Goal: Task Accomplishment & Management: Manage account settings

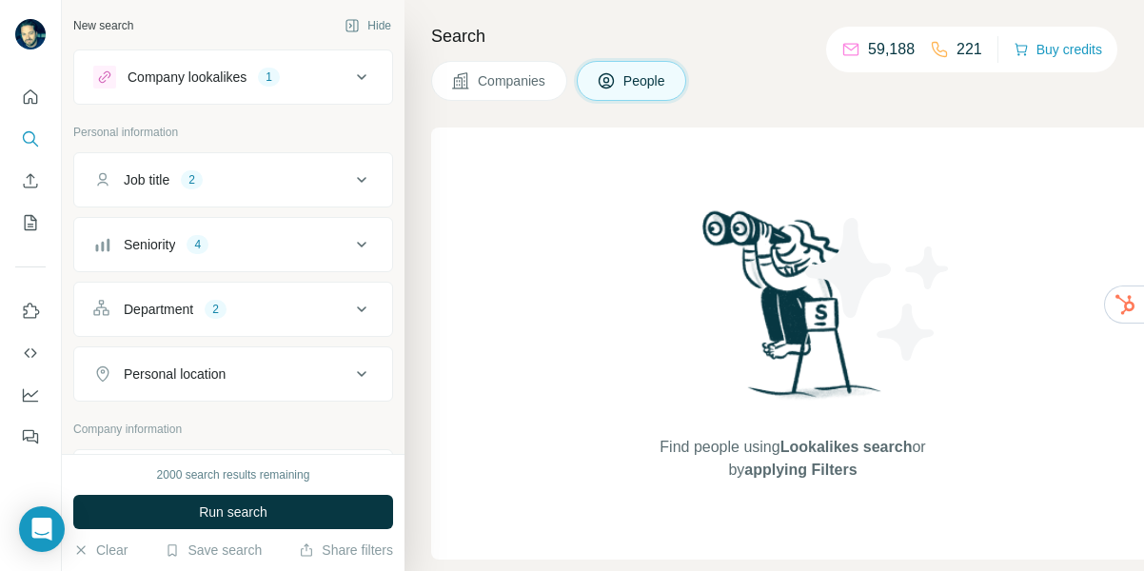
click at [524, 85] on span "Companies" at bounding box center [512, 80] width 69 height 19
click at [524, 86] on span "Companies" at bounding box center [512, 80] width 69 height 19
click at [486, 79] on span "Companies" at bounding box center [512, 80] width 69 height 19
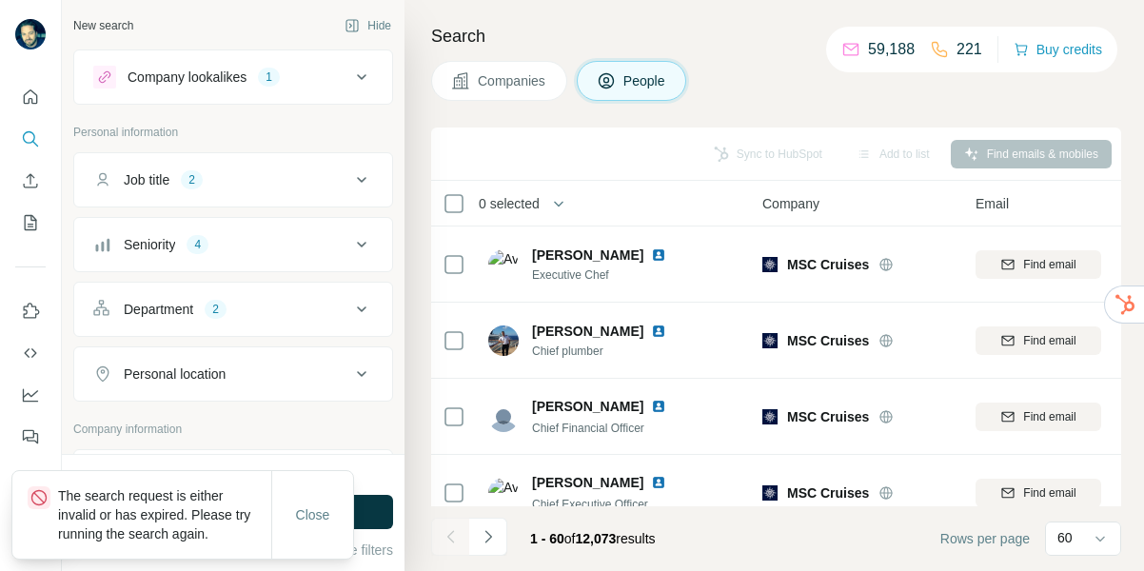
scroll to position [1413, 0]
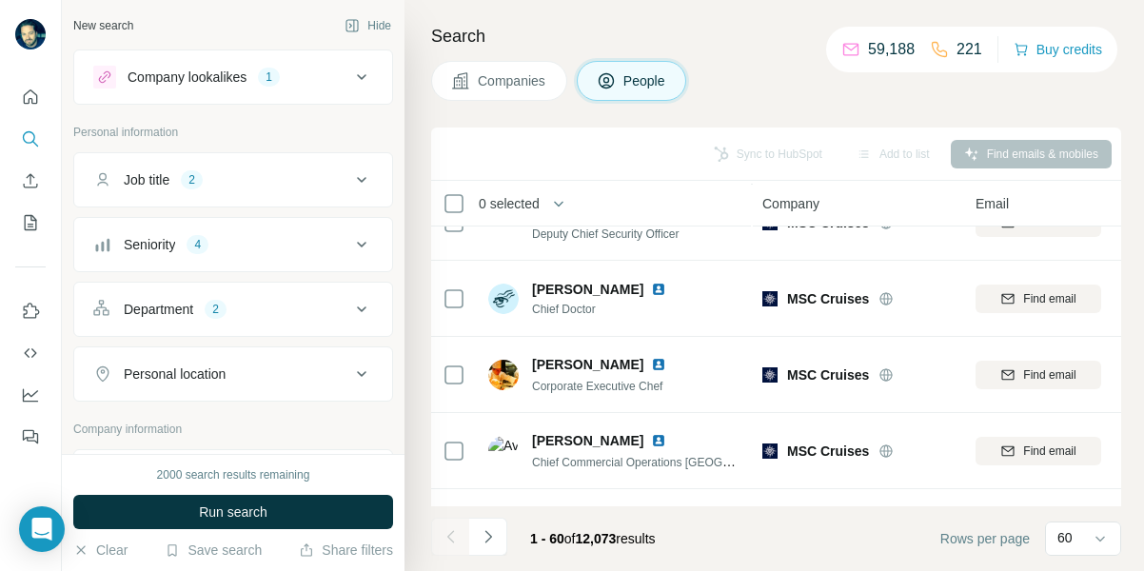
click at [259, 519] on span "Run search" at bounding box center [233, 512] width 69 height 19
click at [271, 511] on div "Run search" at bounding box center [233, 512] width 320 height 34
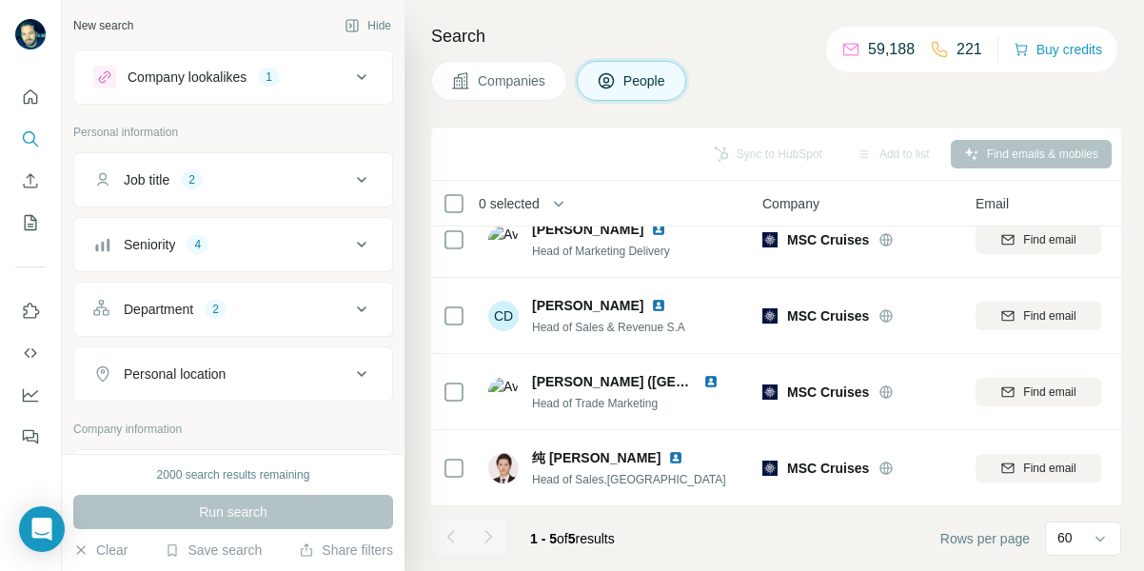
scroll to position [101, 0]
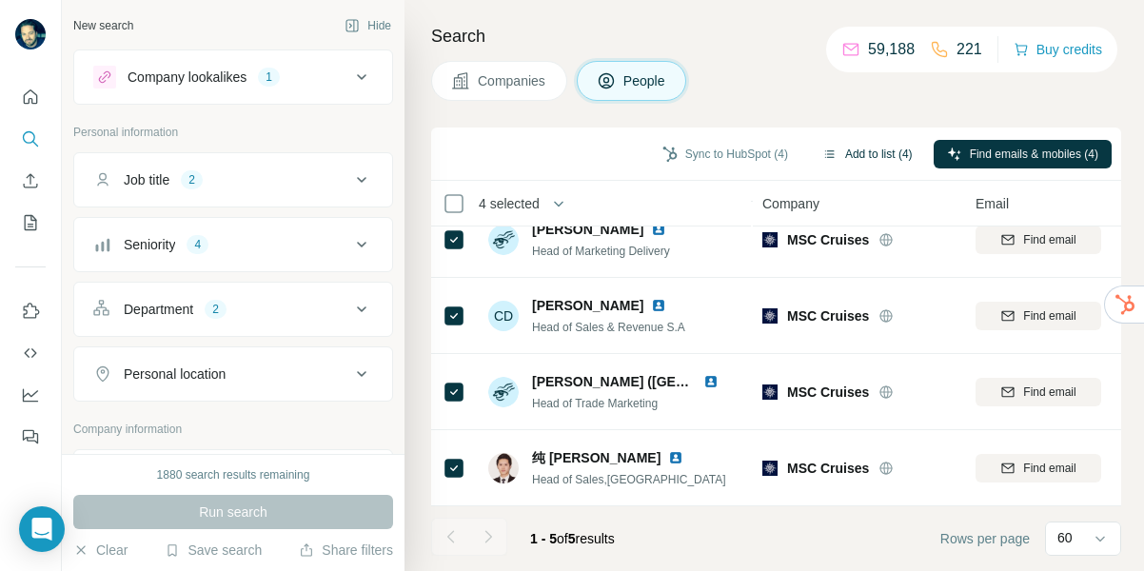
click at [877, 151] on button "Add to list (4)" at bounding box center [867, 154] width 117 height 29
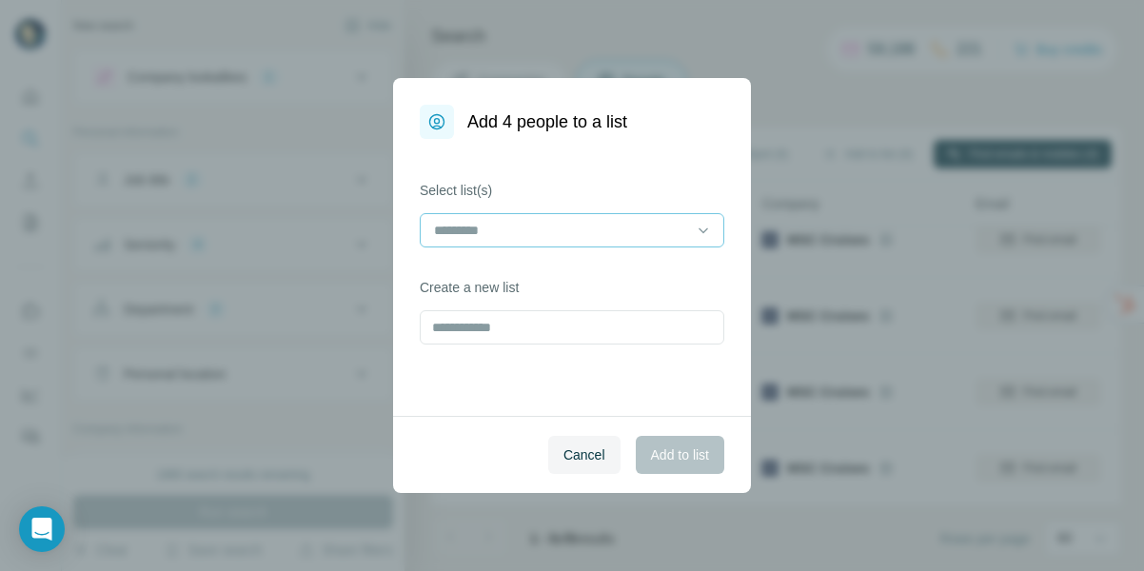
click at [553, 233] on input at bounding box center [560, 230] width 257 height 21
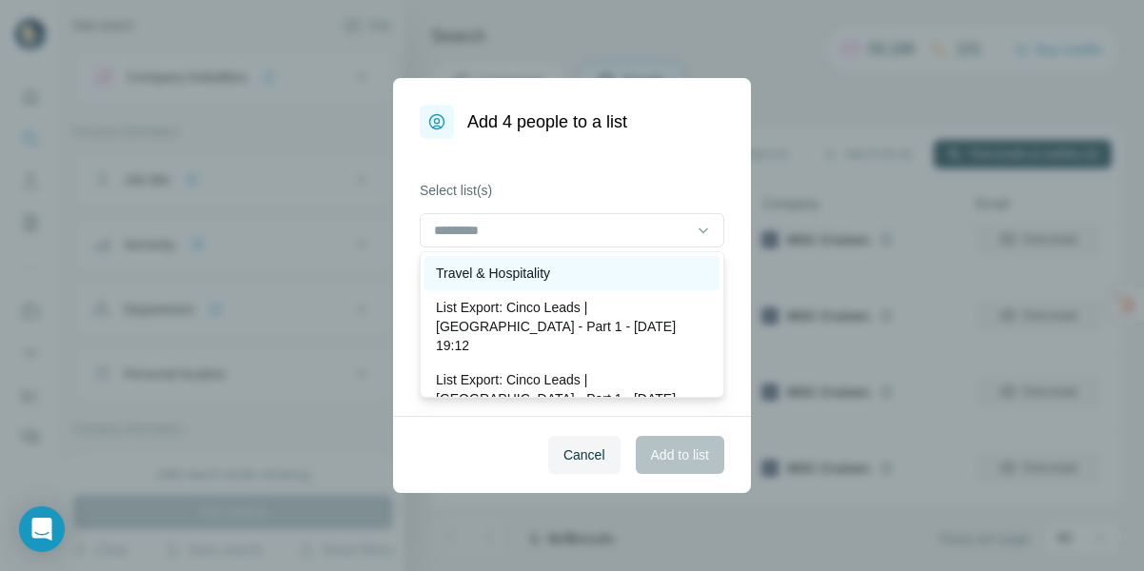
click at [527, 272] on p "Travel & Hospitality" at bounding box center [493, 273] width 114 height 19
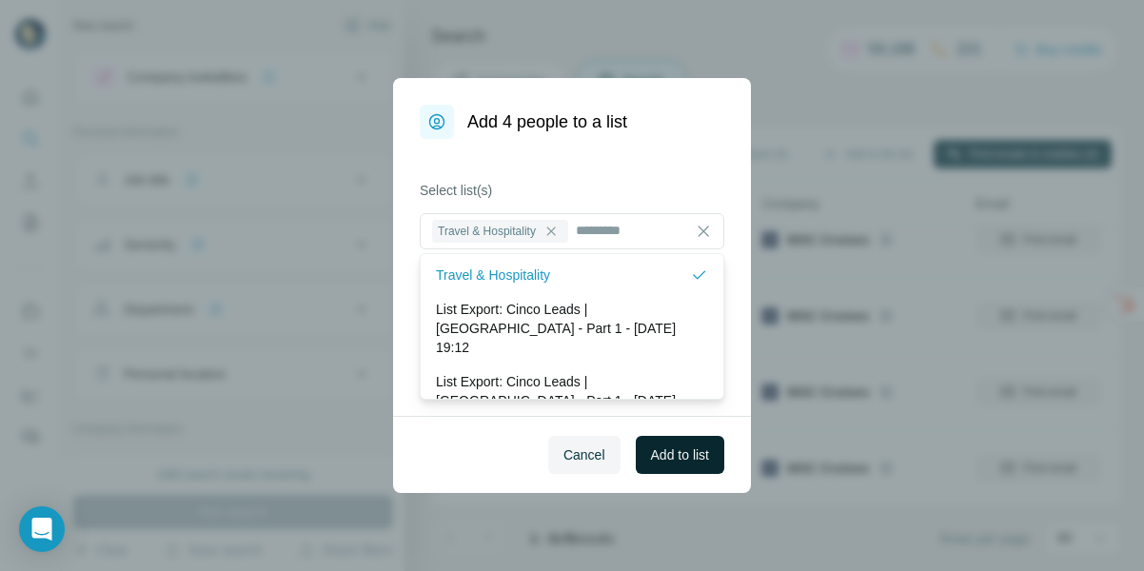
click at [686, 465] on button "Add to list" at bounding box center [680, 455] width 89 height 38
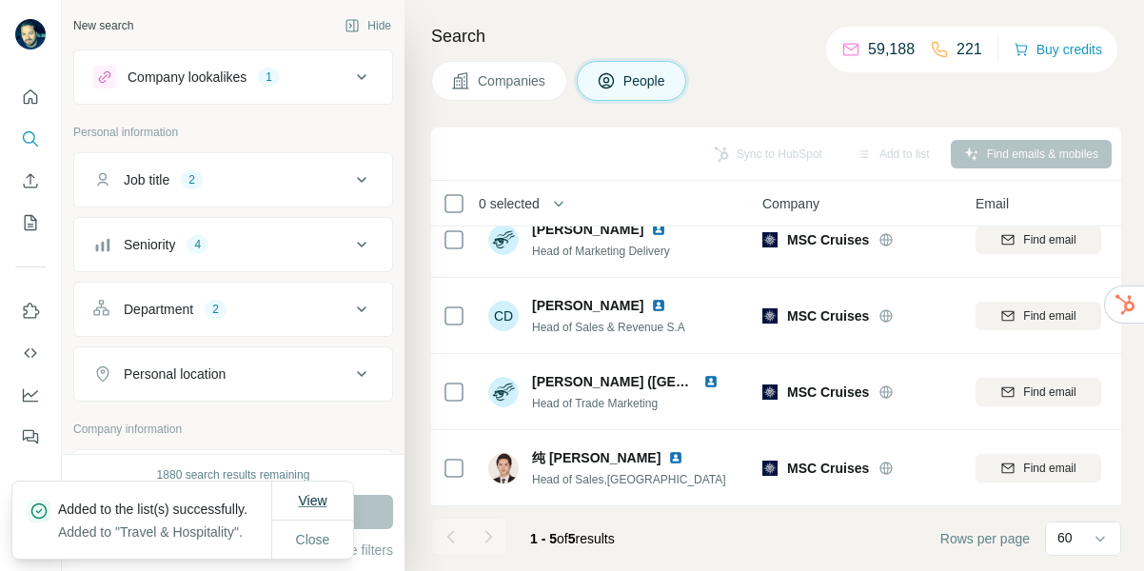
click at [327, 493] on span "View" at bounding box center [312, 500] width 29 height 15
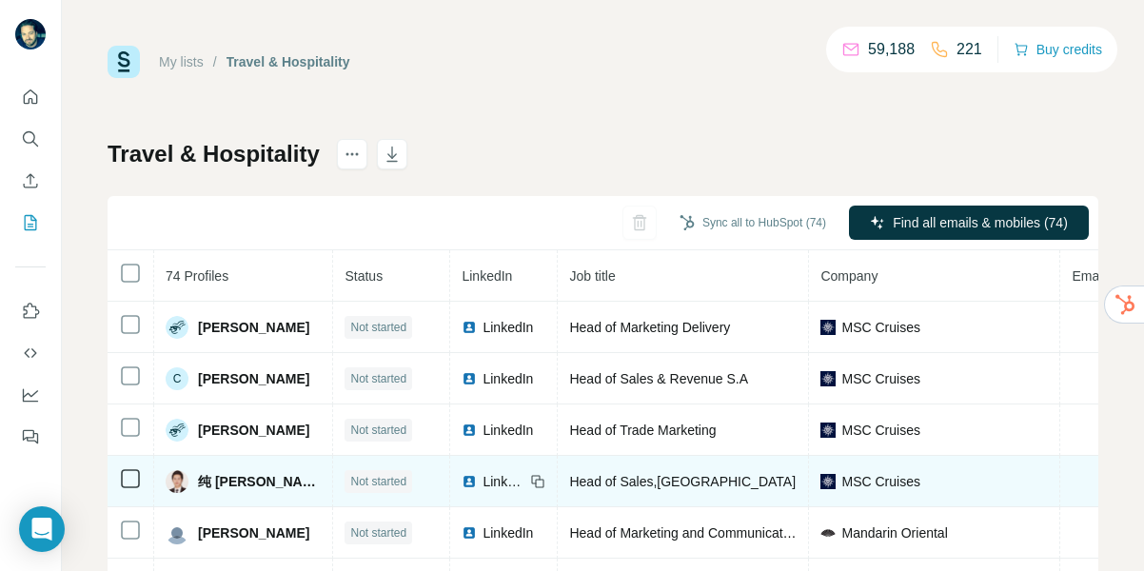
scroll to position [63, 0]
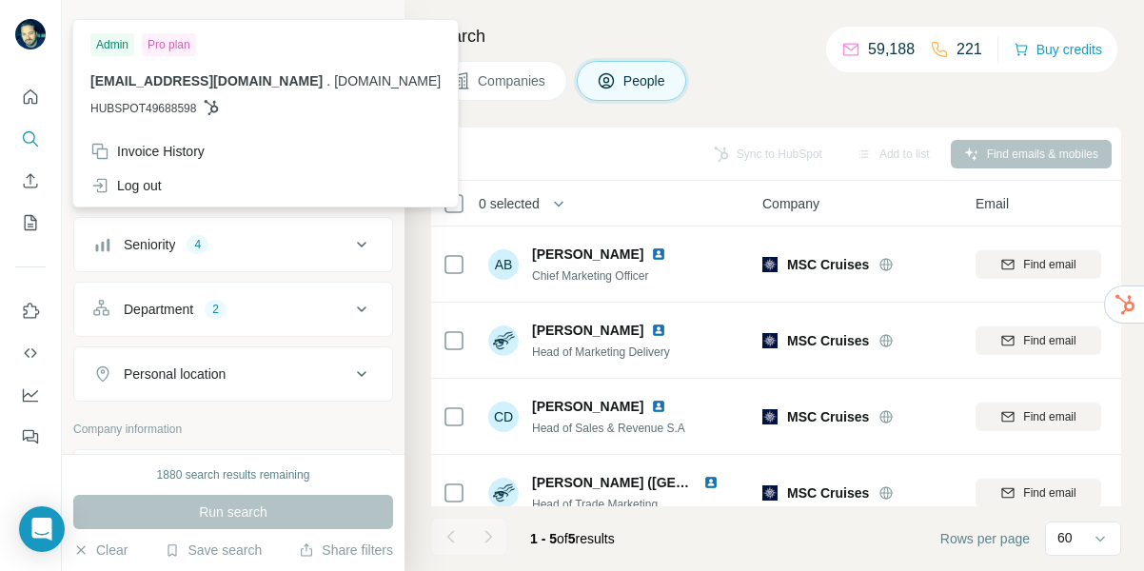
click at [596, 23] on h4 "Search" at bounding box center [776, 36] width 690 height 27
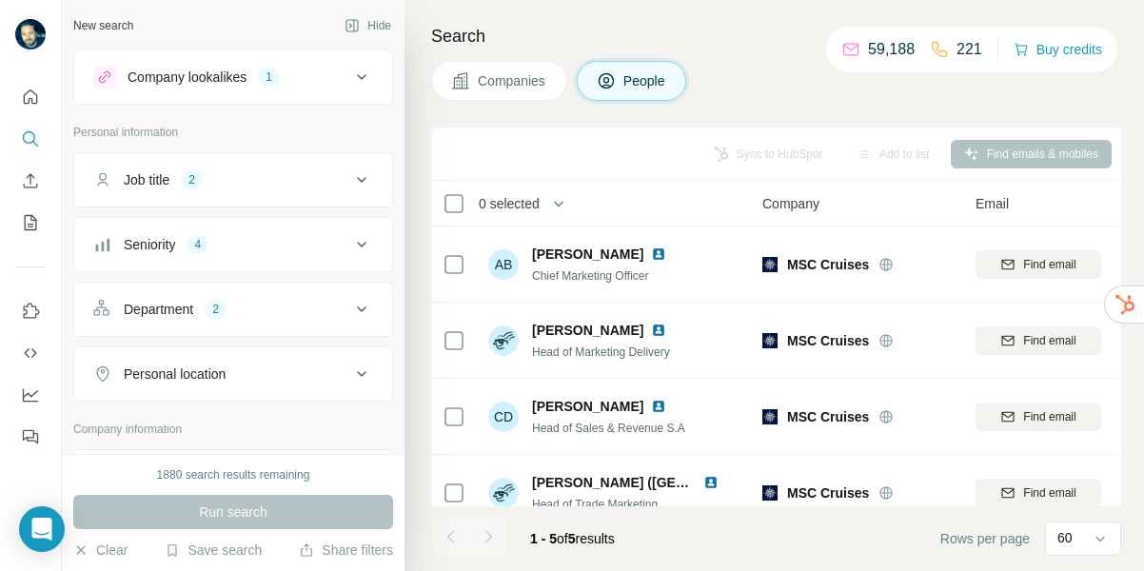
click at [504, 77] on span "Companies" at bounding box center [512, 80] width 69 height 19
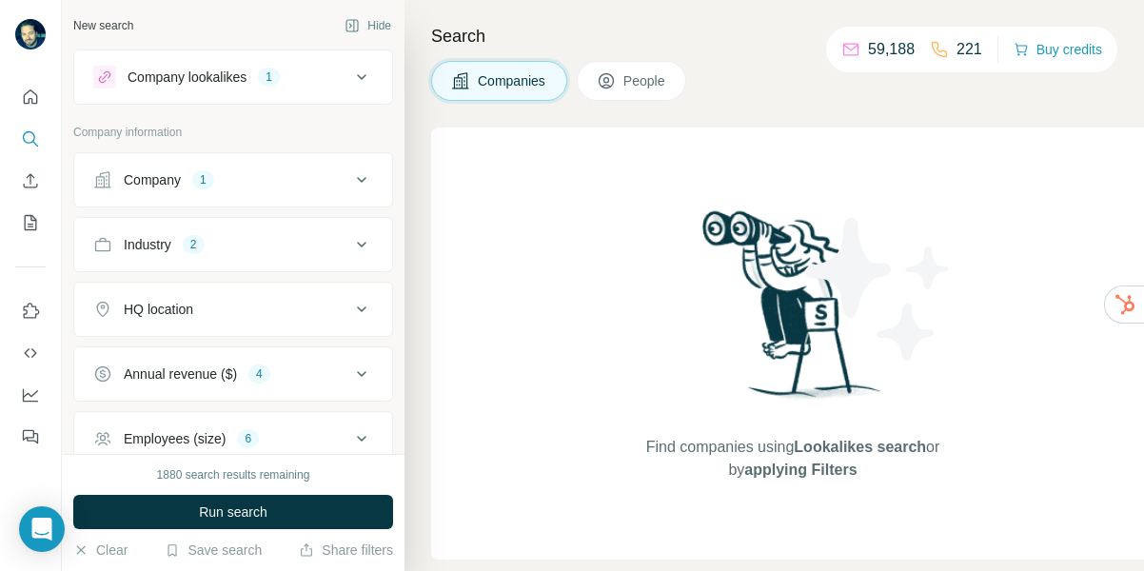
click at [496, 89] on span "Companies" at bounding box center [512, 80] width 69 height 19
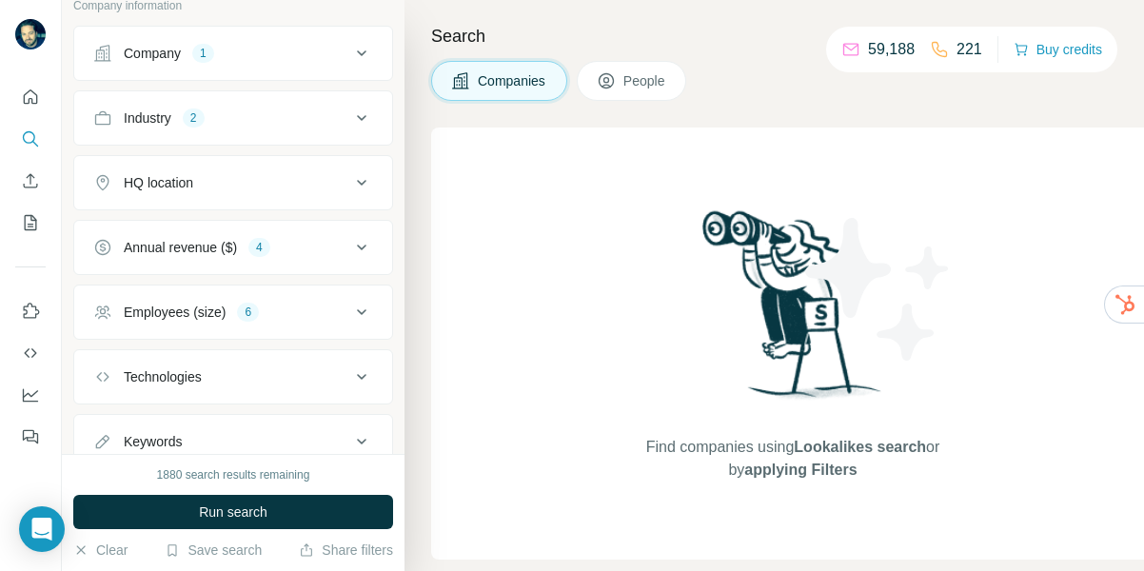
scroll to position [195, 0]
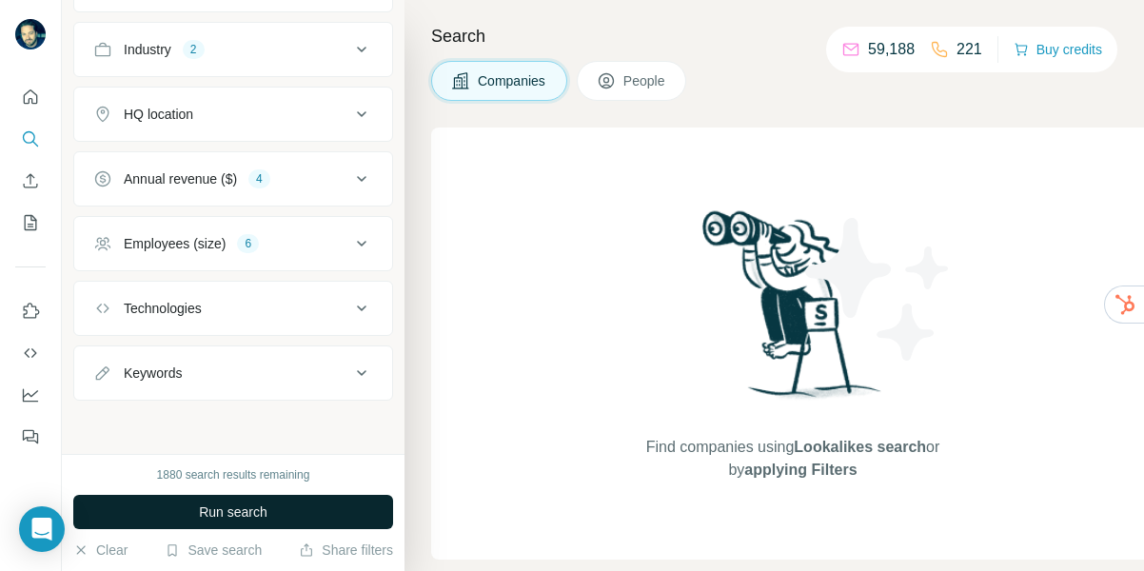
click at [231, 515] on span "Run search" at bounding box center [233, 512] width 69 height 19
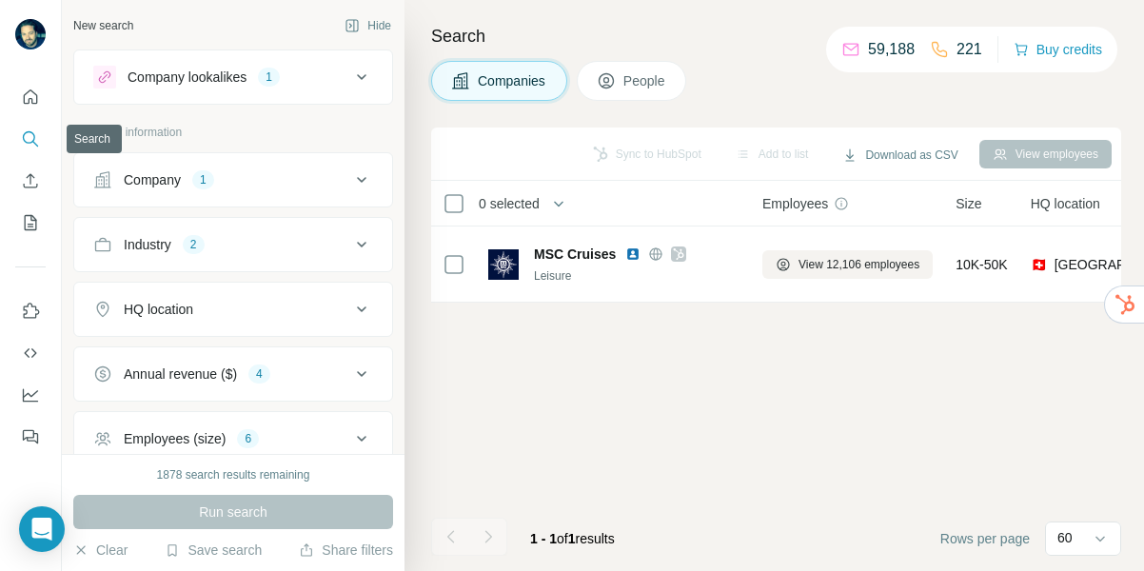
click at [31, 132] on icon "Search" at bounding box center [29, 137] width 12 height 12
click at [216, 503] on div "Run search" at bounding box center [233, 512] width 320 height 34
click at [272, 479] on div "1878 search results remaining" at bounding box center [233, 474] width 153 height 17
click at [637, 94] on button "People" at bounding box center [632, 81] width 110 height 40
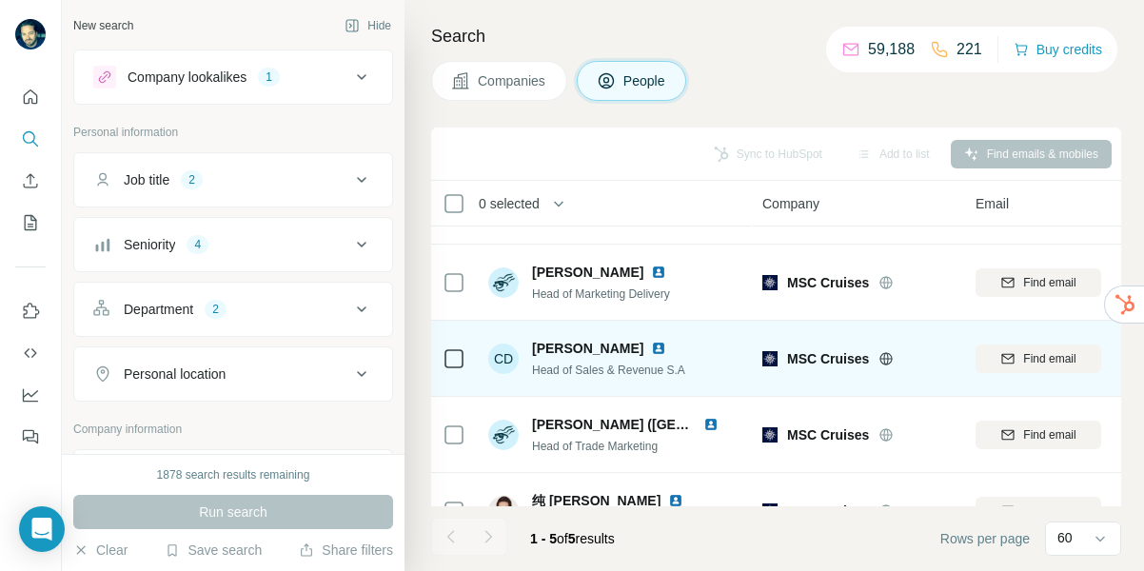
scroll to position [101, 0]
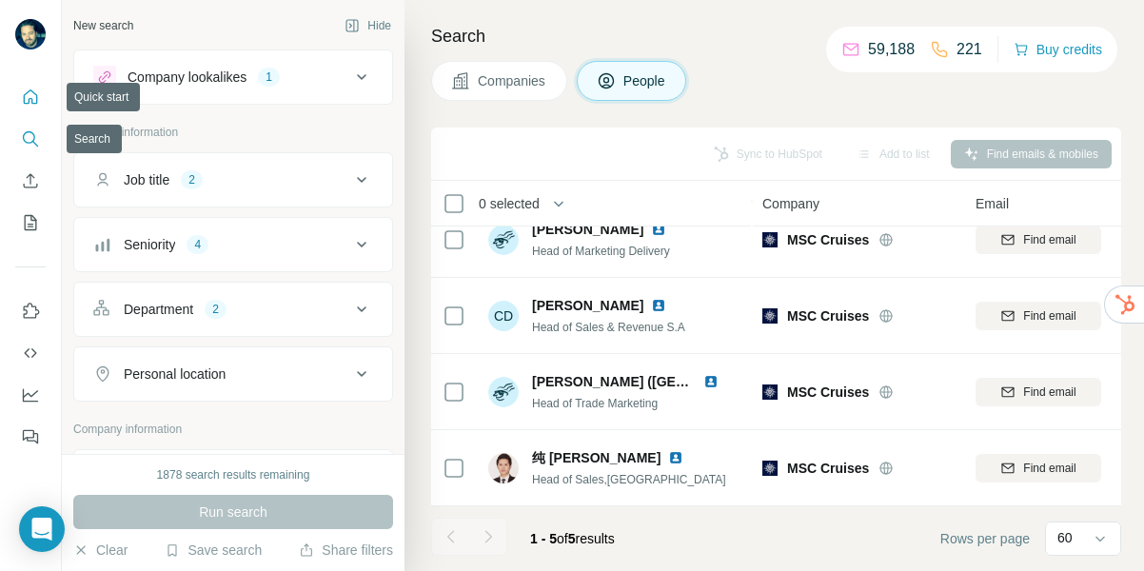
click at [33, 109] on button "Quick start" at bounding box center [30, 97] width 30 height 34
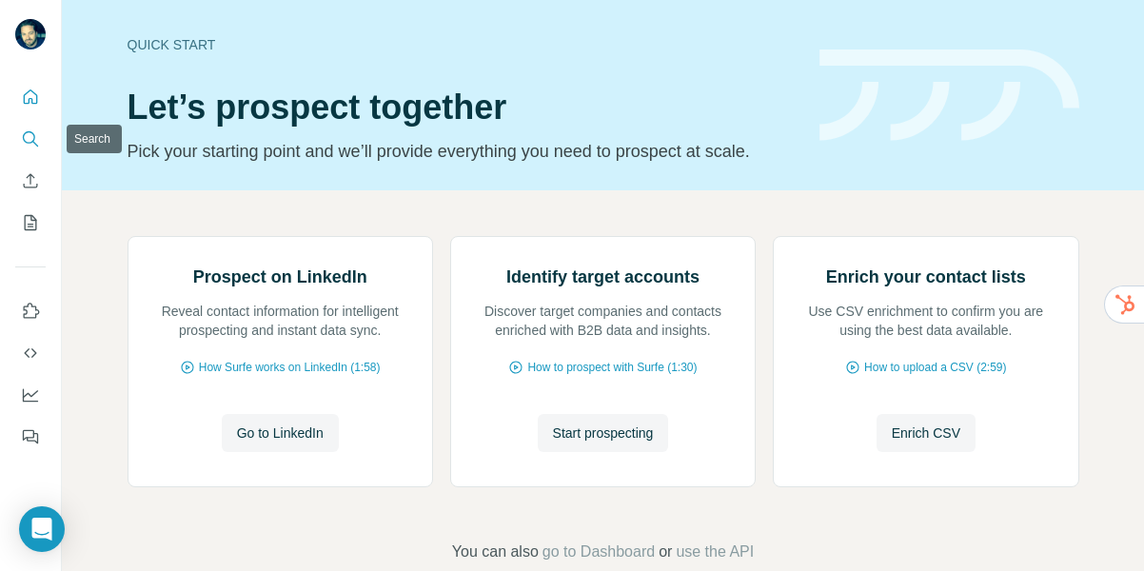
click at [31, 137] on icon "Search" at bounding box center [30, 138] width 19 height 19
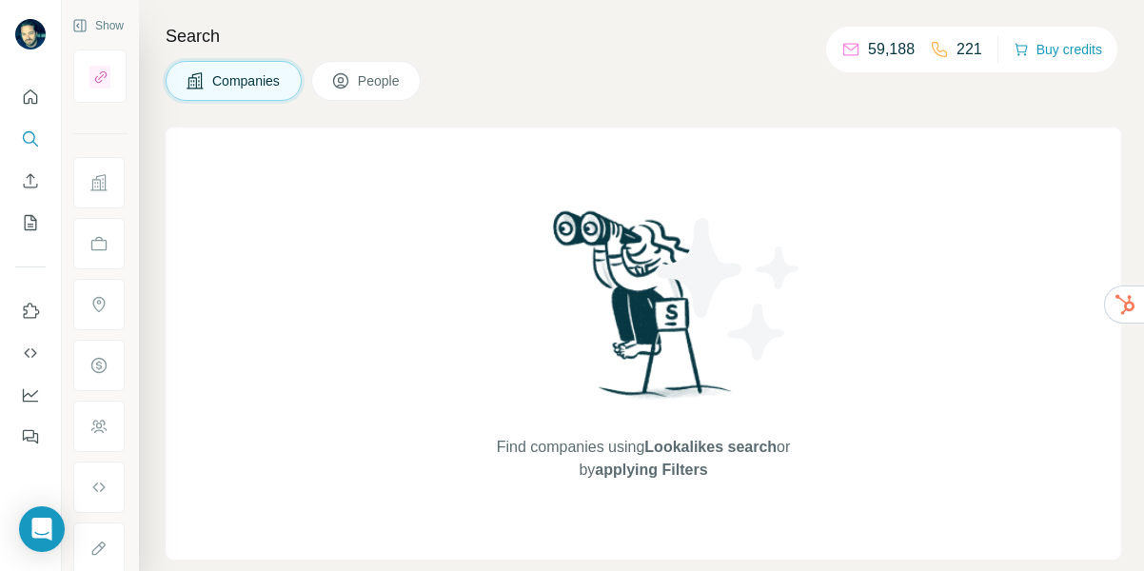
click at [260, 74] on span "Companies" at bounding box center [246, 80] width 69 height 19
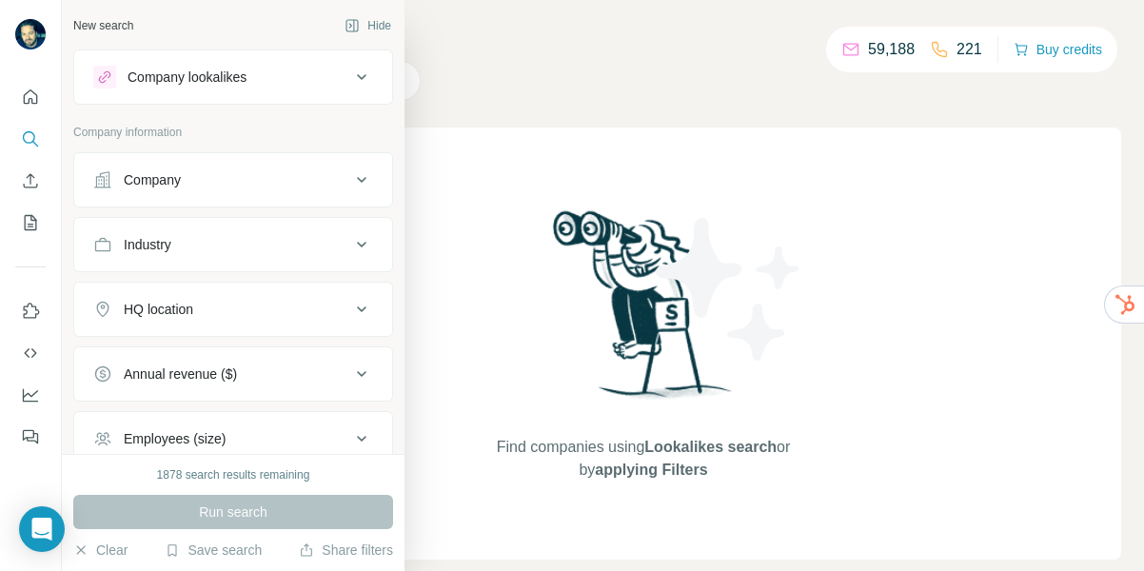
click at [212, 171] on div "Company" at bounding box center [221, 179] width 257 height 19
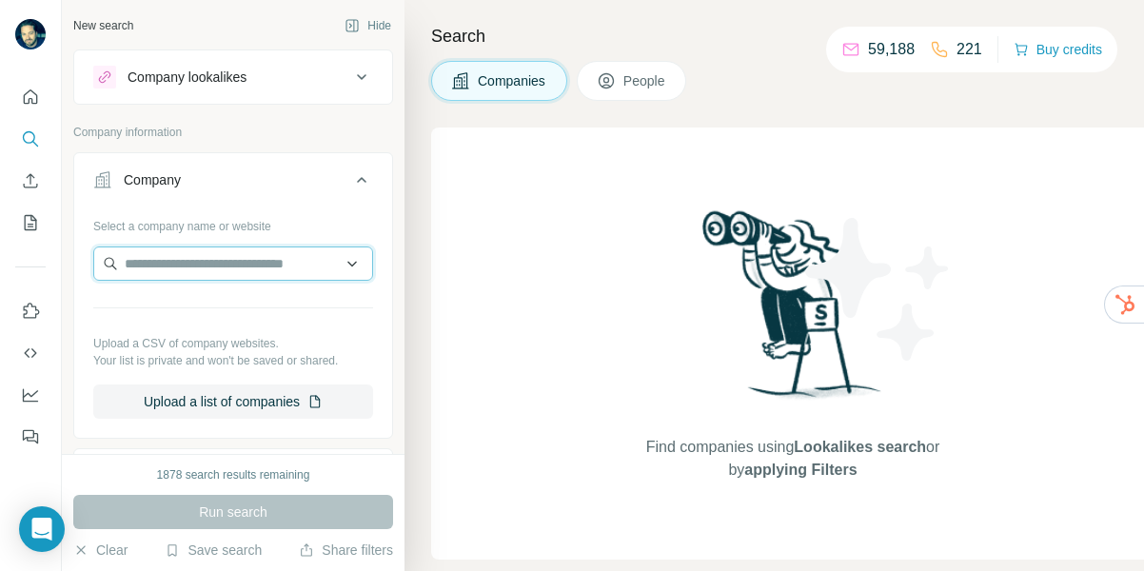
click at [200, 269] on input "text" at bounding box center [233, 264] width 280 height 34
click at [397, 134] on div "New search Hide Company lookalikes Company information Company Select a company…" at bounding box center [233, 227] width 343 height 454
click at [346, 82] on div "Company lookalikes" at bounding box center [221, 77] width 257 height 23
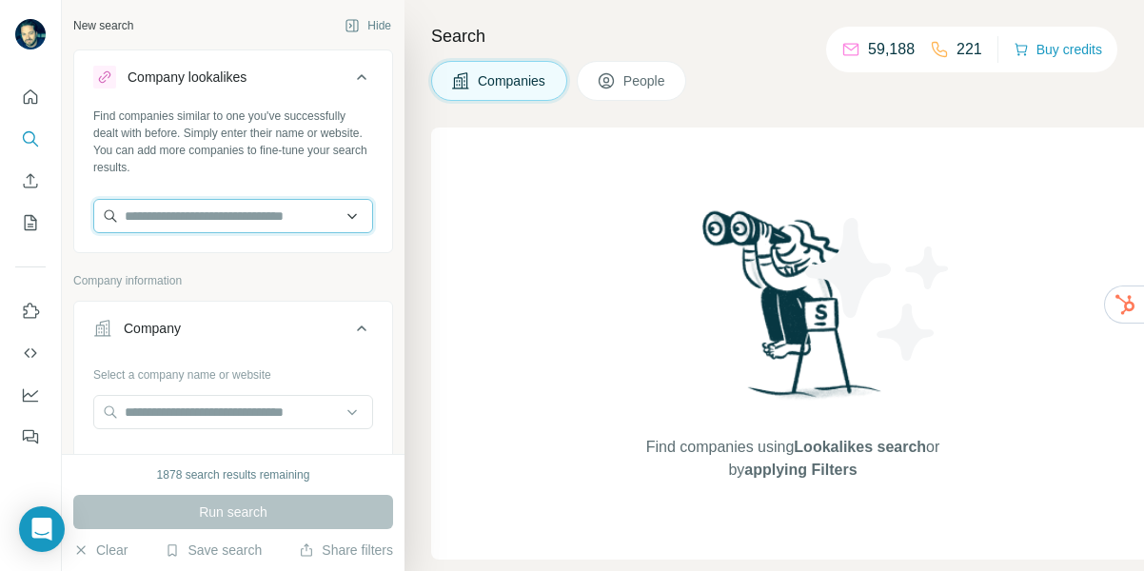
click at [220, 211] on input "text" at bounding box center [233, 216] width 280 height 34
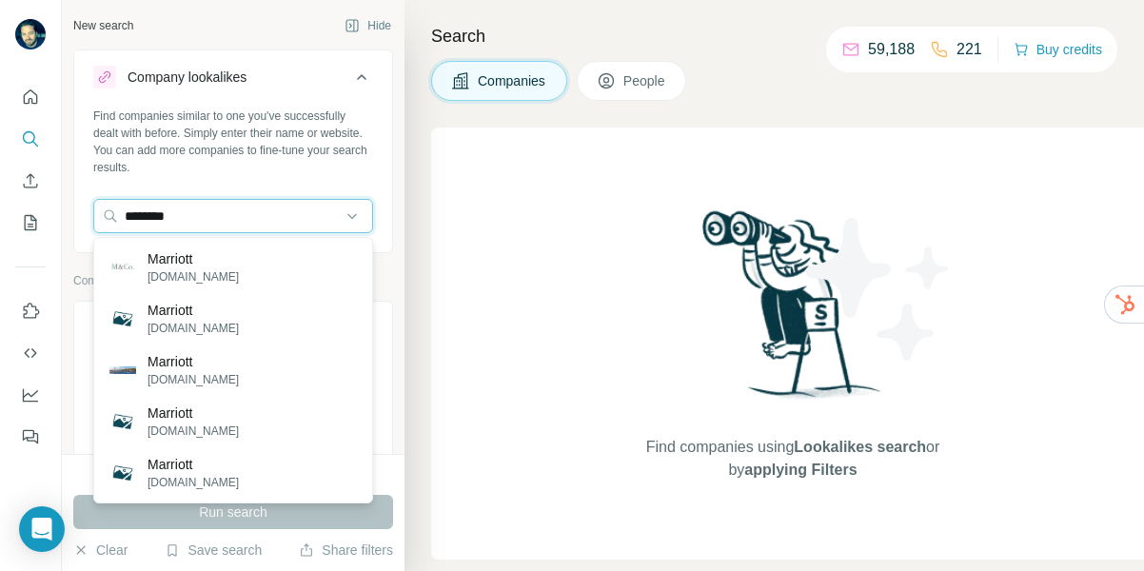
drag, startPoint x: 188, startPoint y: 219, endPoint x: 90, endPoint y: 218, distance: 98.0
click at [90, 218] on div "Find companies similar to one you've successfully dealt with before. Simply ent…" at bounding box center [233, 178] width 318 height 141
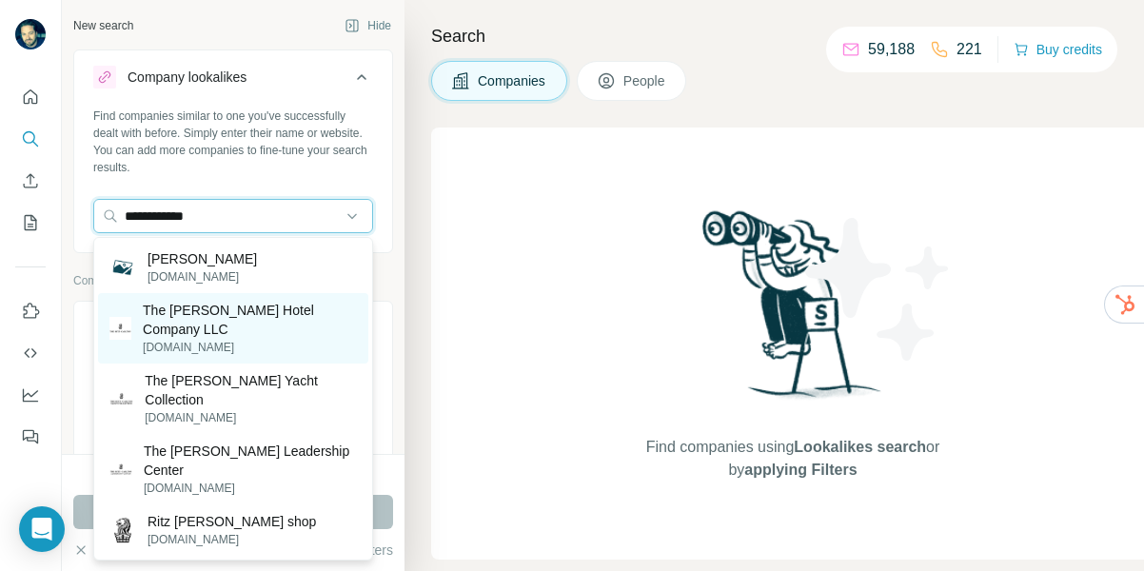
type input "**********"
click at [218, 323] on p "The [PERSON_NAME] Hotel Company LLC" at bounding box center [250, 320] width 214 height 38
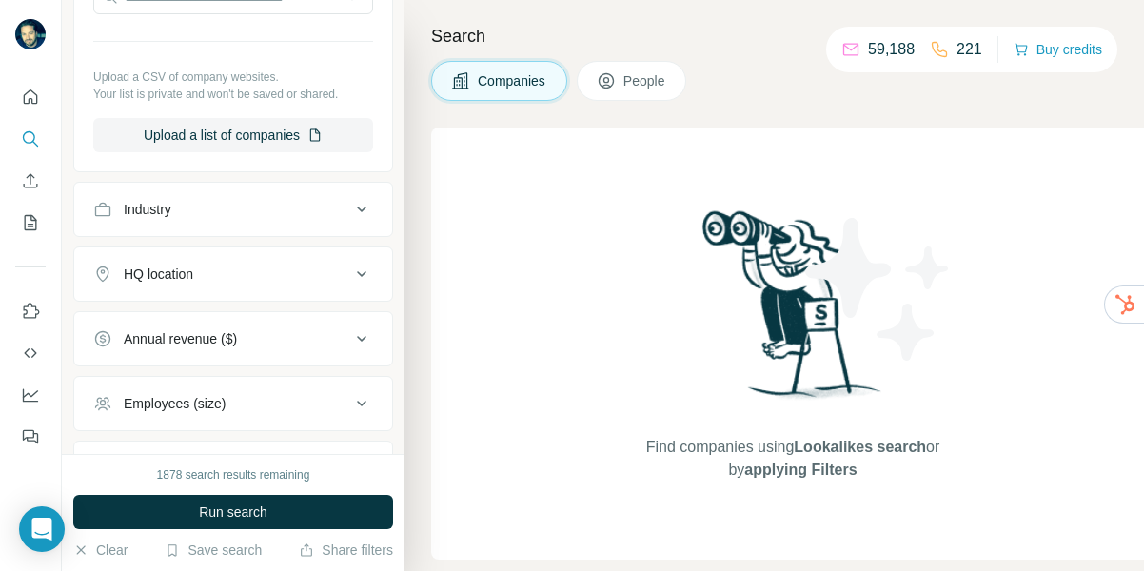
scroll to position [523, 0]
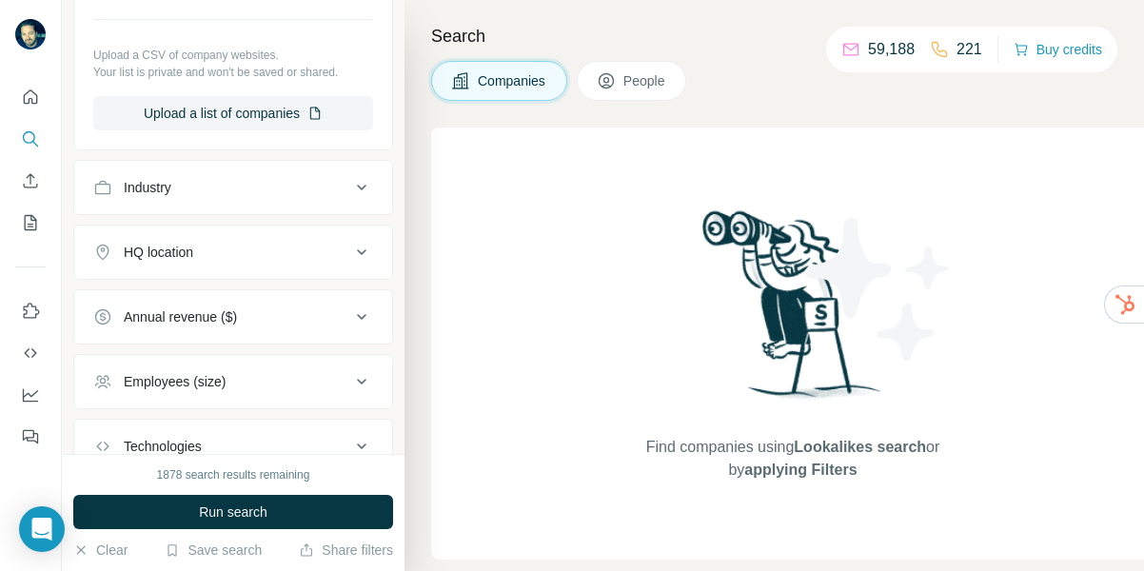
click at [287, 188] on div "Industry" at bounding box center [221, 187] width 257 height 19
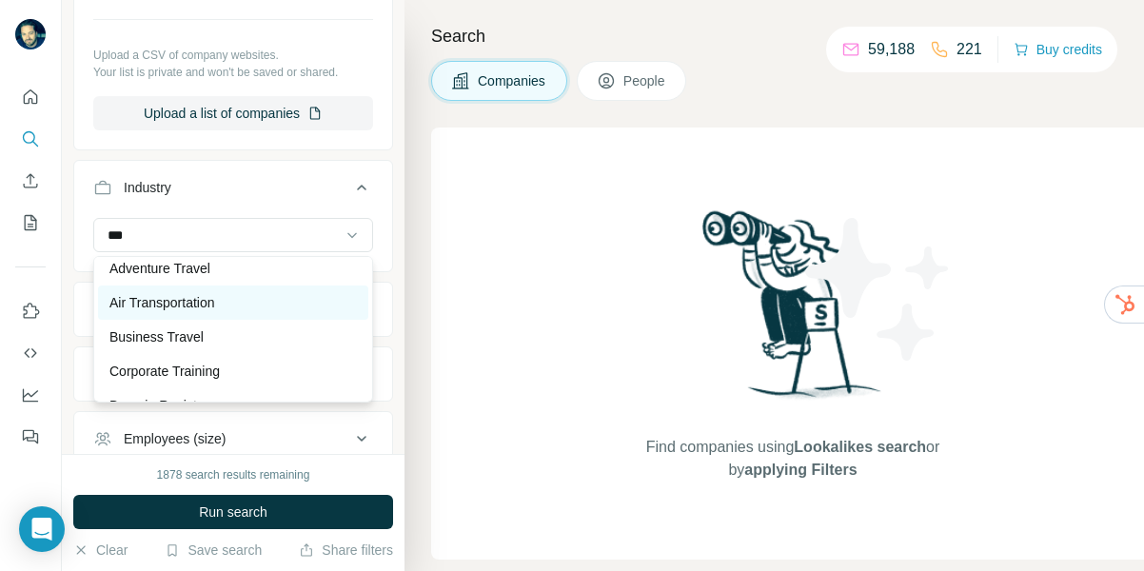
scroll to position [0, 0]
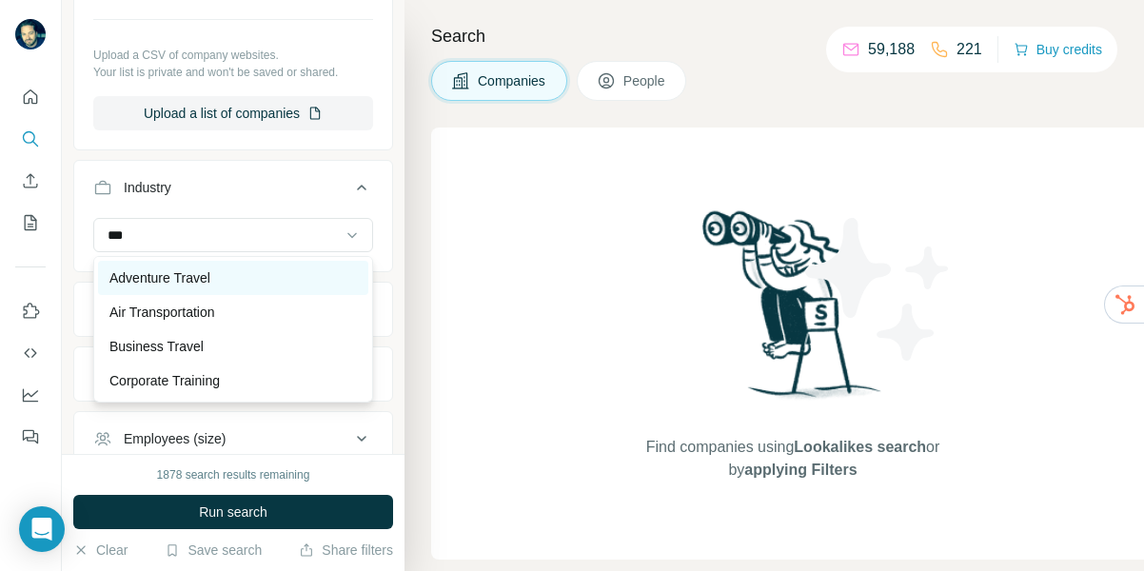
type input "***"
click at [180, 276] on p "Adventure Travel" at bounding box center [159, 277] width 101 height 19
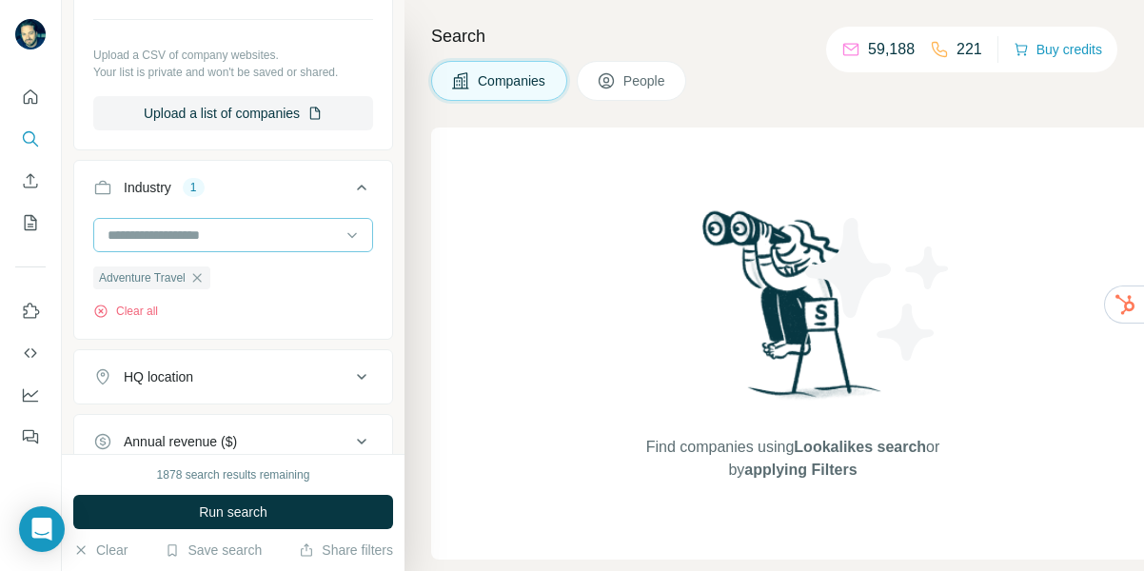
click at [190, 228] on input at bounding box center [223, 235] width 235 height 21
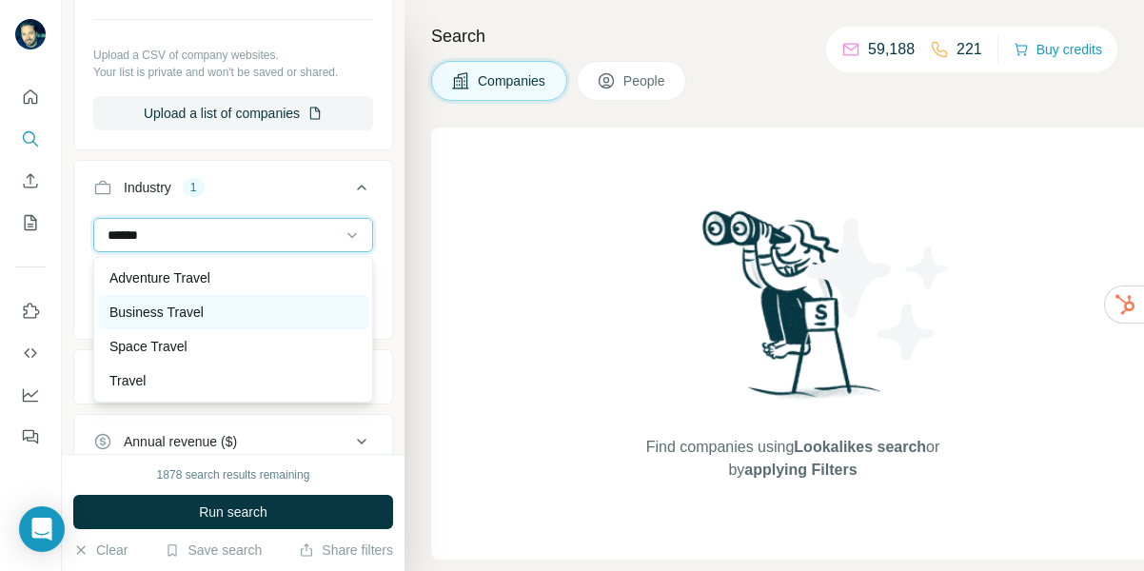
type input "******"
click at [164, 315] on p "Business Travel" at bounding box center [156, 312] width 94 height 19
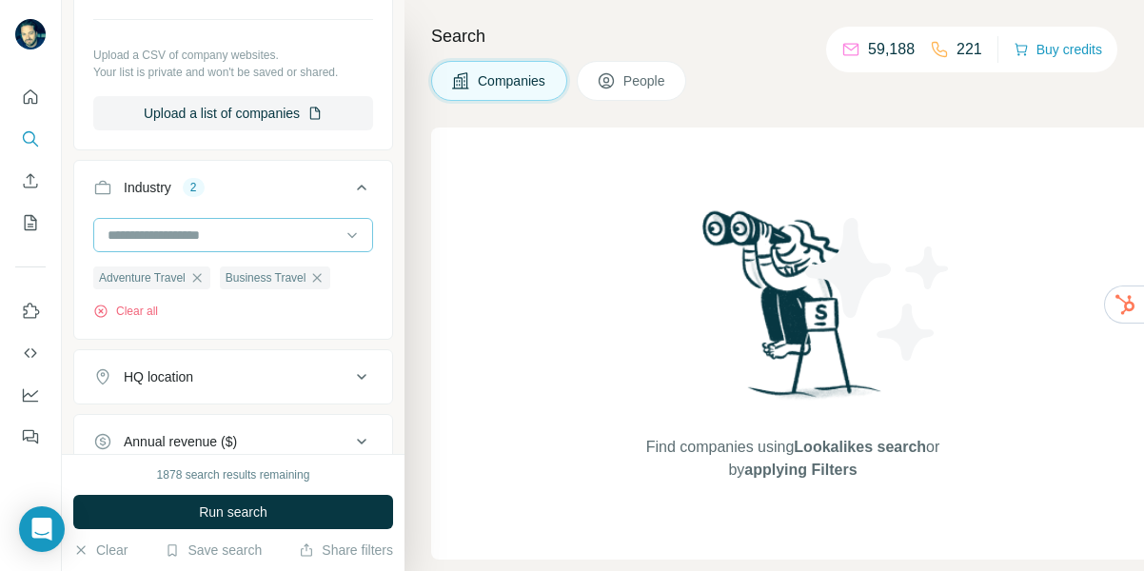
click at [170, 231] on input at bounding box center [223, 235] width 235 height 21
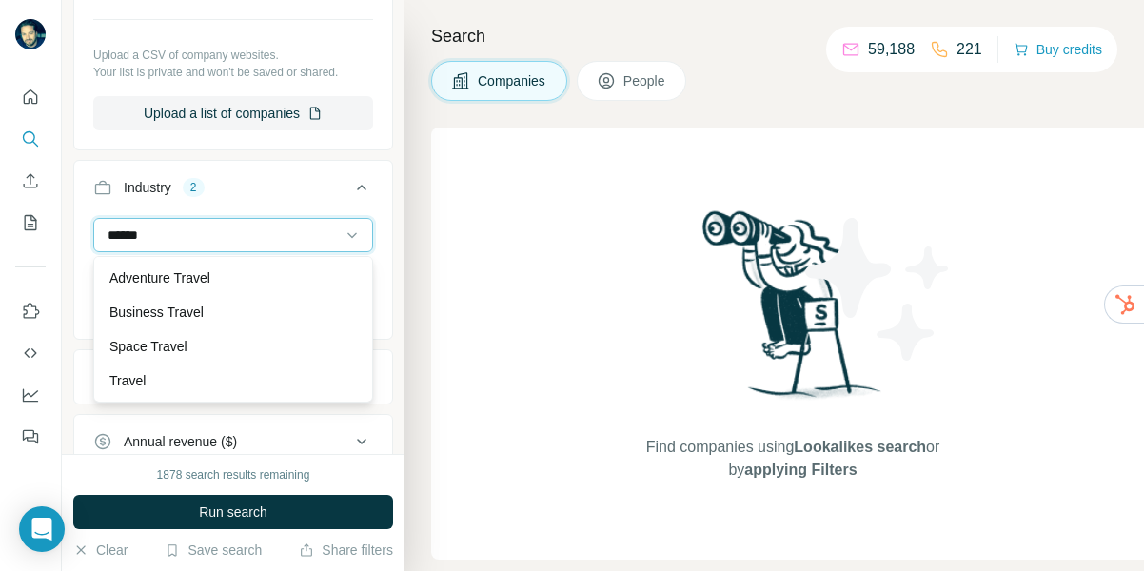
scroll to position [36, 0]
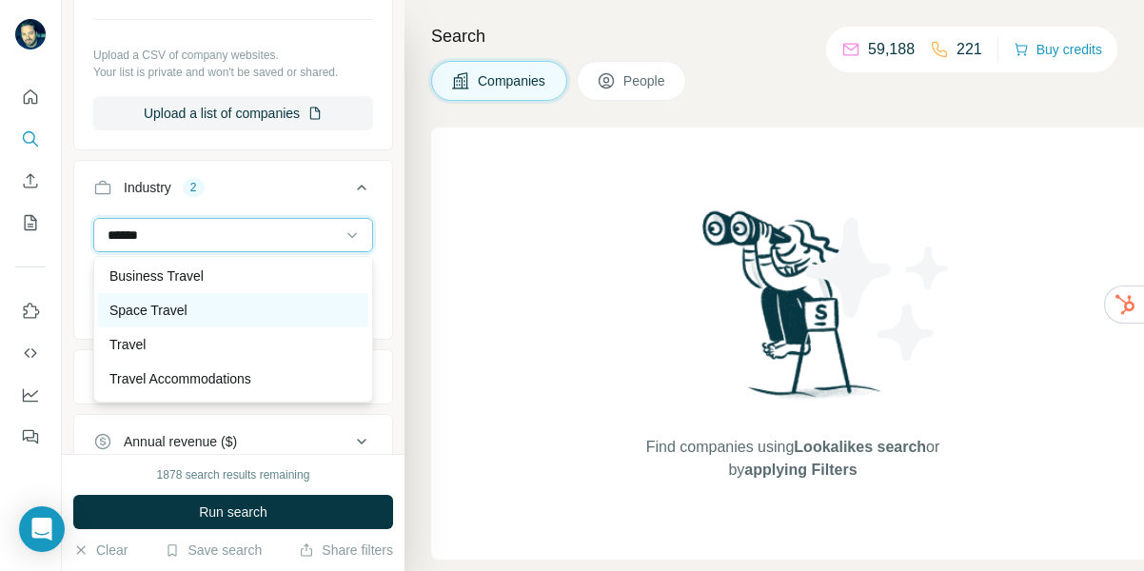
type input "******"
click at [161, 309] on p "Space Travel" at bounding box center [148, 310] width 78 height 19
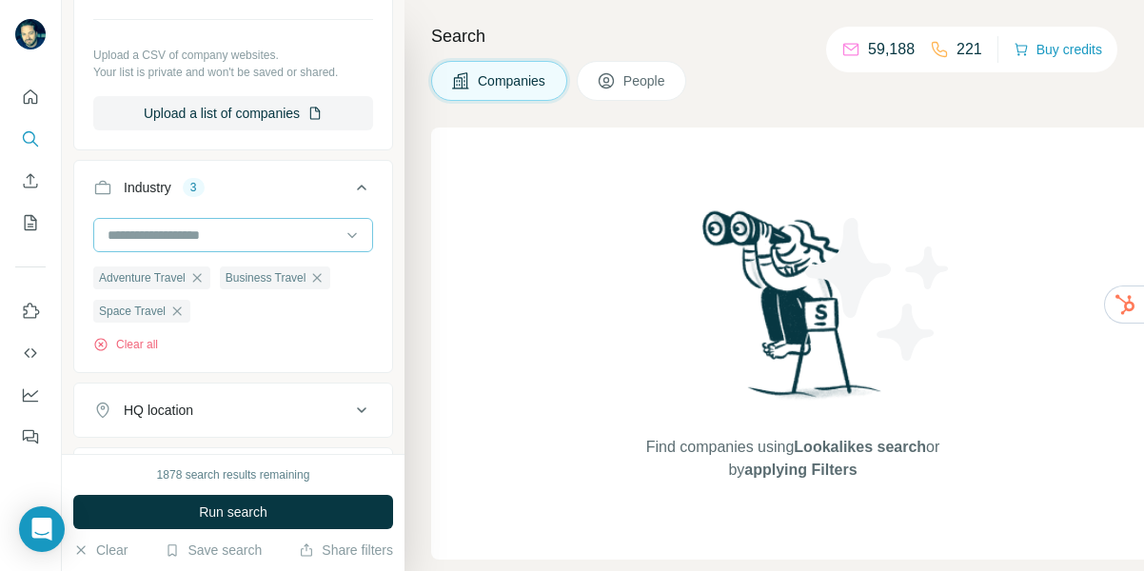
click at [174, 230] on input at bounding box center [223, 235] width 235 height 21
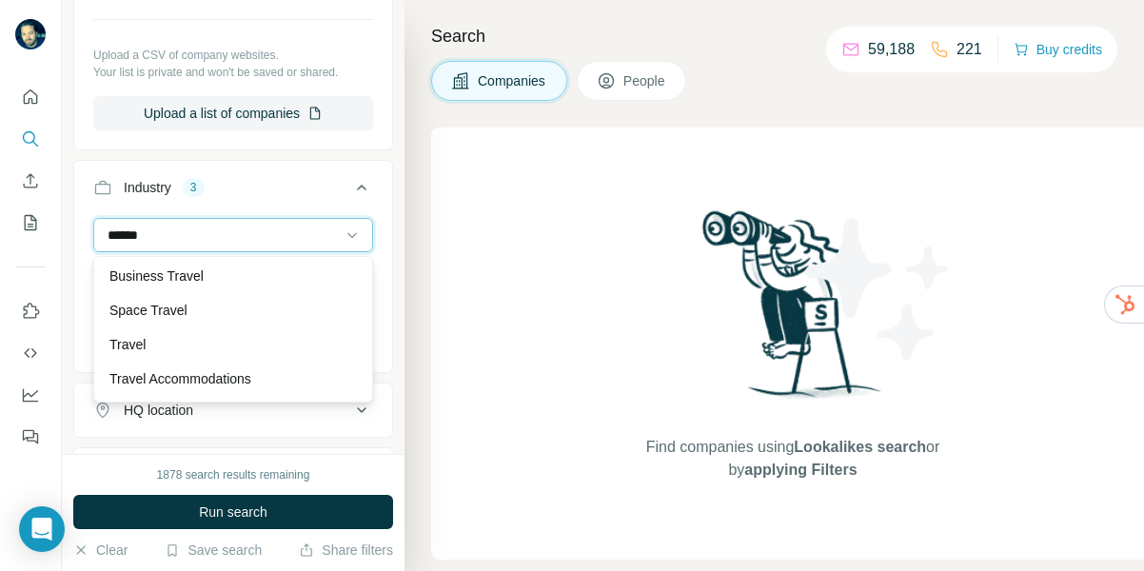
type input "******"
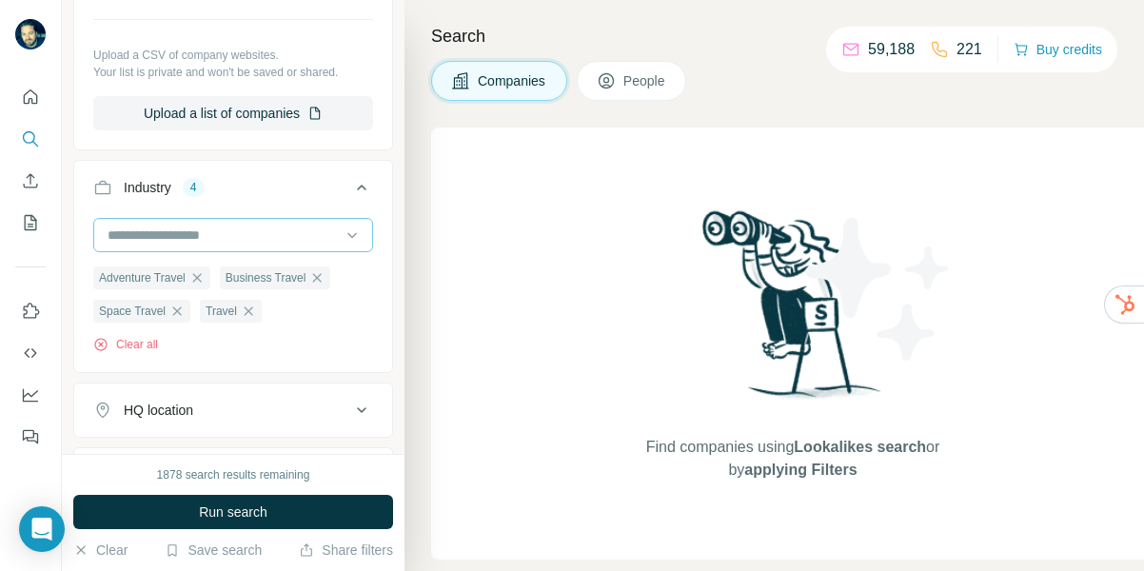
click at [160, 232] on input at bounding box center [223, 235] width 235 height 21
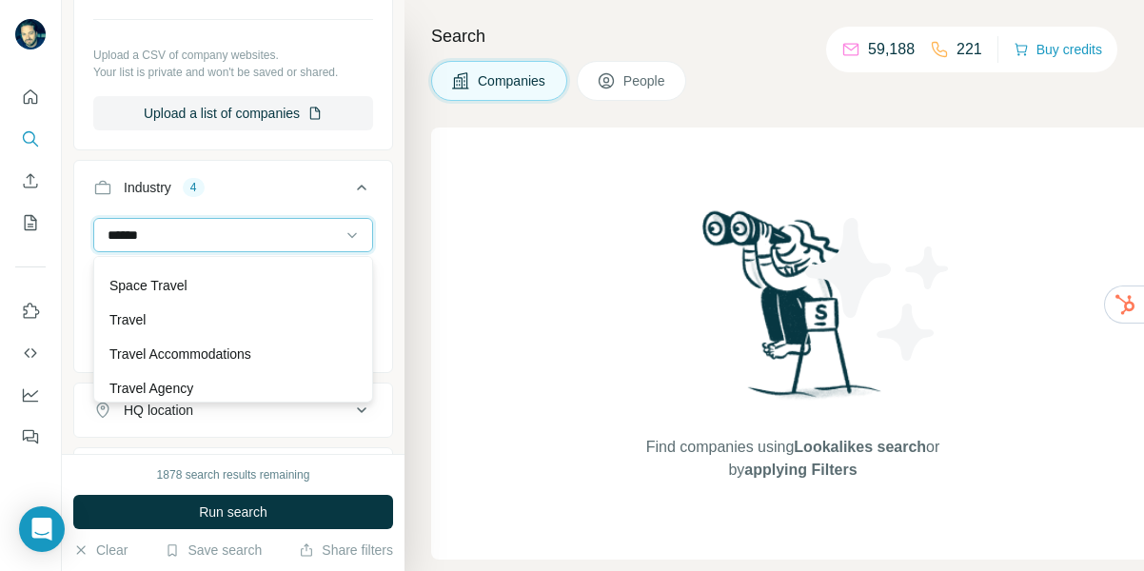
scroll to position [69, 0]
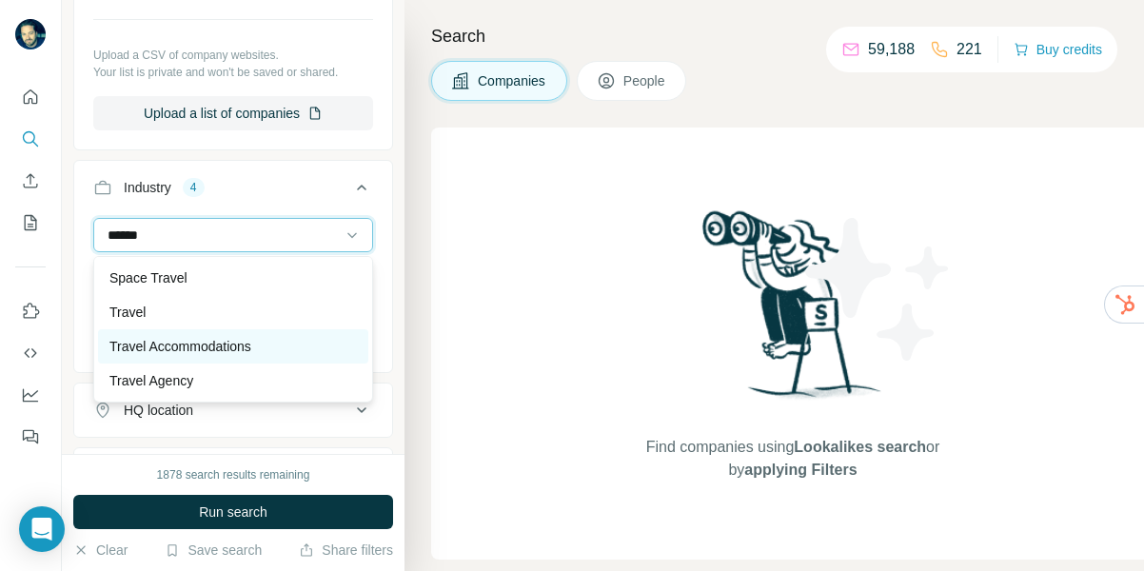
type input "******"
click at [154, 346] on p "Travel Accommodations" at bounding box center [180, 346] width 142 height 19
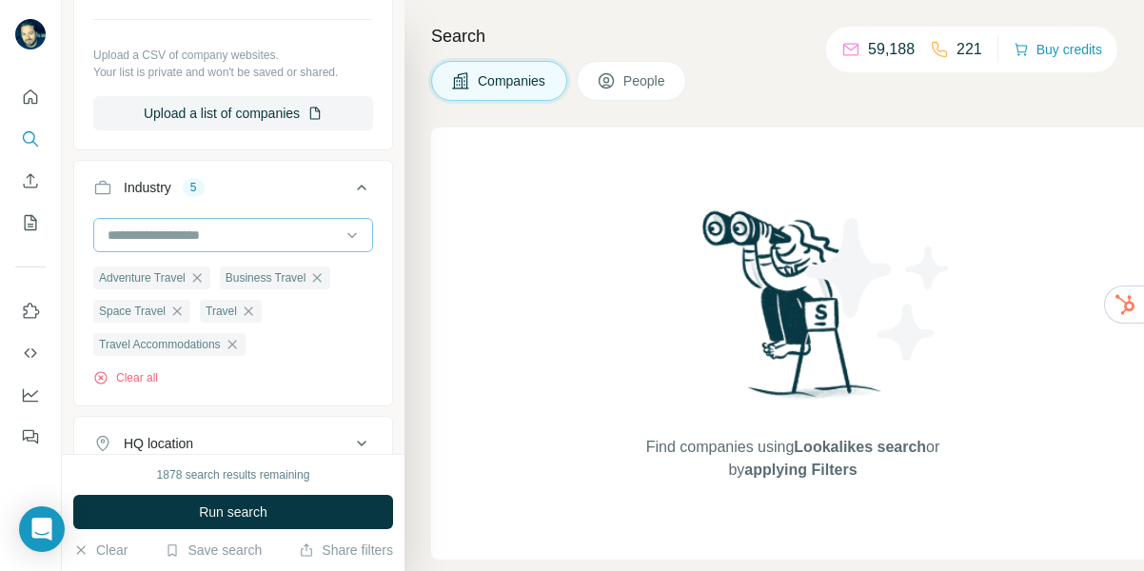
click at [170, 237] on input at bounding box center [223, 235] width 235 height 21
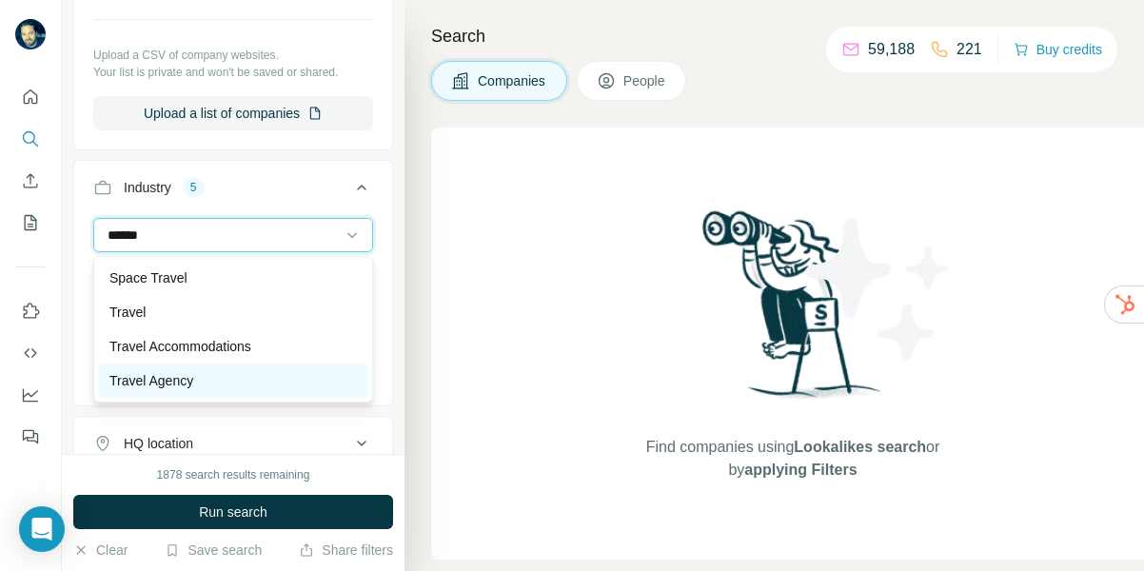
type input "******"
click at [166, 379] on p "Travel Agency" at bounding box center [151, 380] width 84 height 19
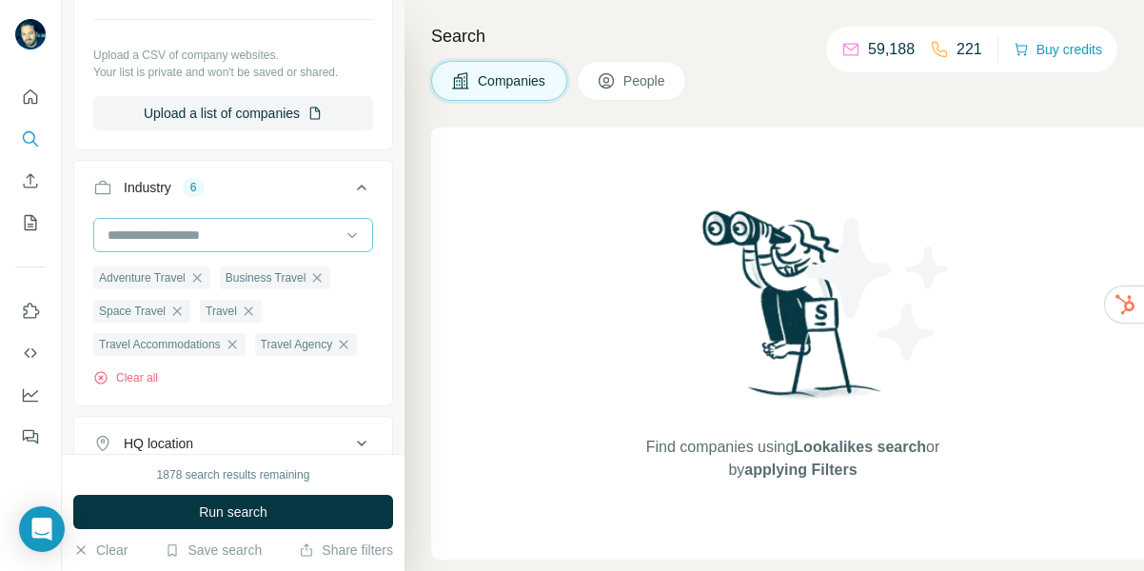
click at [185, 230] on input at bounding box center [223, 235] width 235 height 21
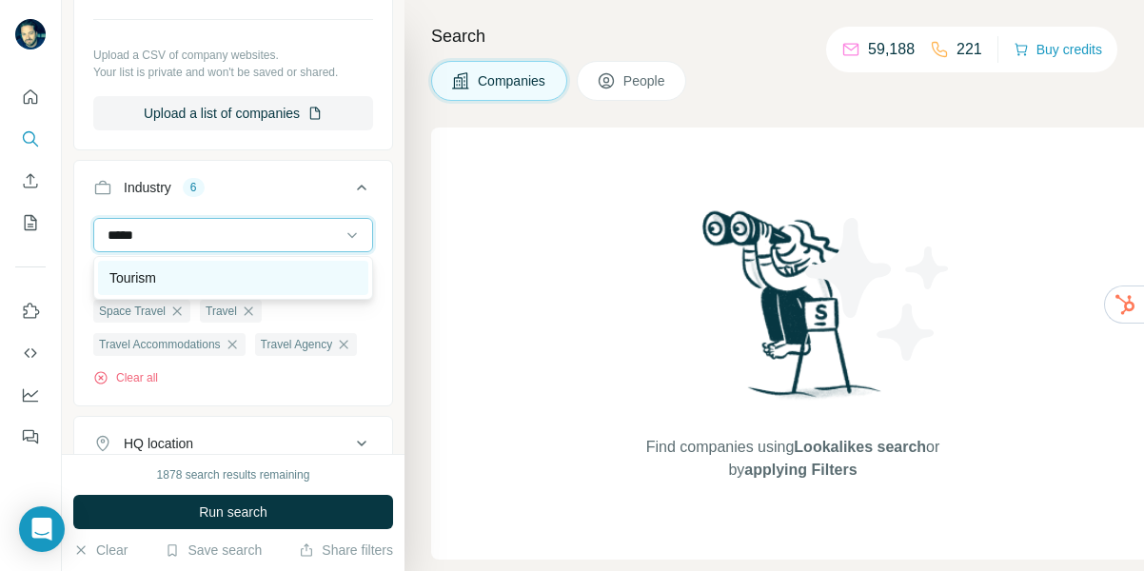
type input "*****"
click at [167, 272] on div "Tourism" at bounding box center [232, 277] width 247 height 19
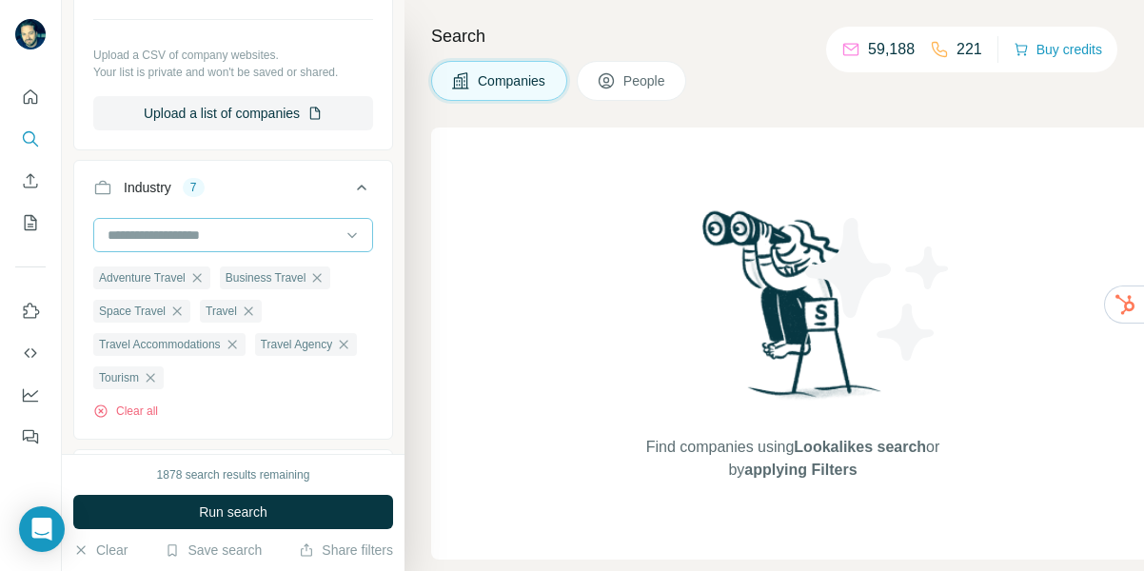
click at [197, 232] on input at bounding box center [223, 235] width 235 height 21
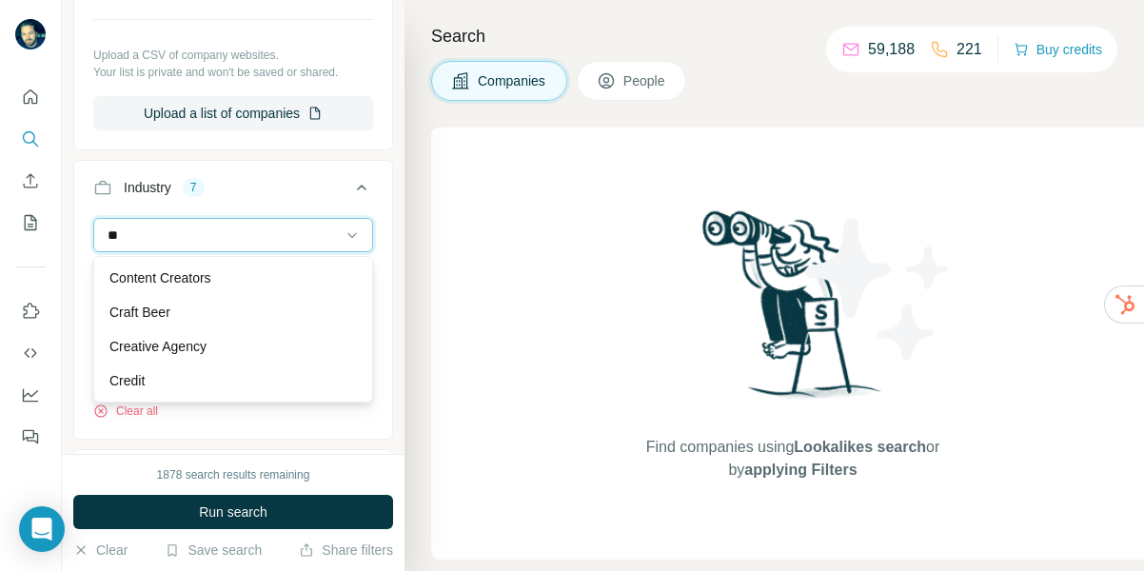
type input "*"
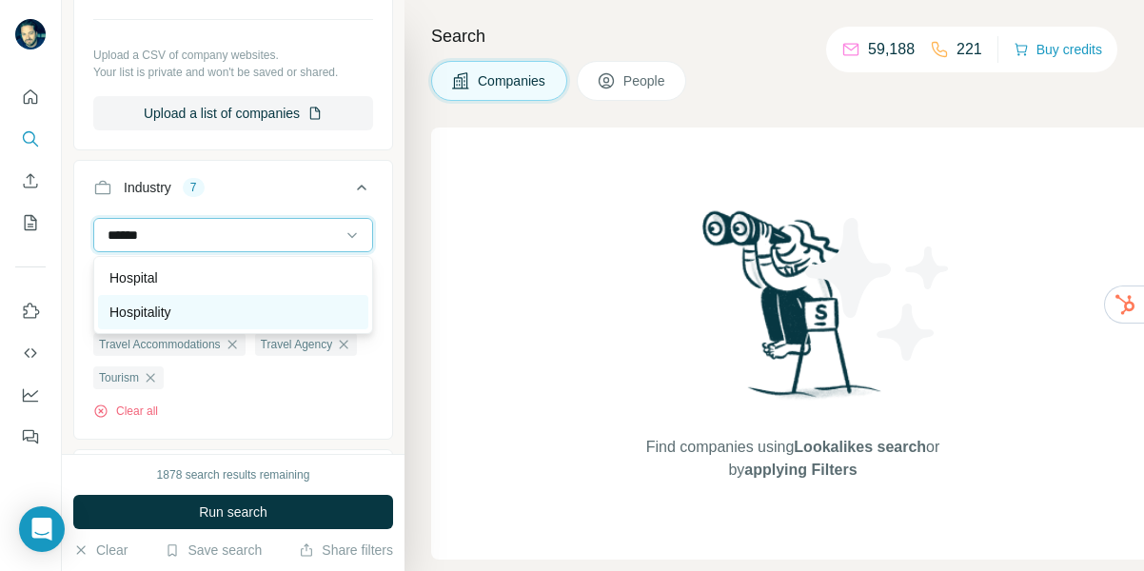
type input "******"
click at [163, 320] on p "Hospitality" at bounding box center [140, 312] width 62 height 19
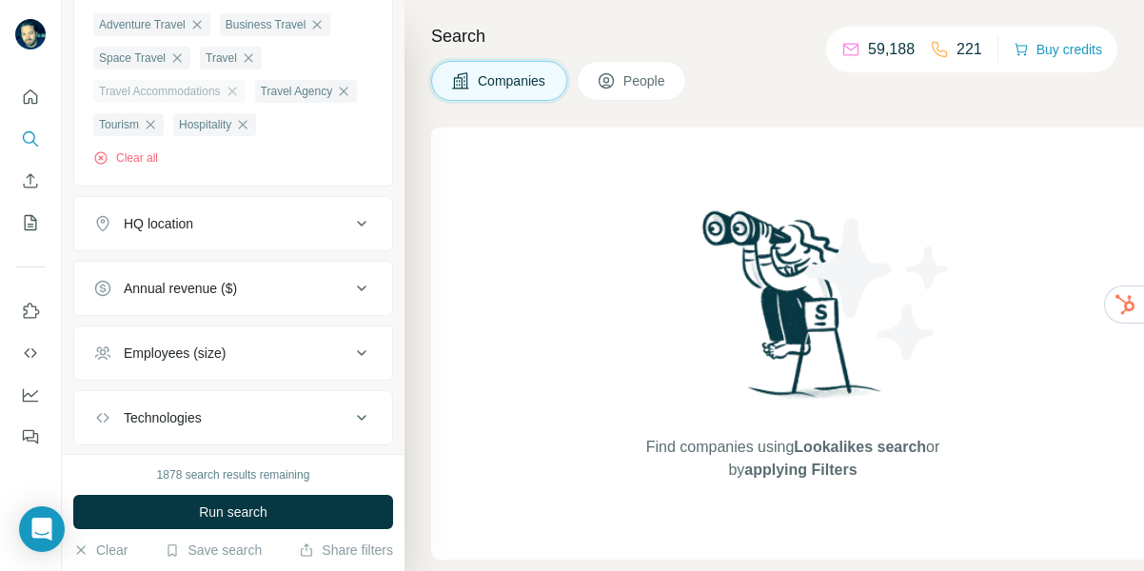
scroll to position [783, 0]
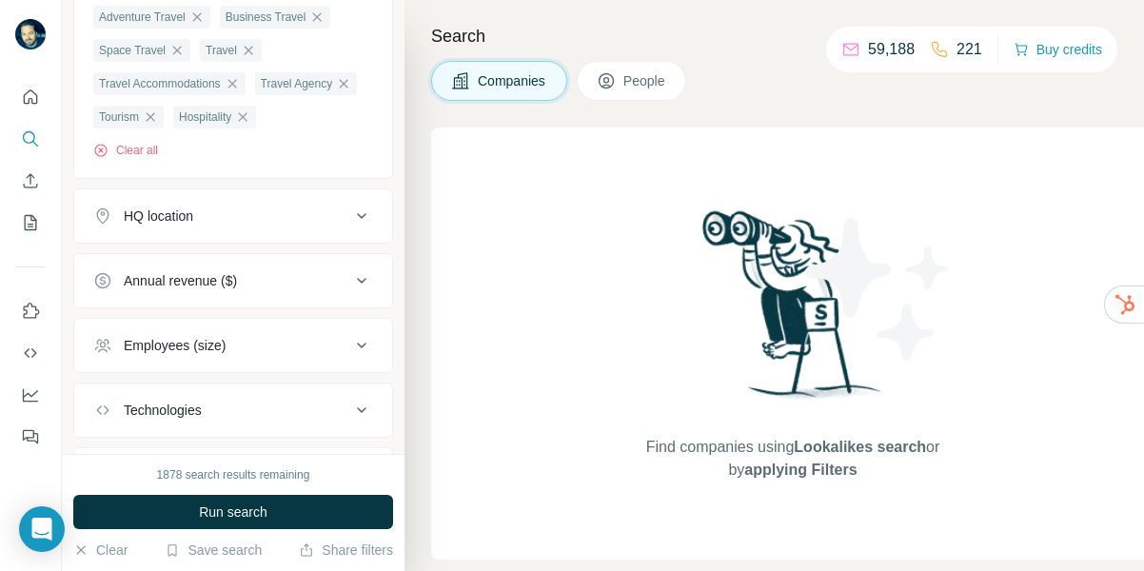
click at [313, 214] on div "HQ location" at bounding box center [221, 216] width 257 height 19
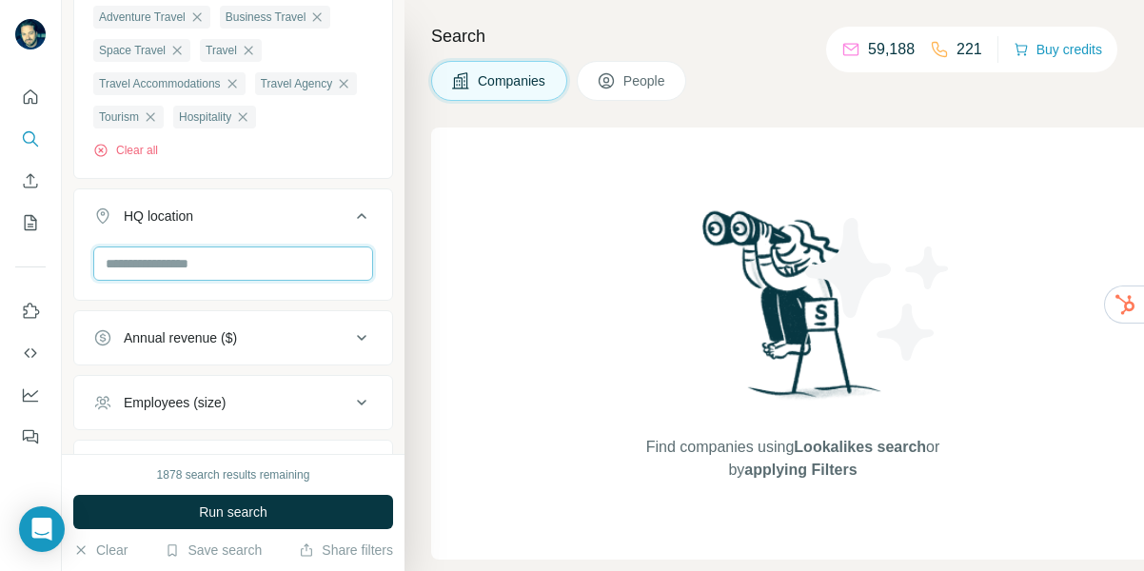
click at [225, 273] on input "text" at bounding box center [233, 264] width 280 height 34
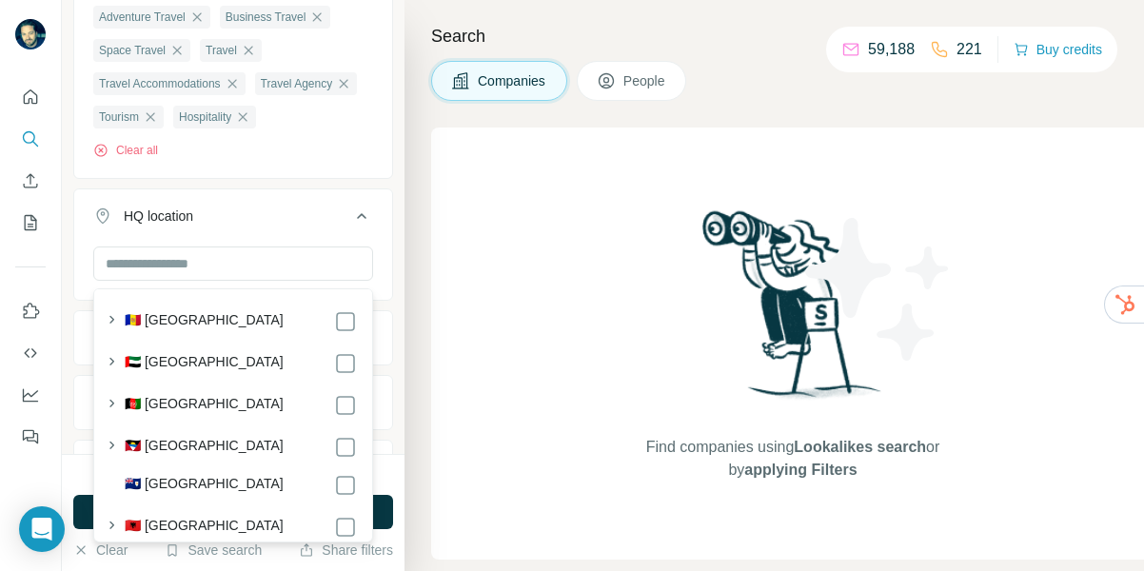
click at [308, 198] on button "HQ location" at bounding box center [233, 219] width 318 height 53
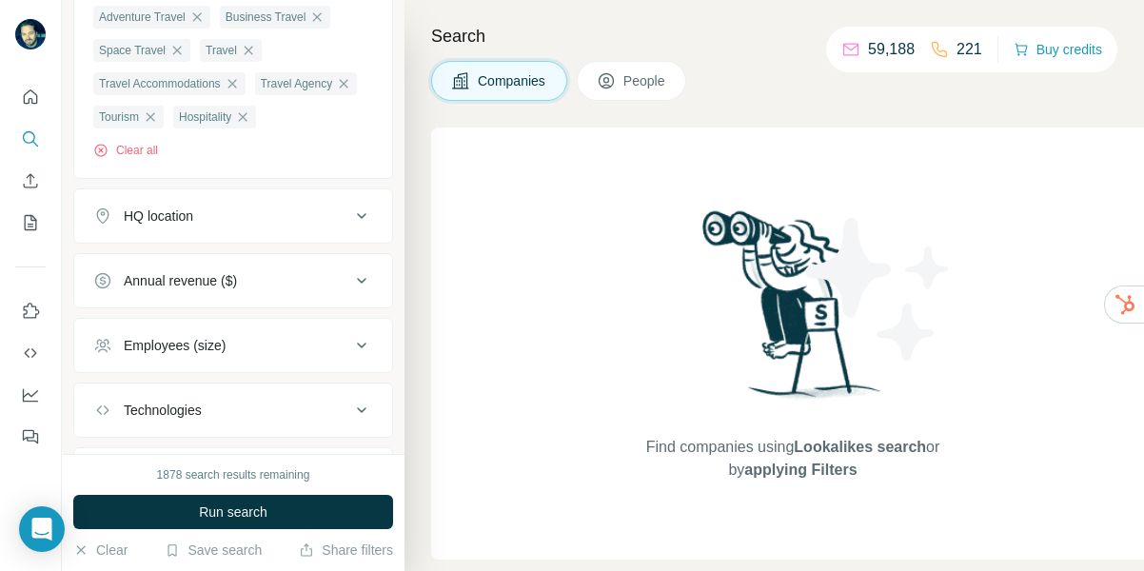
click at [301, 287] on div "Annual revenue ($)" at bounding box center [221, 280] width 257 height 19
click at [108, 393] on icon at bounding box center [104, 393] width 23 height 23
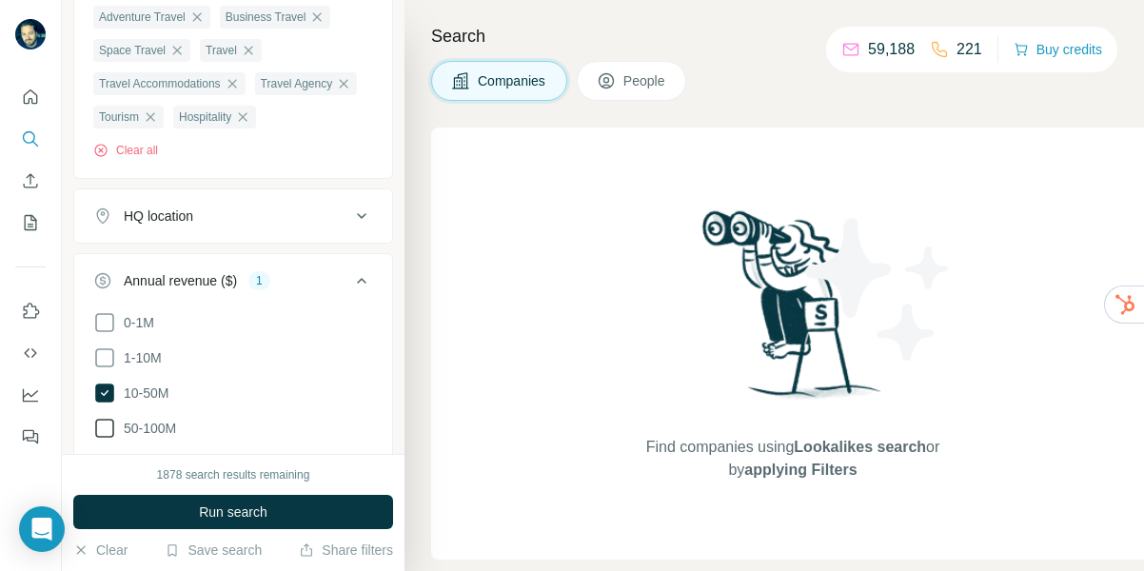
click at [105, 432] on icon at bounding box center [104, 428] width 23 height 23
click at [368, 153] on div "Clear all" at bounding box center [233, 150] width 280 height 17
click at [394, 273] on div "New search Hide Company lookalikes 1 Find companies similar to one you've succe…" at bounding box center [233, 227] width 343 height 454
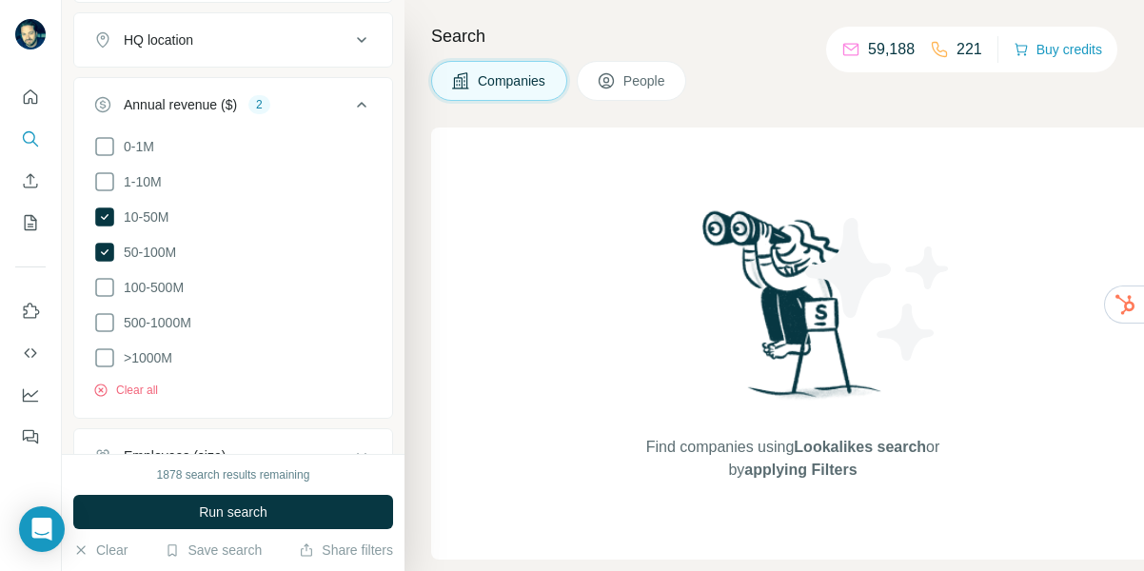
scroll to position [999, 0]
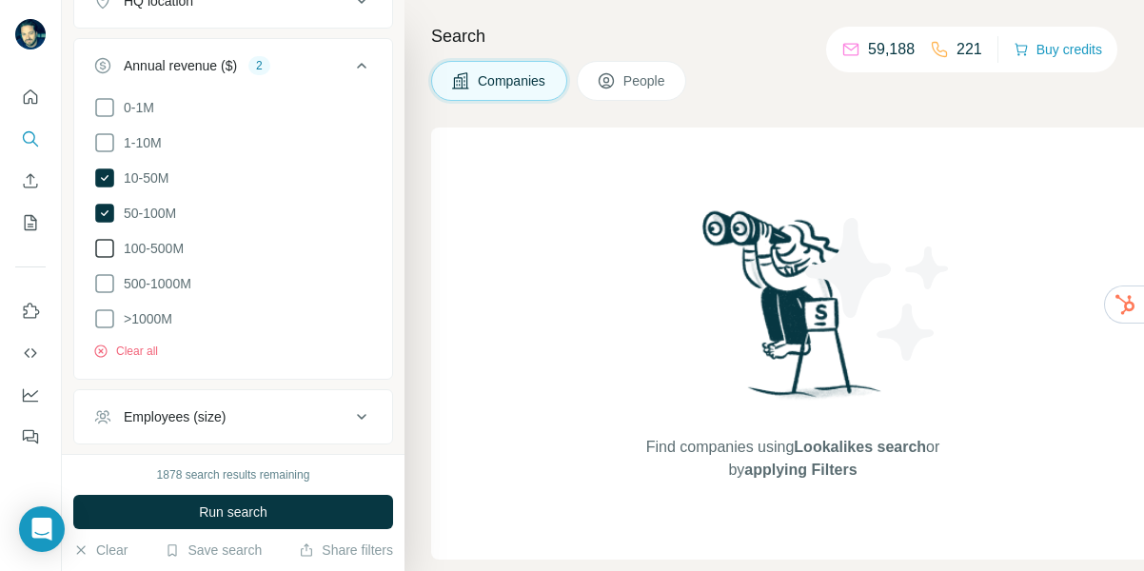
click at [99, 245] on icon at bounding box center [104, 248] width 23 height 23
click at [109, 283] on icon at bounding box center [104, 283] width 23 height 23
click at [106, 315] on icon at bounding box center [104, 318] width 23 height 23
click at [402, 253] on div "New search Hide Company lookalikes 1 Find companies similar to one you've succe…" at bounding box center [233, 227] width 343 height 454
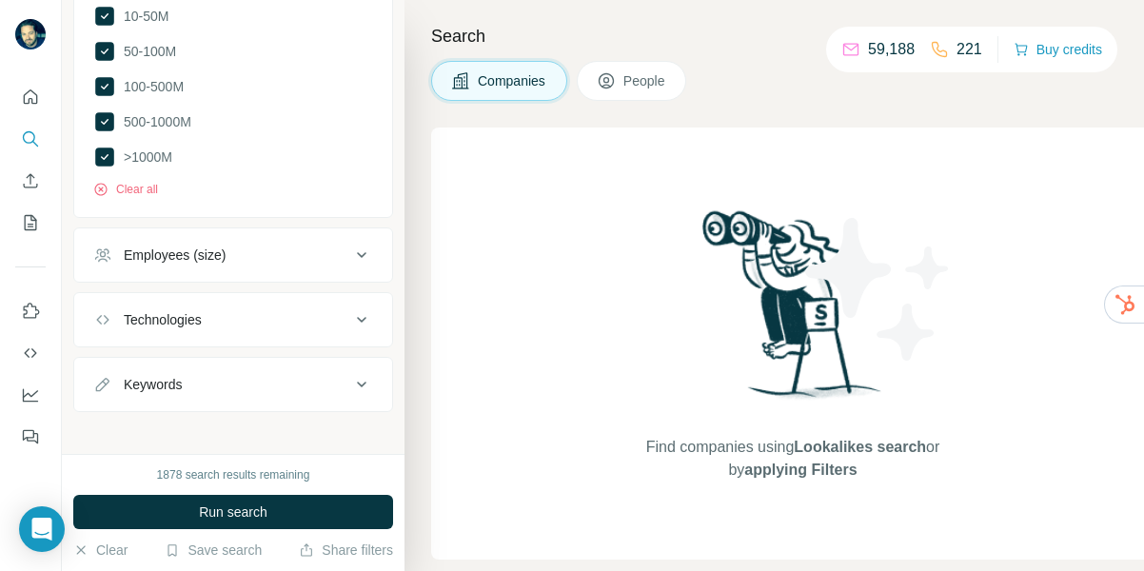
scroll to position [1169, 0]
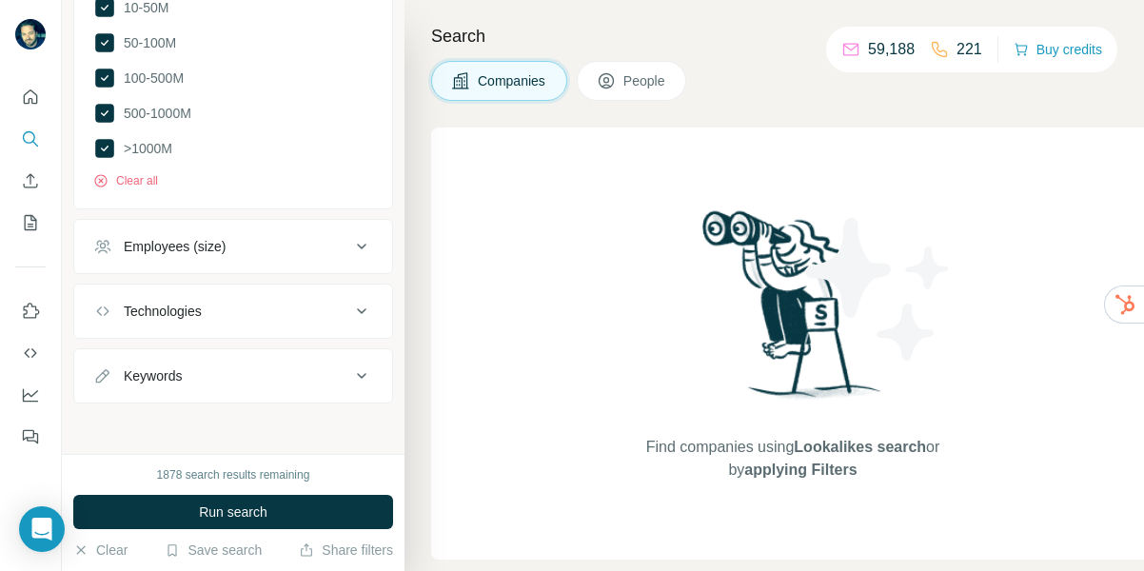
click at [282, 251] on div "Employees (size)" at bounding box center [221, 246] width 257 height 19
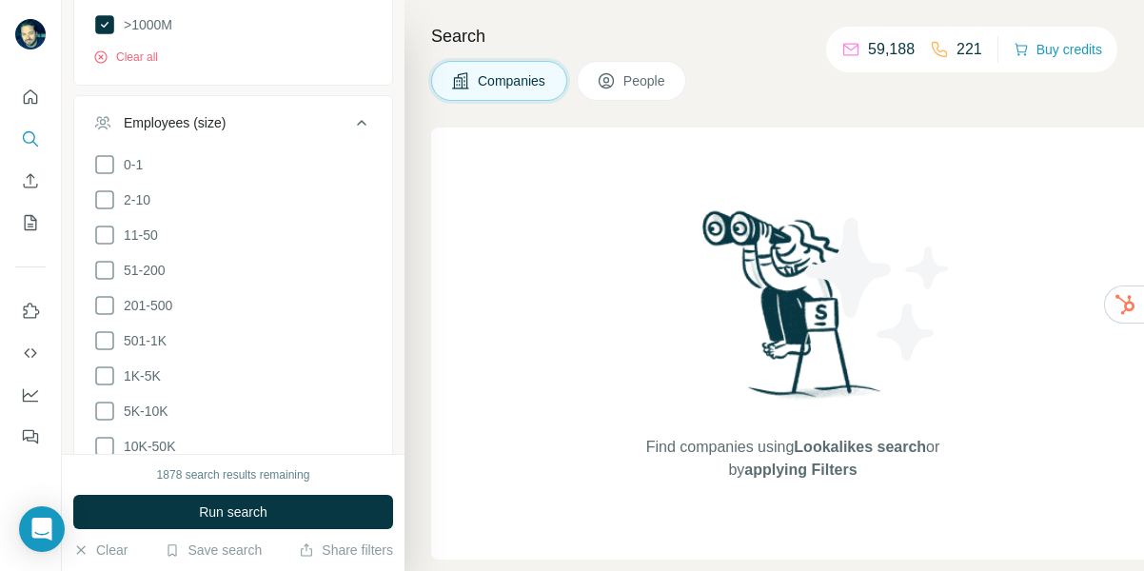
scroll to position [1322, 0]
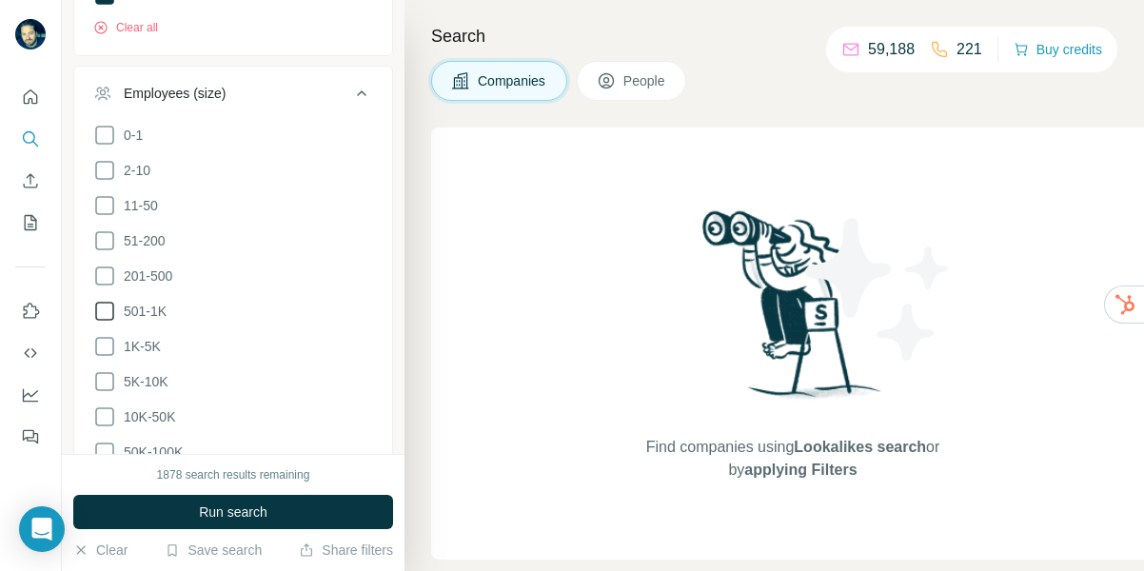
click at [101, 304] on icon at bounding box center [104, 311] width 23 height 23
click at [103, 335] on icon at bounding box center [104, 346] width 23 height 23
click at [106, 382] on icon at bounding box center [104, 381] width 23 height 23
click at [109, 409] on icon at bounding box center [104, 417] width 23 height 23
click at [109, 441] on icon at bounding box center [104, 452] width 23 height 23
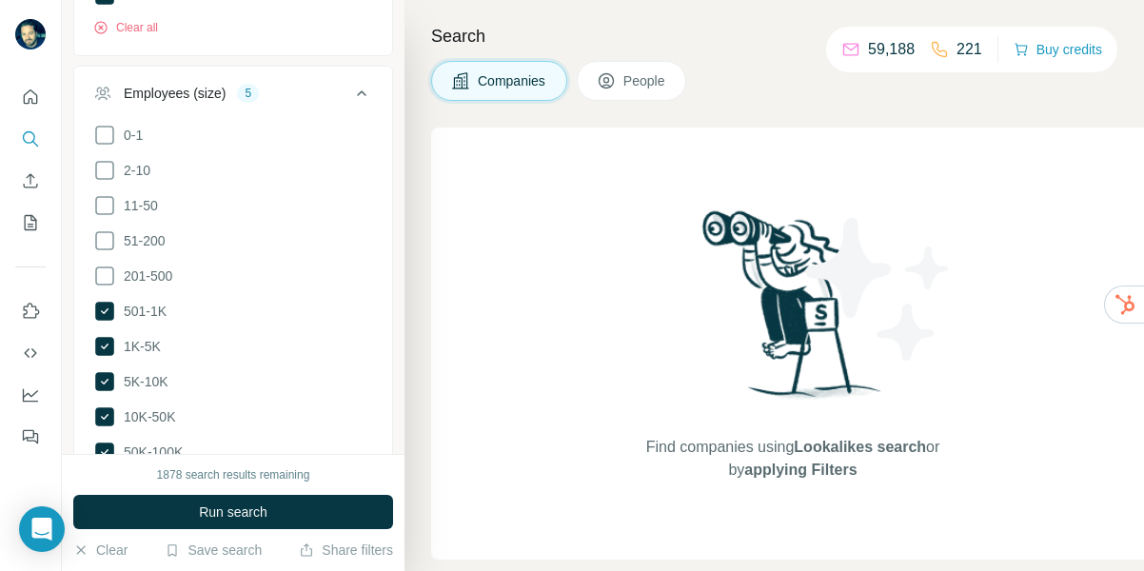
scroll to position [1372, 0]
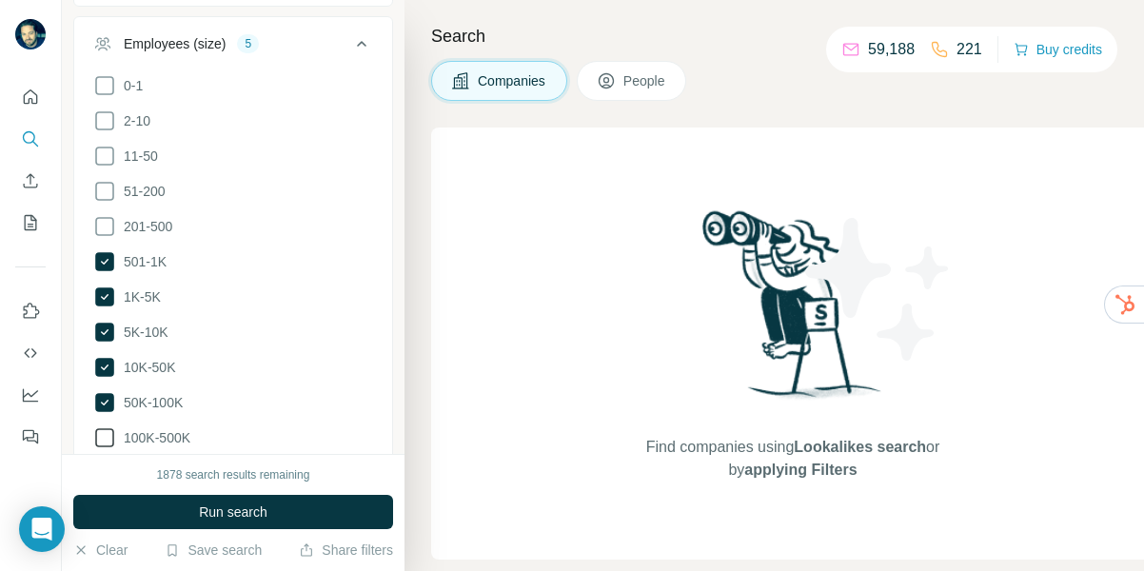
click at [105, 428] on icon at bounding box center [104, 437] width 23 height 23
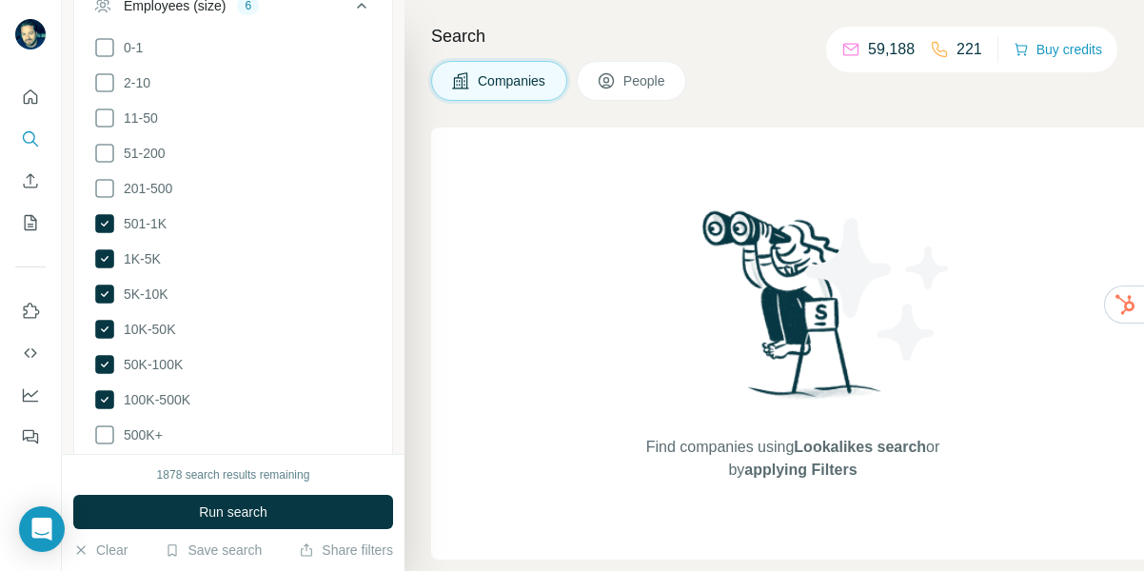
scroll to position [1620, 0]
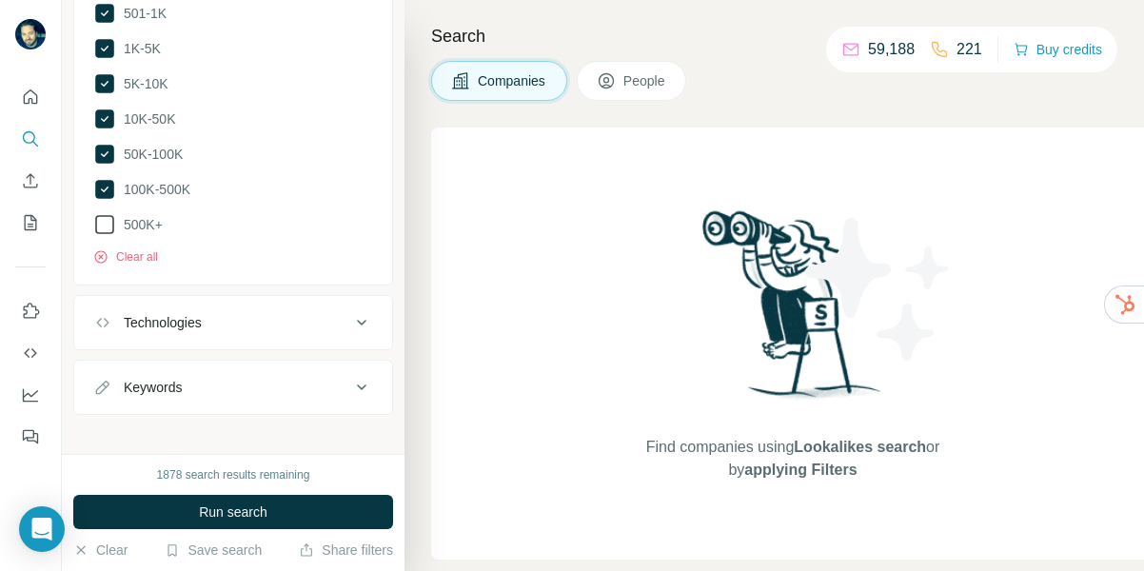
click at [104, 213] on icon at bounding box center [104, 224] width 23 height 23
click at [405, 204] on div "Search Companies People Find companies using Lookalikes search or by applying F…" at bounding box center [775, 285] width 740 height 571
click at [315, 313] on div "Technologies" at bounding box center [221, 322] width 257 height 19
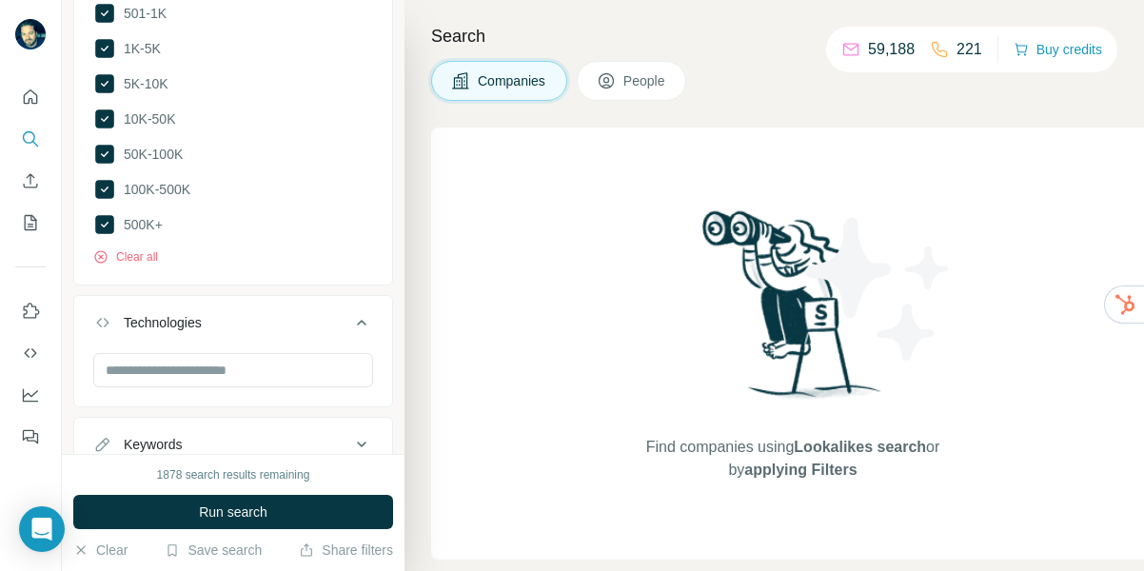
scroll to position [1677, 0]
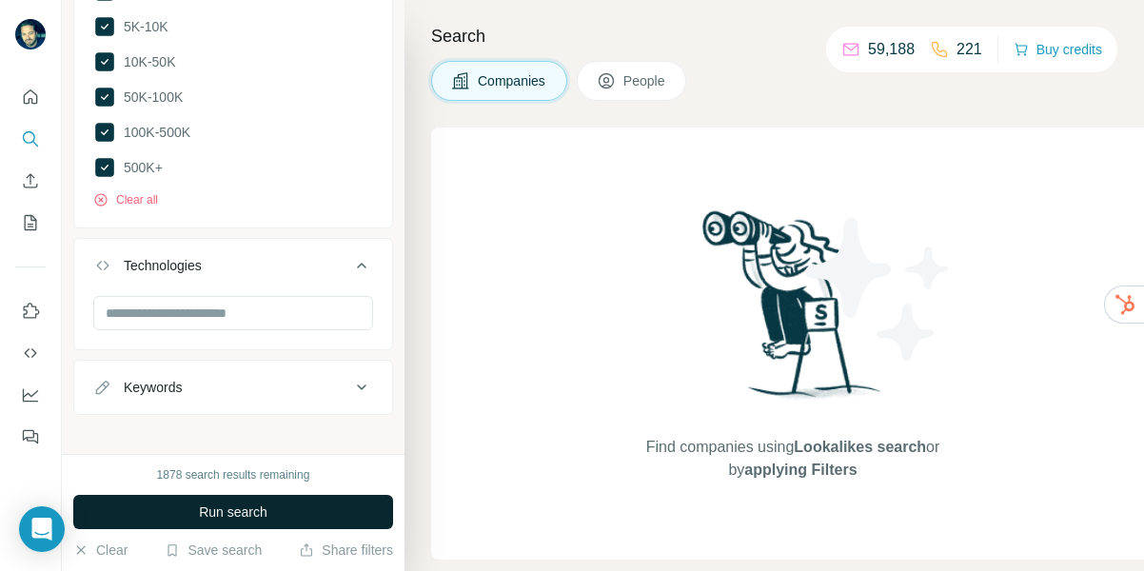
click at [207, 505] on span "Run search" at bounding box center [233, 512] width 69 height 19
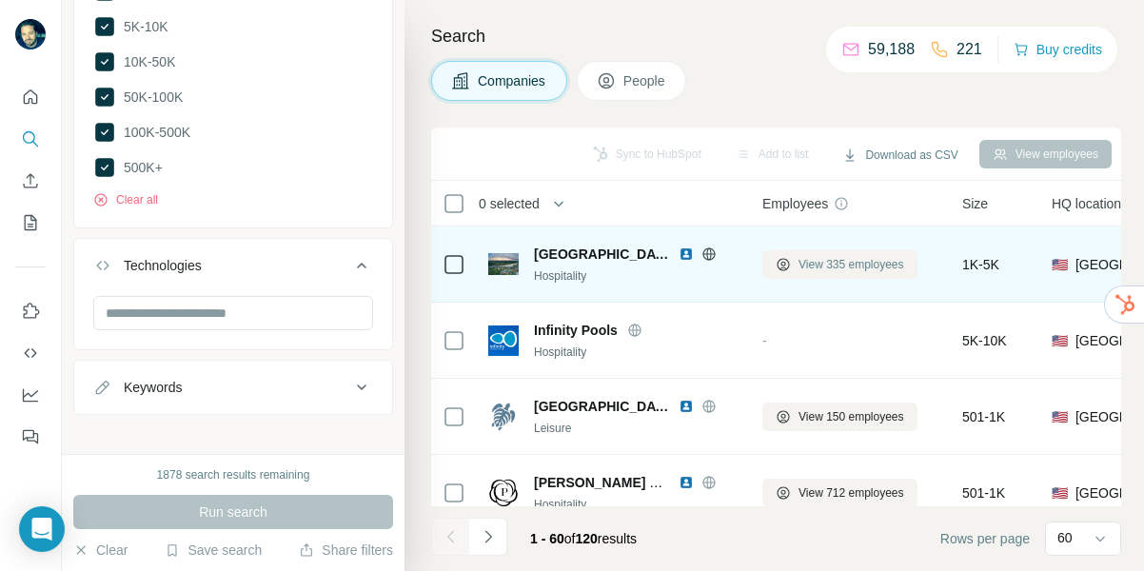
scroll to position [0, 0]
click at [861, 259] on span "View 335 employees" at bounding box center [852, 264] width 106 height 17
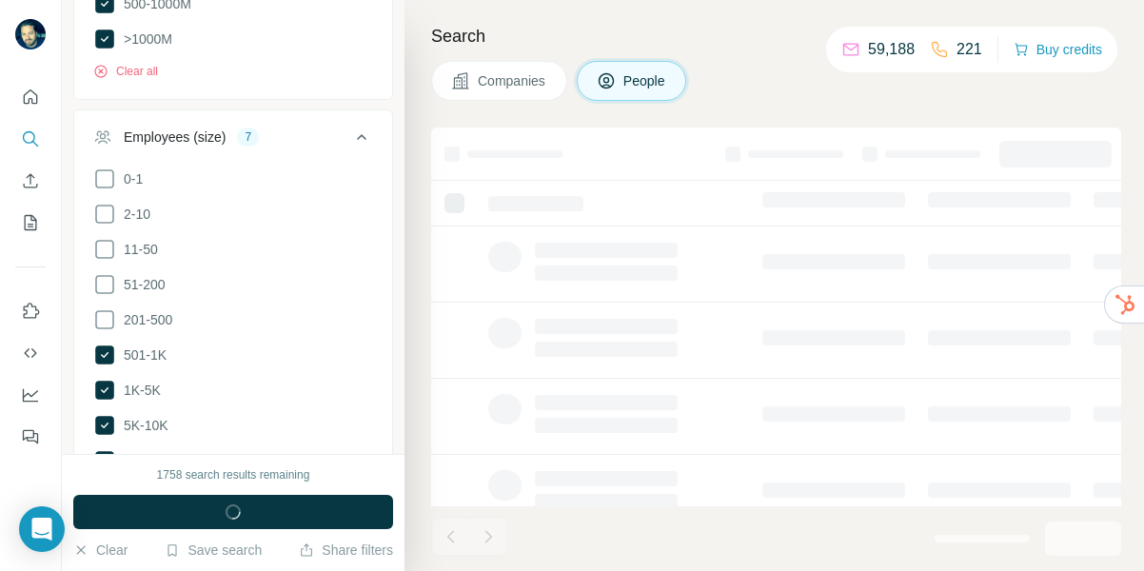
scroll to position [2077, 0]
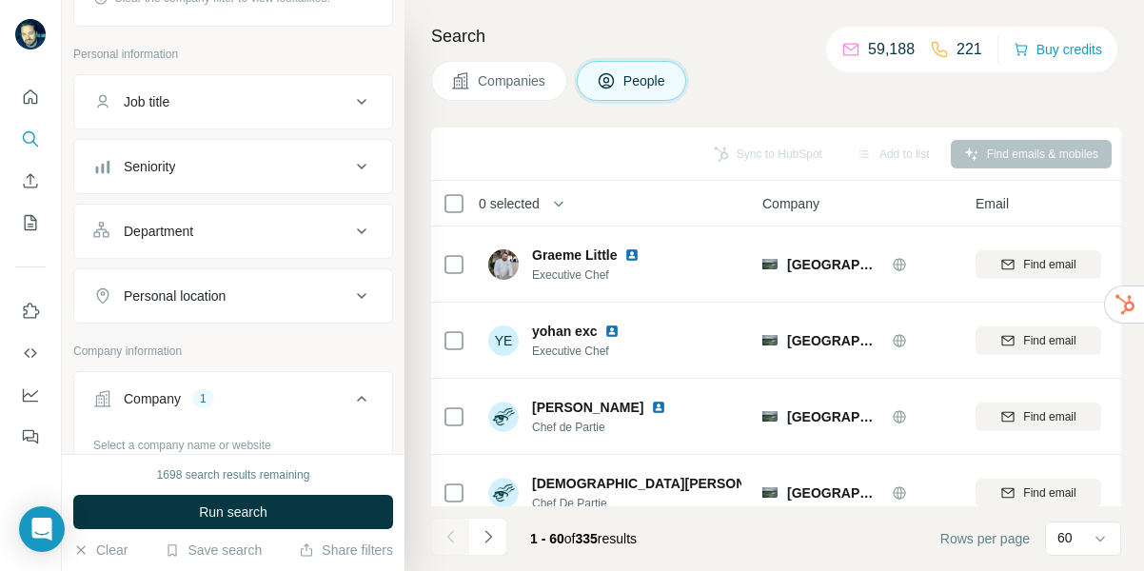
scroll to position [315, 0]
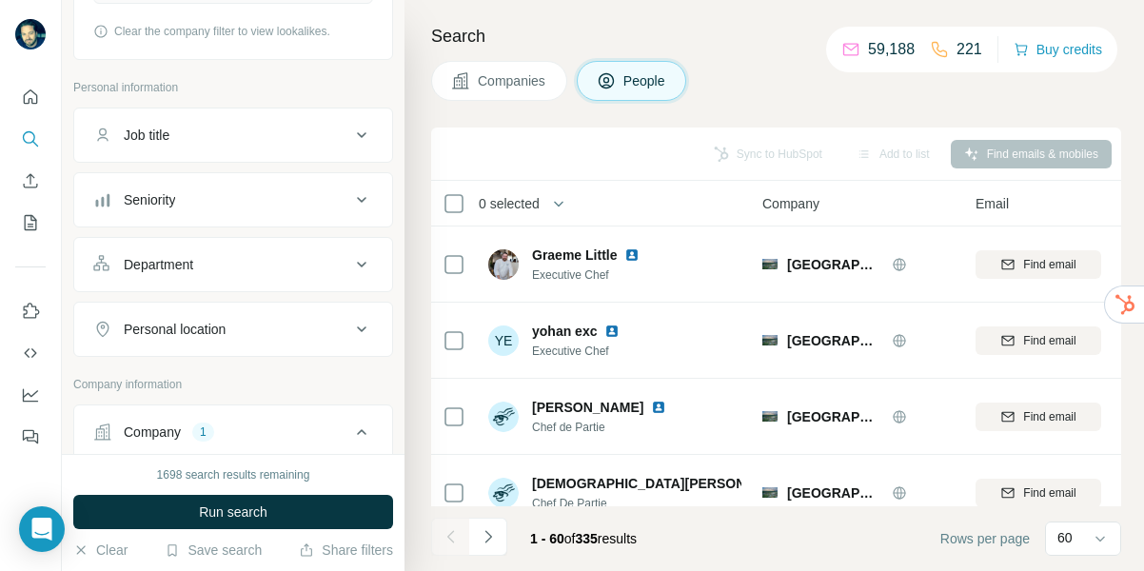
click at [356, 200] on icon at bounding box center [361, 199] width 23 height 23
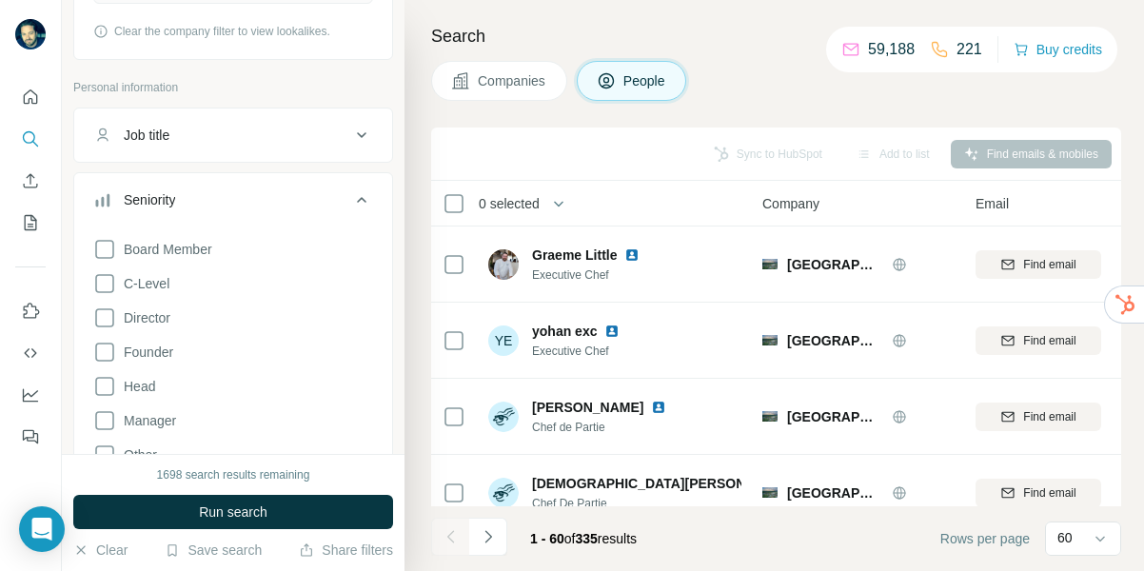
click at [106, 250] on icon at bounding box center [104, 249] width 23 height 23
click at [107, 281] on icon at bounding box center [104, 283] width 23 height 23
click at [107, 319] on icon at bounding box center [104, 318] width 23 height 23
click at [107, 351] on icon at bounding box center [104, 352] width 23 height 23
click at [107, 382] on icon at bounding box center [104, 386] width 23 height 23
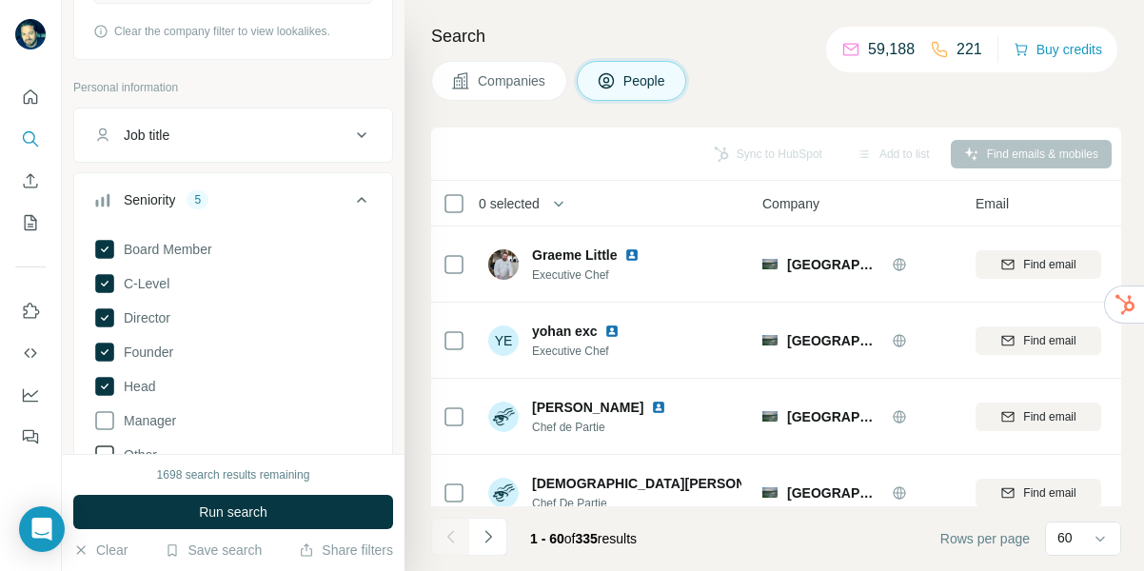
scroll to position [599, 0]
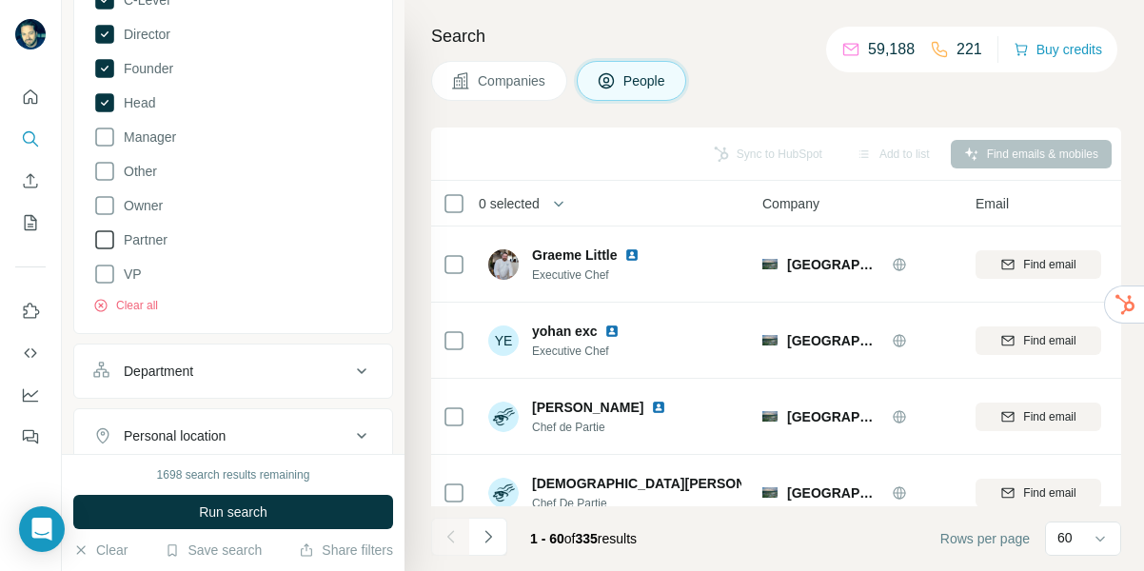
click at [102, 269] on icon at bounding box center [104, 274] width 23 height 23
click at [103, 238] on icon at bounding box center [104, 239] width 23 height 23
click at [103, 208] on icon at bounding box center [104, 205] width 23 height 23
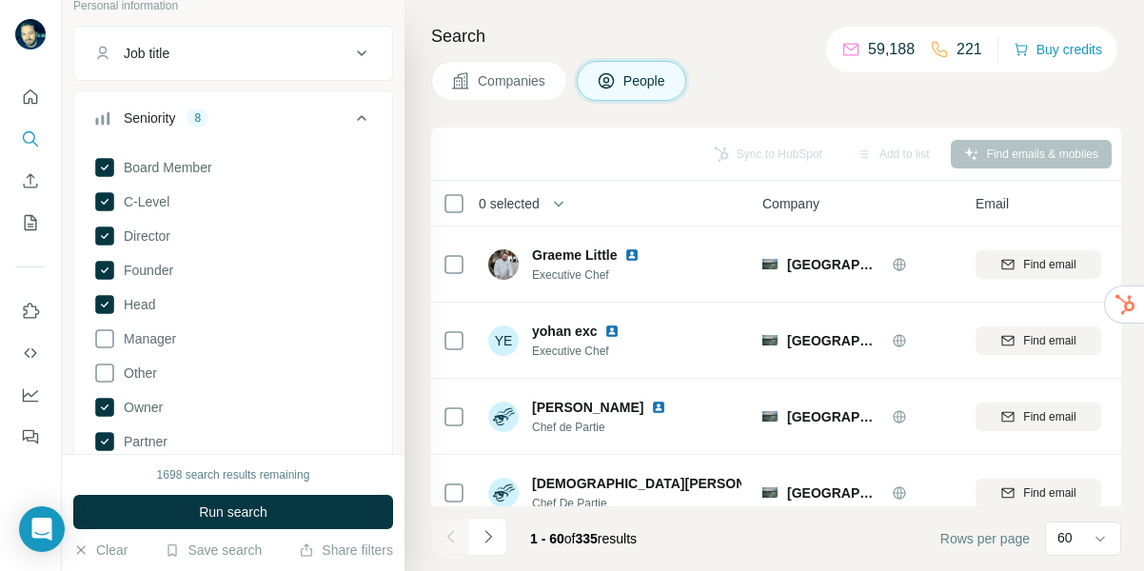
scroll to position [268, 0]
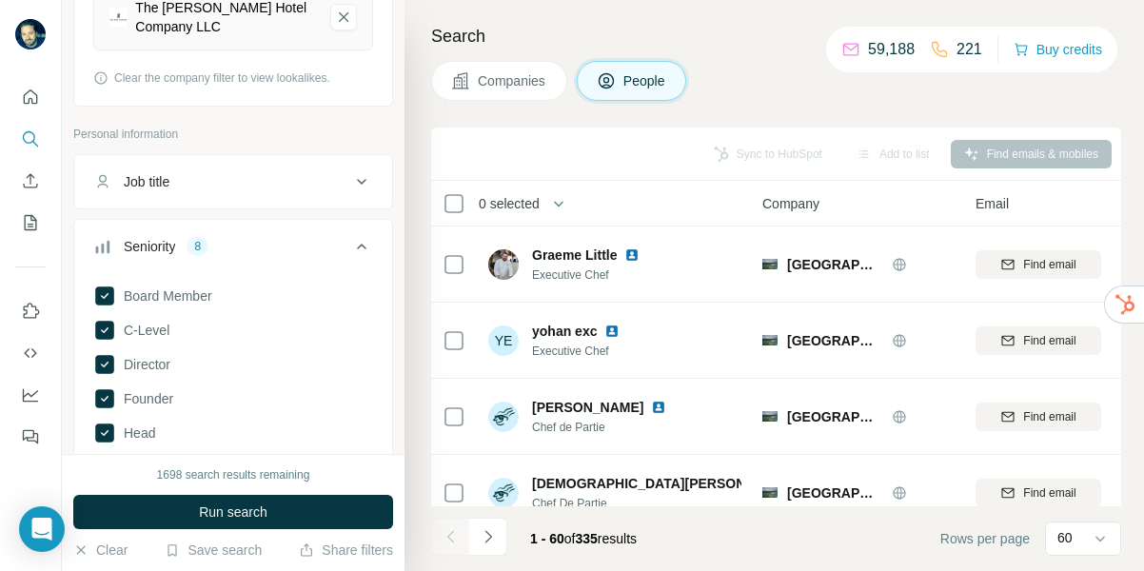
click at [336, 183] on div "Job title" at bounding box center [221, 181] width 257 height 19
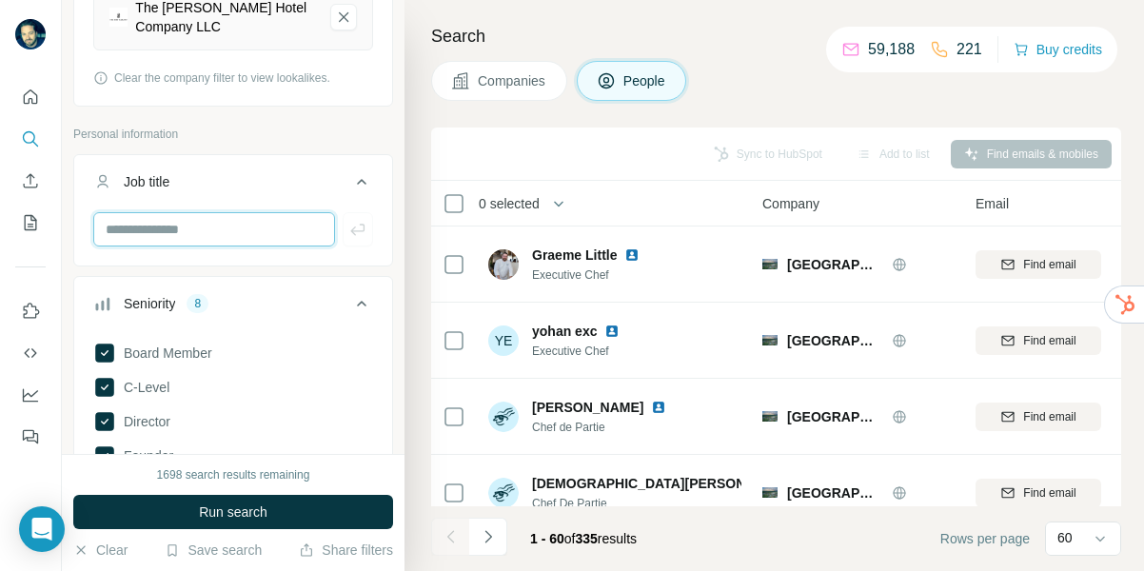
click at [222, 231] on input "text" at bounding box center [214, 229] width 242 height 34
type input "*********"
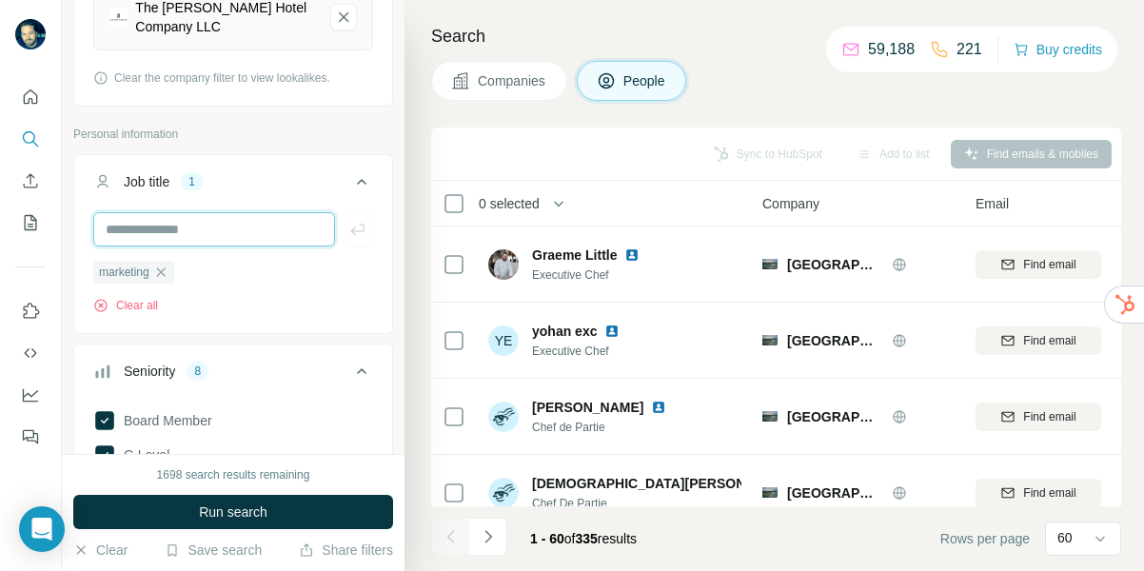
click at [179, 233] on input "text" at bounding box center [214, 229] width 242 height 34
type input "*****"
type input "**********"
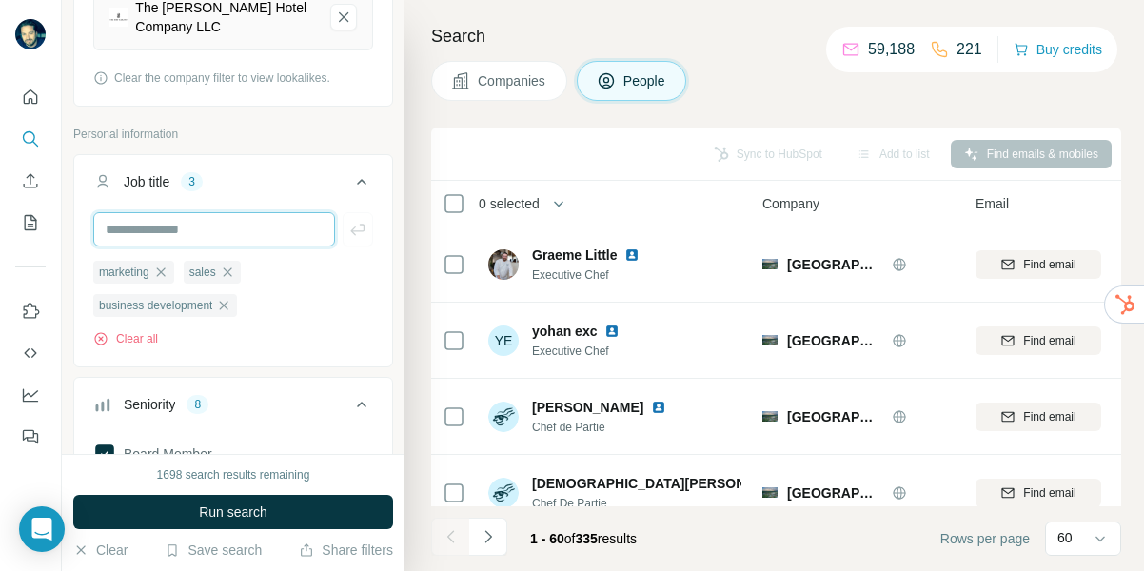
scroll to position [904, 0]
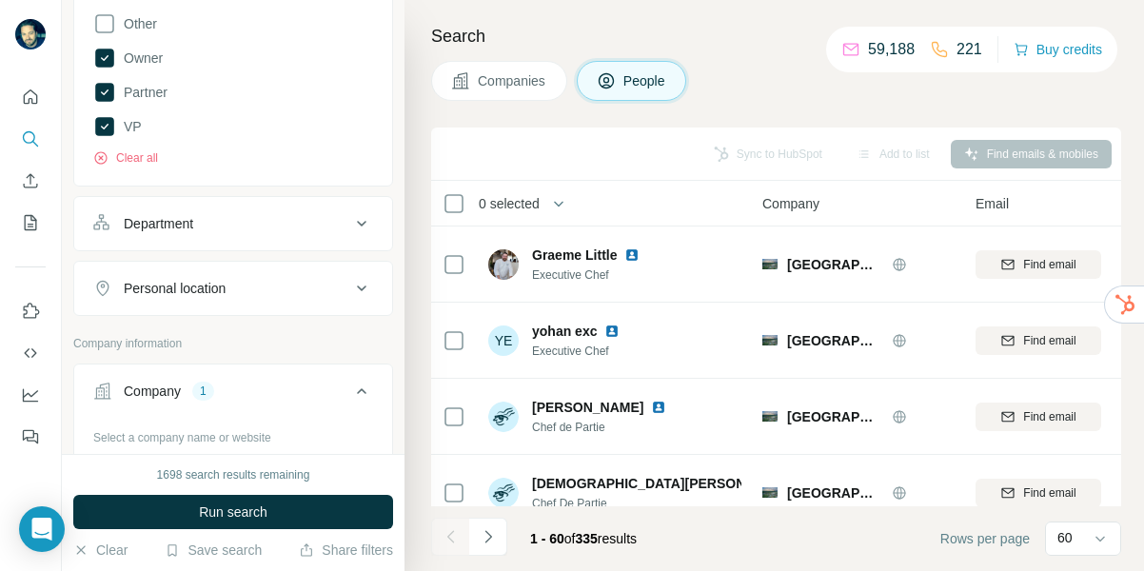
click at [292, 221] on div "Department" at bounding box center [221, 223] width 257 height 19
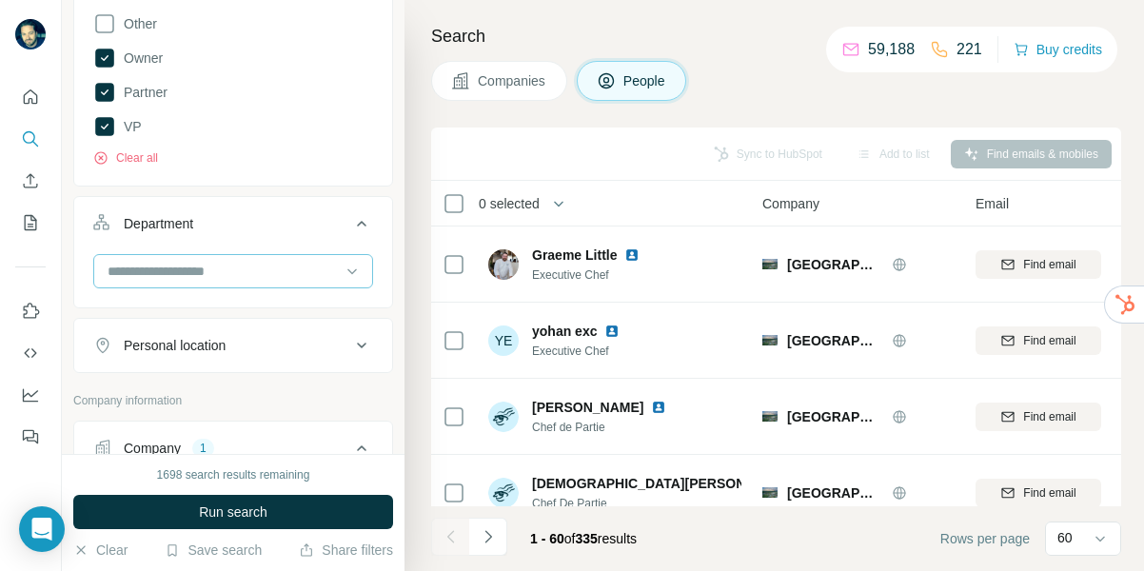
click at [221, 266] on input at bounding box center [223, 271] width 235 height 21
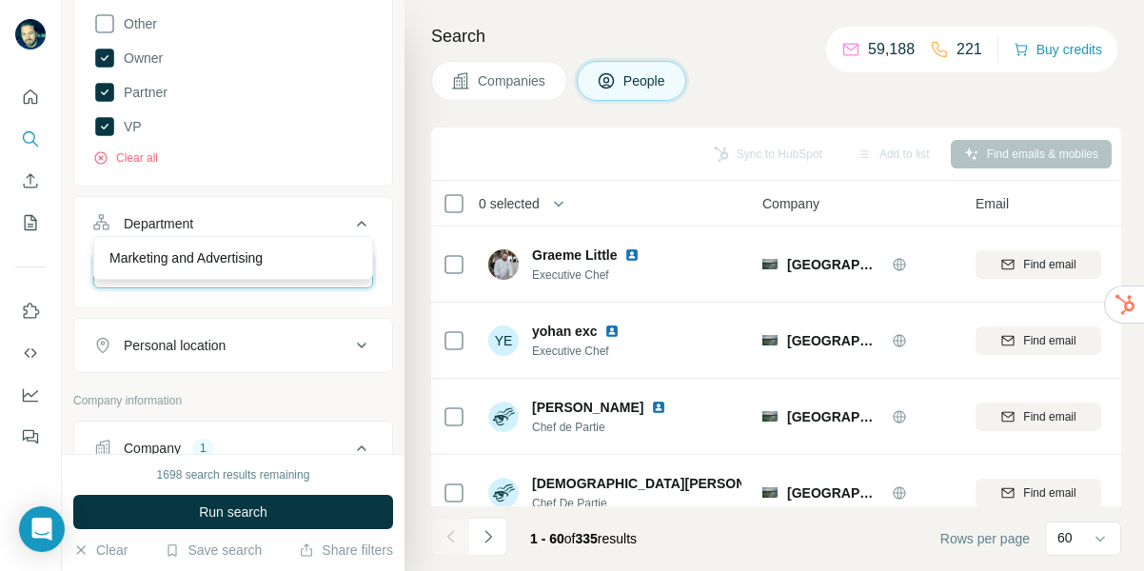
scroll to position [962, 0]
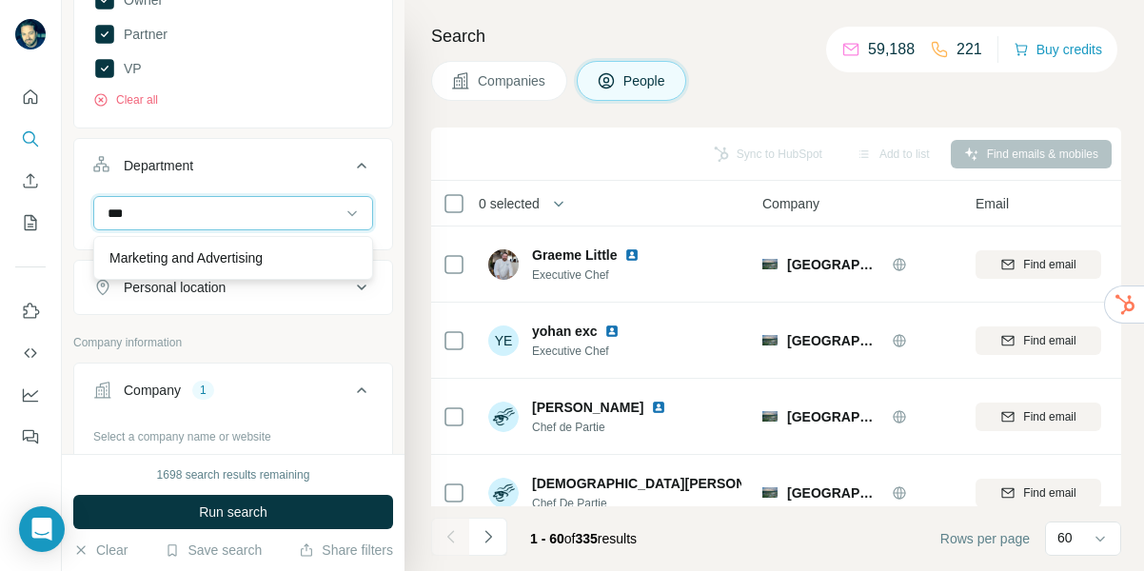
type input "***"
click at [229, 258] on p "Marketing and Advertising" at bounding box center [185, 257] width 153 height 19
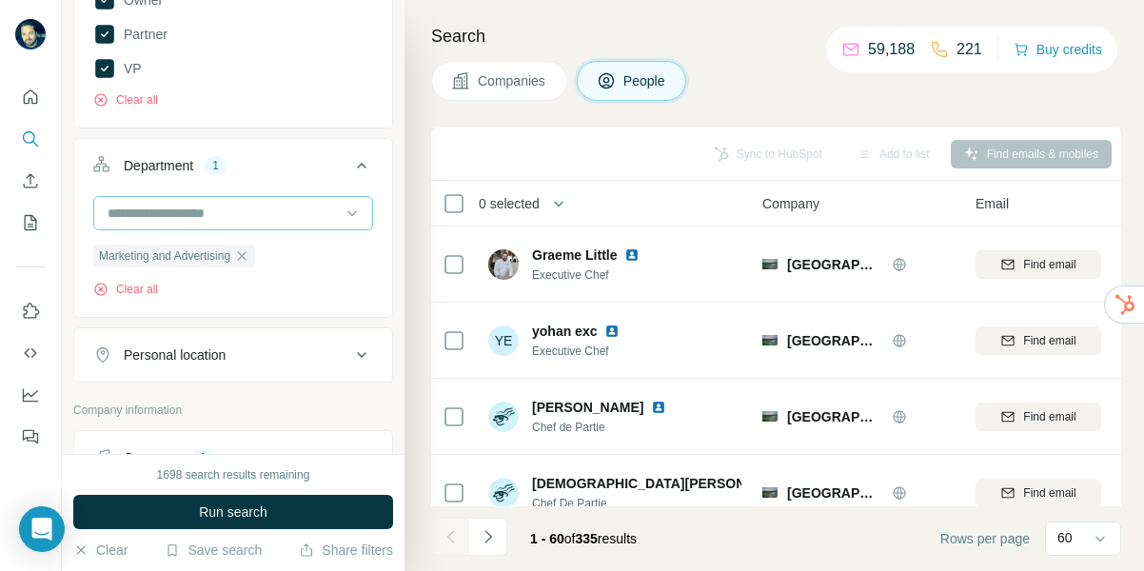
click at [215, 215] on input at bounding box center [223, 213] width 235 height 21
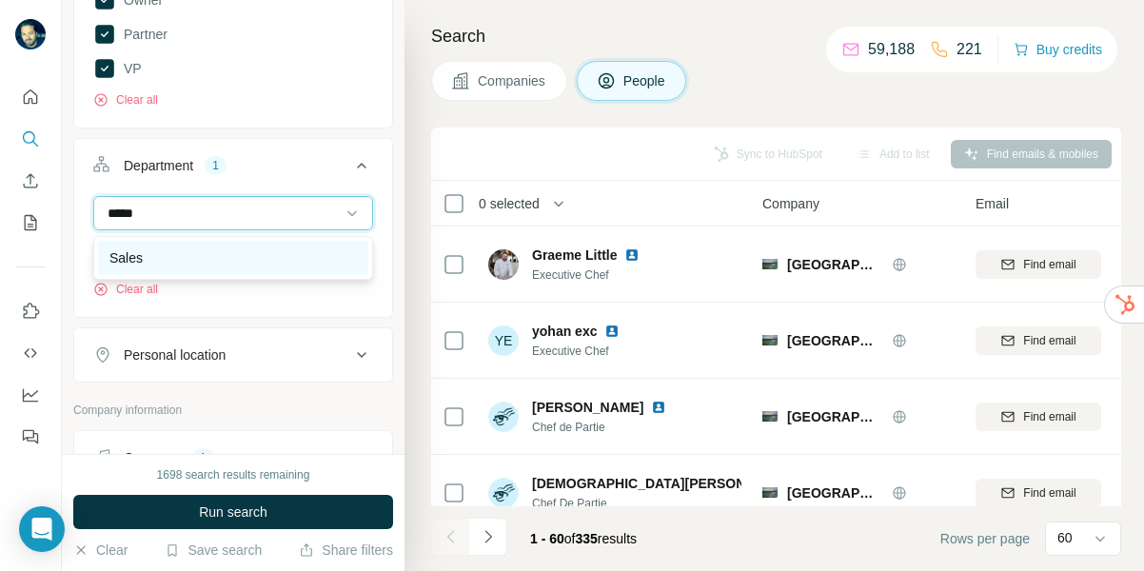
type input "*****"
click at [172, 250] on div "Sales" at bounding box center [232, 257] width 247 height 19
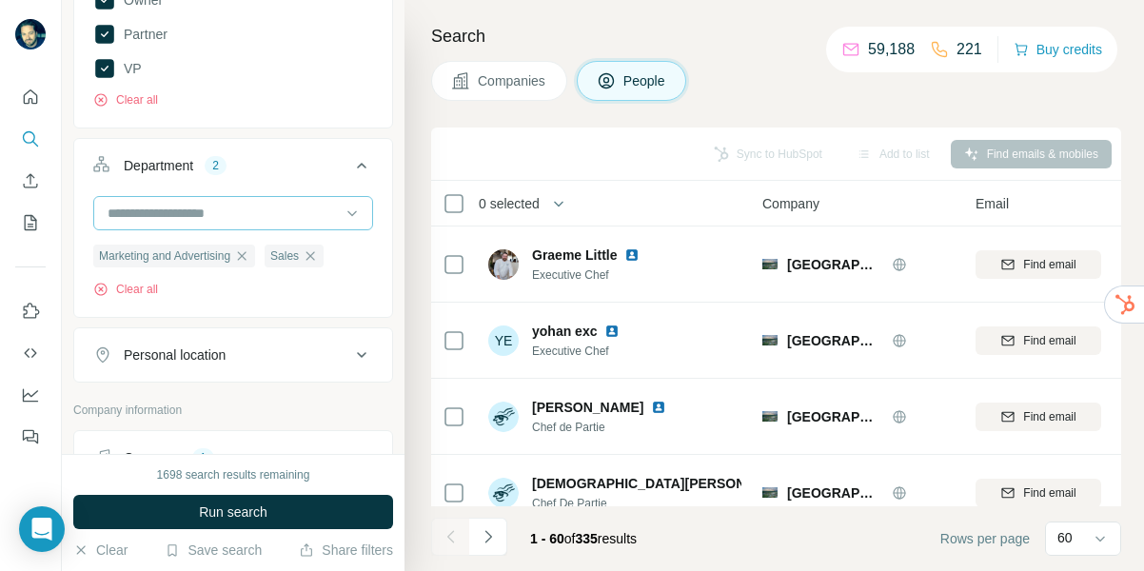
click at [316, 218] on input at bounding box center [223, 213] width 235 height 21
type input "****"
click at [348, 212] on icon at bounding box center [352, 213] width 19 height 19
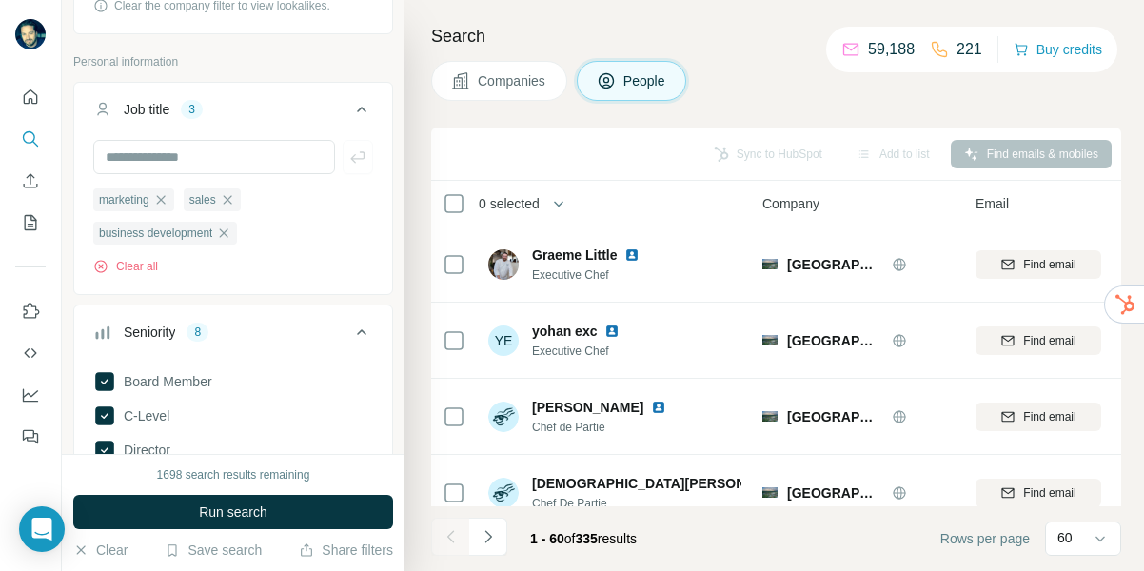
scroll to position [335, 0]
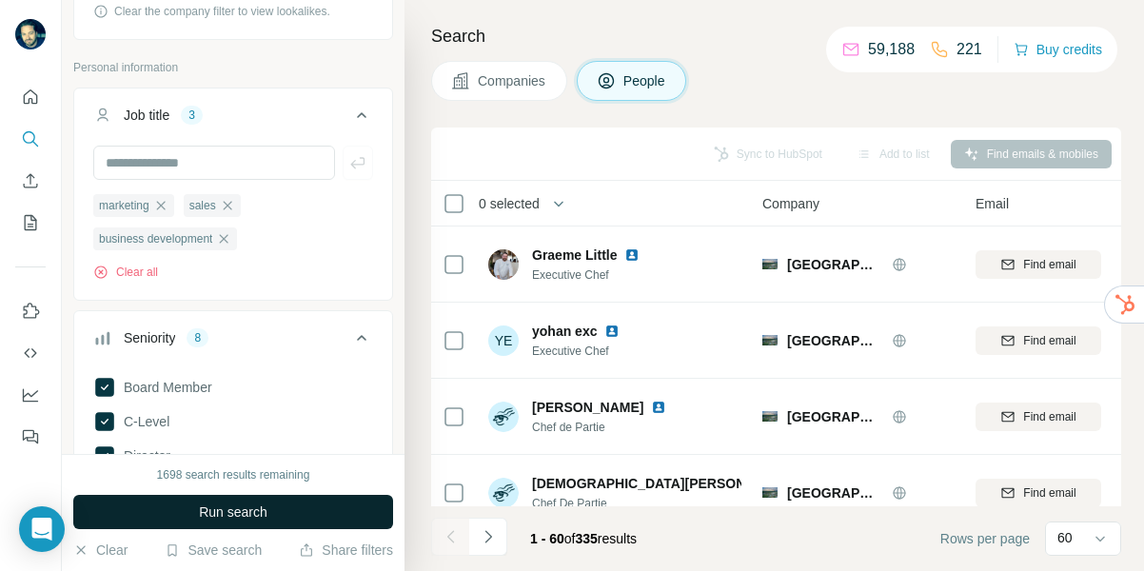
click at [238, 505] on span "Run search" at bounding box center [233, 512] width 69 height 19
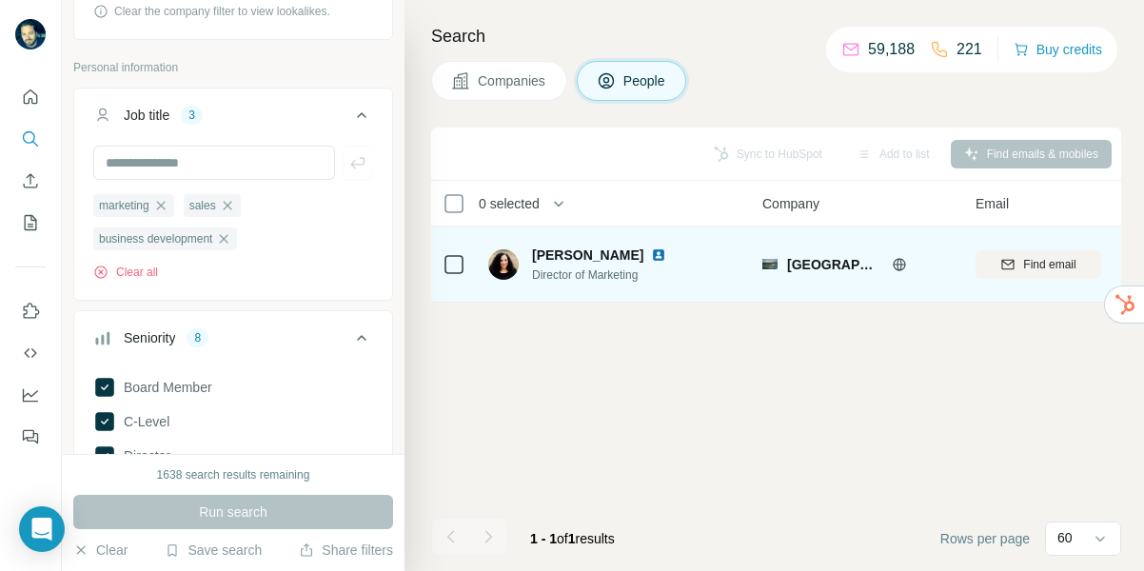
click at [441, 265] on td at bounding box center [454, 265] width 46 height 76
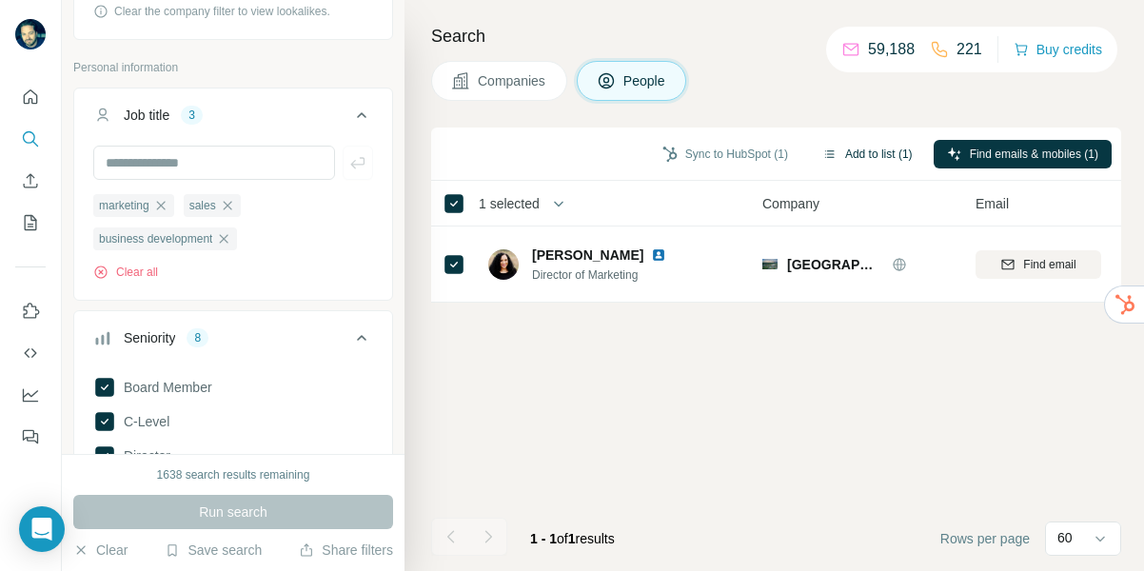
click at [892, 159] on button "Add to list (1)" at bounding box center [867, 154] width 117 height 29
click at [875, 152] on button "Add to list (1)" at bounding box center [867, 154] width 117 height 29
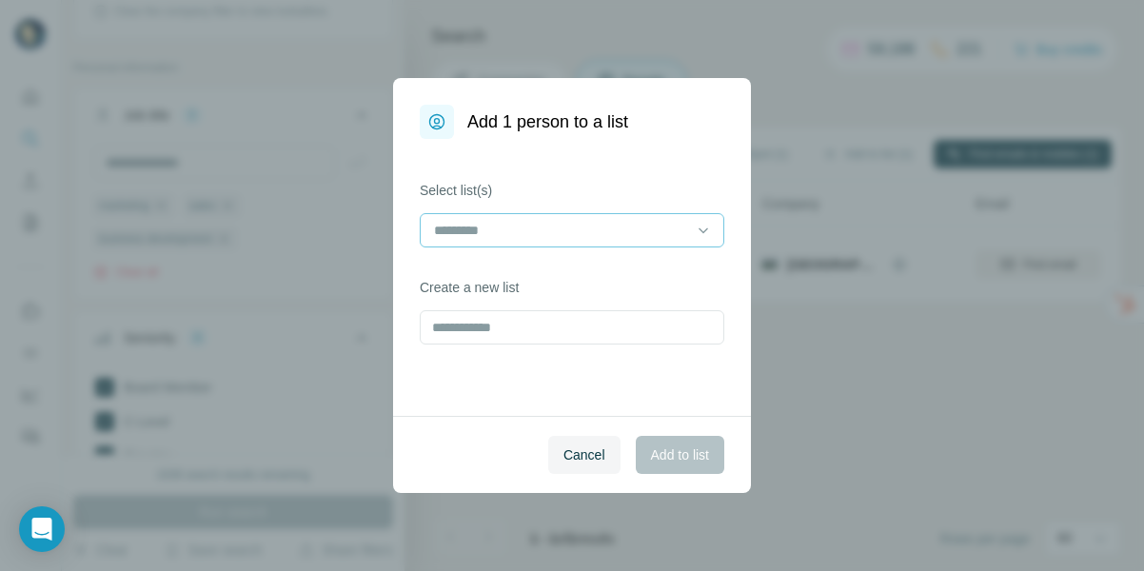
click at [490, 238] on input at bounding box center [560, 230] width 257 height 21
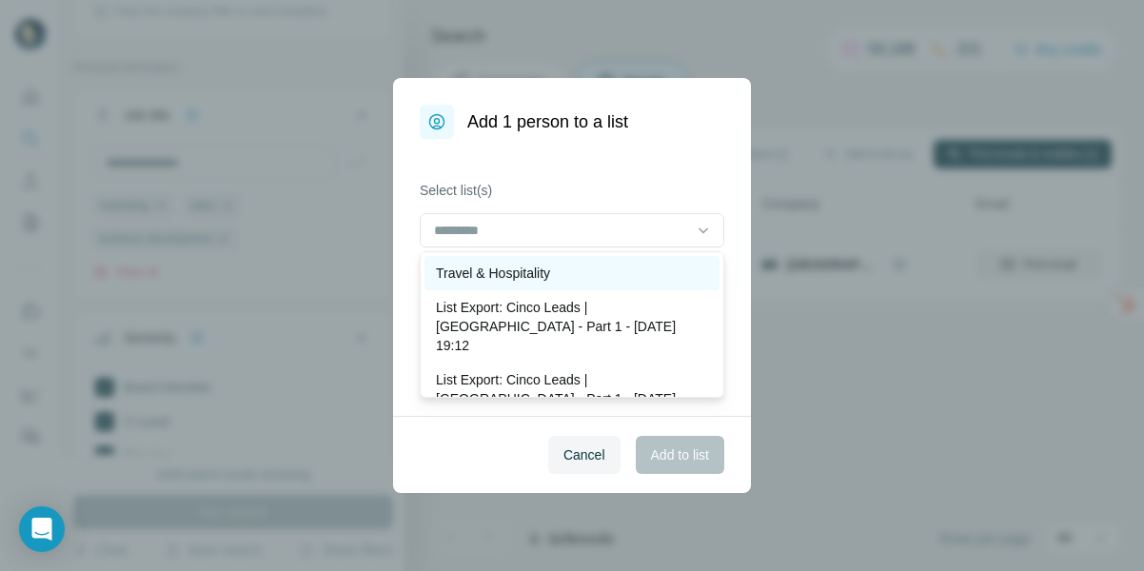
click at [487, 274] on p "Travel & Hospitality" at bounding box center [493, 273] width 114 height 19
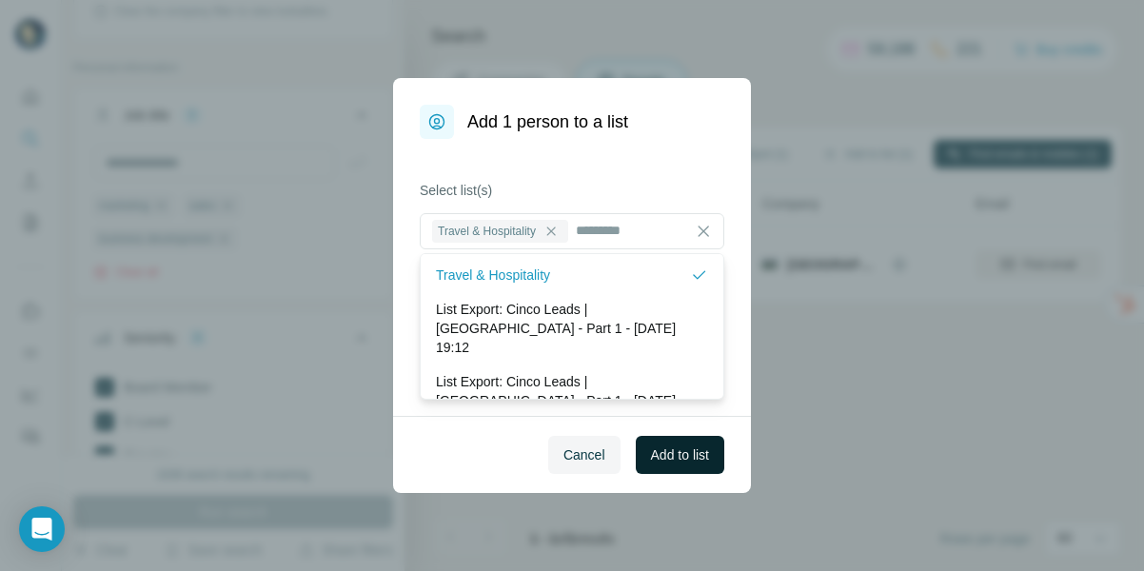
click at [693, 453] on span "Add to list" at bounding box center [680, 454] width 58 height 19
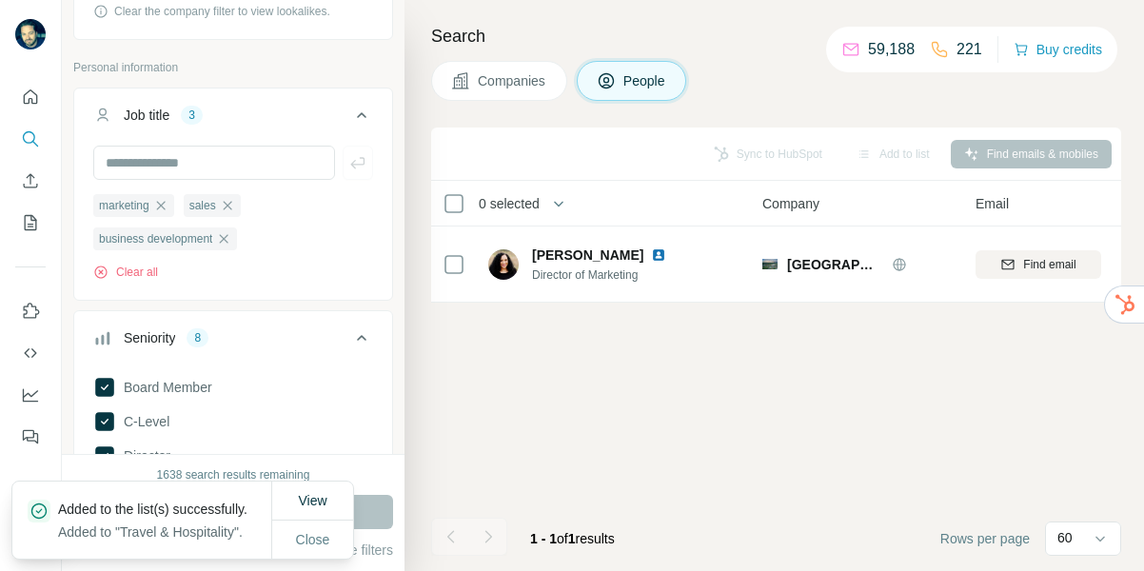
click at [512, 81] on span "Companies" at bounding box center [512, 80] width 69 height 19
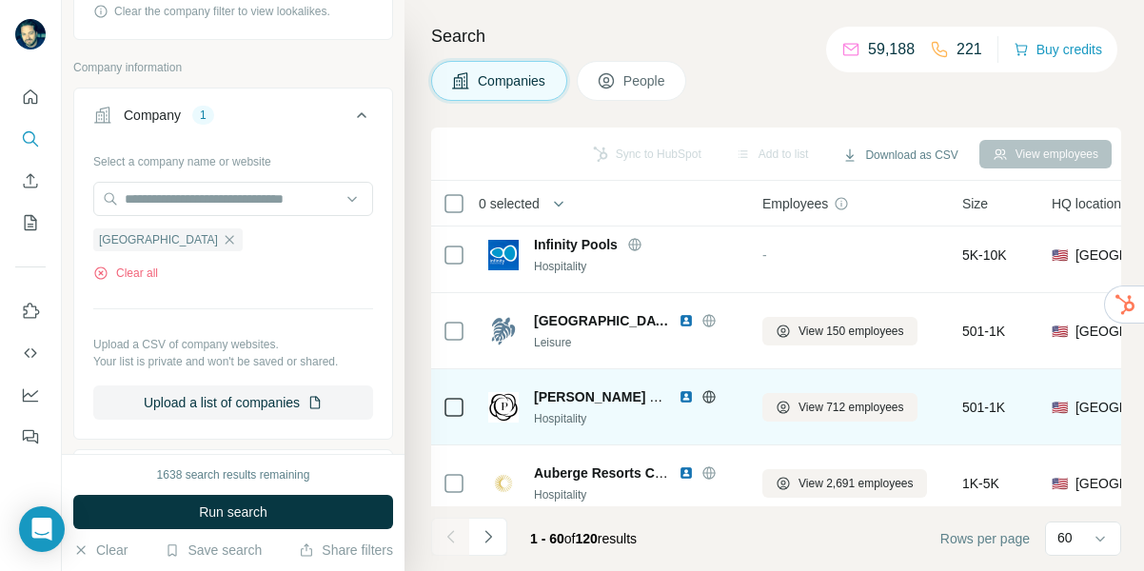
scroll to position [166, 0]
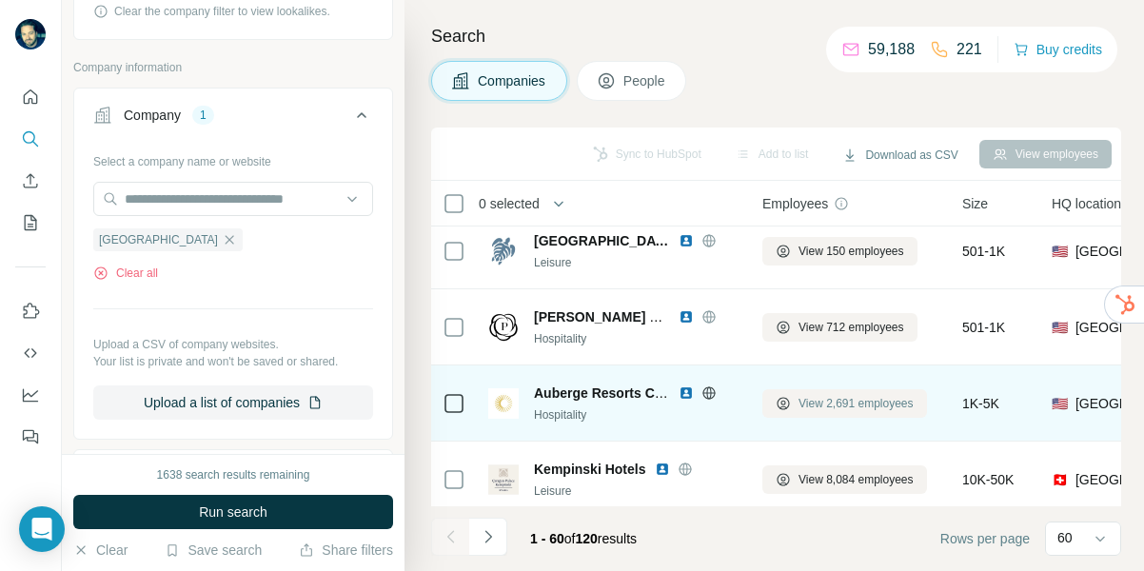
click at [852, 400] on span "View 2,691 employees" at bounding box center [856, 403] width 115 height 17
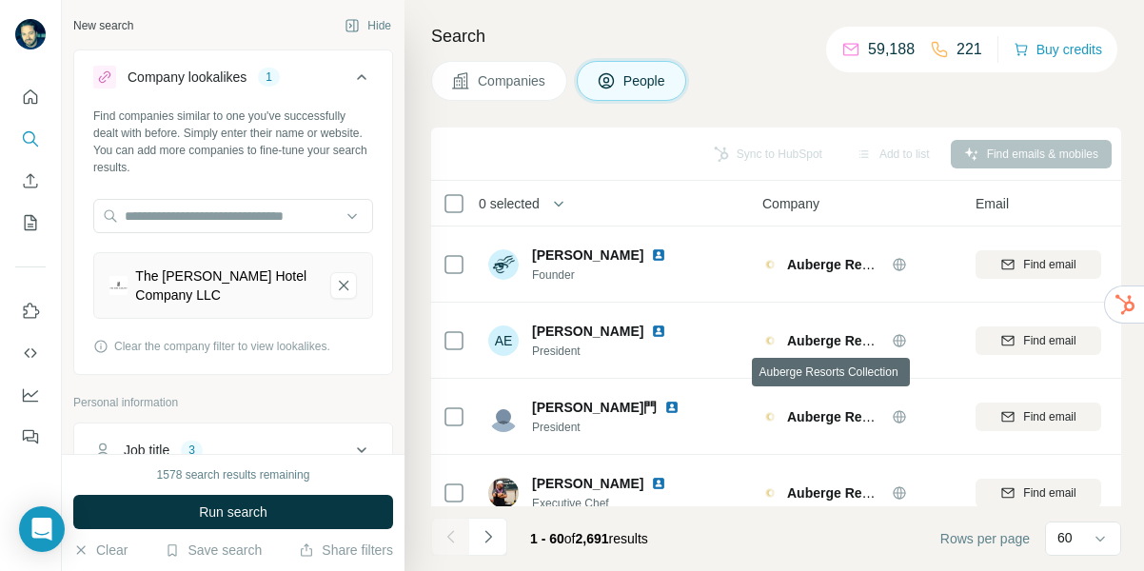
scroll to position [166, 0]
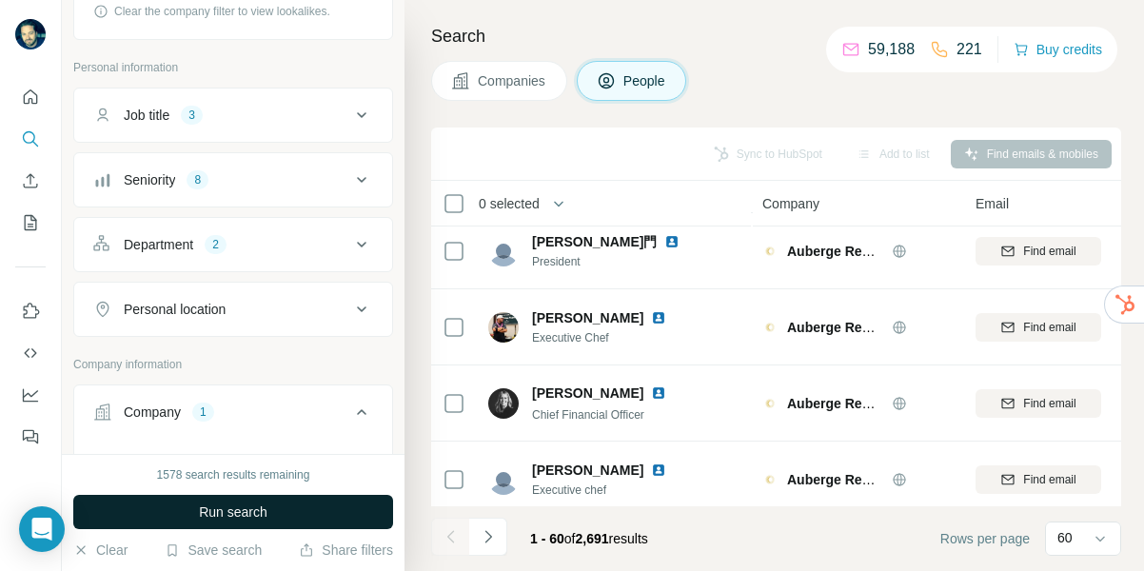
click at [242, 511] on span "Run search" at bounding box center [233, 512] width 69 height 19
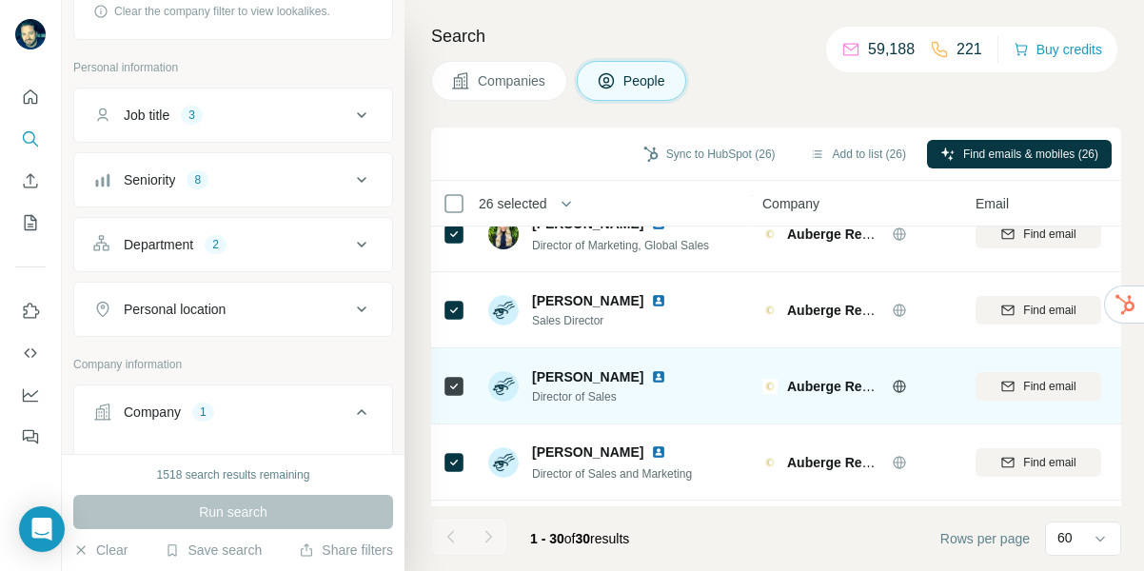
scroll to position [2005, 0]
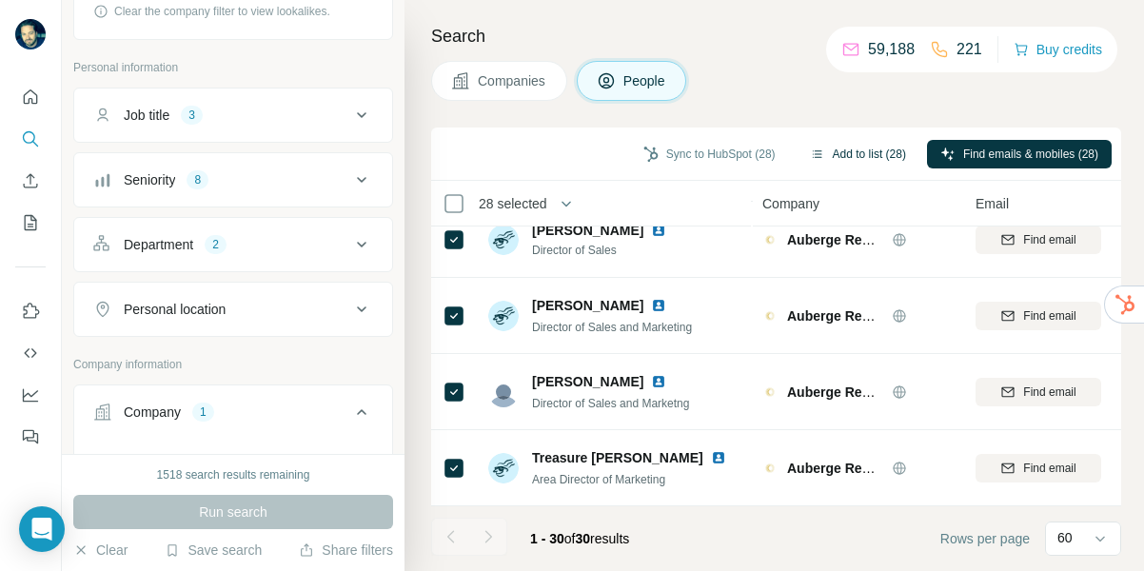
click at [881, 155] on button "Add to list (28)" at bounding box center [858, 154] width 123 height 29
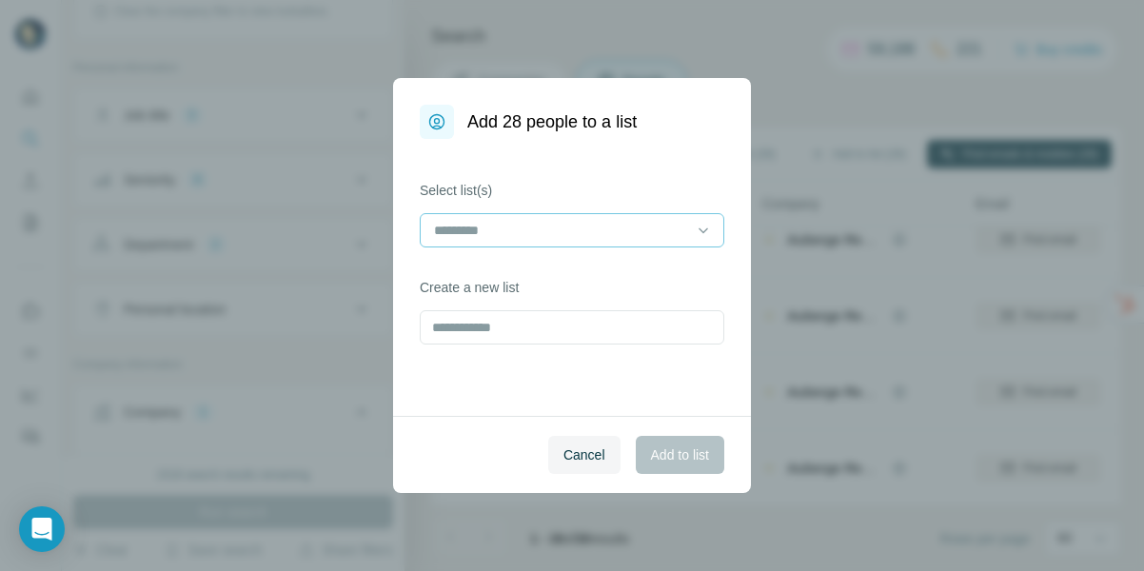
click at [573, 223] on input at bounding box center [560, 230] width 257 height 21
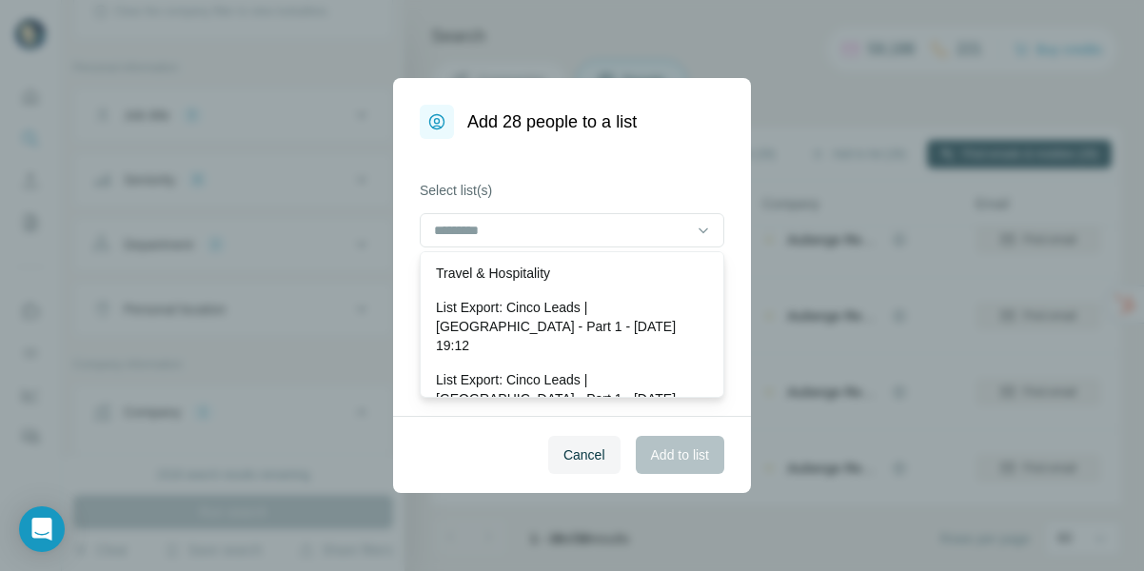
click at [532, 274] on p "Travel & Hospitality" at bounding box center [493, 273] width 114 height 19
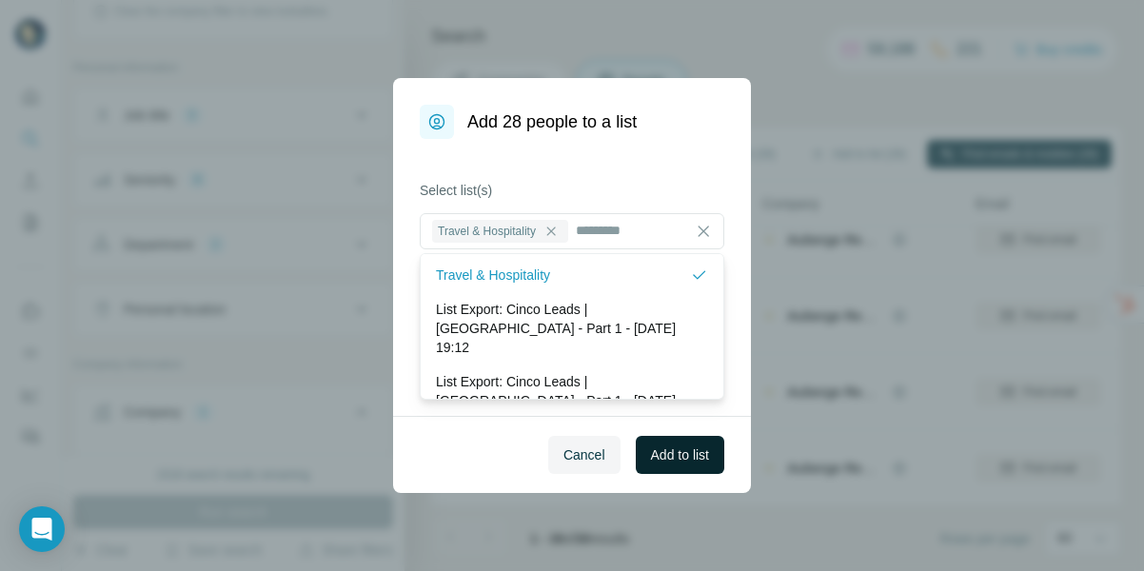
click at [698, 455] on span "Add to list" at bounding box center [680, 454] width 58 height 19
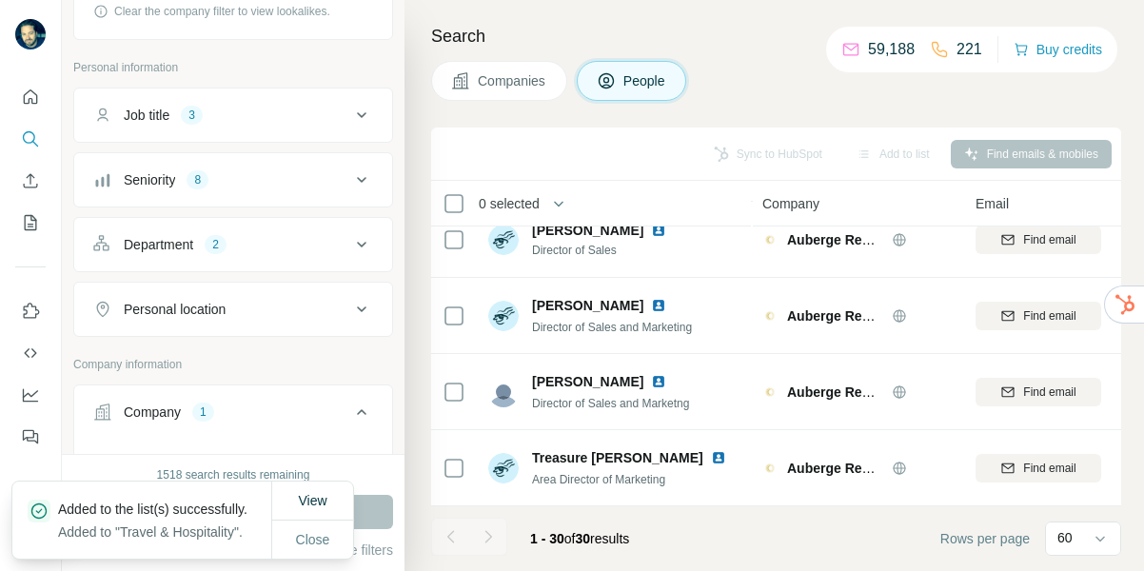
click at [504, 90] on button "Companies" at bounding box center [499, 81] width 136 height 40
click at [519, 80] on span "Companies" at bounding box center [512, 80] width 69 height 19
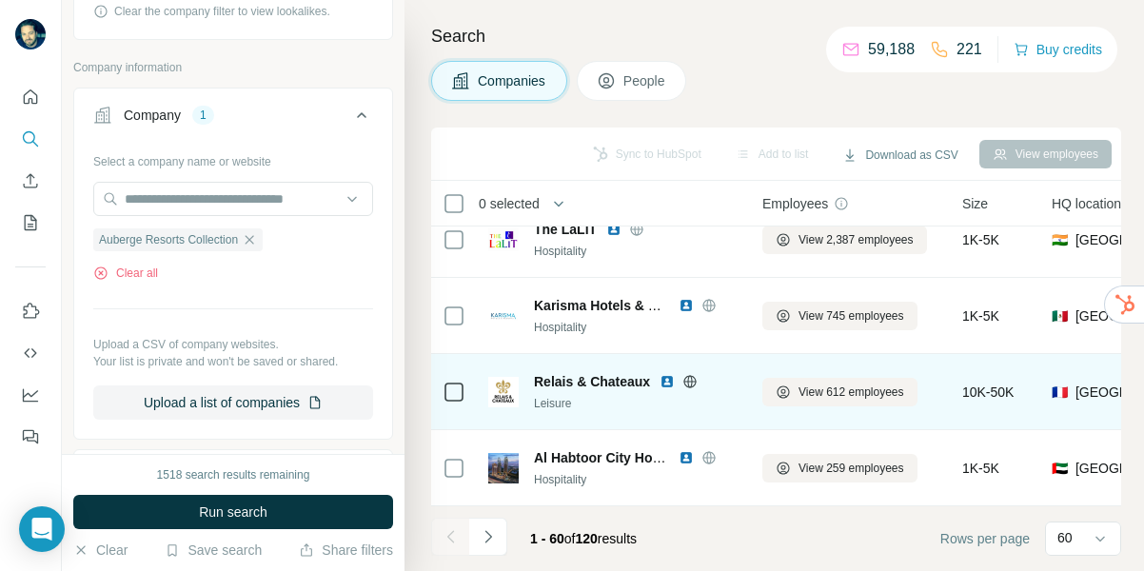
scroll to position [2131, 0]
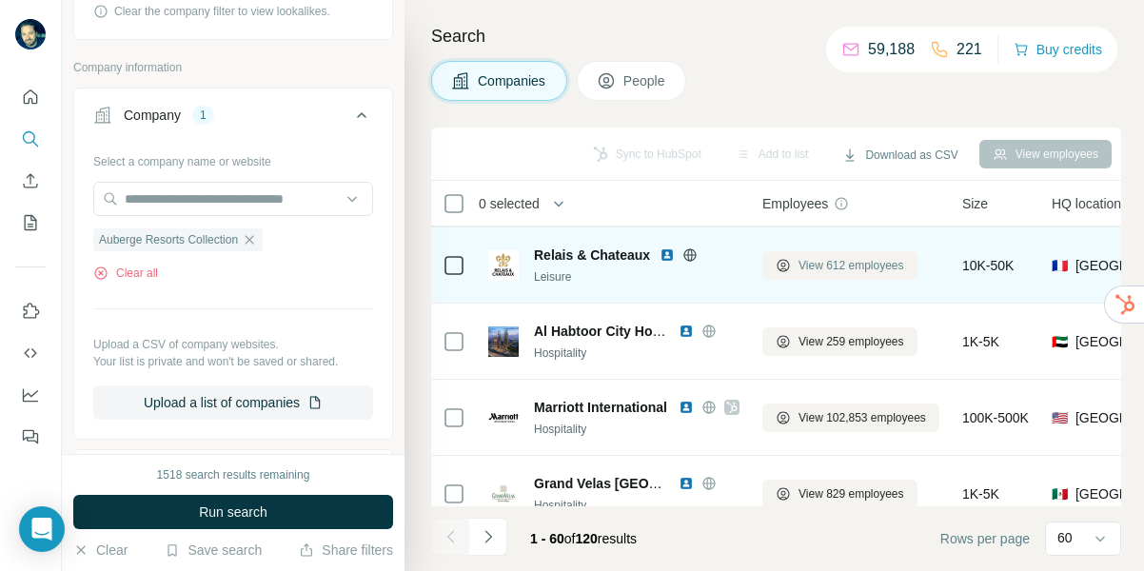
click at [885, 272] on span "View 612 employees" at bounding box center [852, 265] width 106 height 17
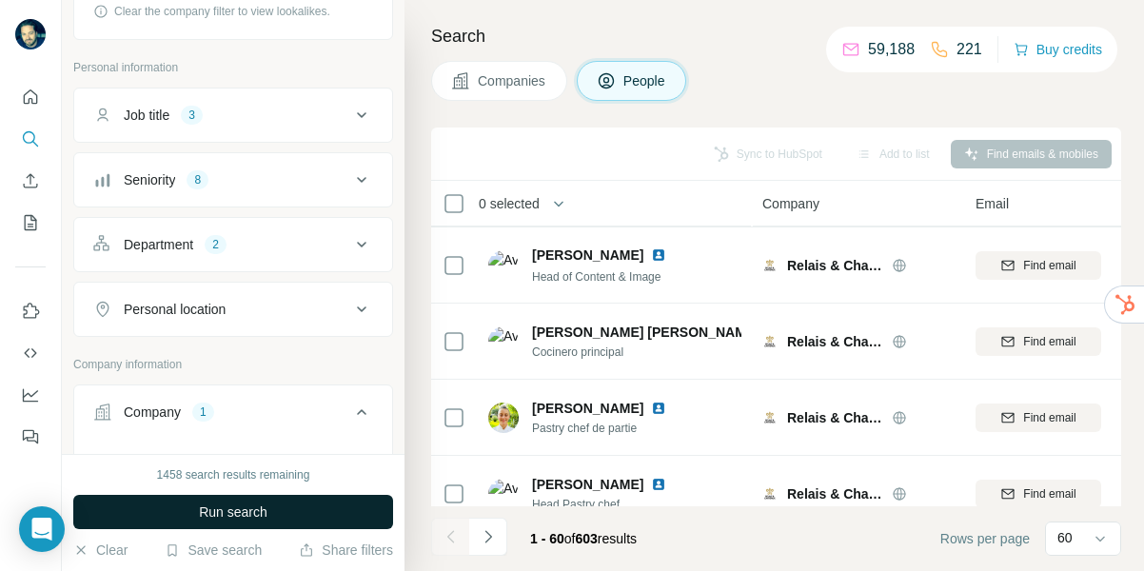
click at [226, 512] on span "Run search" at bounding box center [233, 512] width 69 height 19
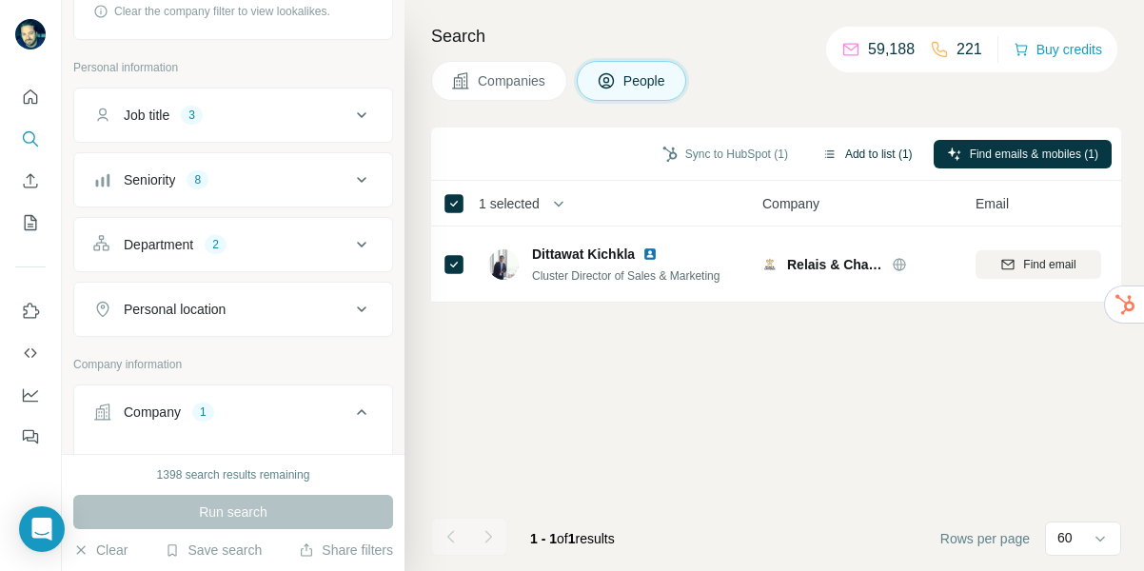
click at [889, 153] on button "Add to list (1)" at bounding box center [867, 154] width 117 height 29
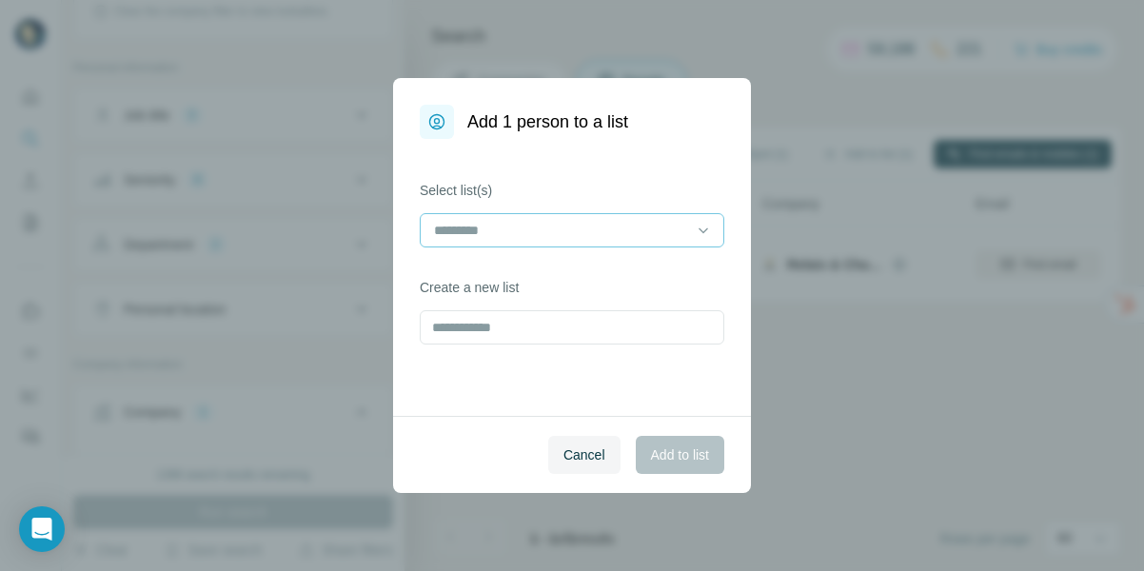
click at [583, 238] on input at bounding box center [560, 230] width 257 height 21
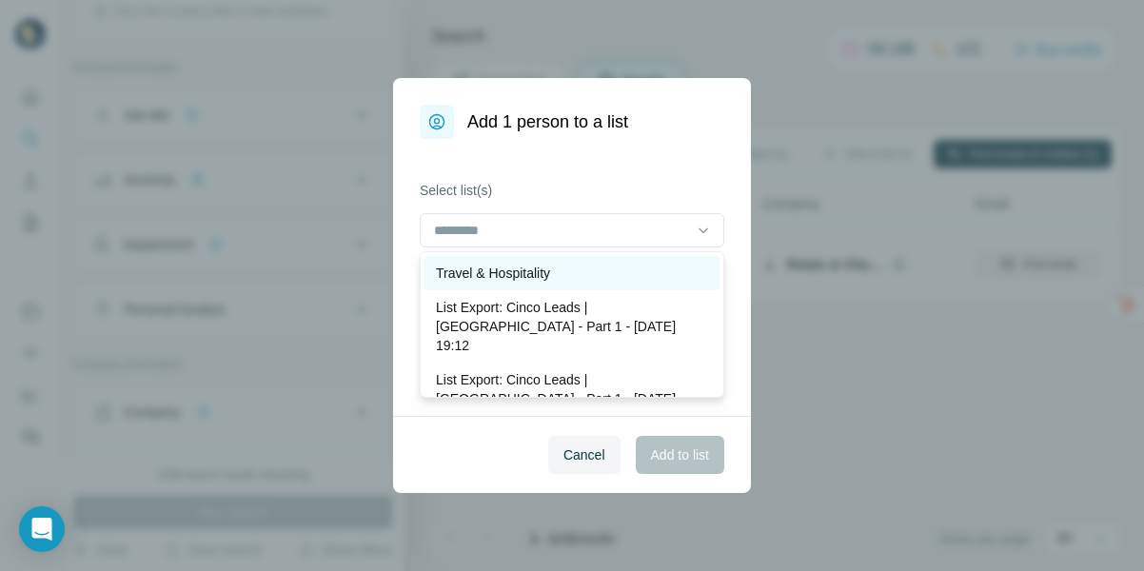
click at [511, 276] on p "Travel & Hospitality" at bounding box center [493, 273] width 114 height 19
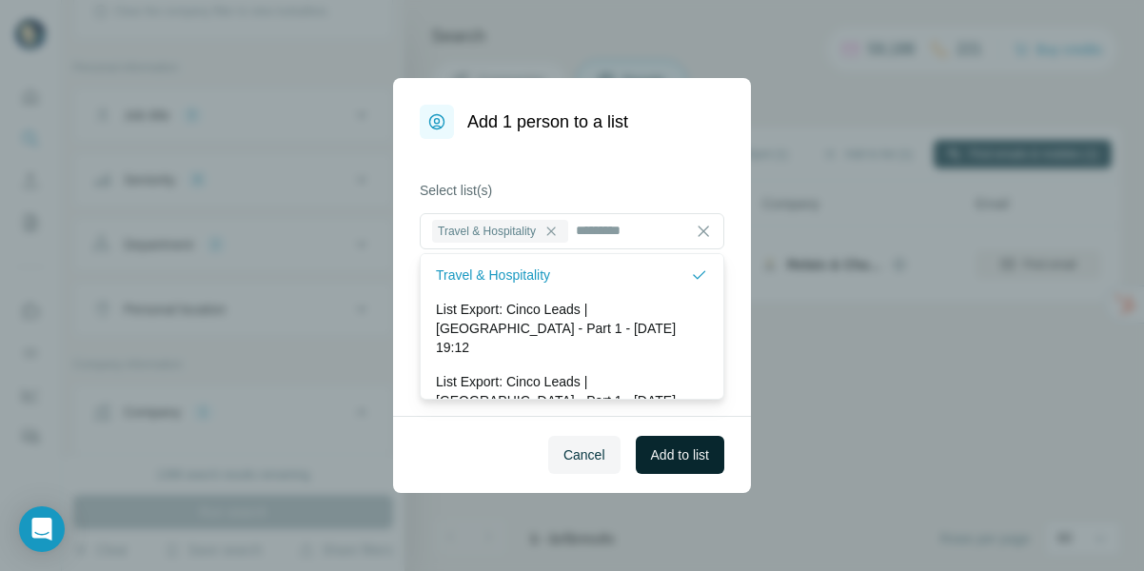
click at [668, 456] on span "Add to list" at bounding box center [680, 454] width 58 height 19
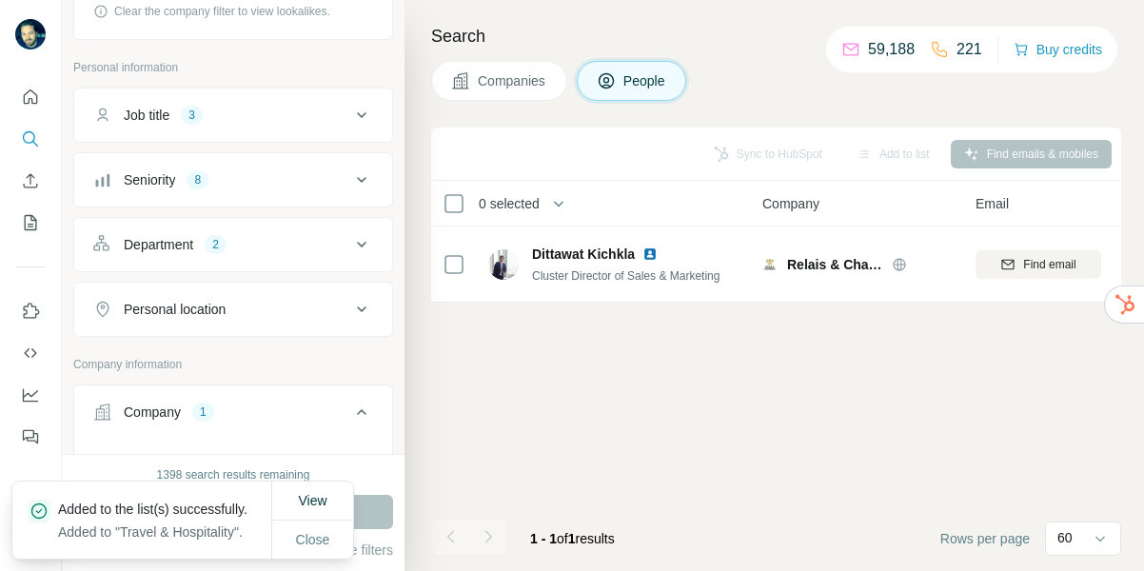
click at [523, 72] on span "Companies" at bounding box center [512, 80] width 69 height 19
click at [505, 86] on span "Companies" at bounding box center [512, 80] width 69 height 19
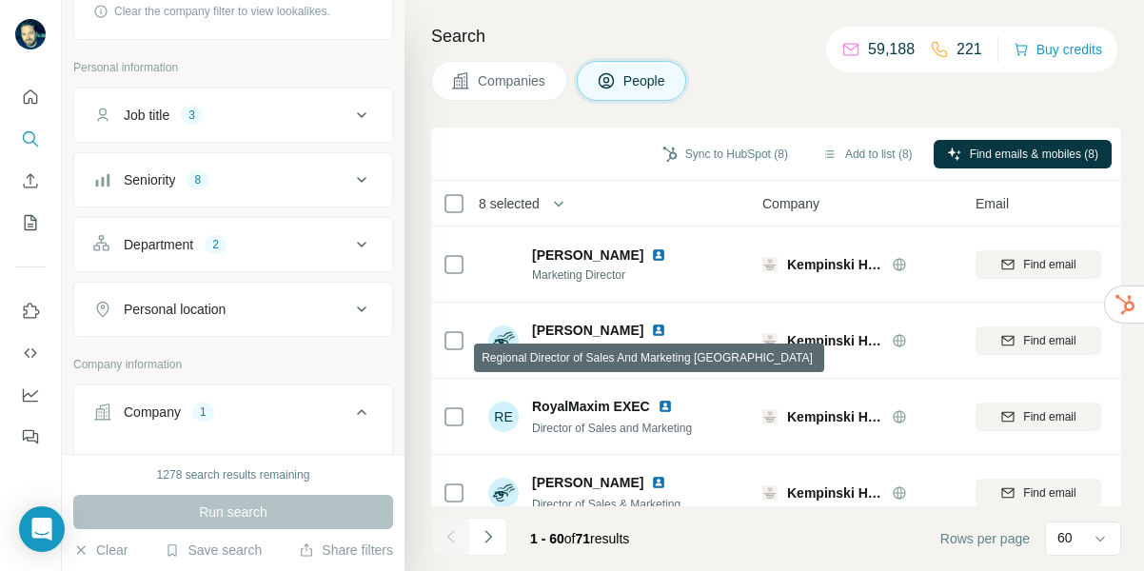
scroll to position [4289, 0]
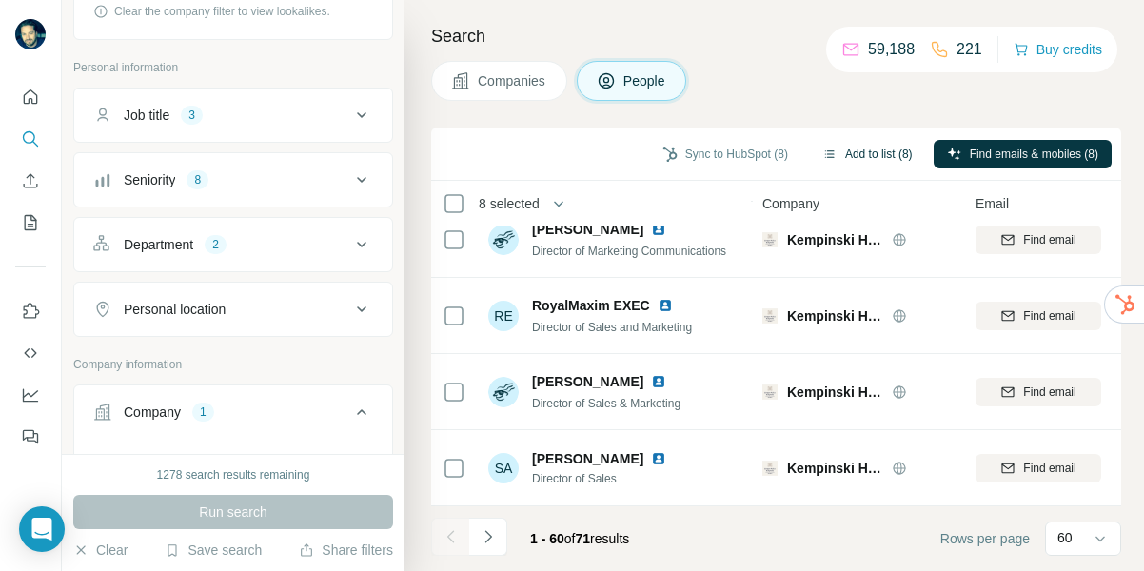
click at [866, 154] on button "Add to list (8)" at bounding box center [867, 154] width 117 height 29
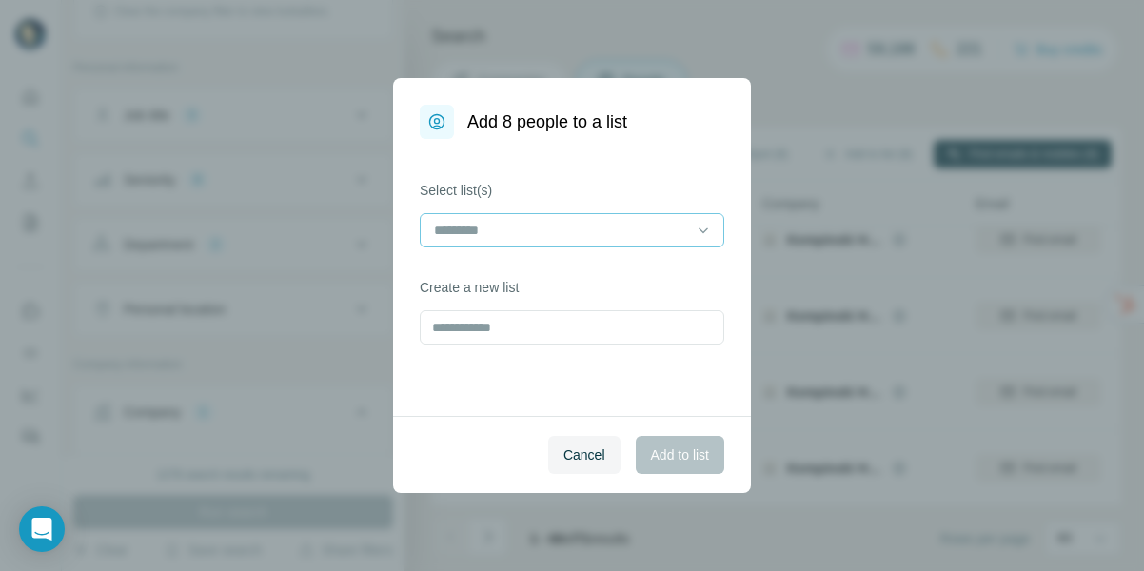
click at [550, 231] on input at bounding box center [560, 230] width 257 height 21
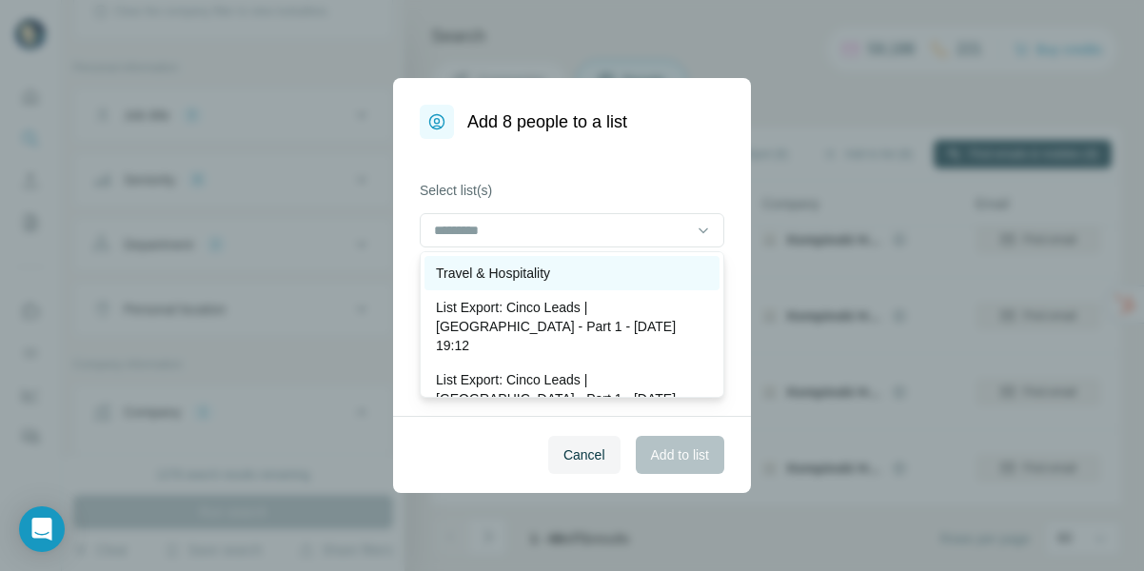
click at [516, 268] on p "Travel & Hospitality" at bounding box center [493, 273] width 114 height 19
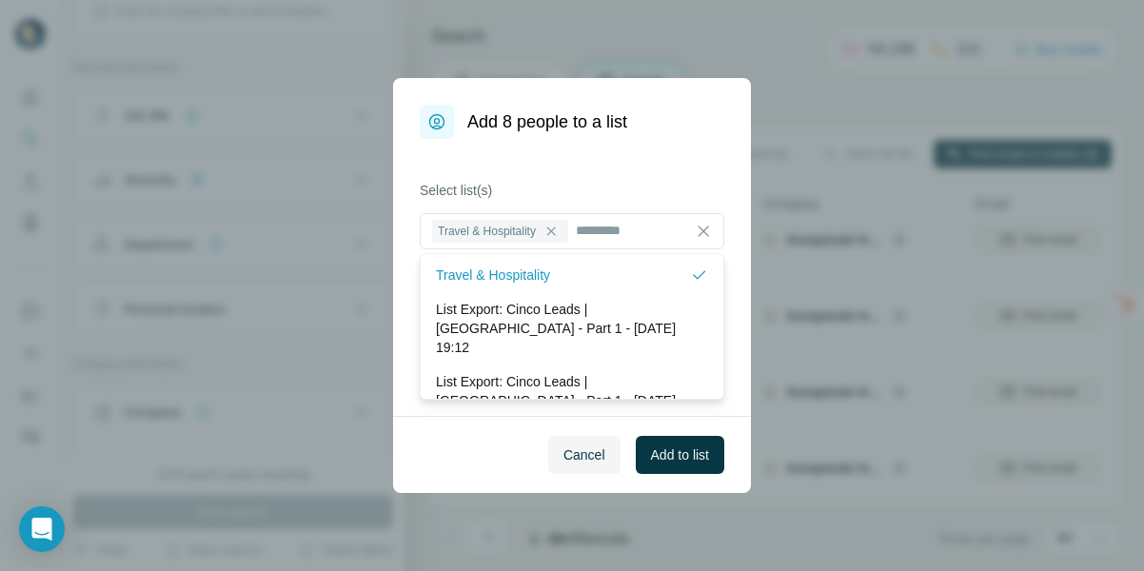
click at [681, 456] on span "Add to list" at bounding box center [680, 454] width 58 height 19
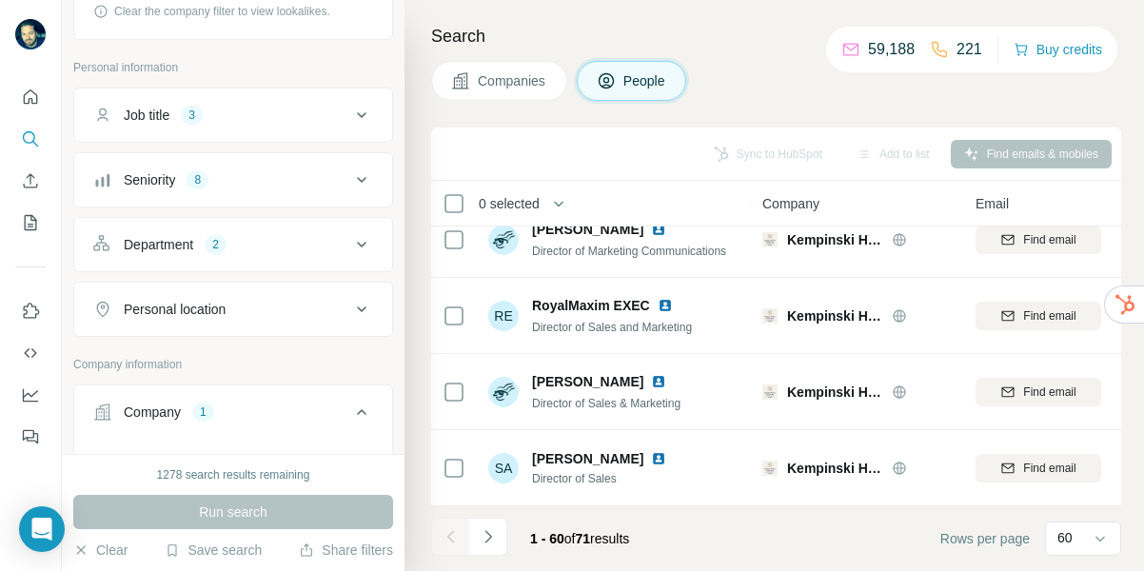
click at [515, 89] on span "Companies" at bounding box center [512, 80] width 69 height 19
click at [502, 79] on span "Companies" at bounding box center [512, 80] width 69 height 19
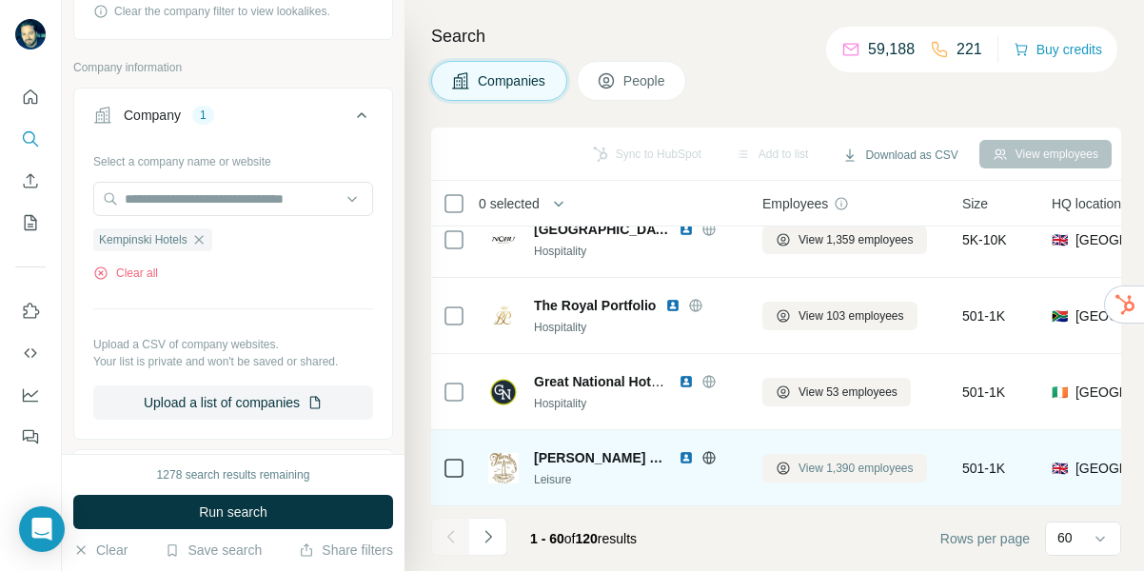
click at [850, 470] on span "View 1,390 employees" at bounding box center [856, 468] width 115 height 17
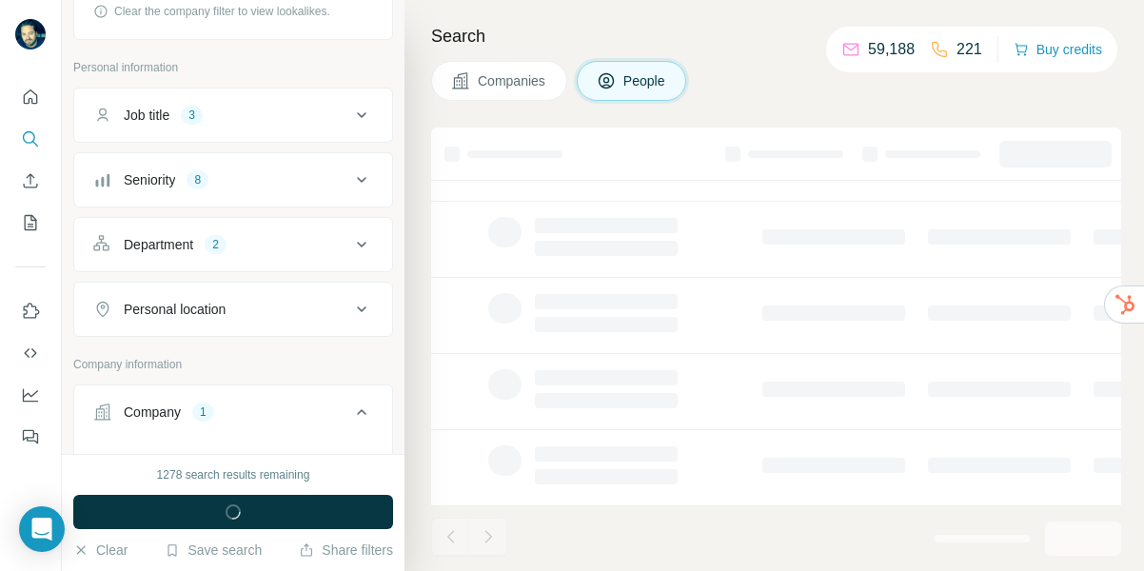
scroll to position [482, 0]
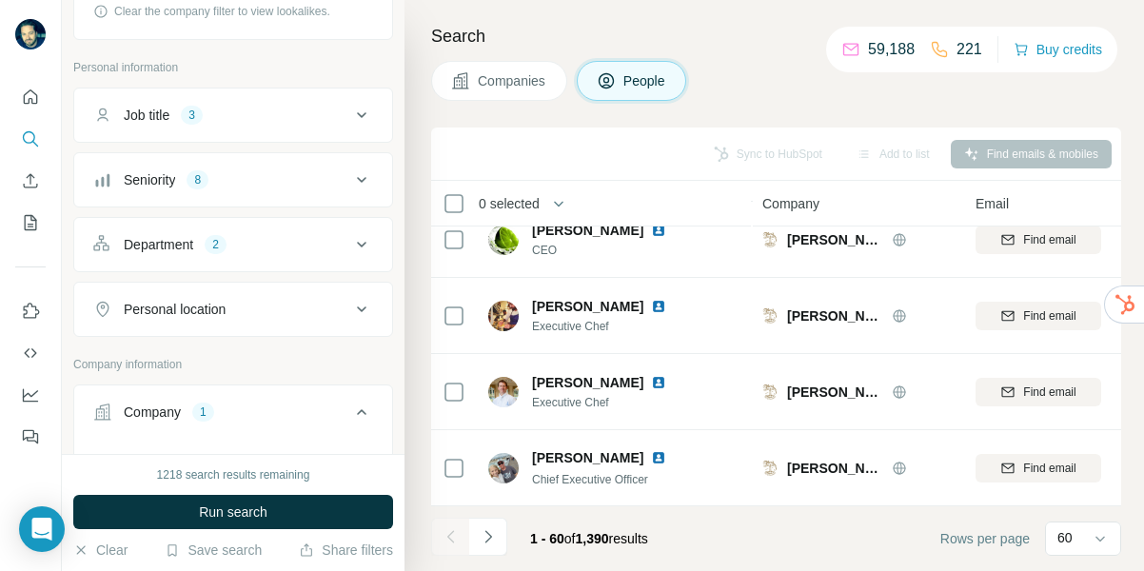
scroll to position [4289, 0]
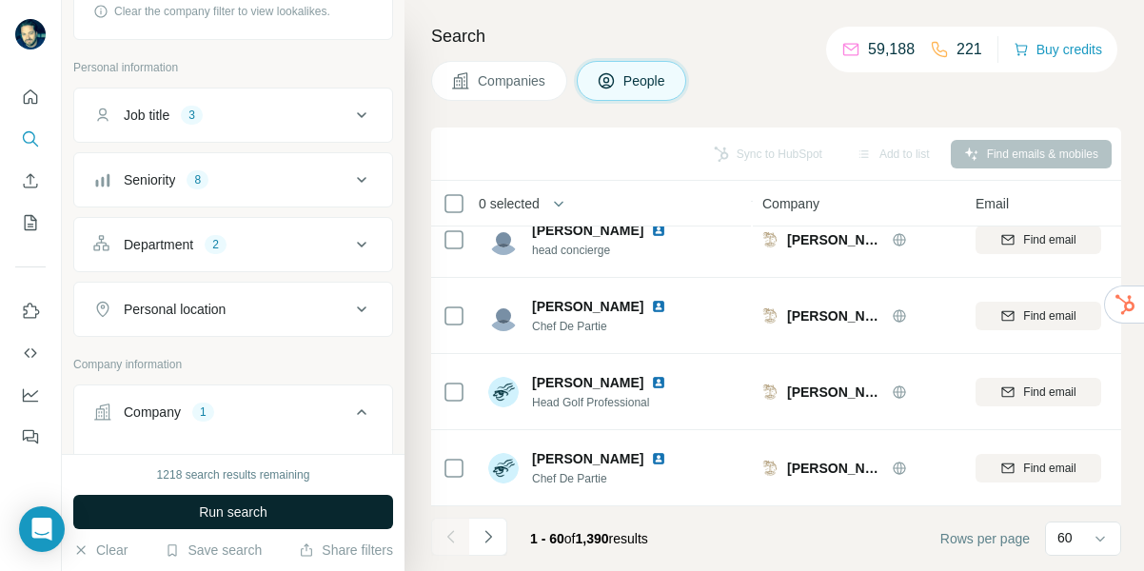
click at [251, 509] on span "Run search" at bounding box center [233, 512] width 69 height 19
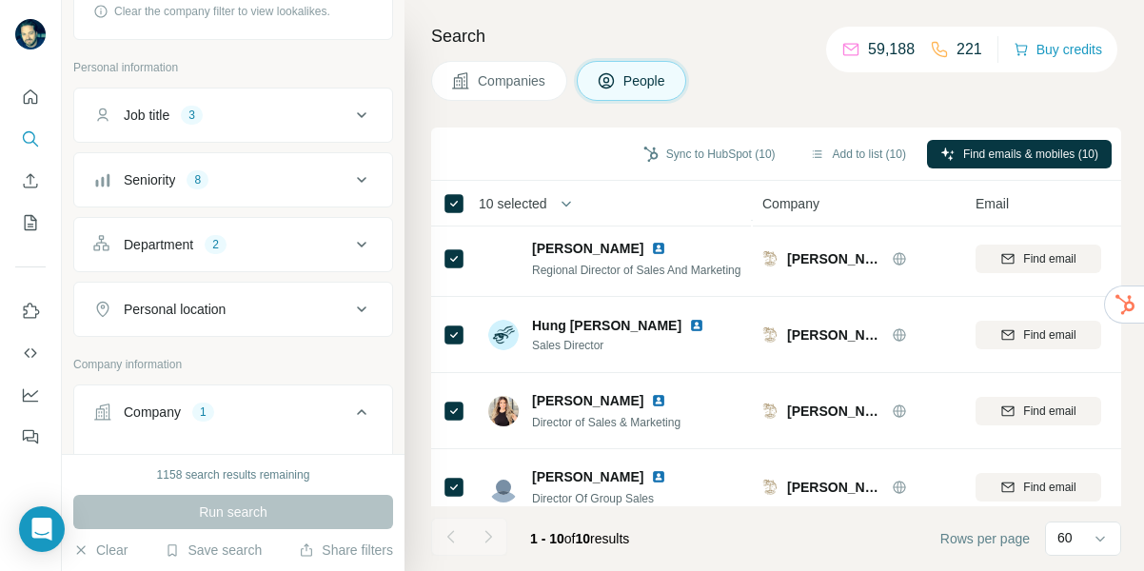
scroll to position [0, 0]
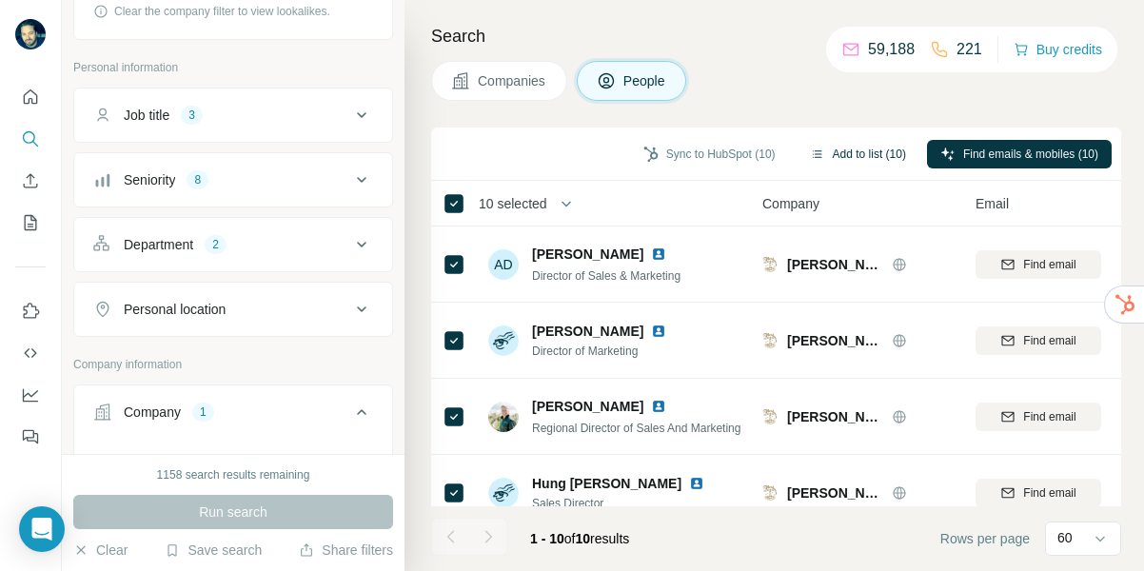
click at [889, 152] on button "Add to list (10)" at bounding box center [858, 154] width 123 height 29
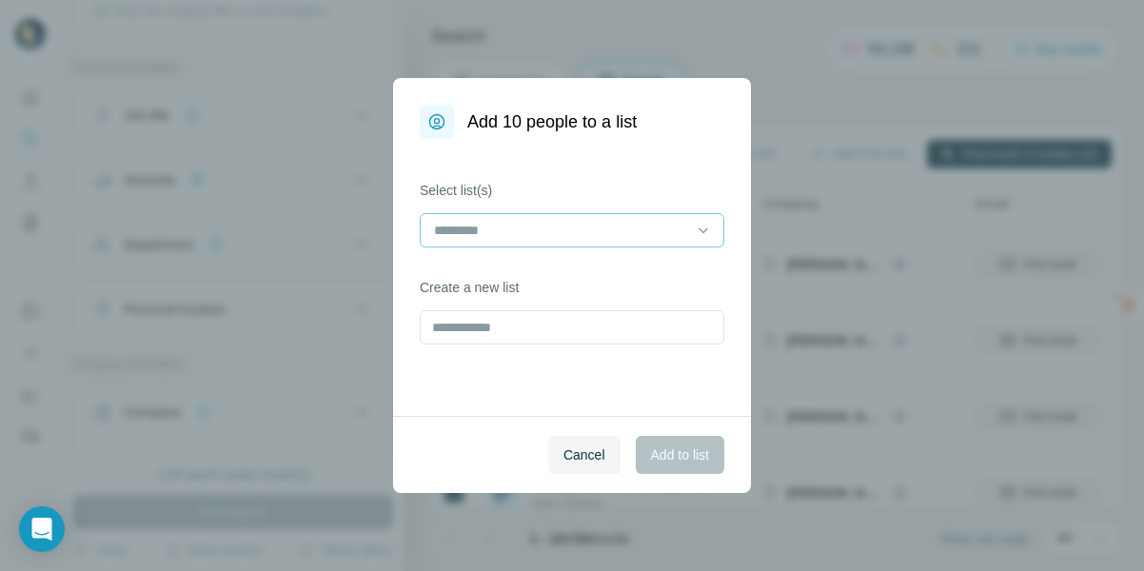
click at [608, 230] on input at bounding box center [560, 230] width 257 height 21
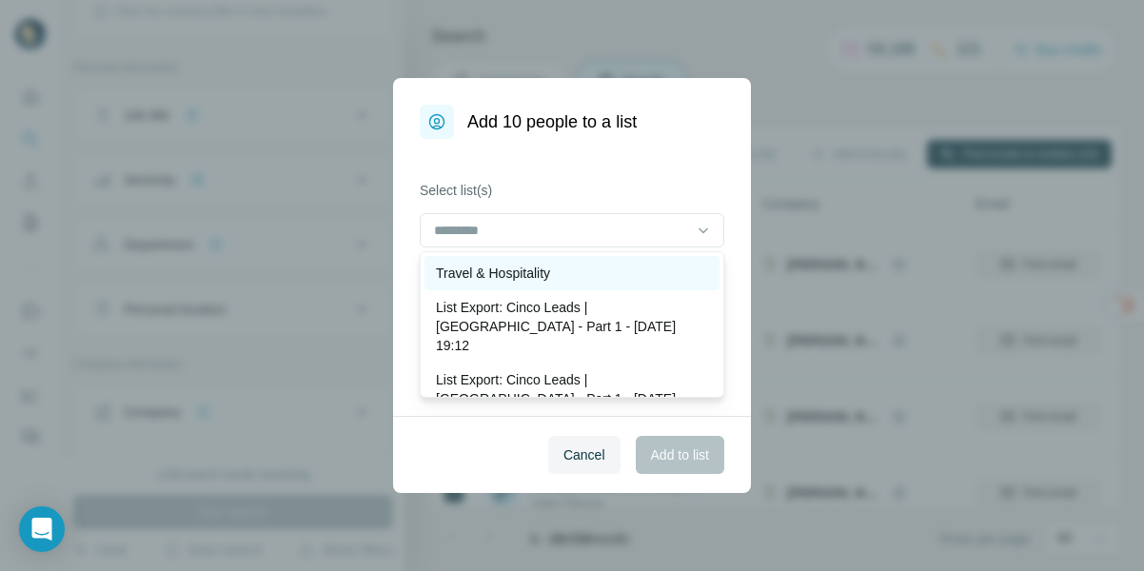
click at [530, 264] on p "Travel & Hospitality" at bounding box center [493, 273] width 114 height 19
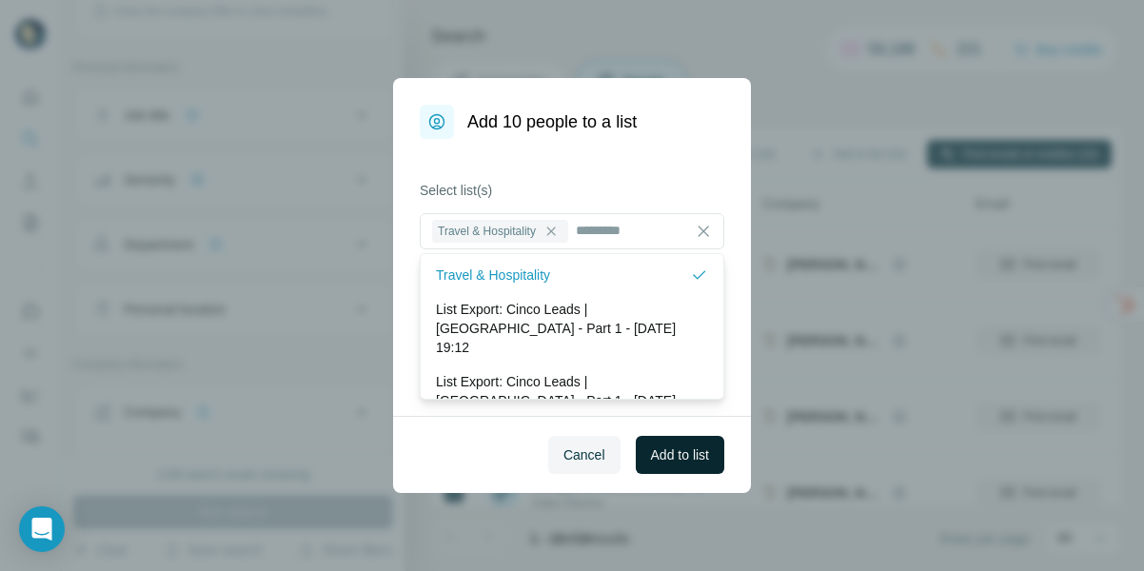
click at [670, 451] on span "Add to list" at bounding box center [680, 454] width 58 height 19
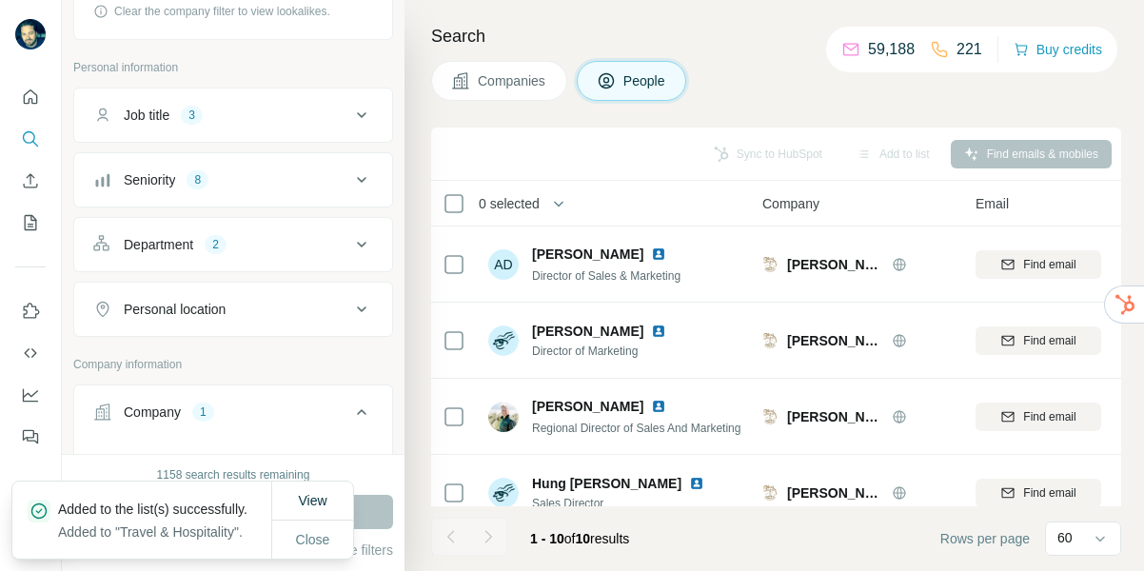
click at [505, 80] on span "Companies" at bounding box center [512, 80] width 69 height 19
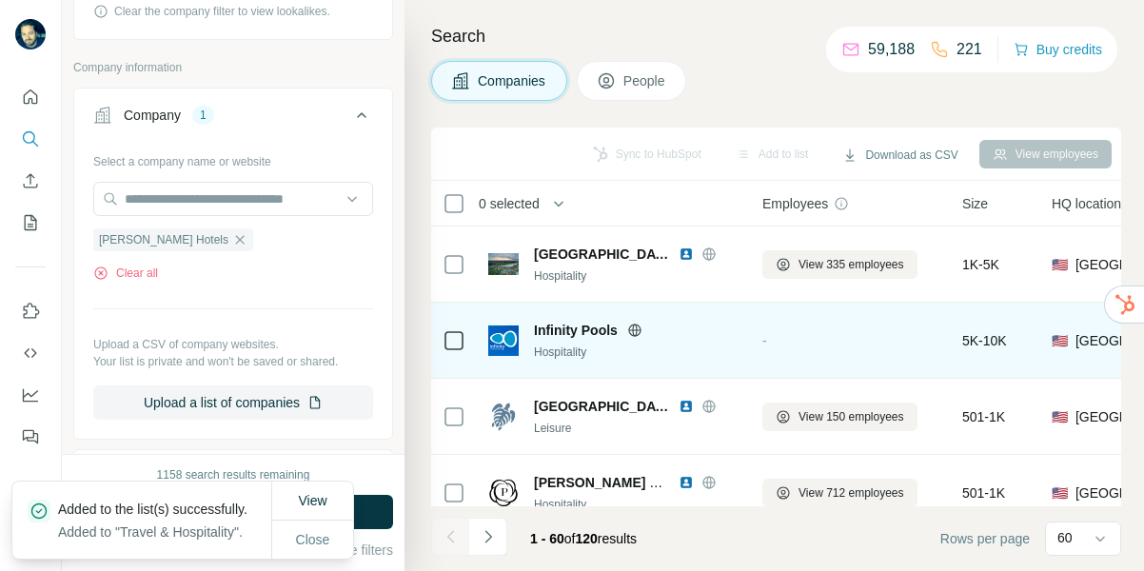
scroll to position [989, 0]
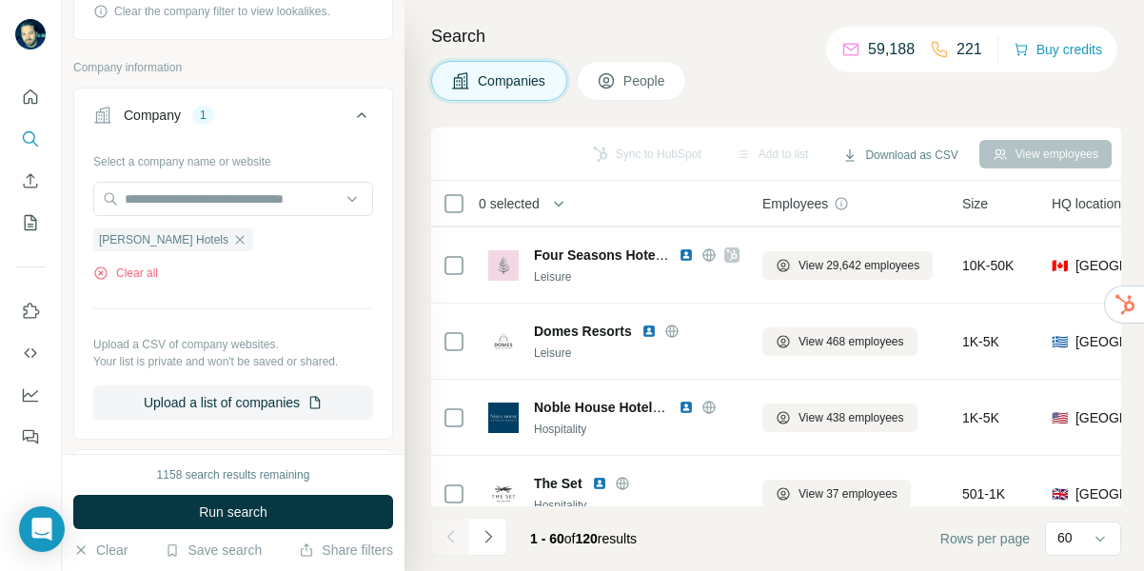
scroll to position [1181, 0]
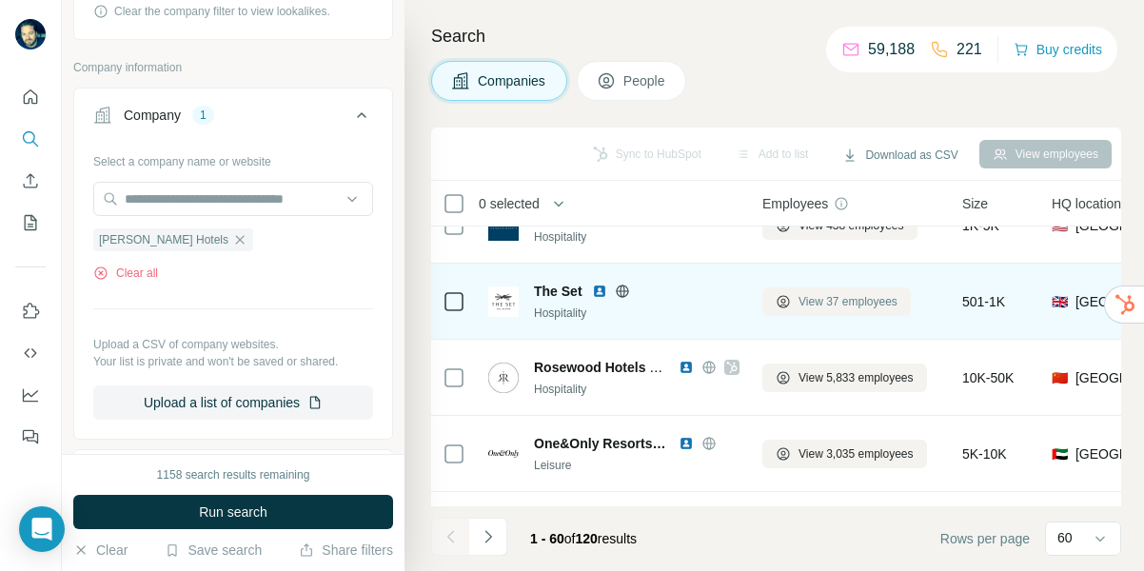
click at [843, 302] on span "View 37 employees" at bounding box center [848, 301] width 99 height 17
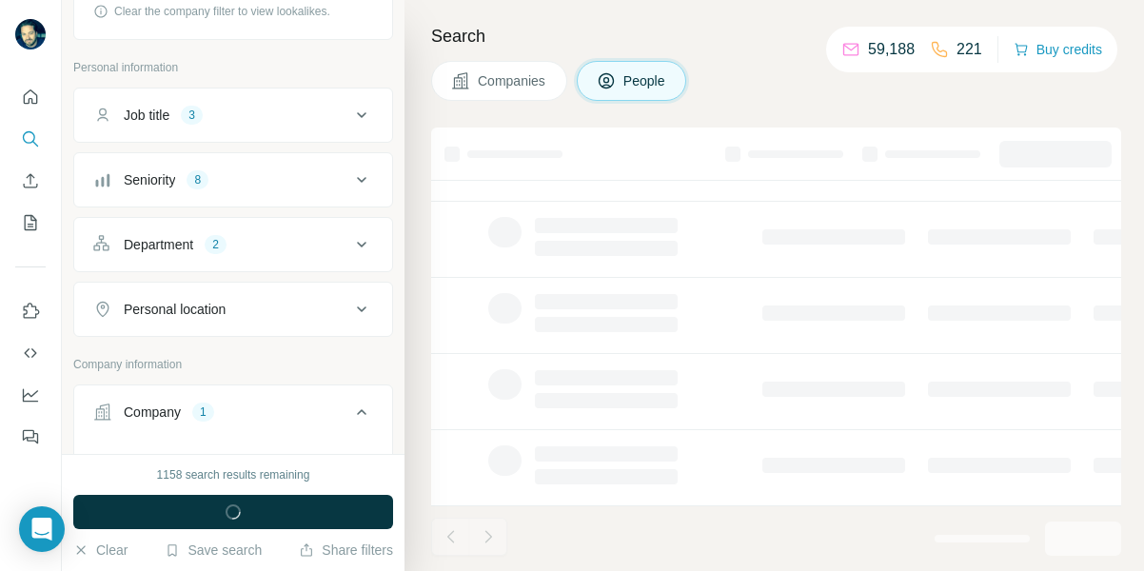
scroll to position [482, 0]
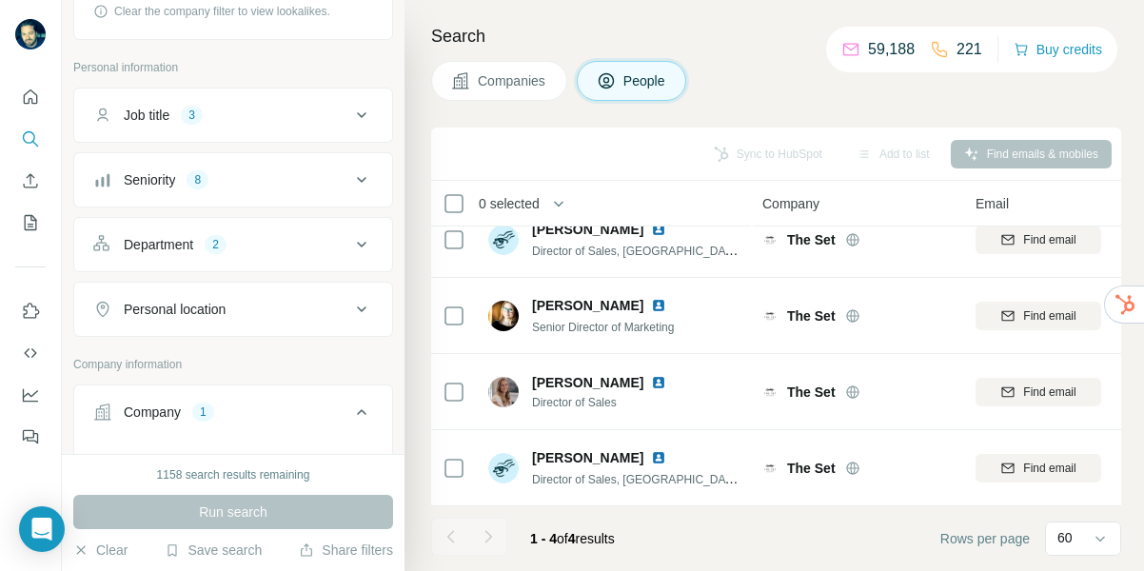
scroll to position [25, 0]
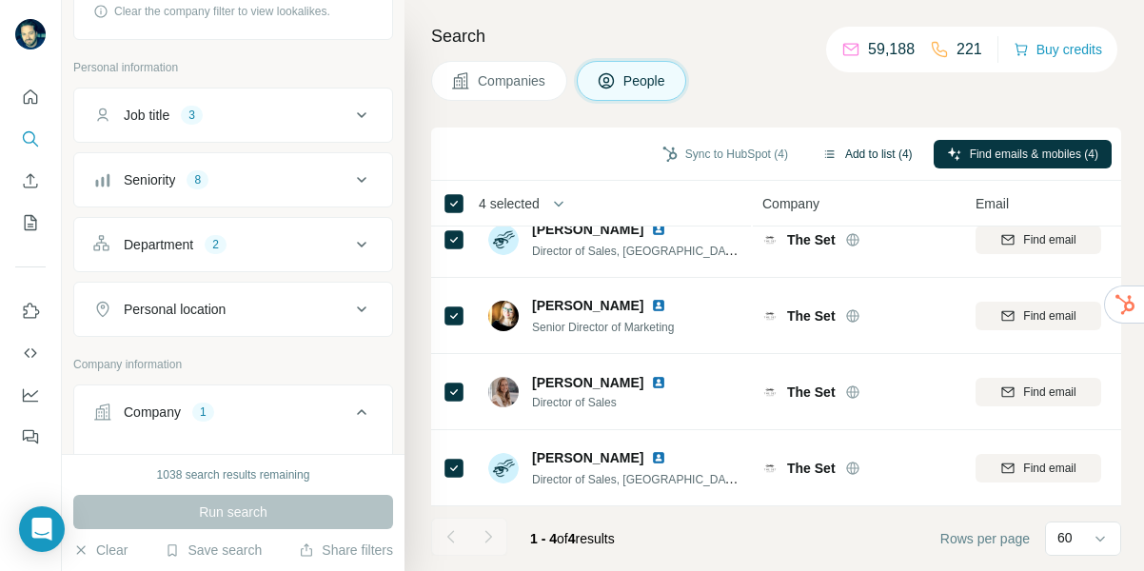
click at [873, 156] on button "Add to list (4)" at bounding box center [867, 154] width 117 height 29
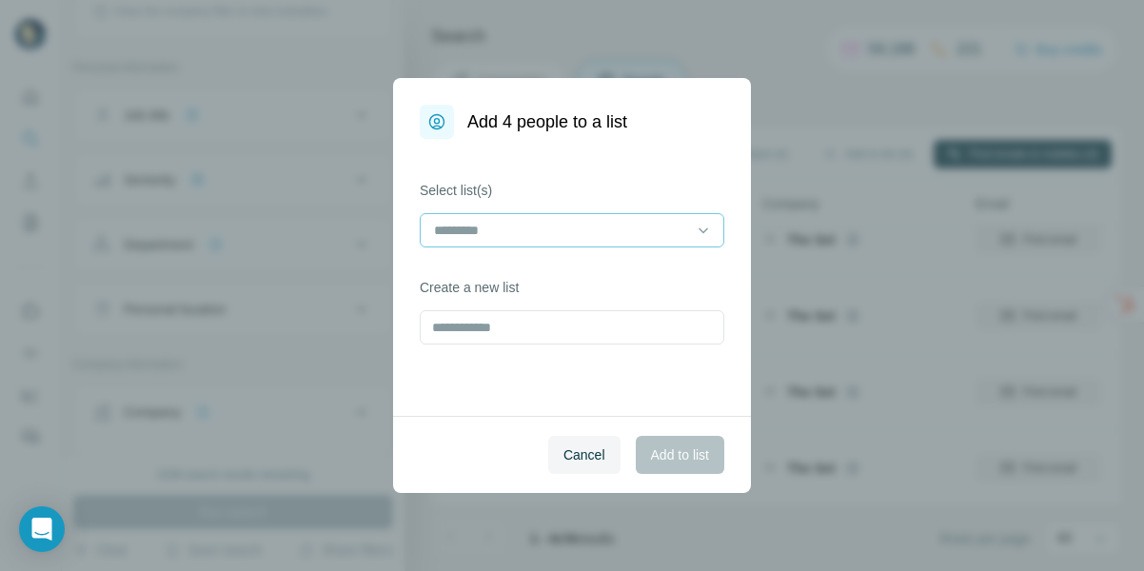
click at [494, 229] on input at bounding box center [560, 230] width 257 height 21
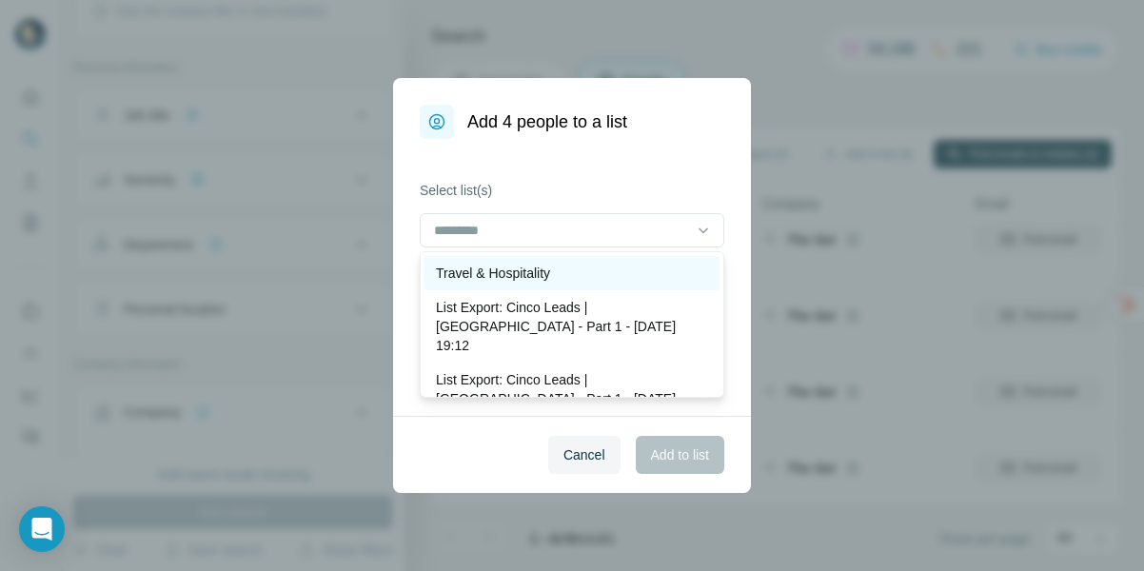
click at [490, 275] on p "Travel & Hospitality" at bounding box center [493, 273] width 114 height 19
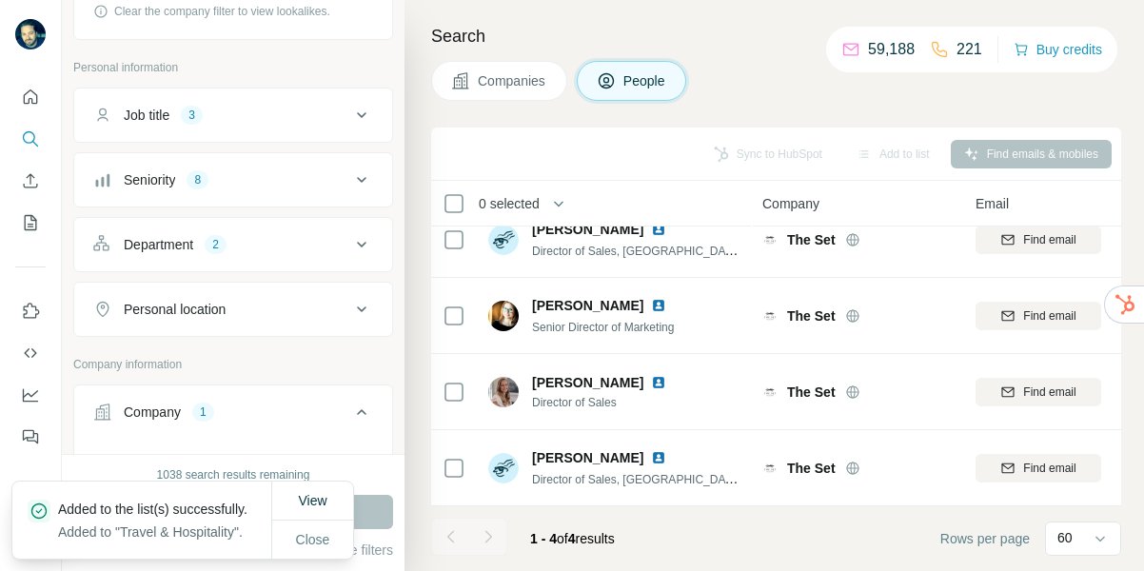
click at [505, 79] on span "Companies" at bounding box center [512, 80] width 69 height 19
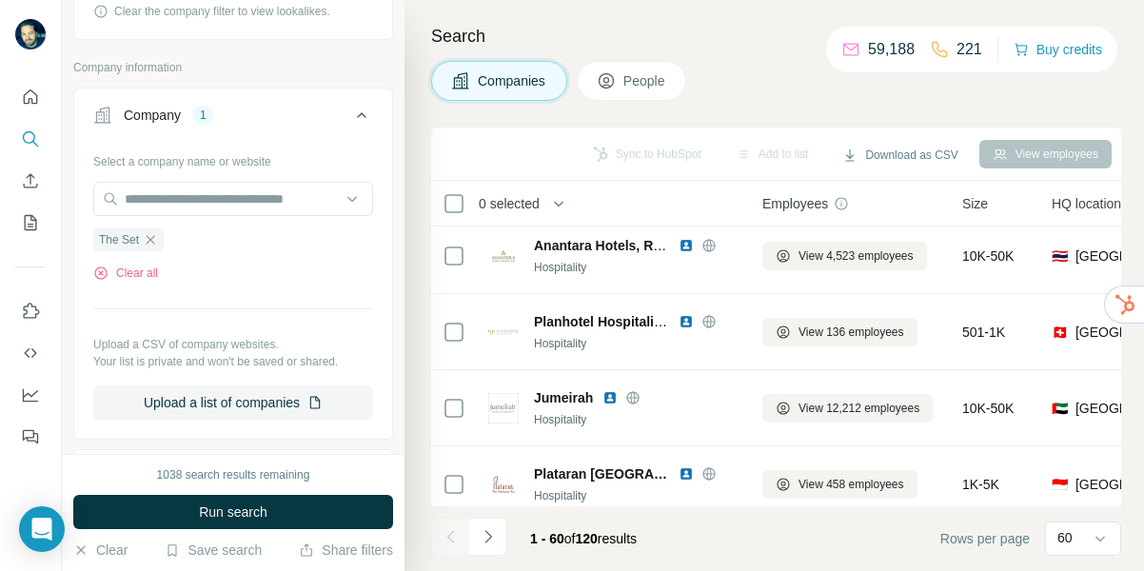
scroll to position [2866, 0]
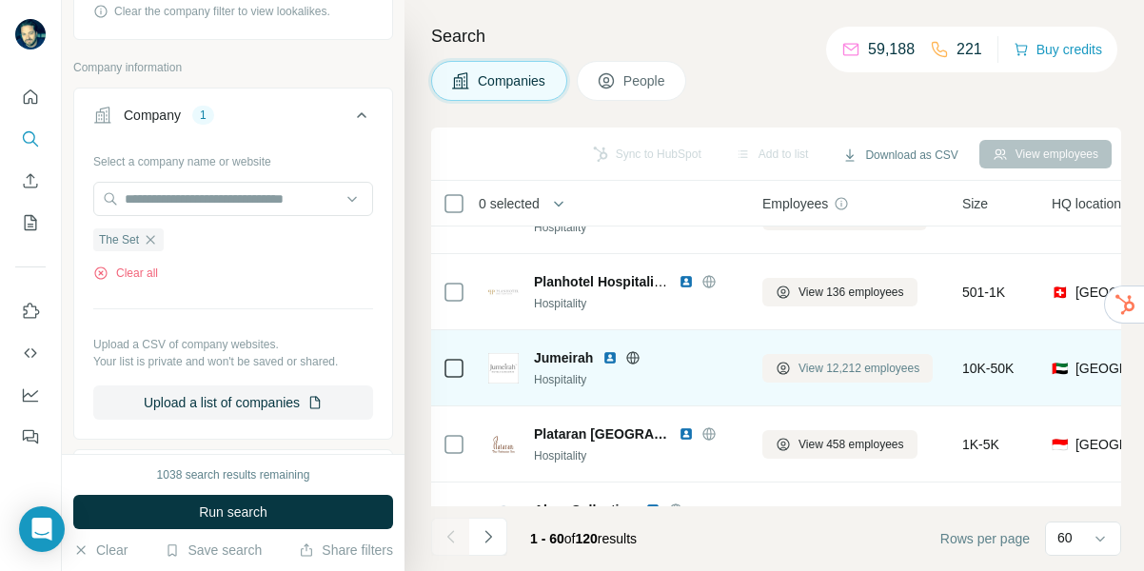
click at [835, 368] on span "View 12,212 employees" at bounding box center [859, 368] width 121 height 17
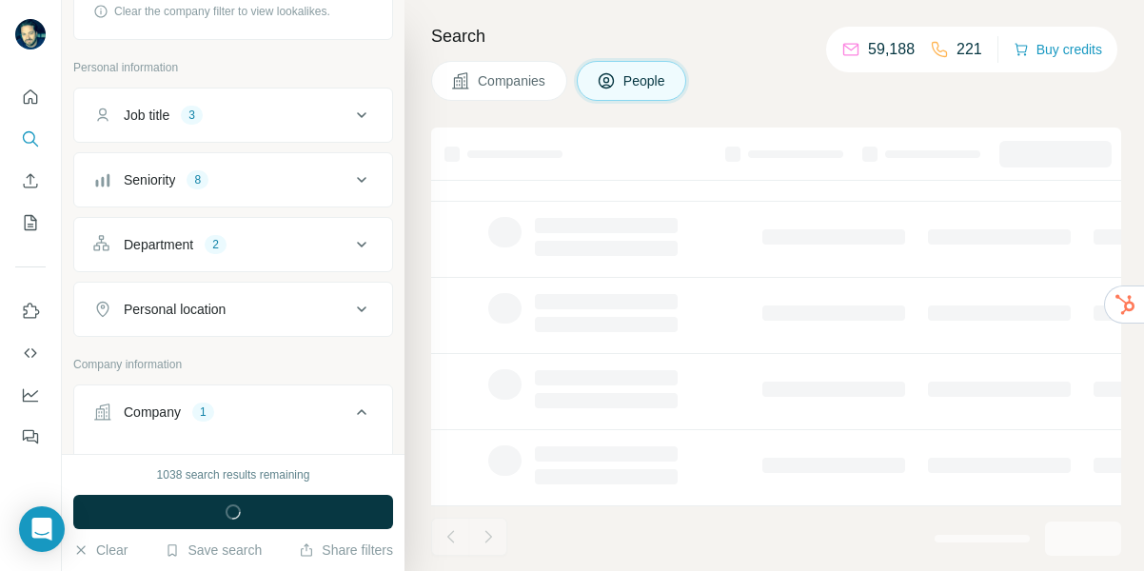
scroll to position [482, 0]
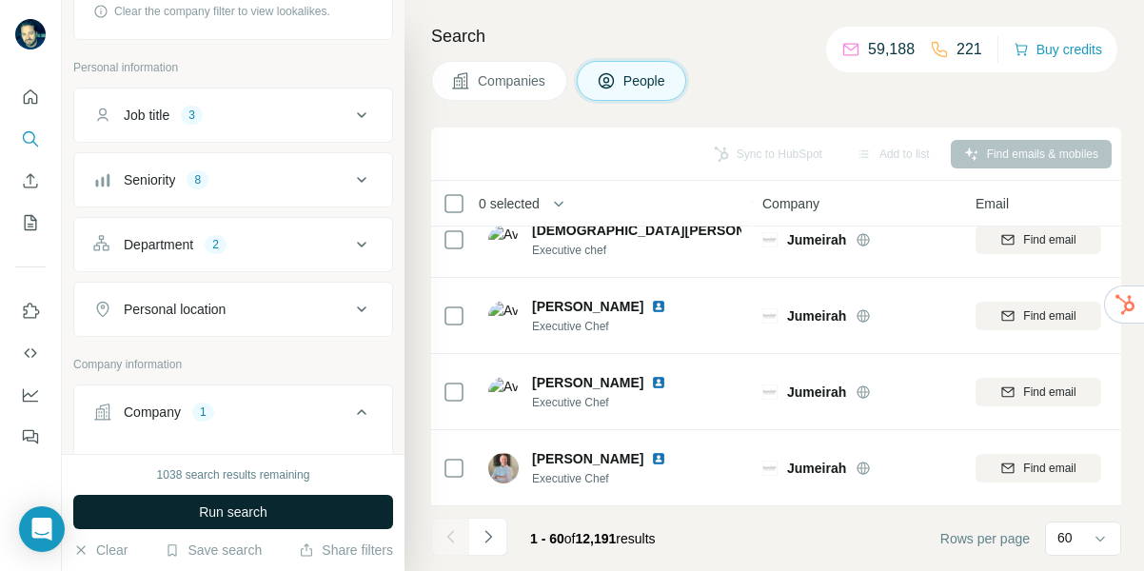
click at [254, 518] on span "Run search" at bounding box center [233, 512] width 69 height 19
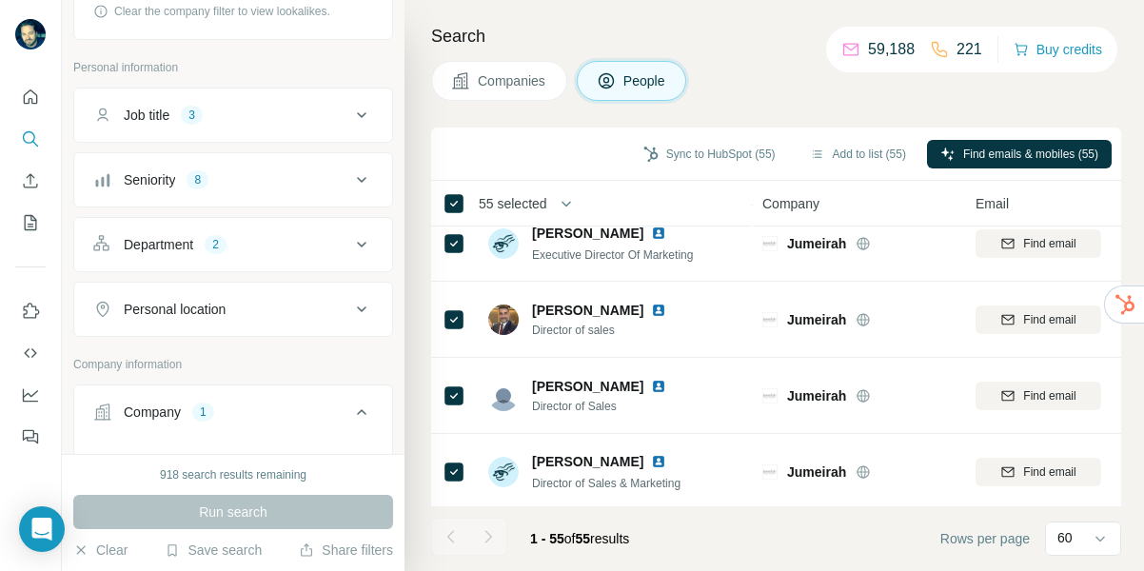
scroll to position [87, 0]
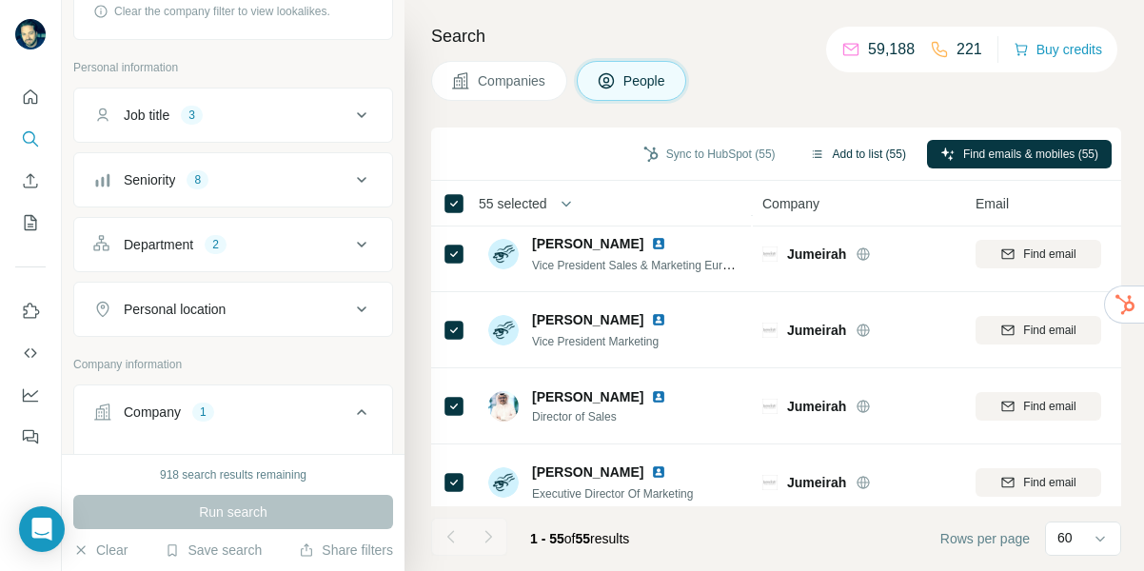
click at [853, 158] on button "Add to list (55)" at bounding box center [858, 154] width 123 height 29
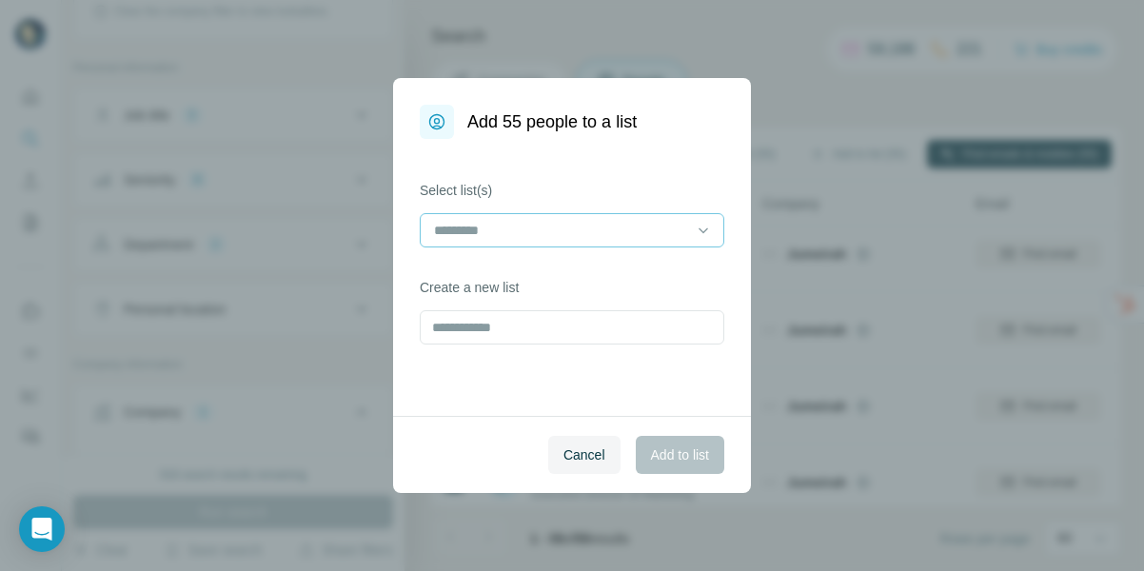
click at [677, 224] on input at bounding box center [560, 230] width 257 height 21
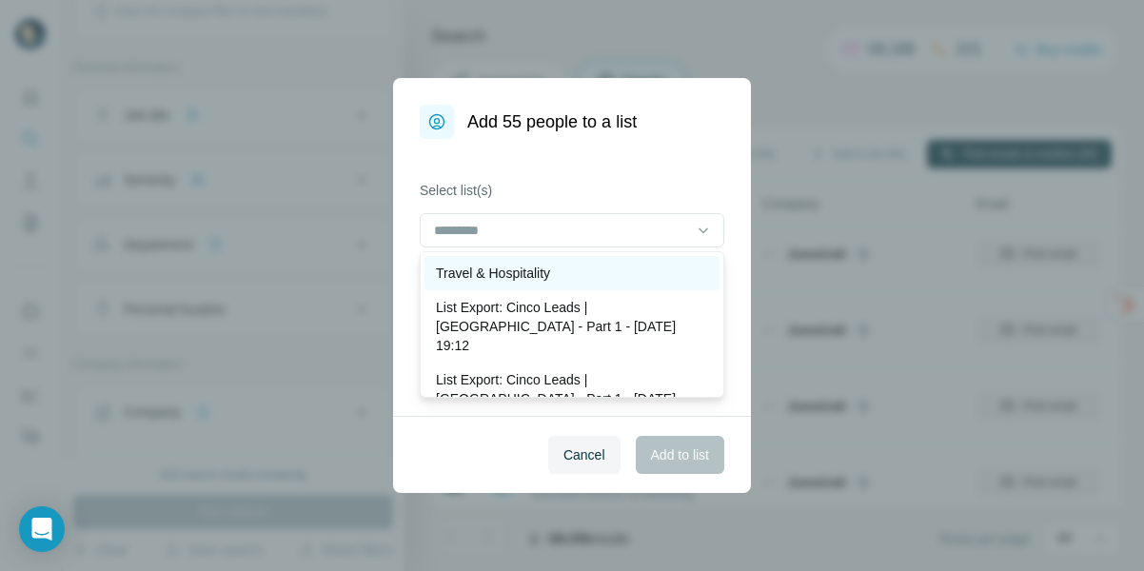
click at [529, 268] on p "Travel & Hospitality" at bounding box center [493, 273] width 114 height 19
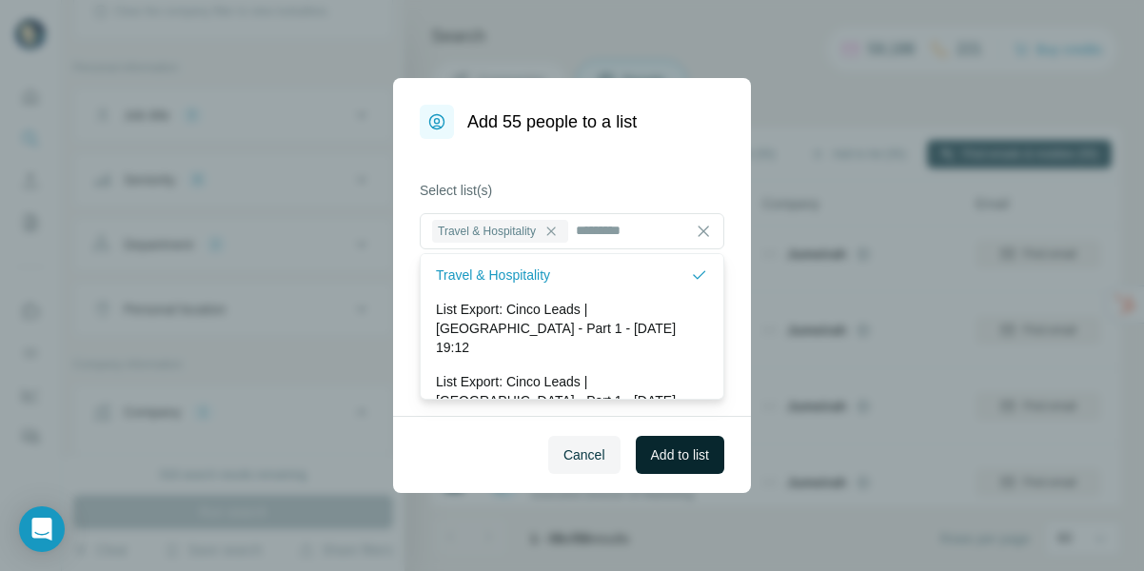
click at [677, 455] on span "Add to list" at bounding box center [680, 454] width 58 height 19
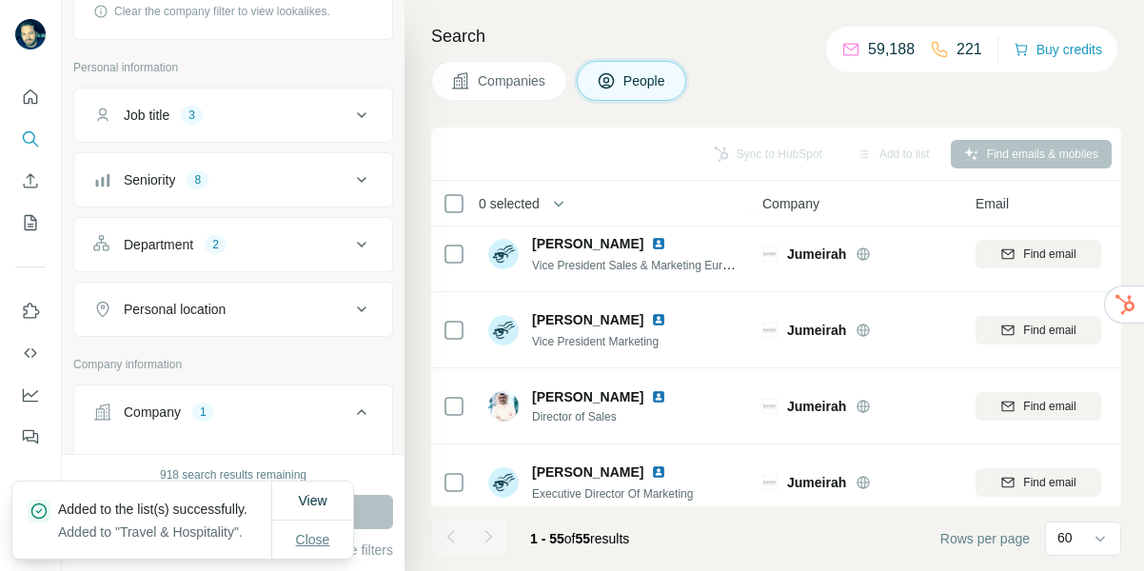
click at [312, 536] on span "Close" at bounding box center [313, 539] width 34 height 19
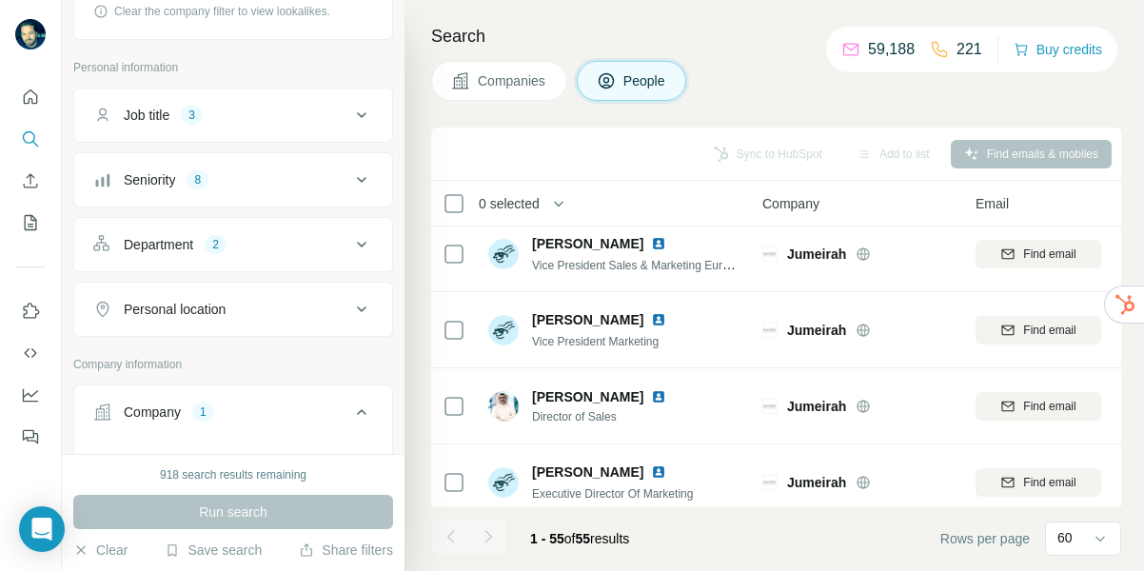
click at [515, 82] on span "Companies" at bounding box center [512, 80] width 69 height 19
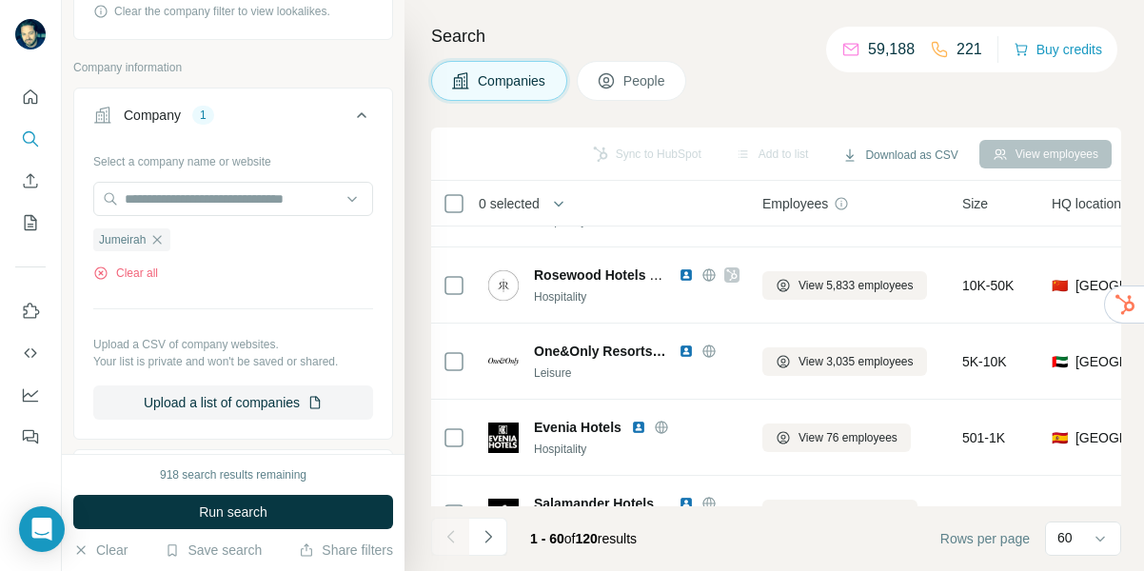
scroll to position [4289, 0]
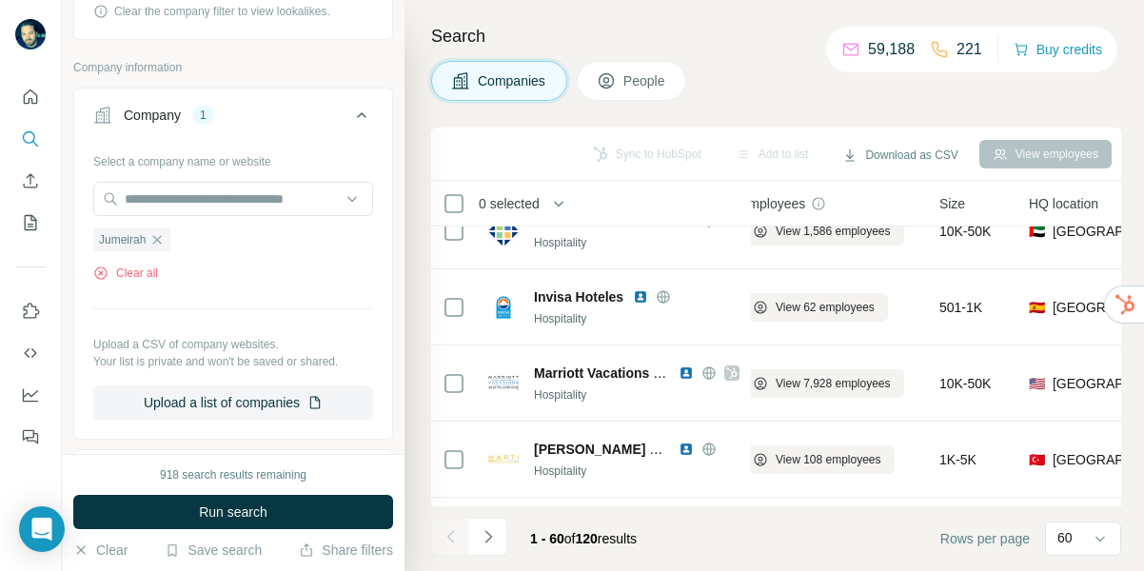
scroll to position [3822, 23]
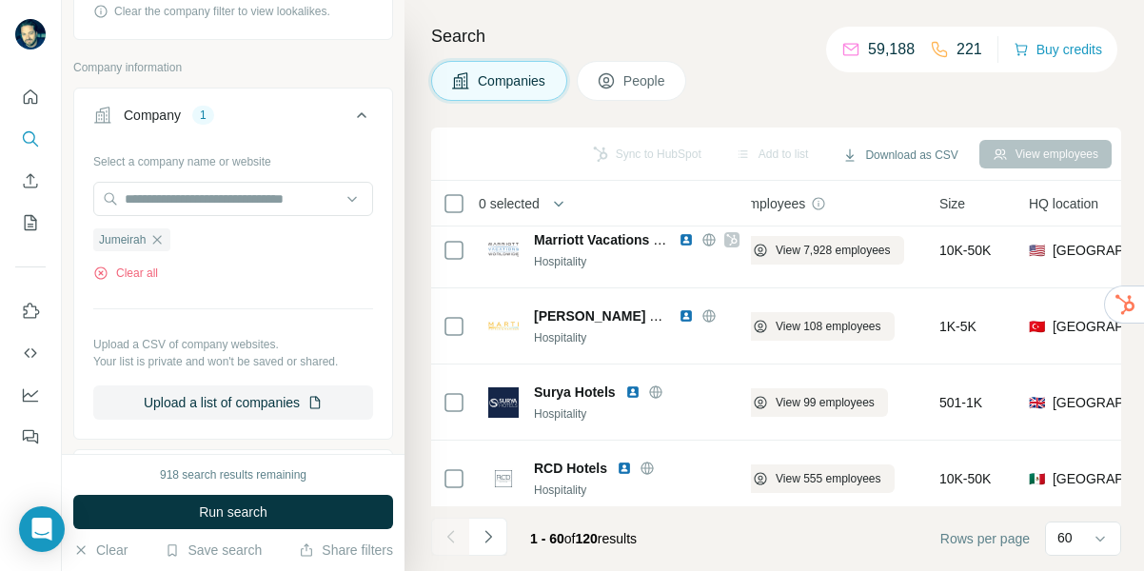
click at [485, 536] on icon "Navigate to next page" at bounding box center [488, 536] width 19 height 19
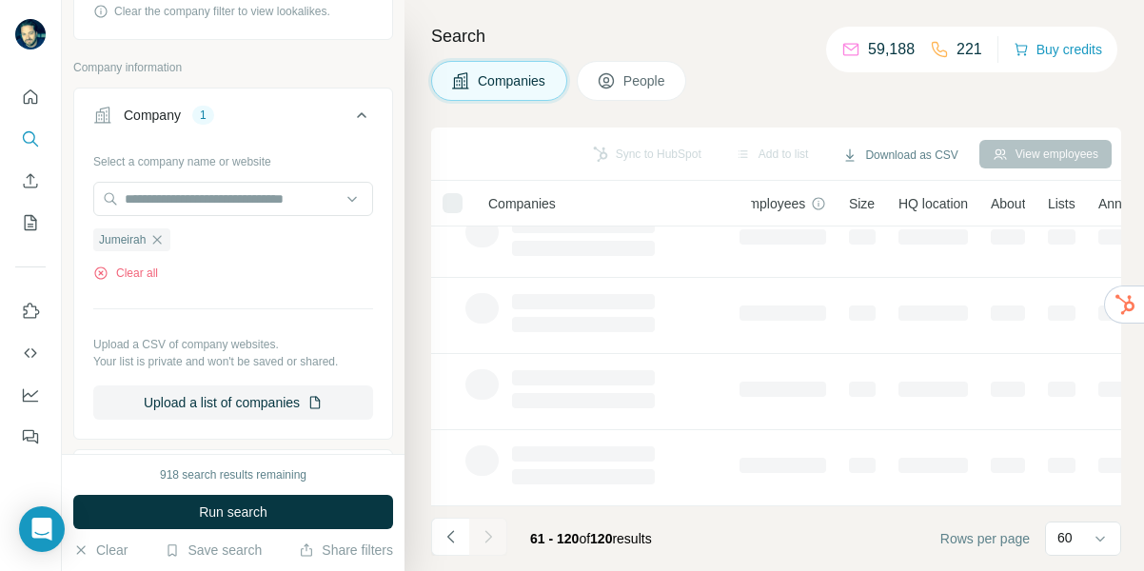
click at [484, 535] on div at bounding box center [488, 537] width 38 height 38
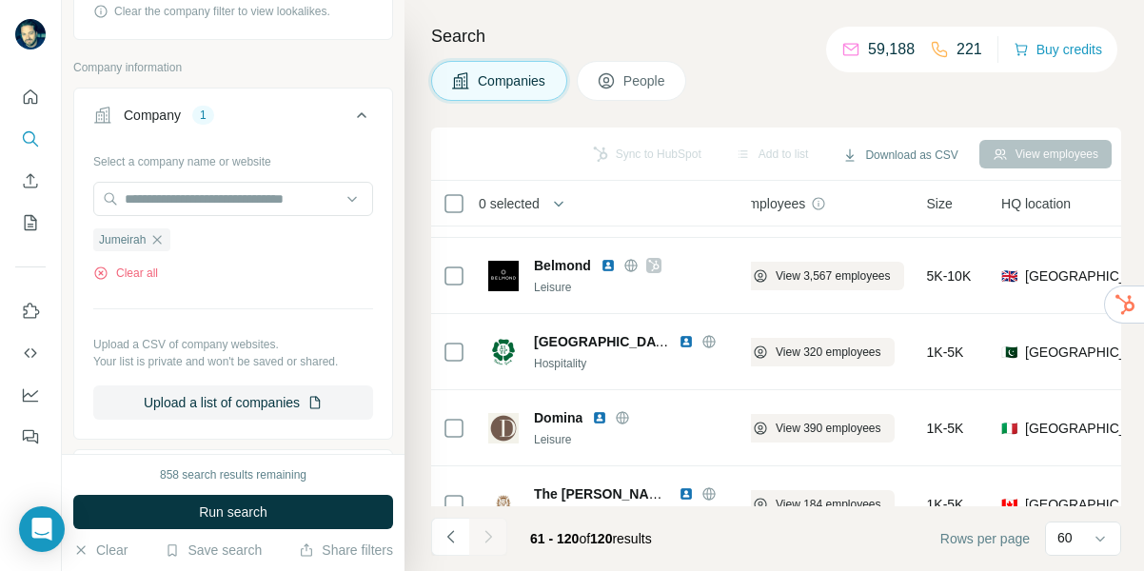
scroll to position [2963, 23]
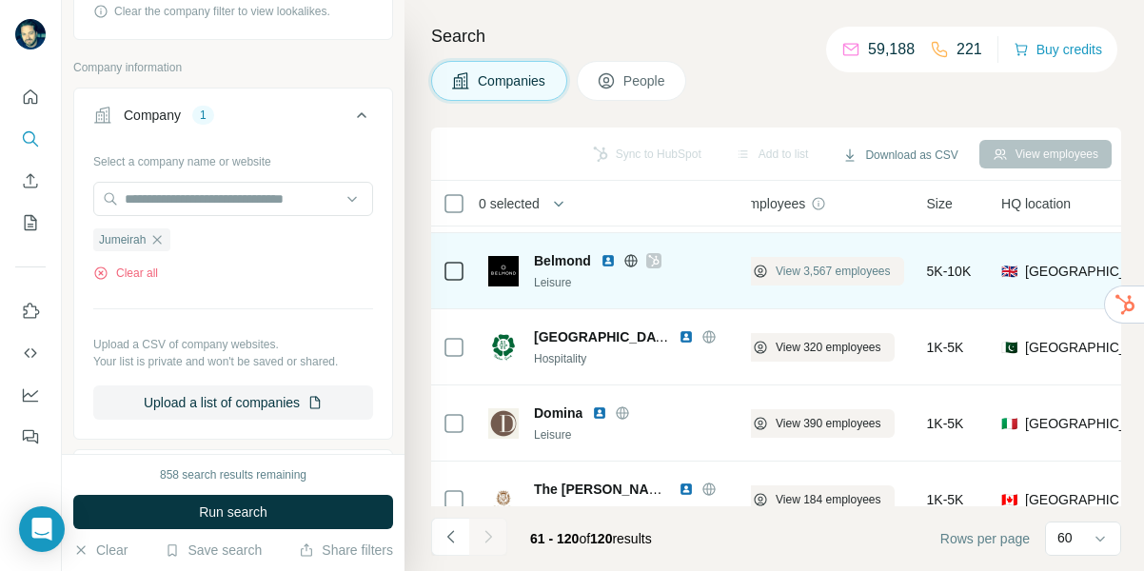
click at [854, 270] on span "View 3,567 employees" at bounding box center [833, 271] width 115 height 17
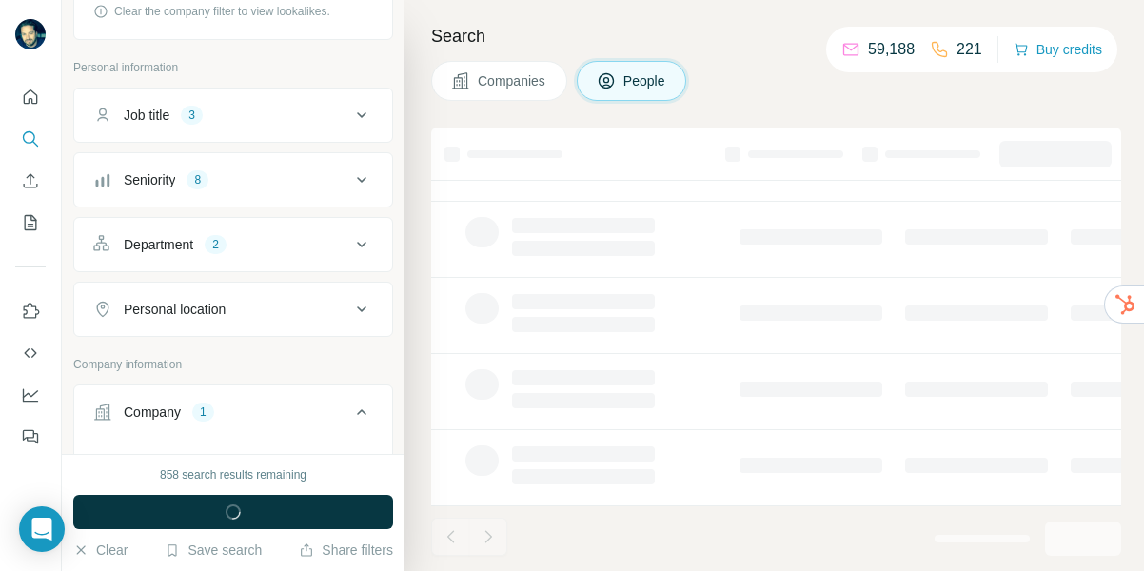
scroll to position [482, 23]
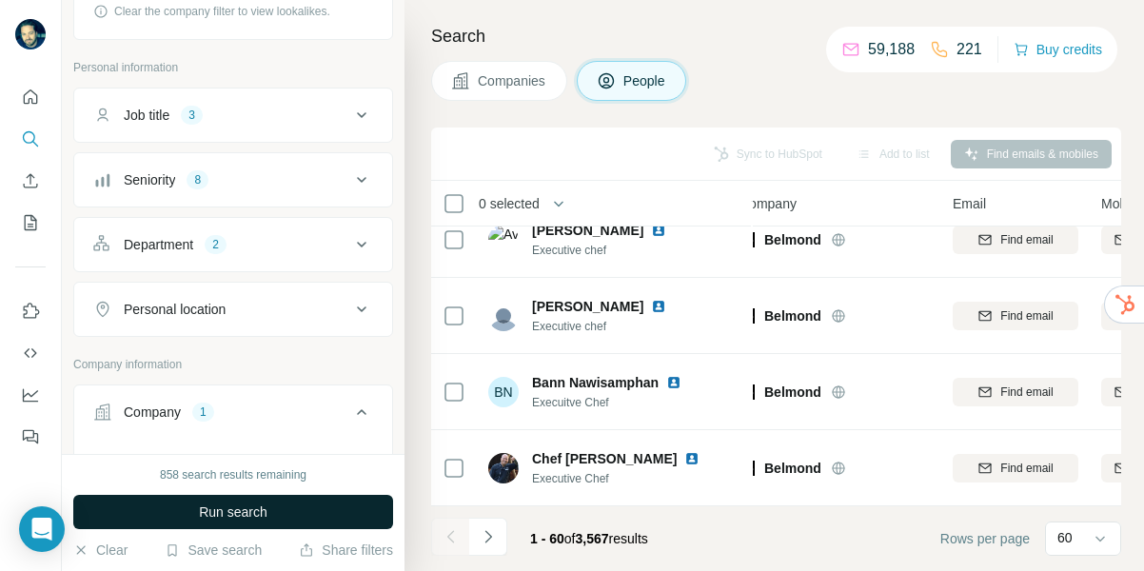
click at [273, 513] on button "Run search" at bounding box center [233, 512] width 320 height 34
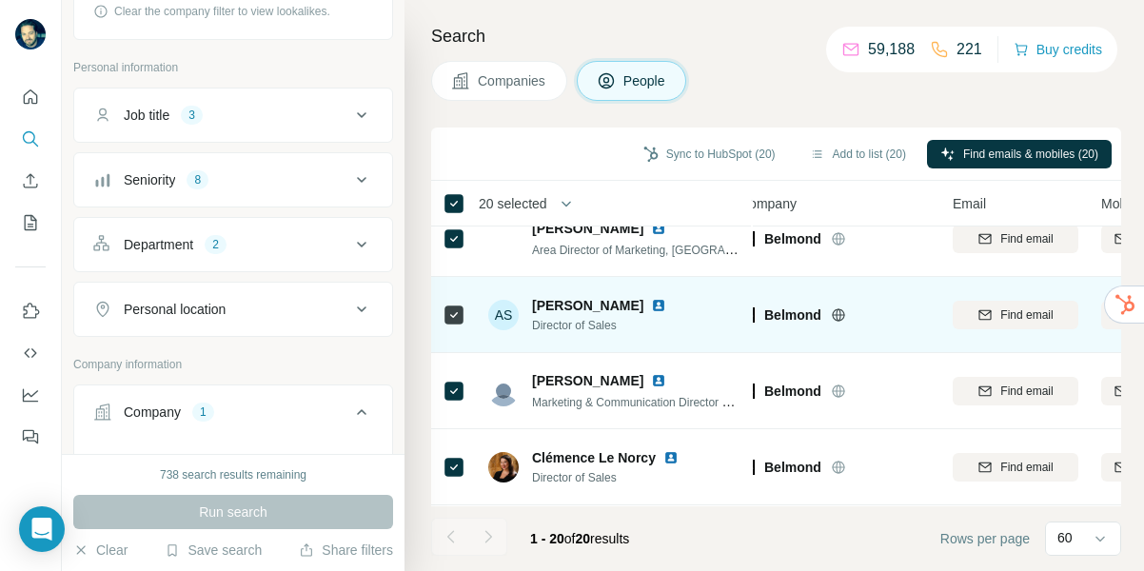
scroll to position [0, 23]
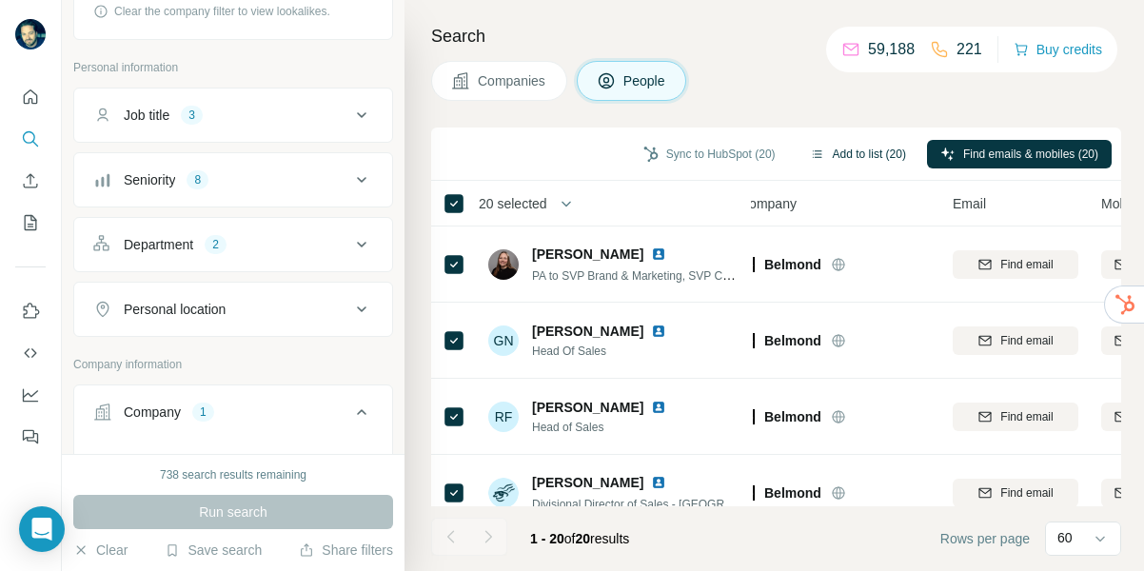
click at [854, 151] on button "Add to list (20)" at bounding box center [858, 154] width 123 height 29
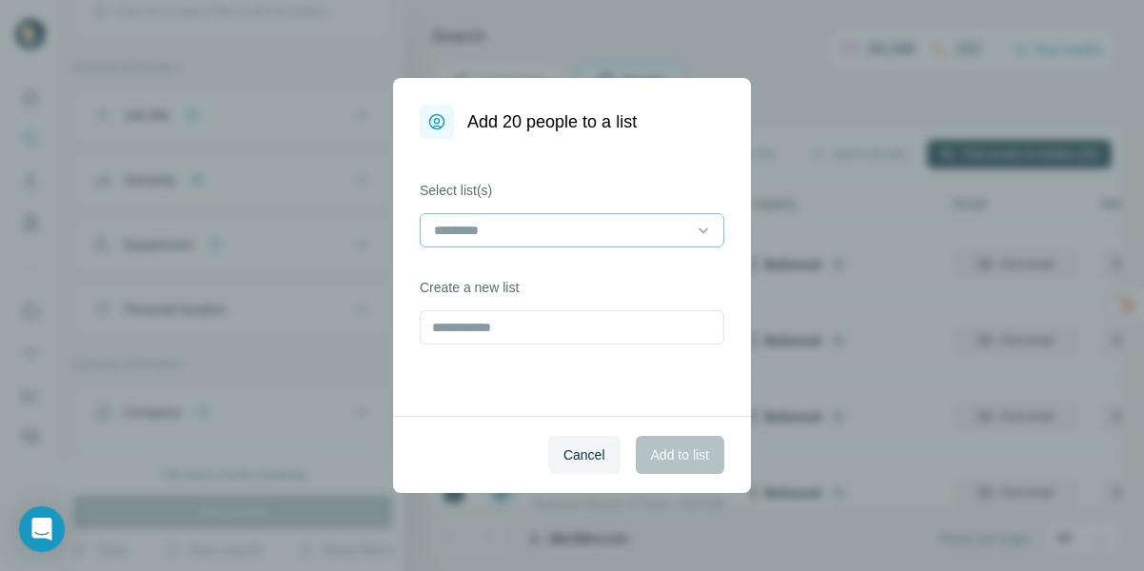
click at [533, 220] on input at bounding box center [560, 230] width 257 height 21
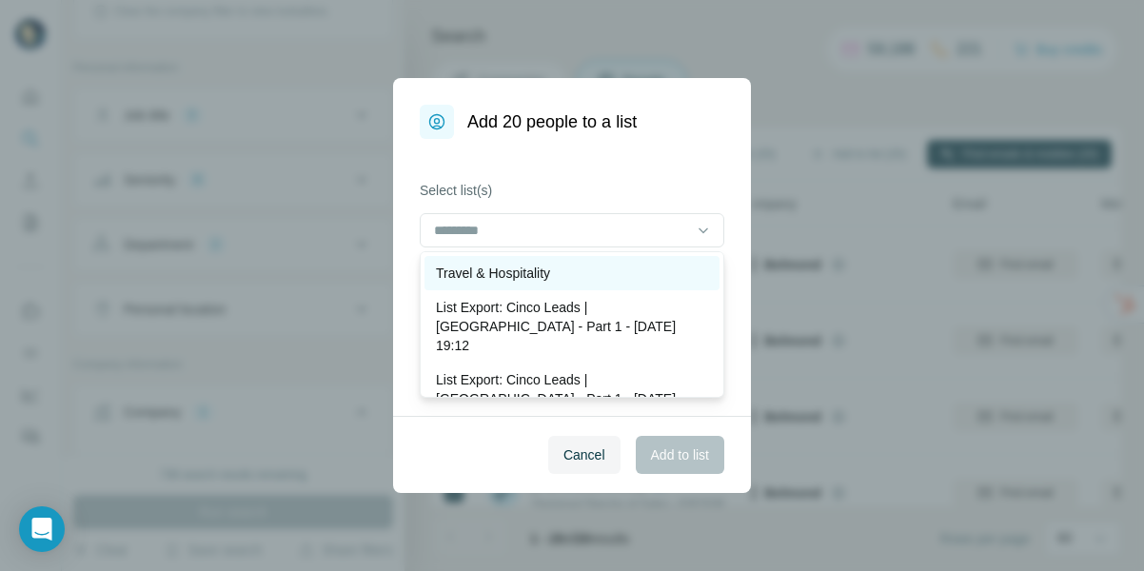
click at [506, 273] on p "Travel & Hospitality" at bounding box center [493, 273] width 114 height 19
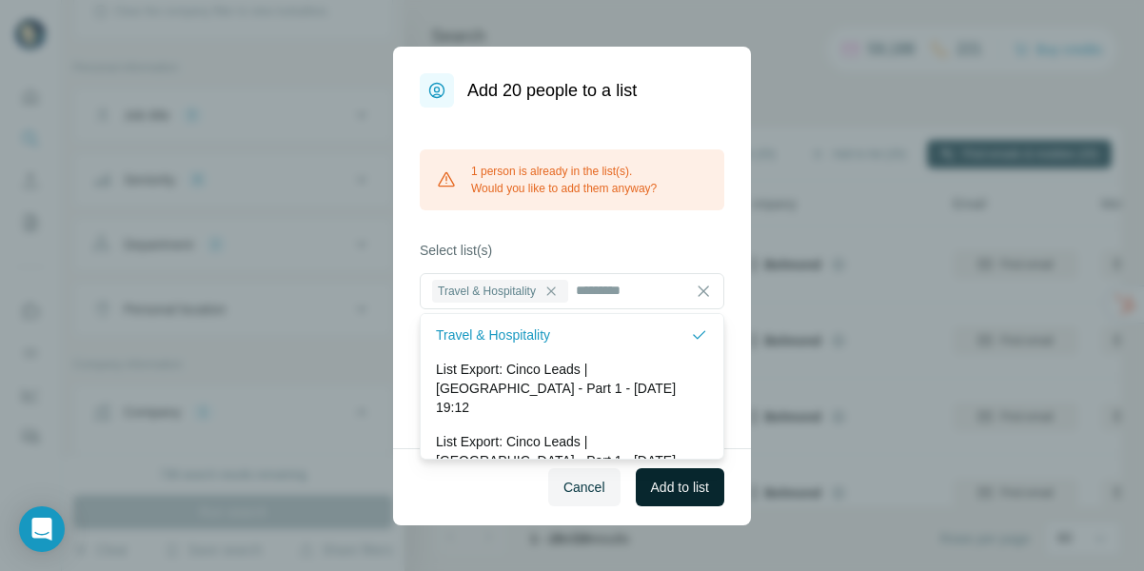
click at [691, 484] on span "Add to list" at bounding box center [680, 487] width 58 height 19
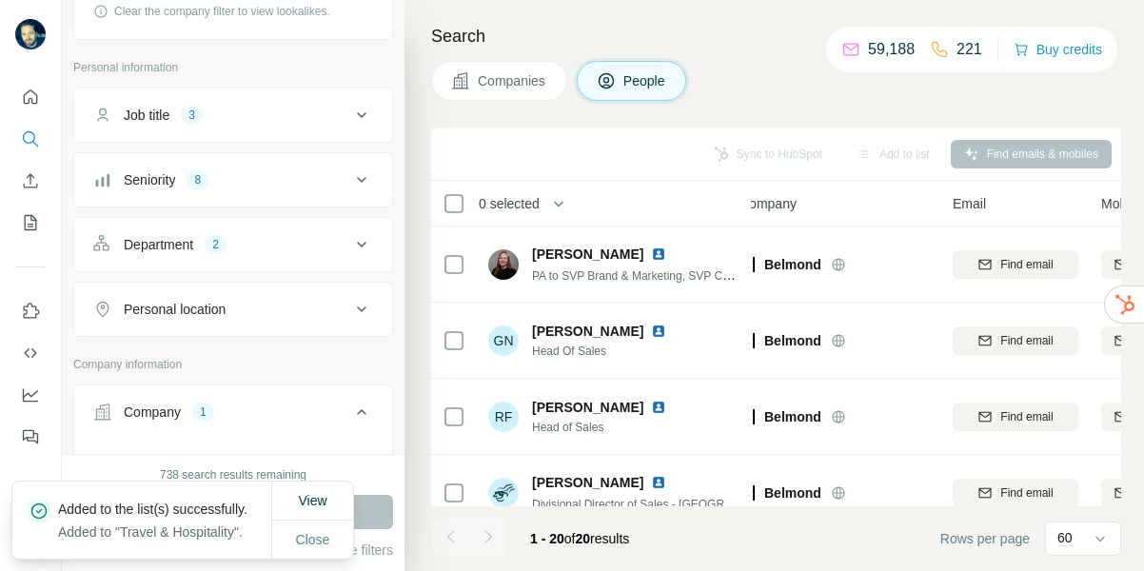
click at [504, 79] on span "Companies" at bounding box center [512, 80] width 69 height 19
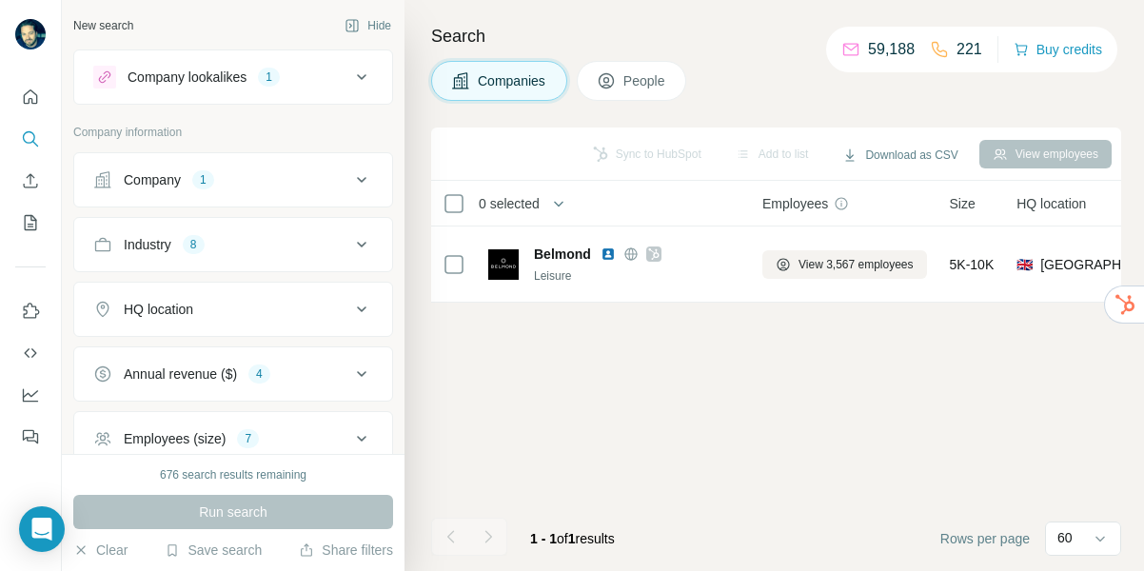
click at [361, 179] on icon at bounding box center [361, 179] width 23 height 23
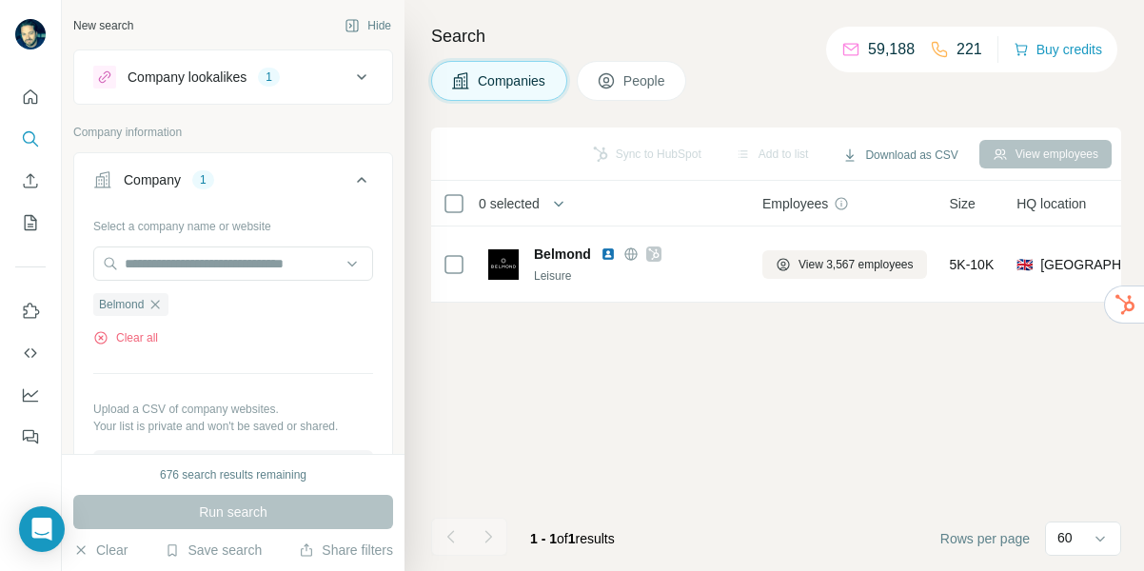
click at [181, 308] on ul "Belmond" at bounding box center [233, 304] width 280 height 24
click at [160, 307] on icon "button" at bounding box center [155, 304] width 9 height 9
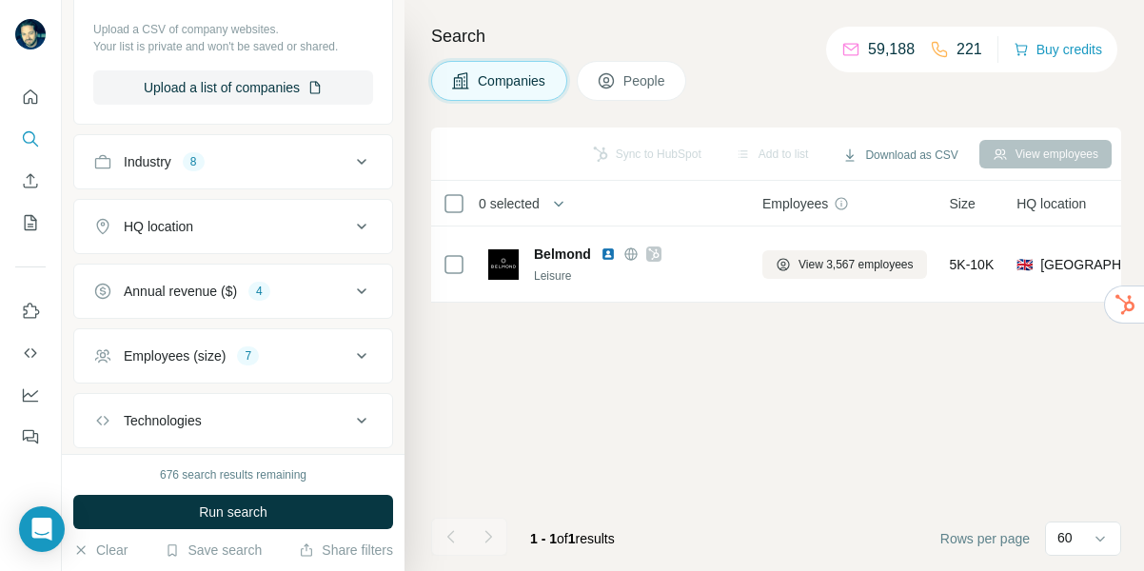
scroll to position [426, 0]
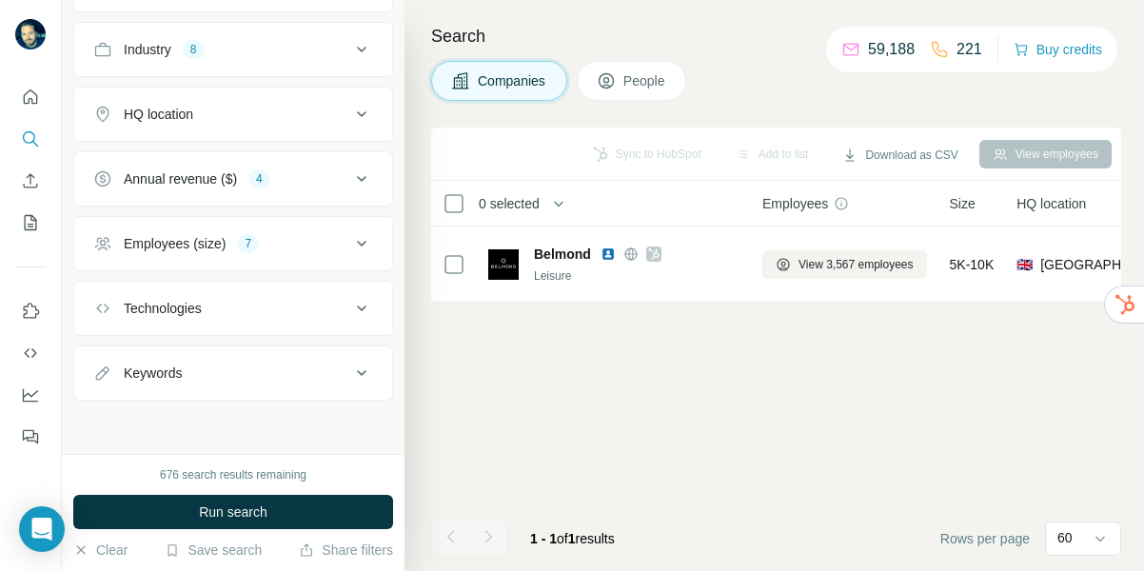
click at [367, 175] on icon at bounding box center [361, 179] width 23 height 23
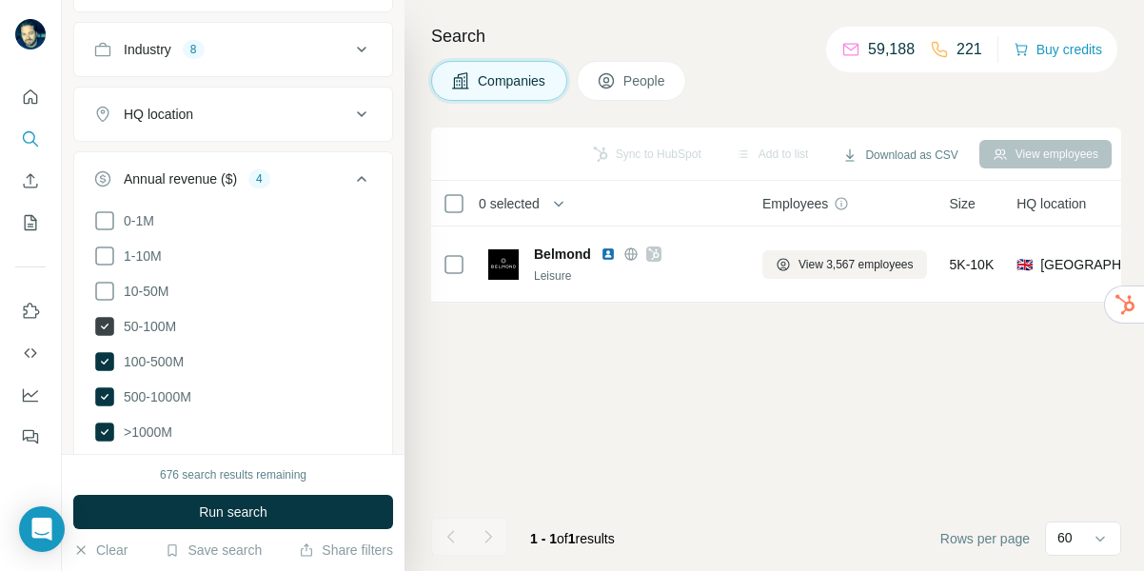
click at [109, 321] on icon at bounding box center [104, 326] width 19 height 19
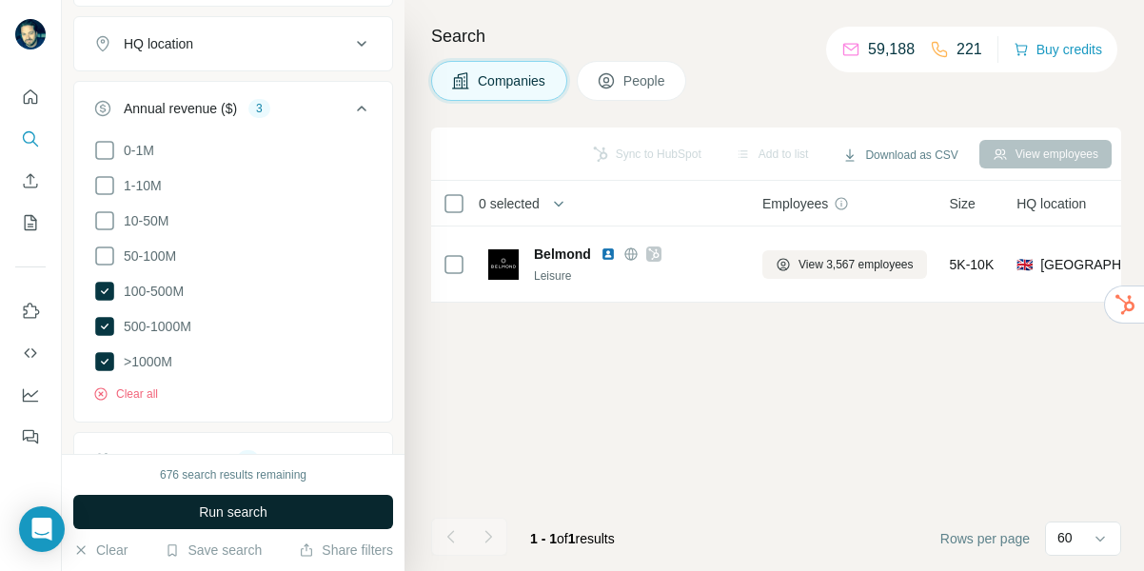
click at [205, 511] on span "Run search" at bounding box center [233, 512] width 69 height 19
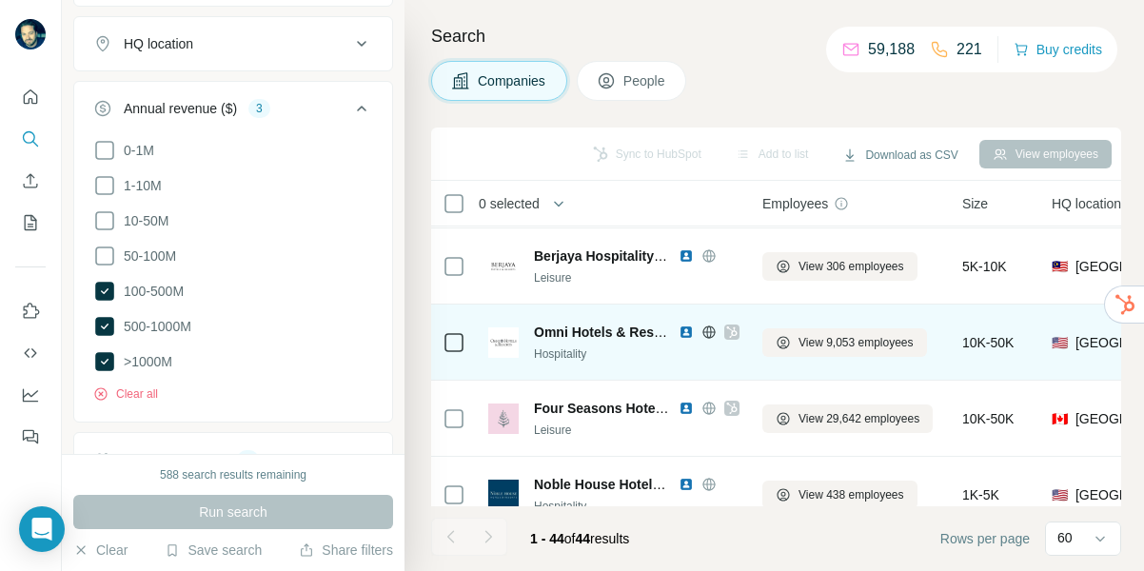
scroll to position [307, 0]
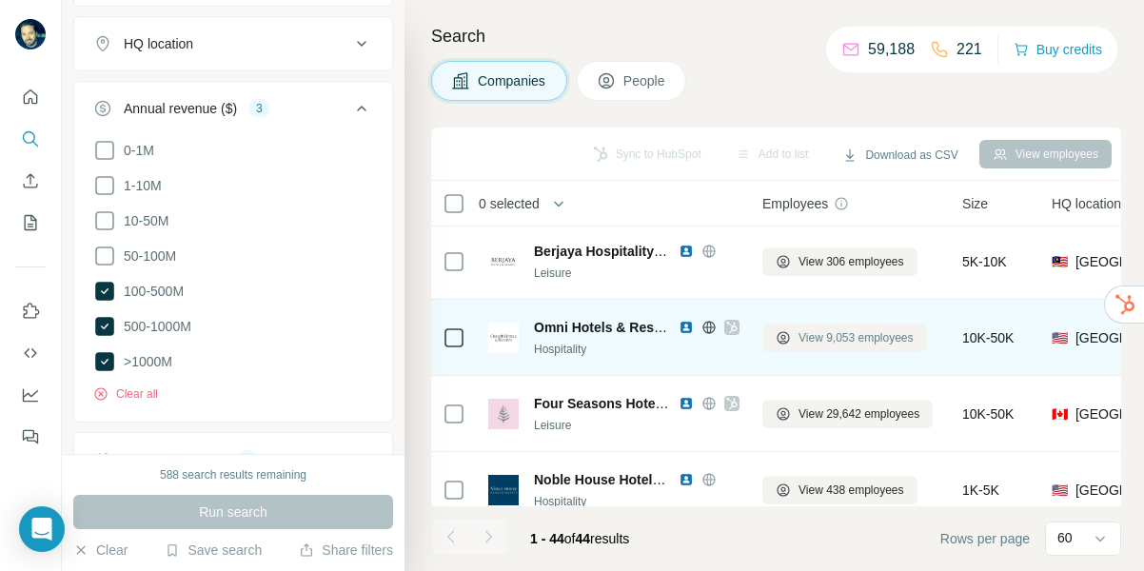
click at [858, 344] on span "View 9,053 employees" at bounding box center [856, 337] width 115 height 17
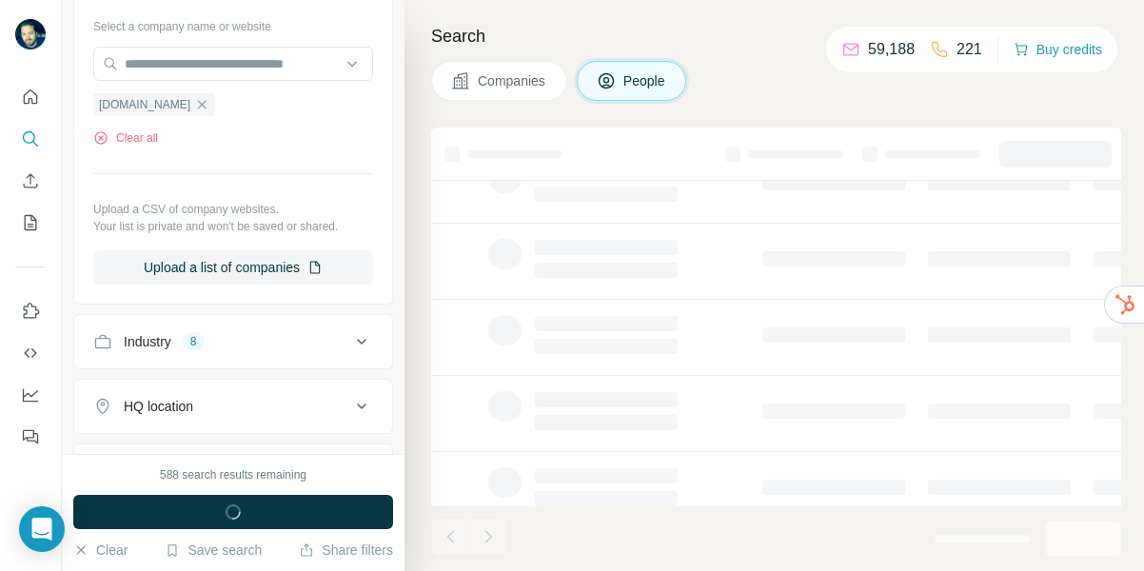
scroll to position [861, 0]
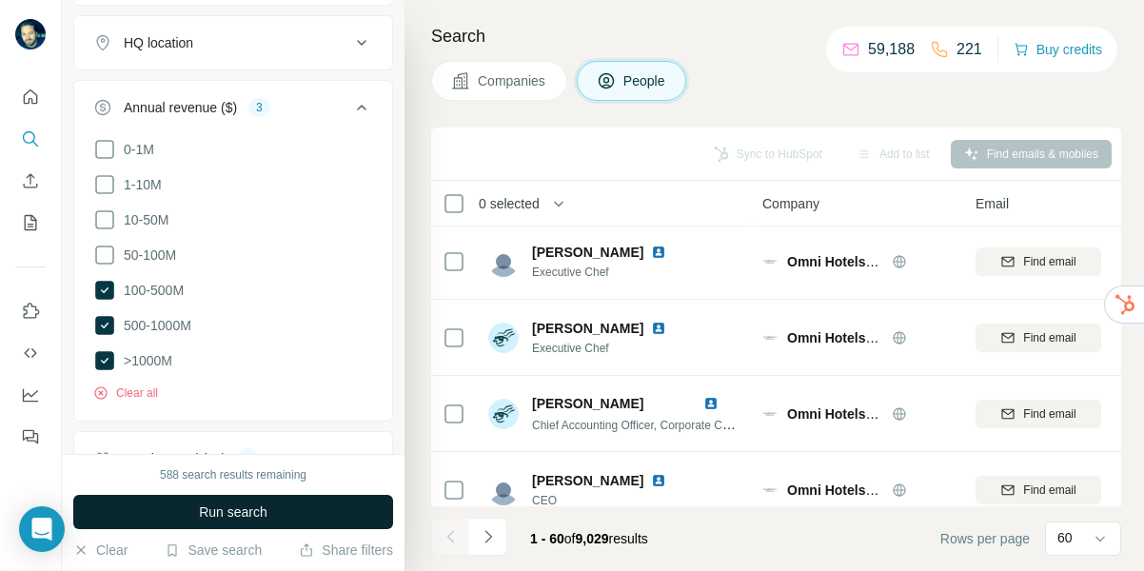
click at [269, 512] on button "Run search" at bounding box center [233, 512] width 320 height 34
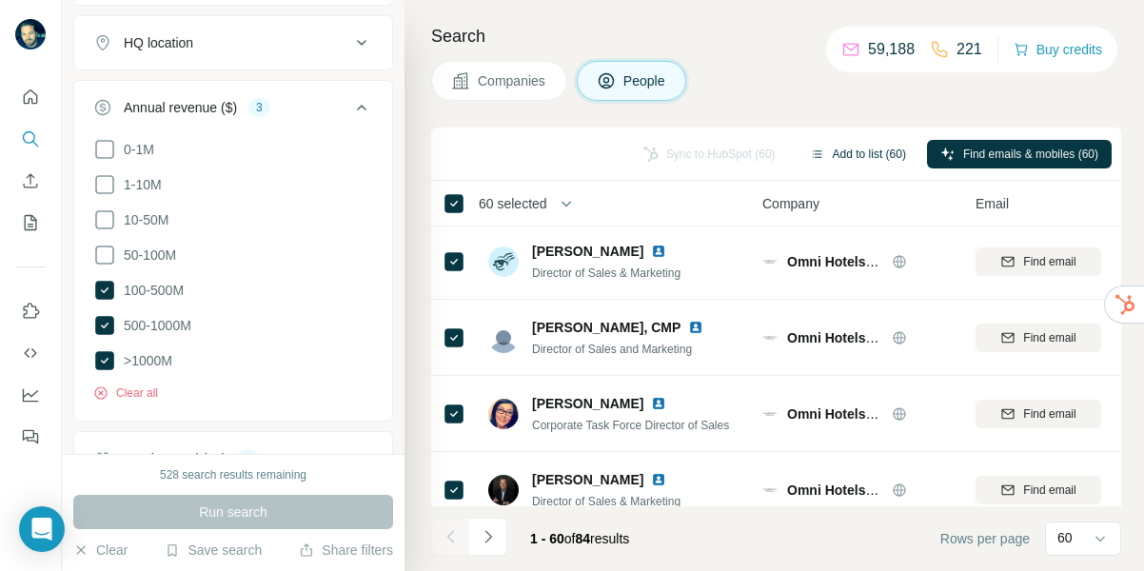
click at [879, 153] on button "Add to list (60)" at bounding box center [858, 154] width 123 height 29
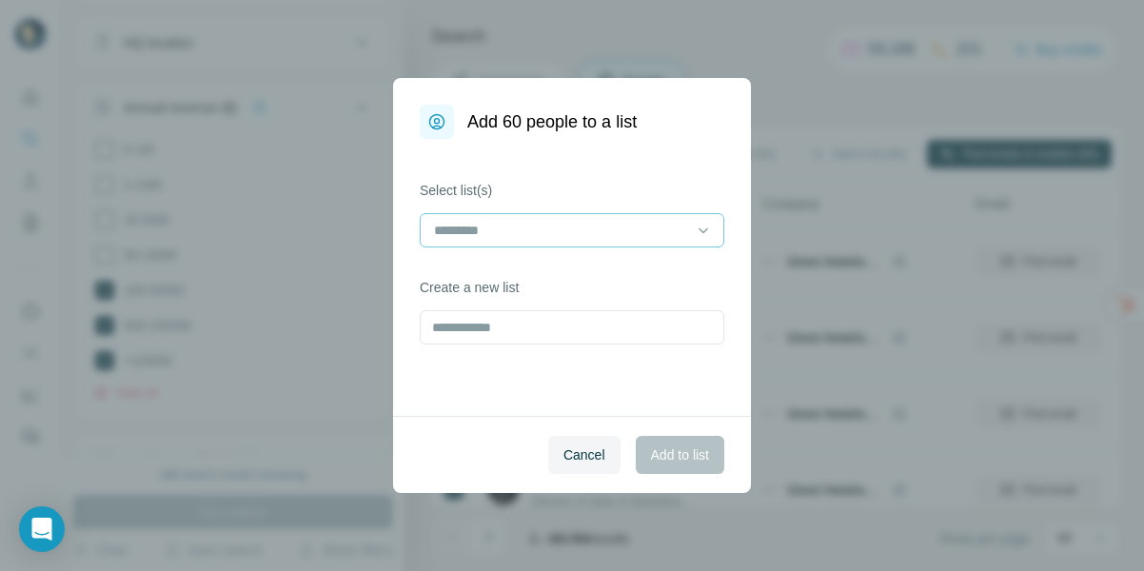
click at [519, 233] on input at bounding box center [560, 230] width 257 height 21
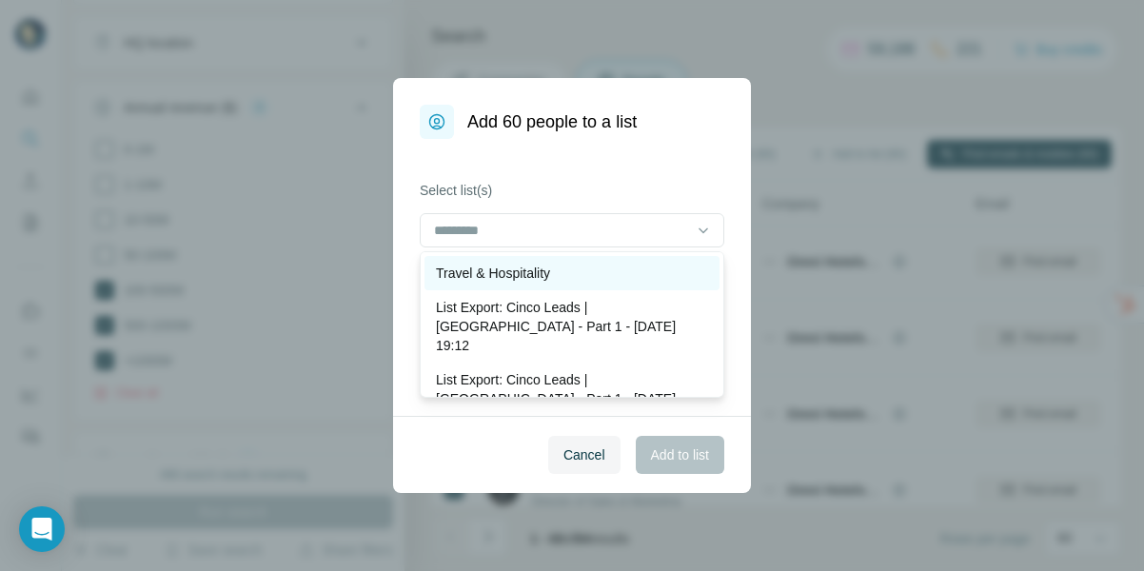
click at [499, 276] on p "Travel & Hospitality" at bounding box center [493, 273] width 114 height 19
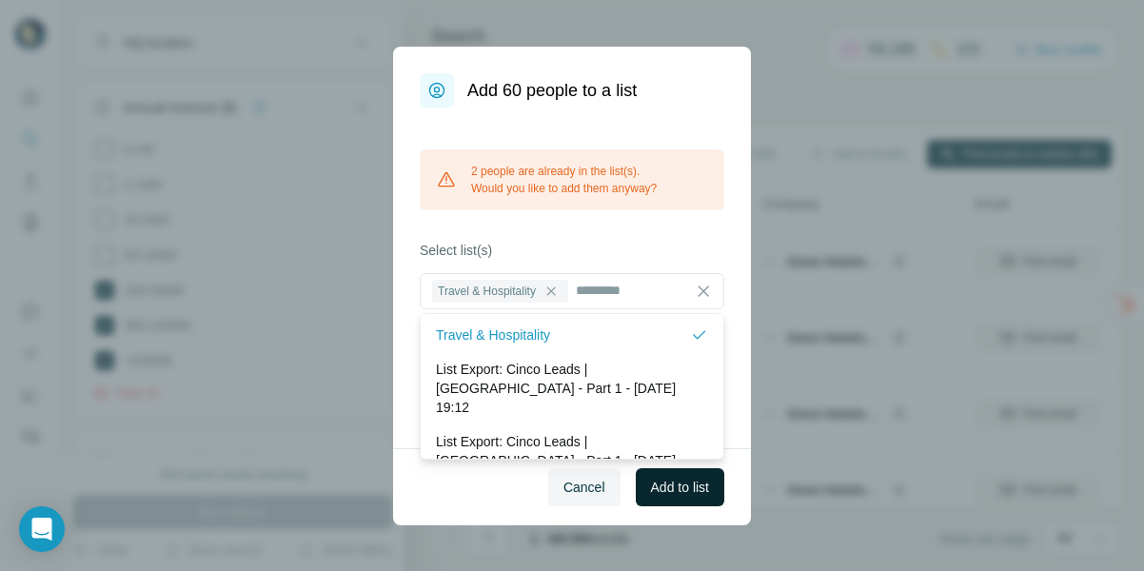
click at [683, 484] on span "Add to list" at bounding box center [680, 487] width 58 height 19
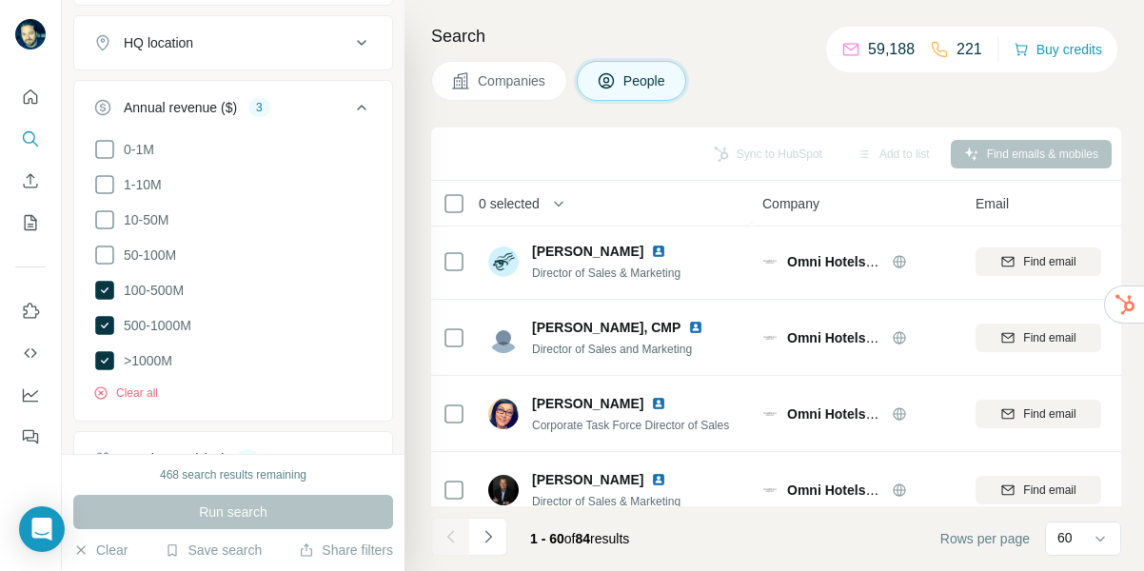
click at [683, 484] on div "Barry Cockrum" at bounding box center [610, 479] width 157 height 19
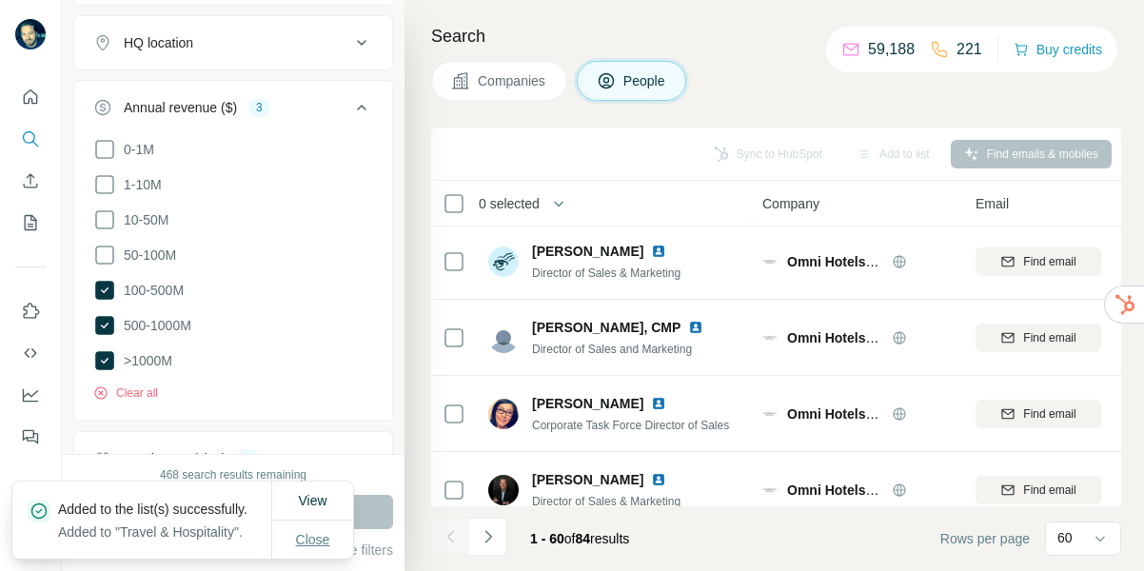
click at [308, 537] on span "Close" at bounding box center [313, 539] width 34 height 19
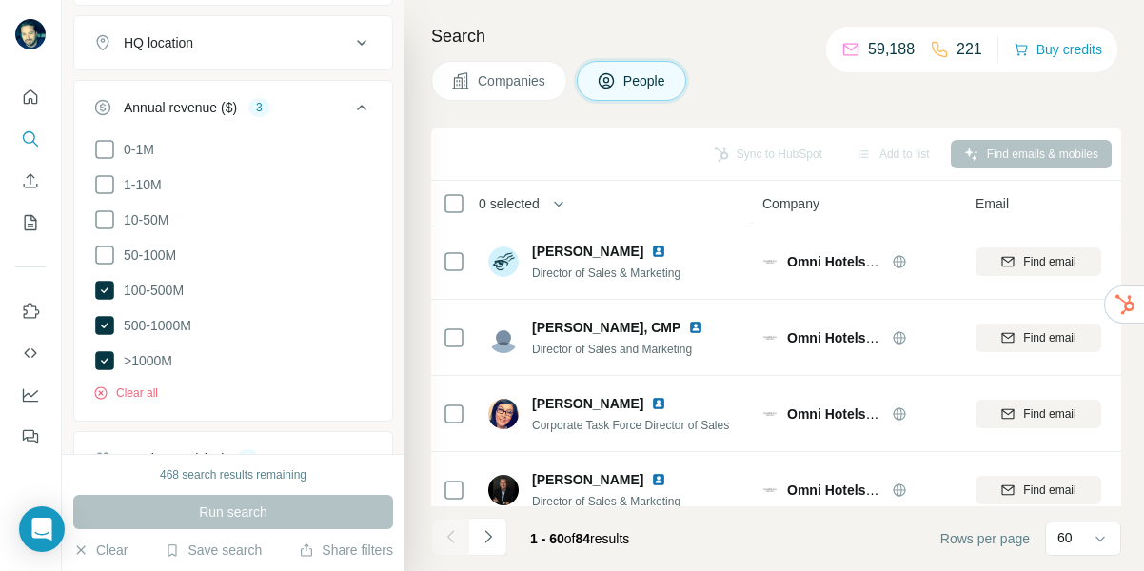
click at [509, 72] on span "Companies" at bounding box center [512, 80] width 69 height 19
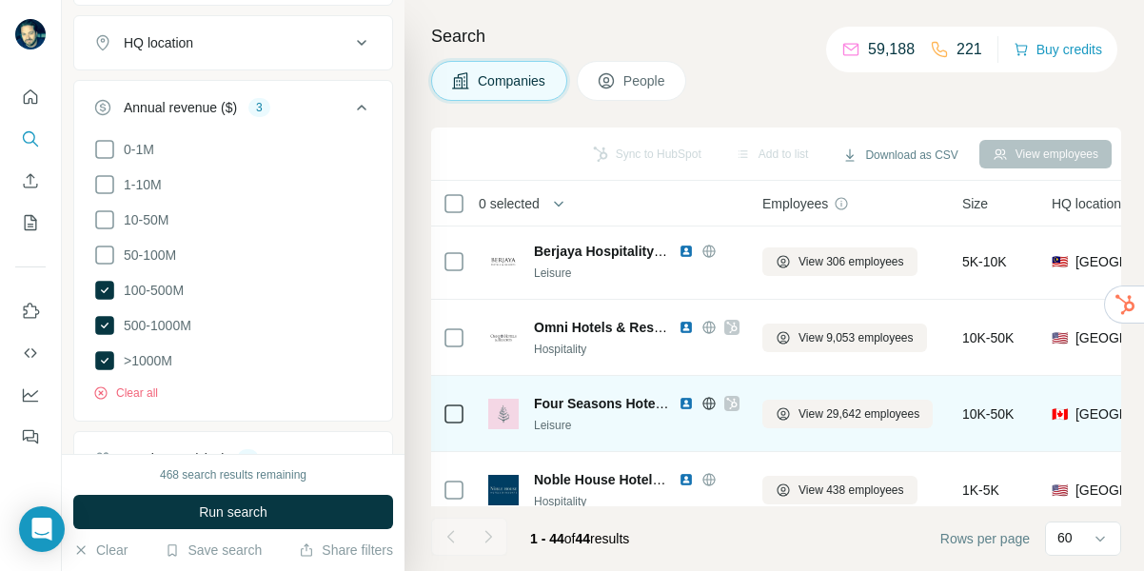
scroll to position [470, 0]
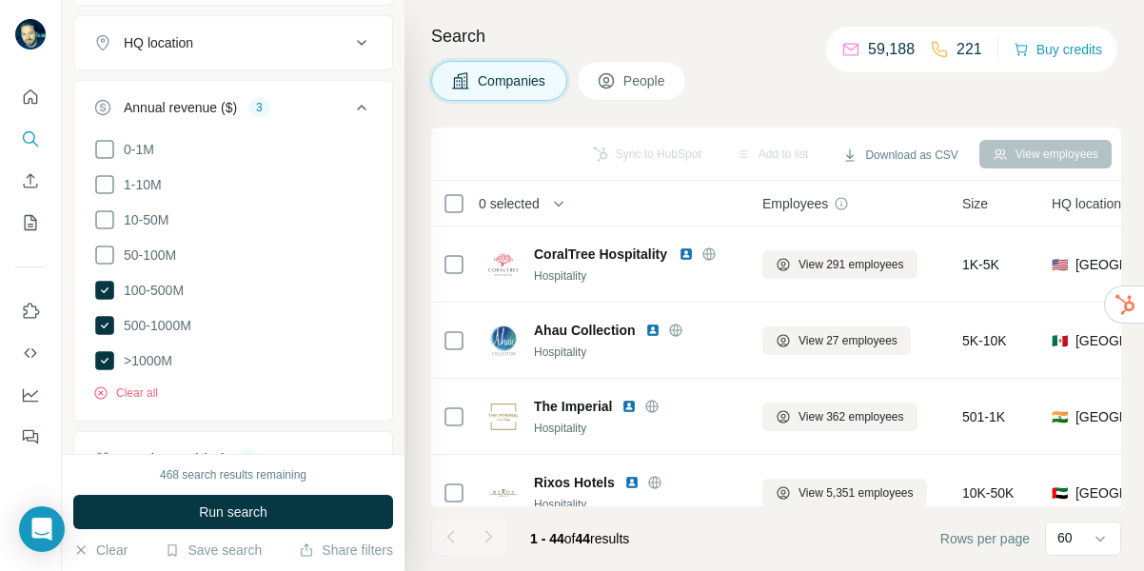
scroll to position [1226, 0]
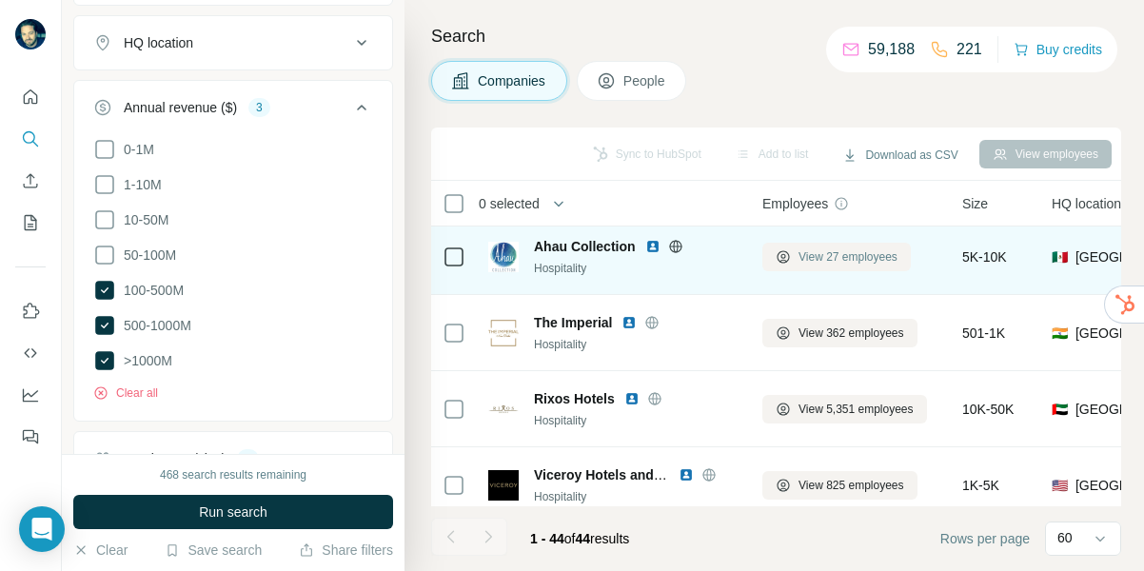
click at [822, 260] on span "View 27 employees" at bounding box center [848, 256] width 99 height 17
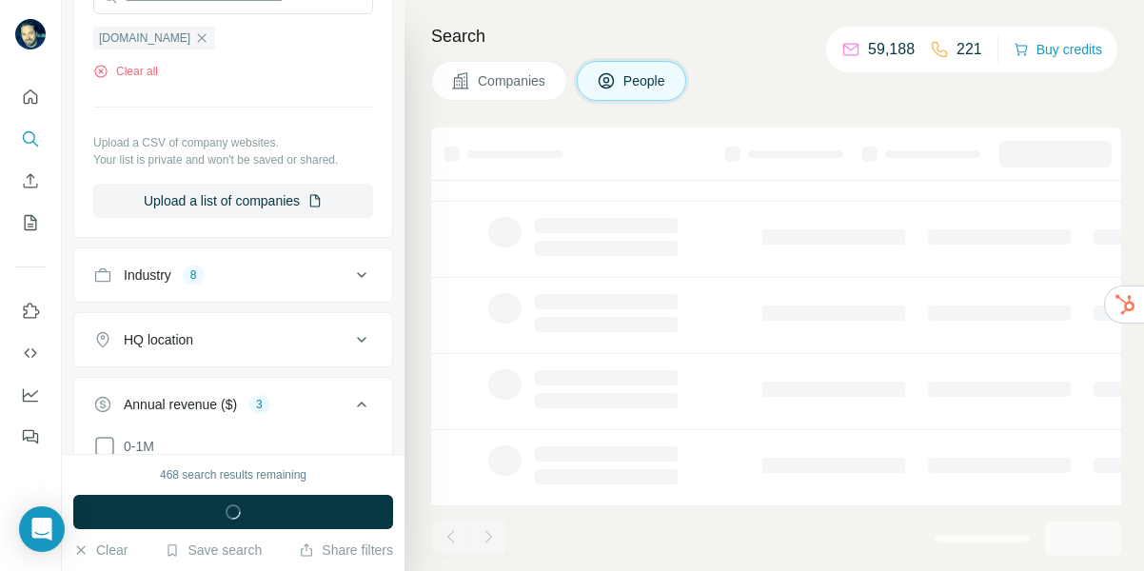
scroll to position [861, 0]
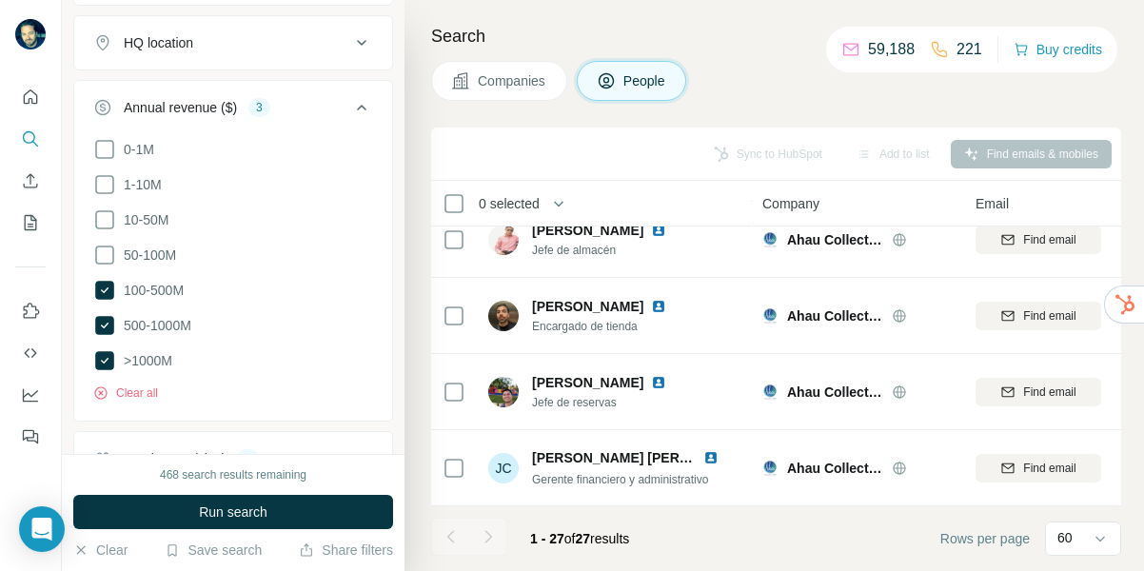
scroll to position [1226, 0]
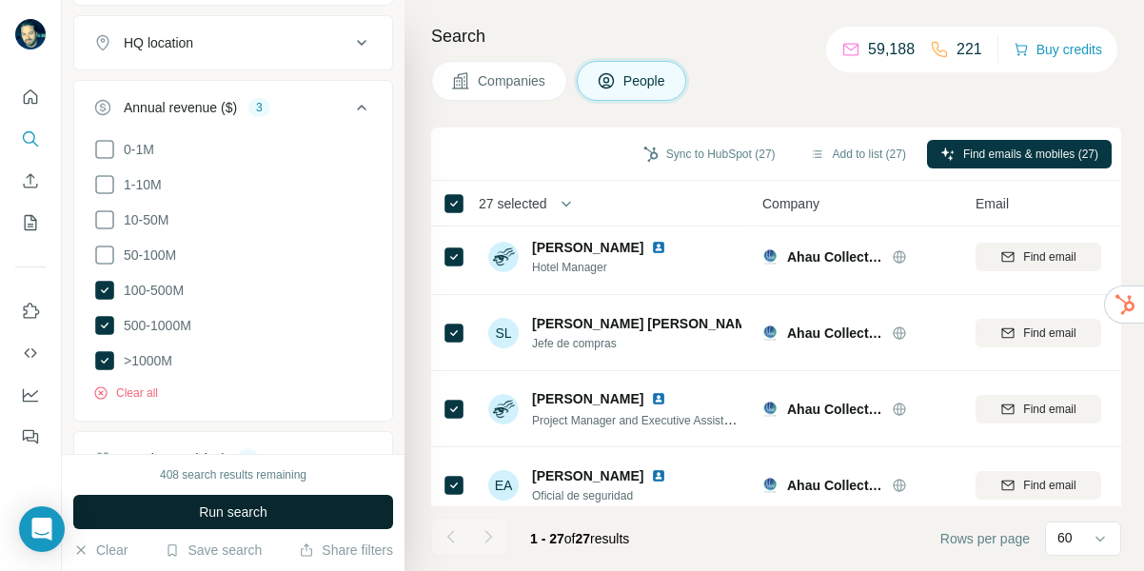
click at [243, 518] on span "Run search" at bounding box center [233, 512] width 69 height 19
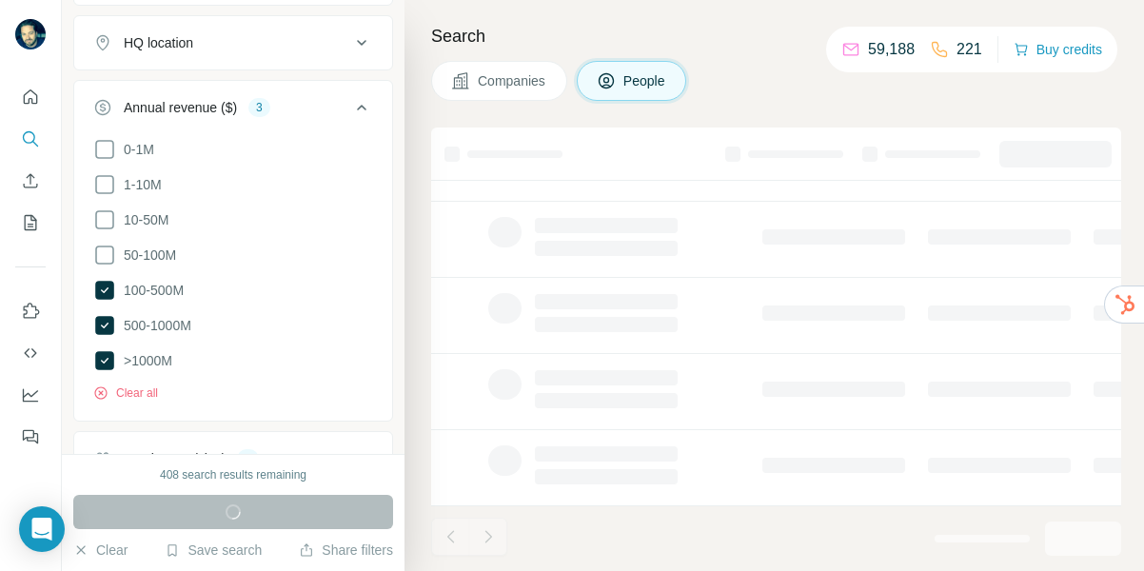
scroll to position [482, 0]
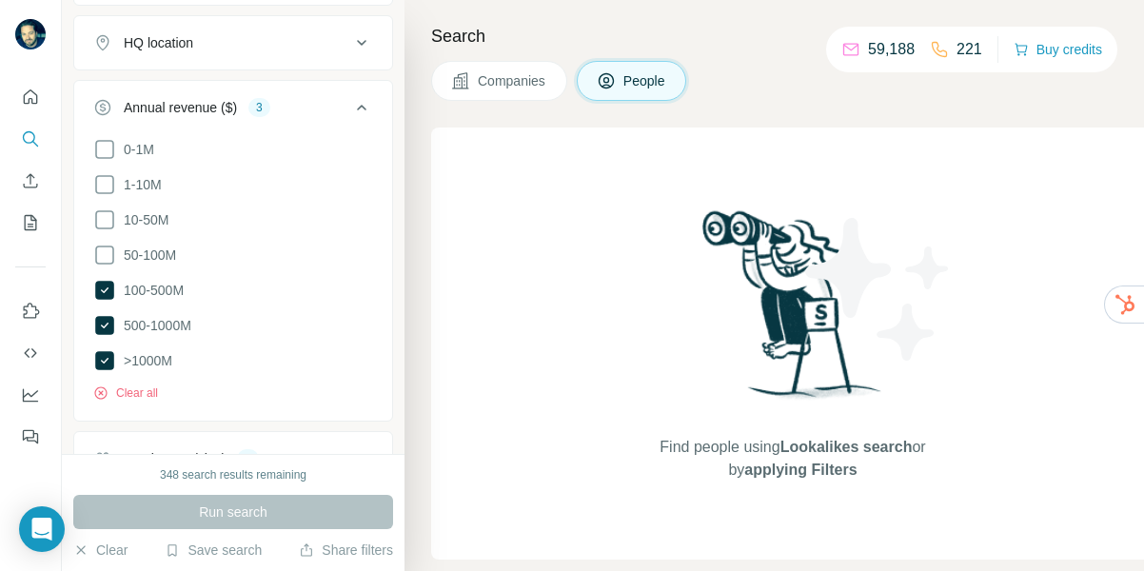
click at [507, 85] on span "Companies" at bounding box center [512, 80] width 69 height 19
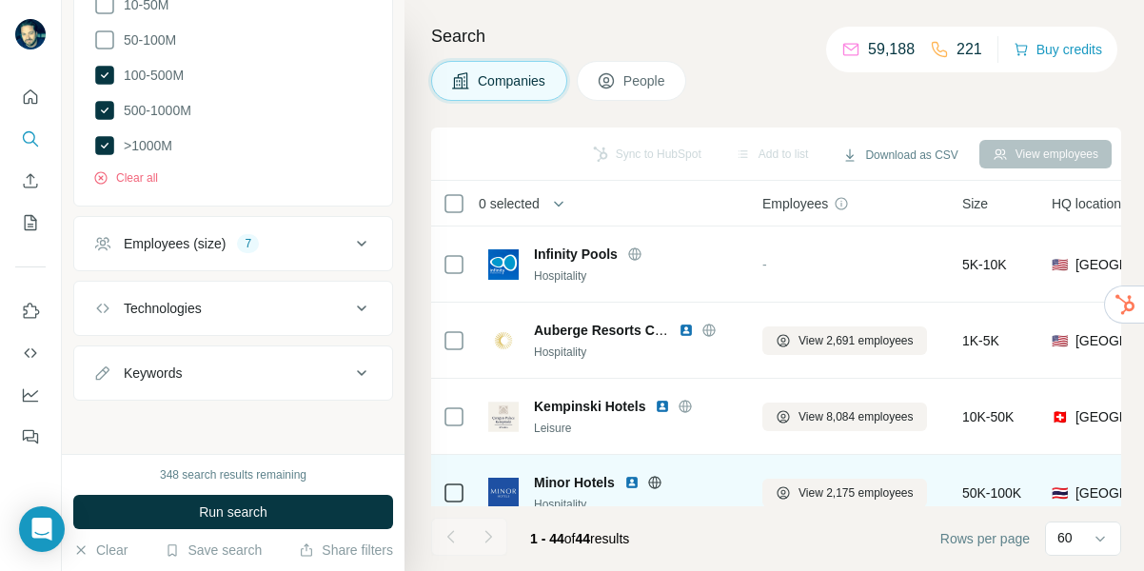
scroll to position [564, 0]
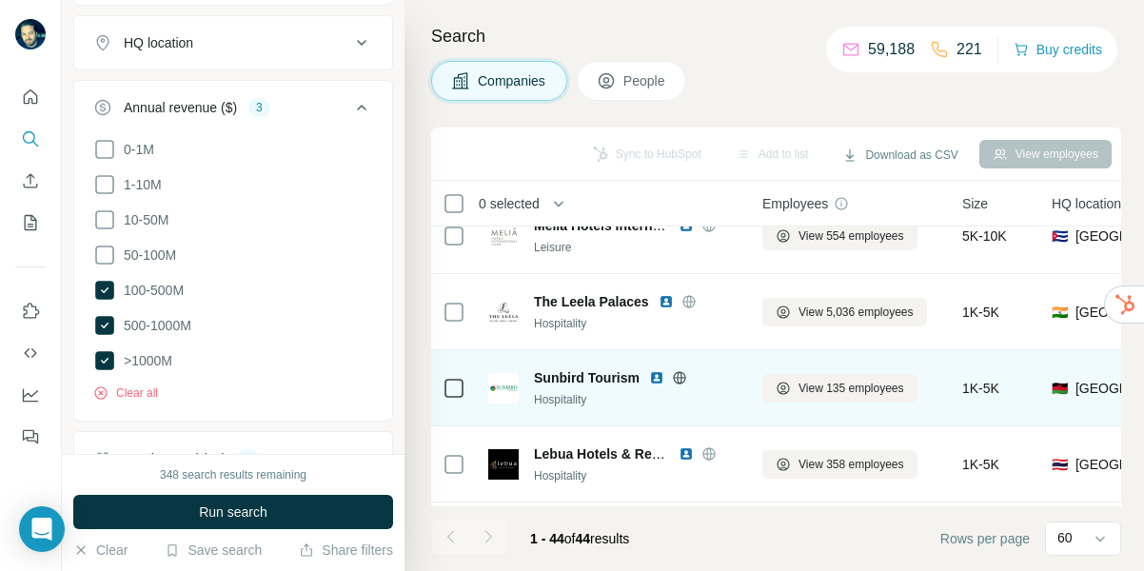
scroll to position [2995, 0]
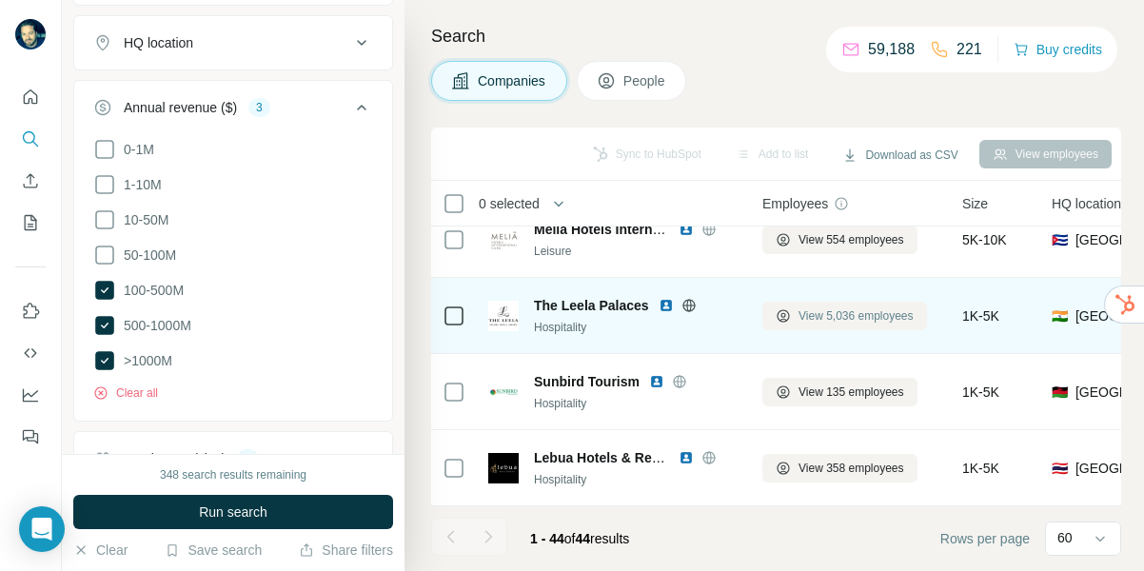
click at [884, 320] on span "View 5,036 employees" at bounding box center [856, 315] width 115 height 17
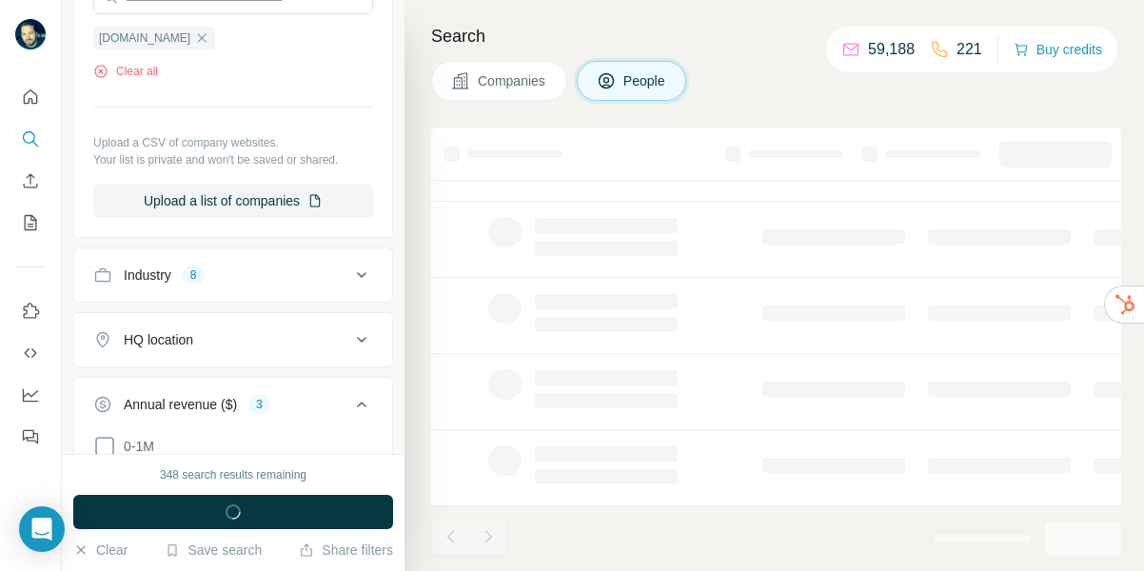
scroll to position [861, 0]
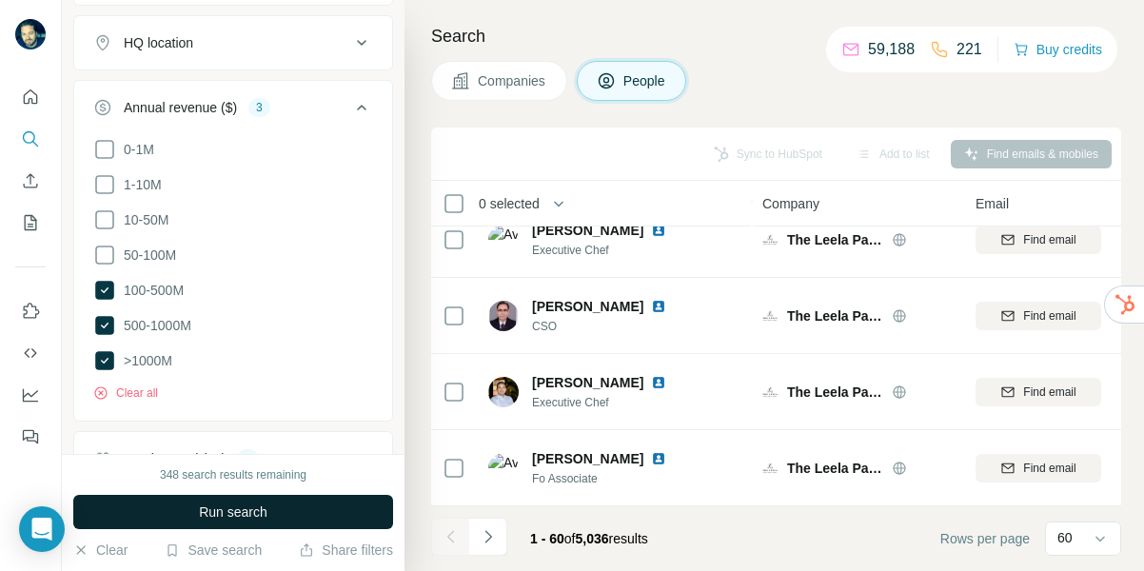
click at [217, 515] on span "Run search" at bounding box center [233, 512] width 69 height 19
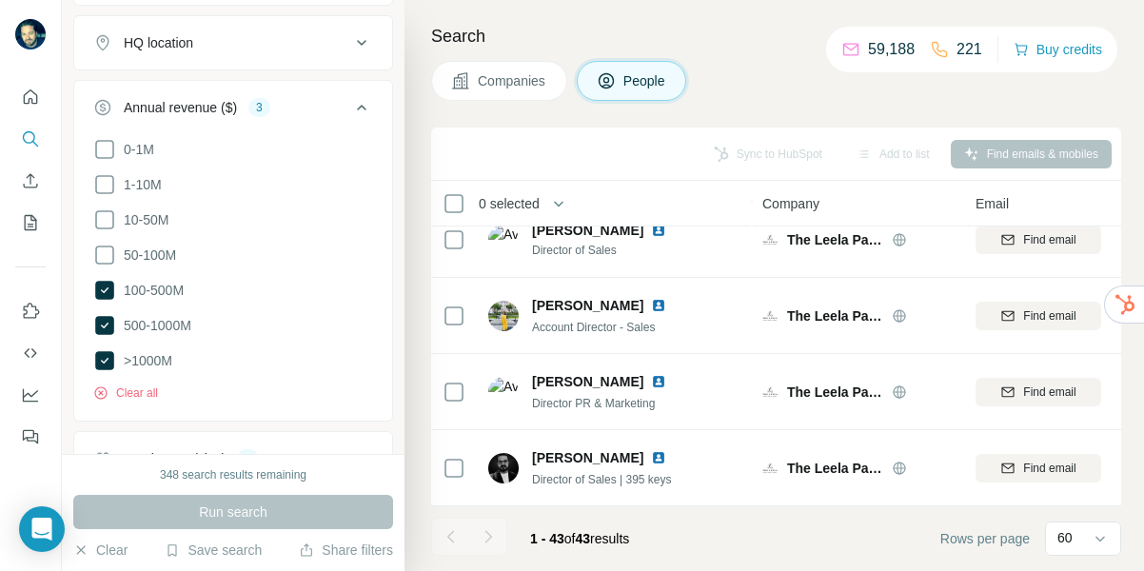
scroll to position [2995, 0]
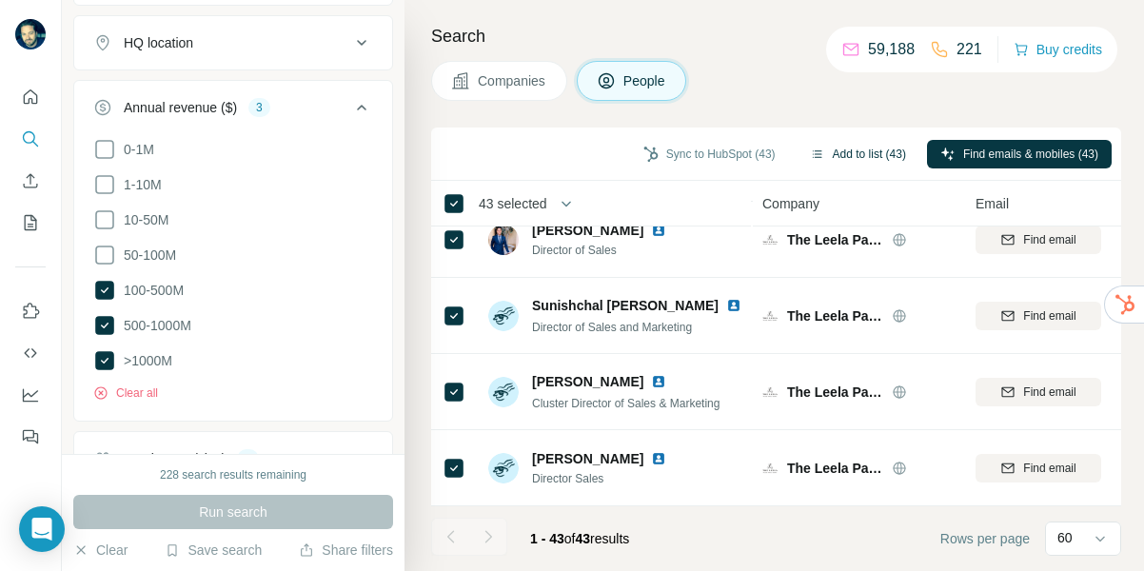
click at [875, 157] on button "Add to list (43)" at bounding box center [858, 154] width 123 height 29
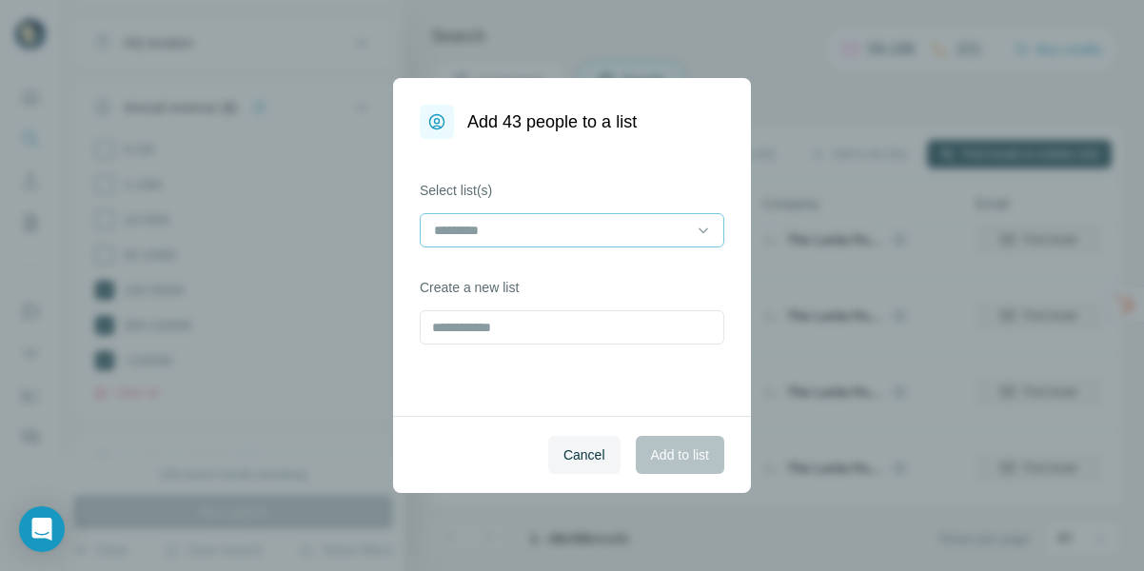
click at [597, 226] on input at bounding box center [560, 230] width 257 height 21
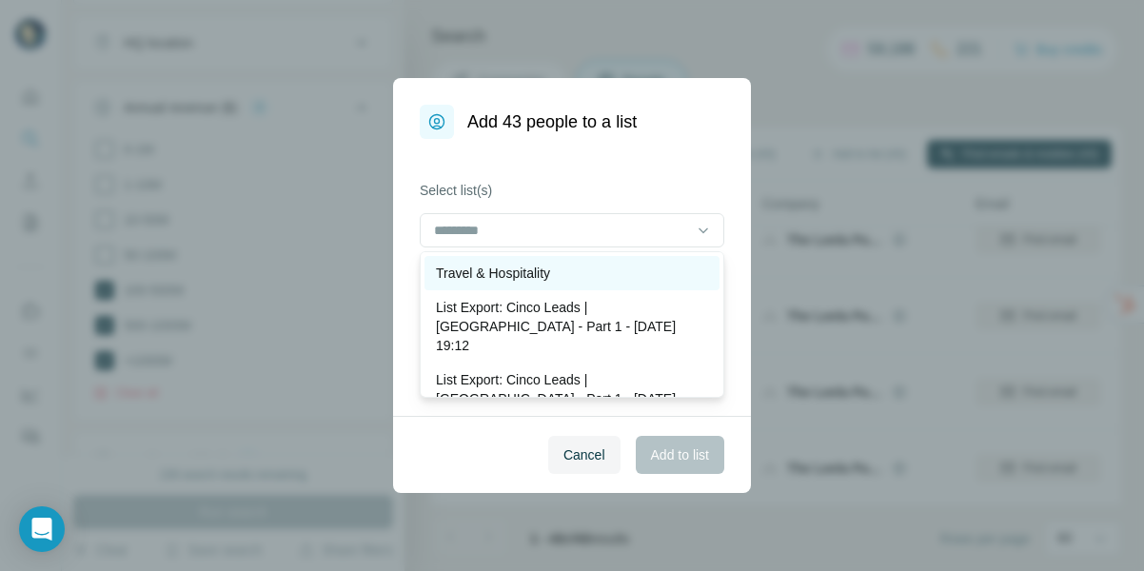
click at [512, 275] on p "Travel & Hospitality" at bounding box center [493, 273] width 114 height 19
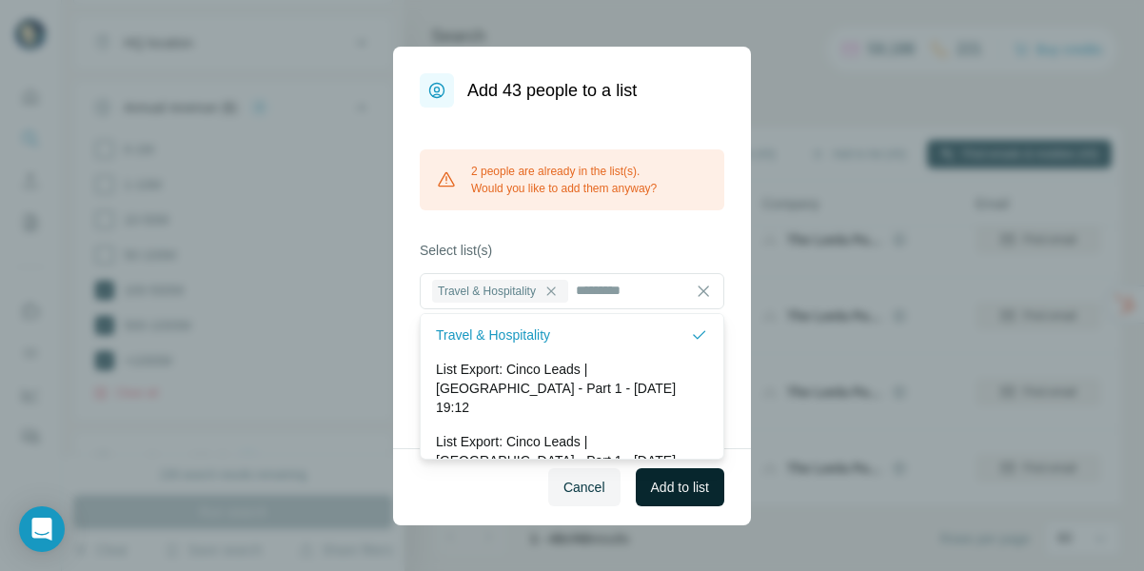
click at [704, 495] on span "Add to list" at bounding box center [680, 487] width 58 height 19
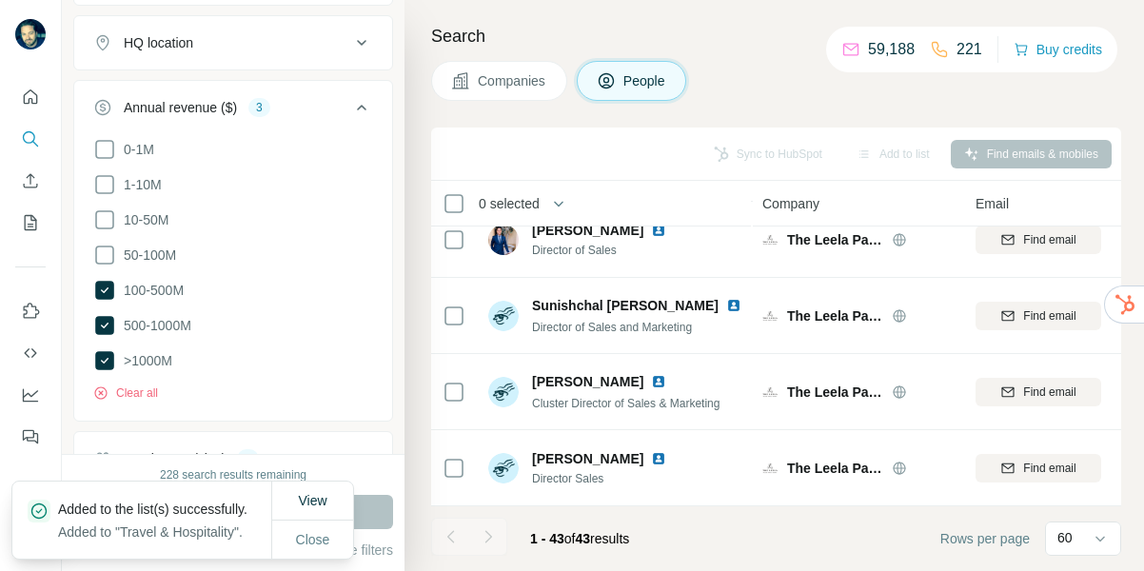
click at [505, 78] on span "Companies" at bounding box center [512, 80] width 69 height 19
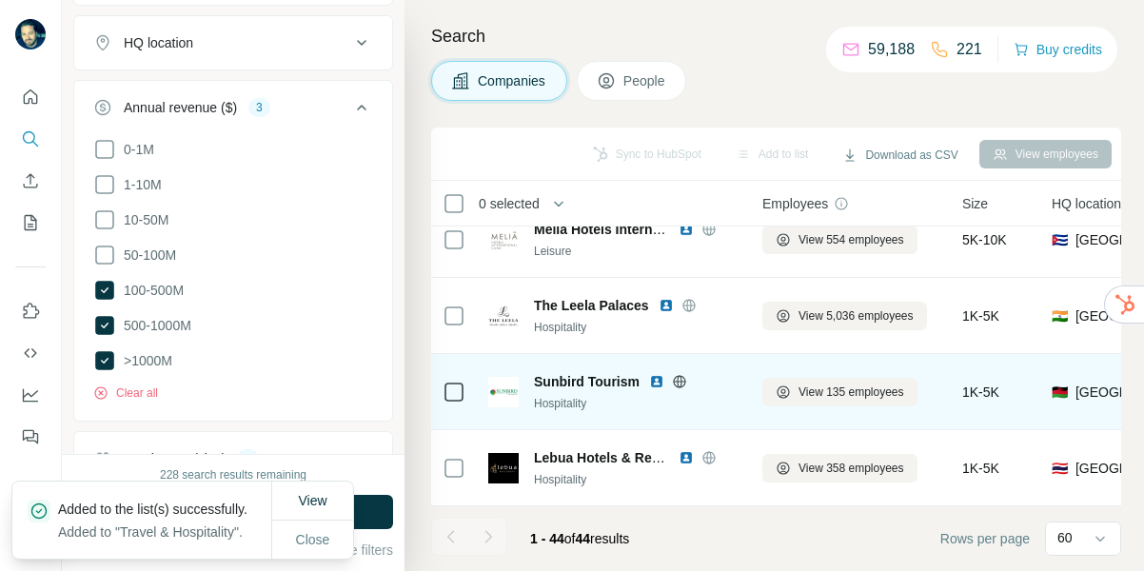
scroll to position [3071, 0]
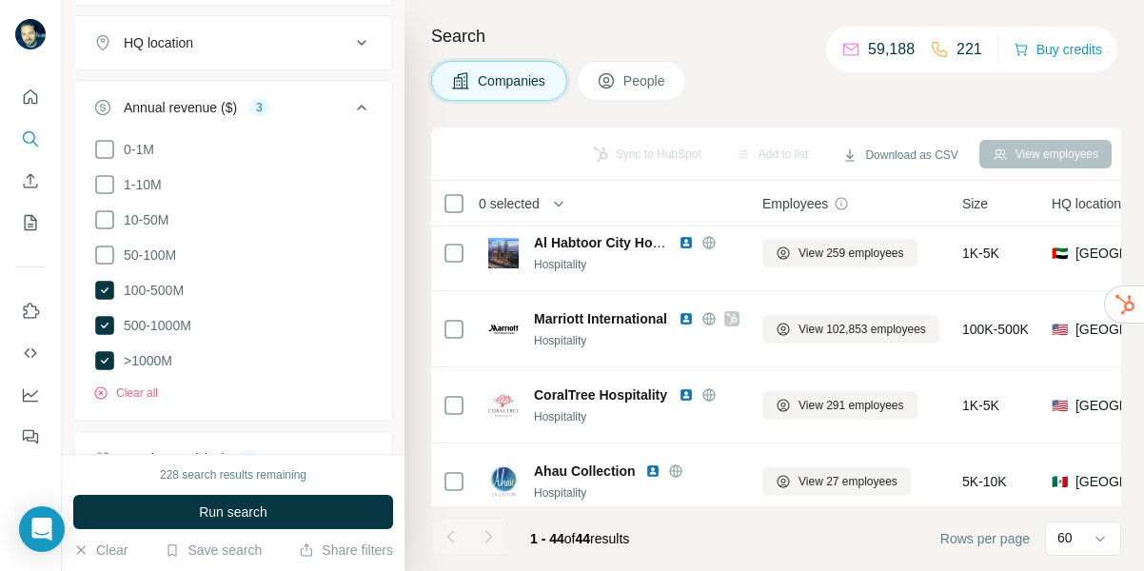
scroll to position [996, 0]
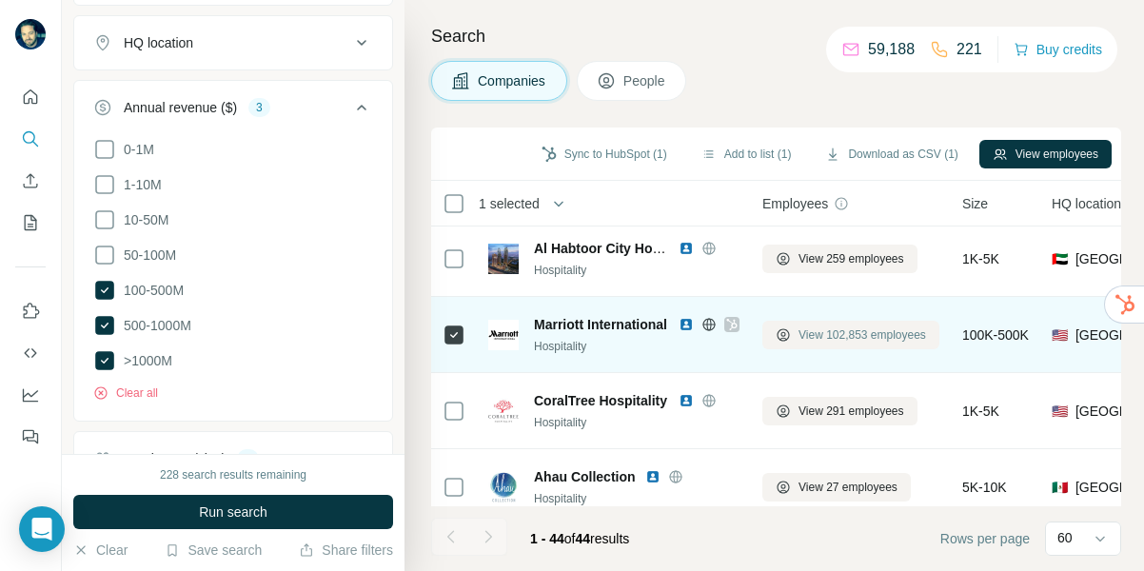
click at [868, 336] on span "View 102,853 employees" at bounding box center [863, 335] width 128 height 17
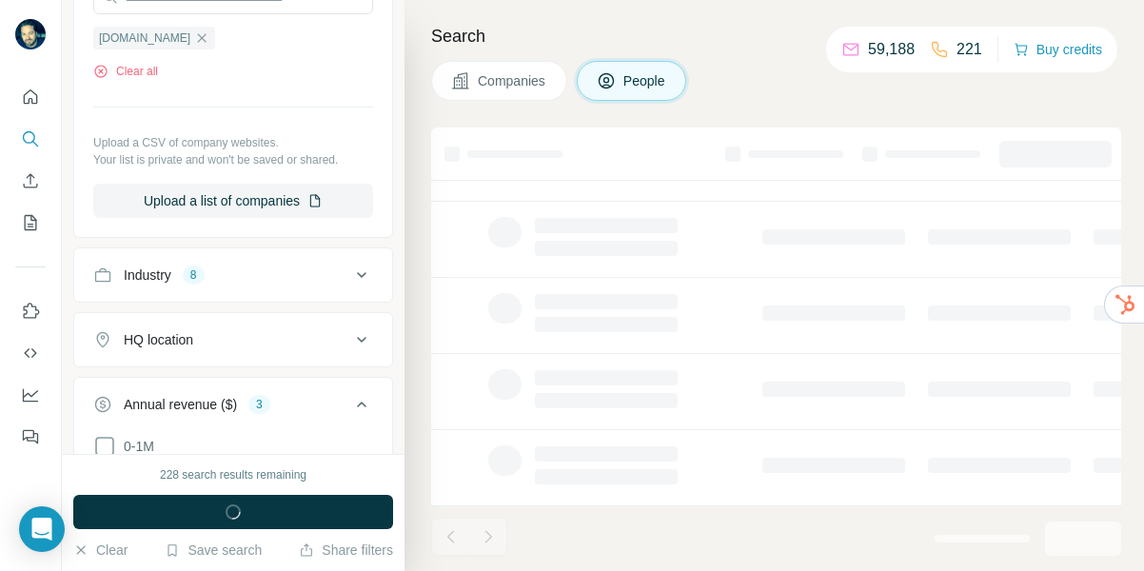
scroll to position [861, 0]
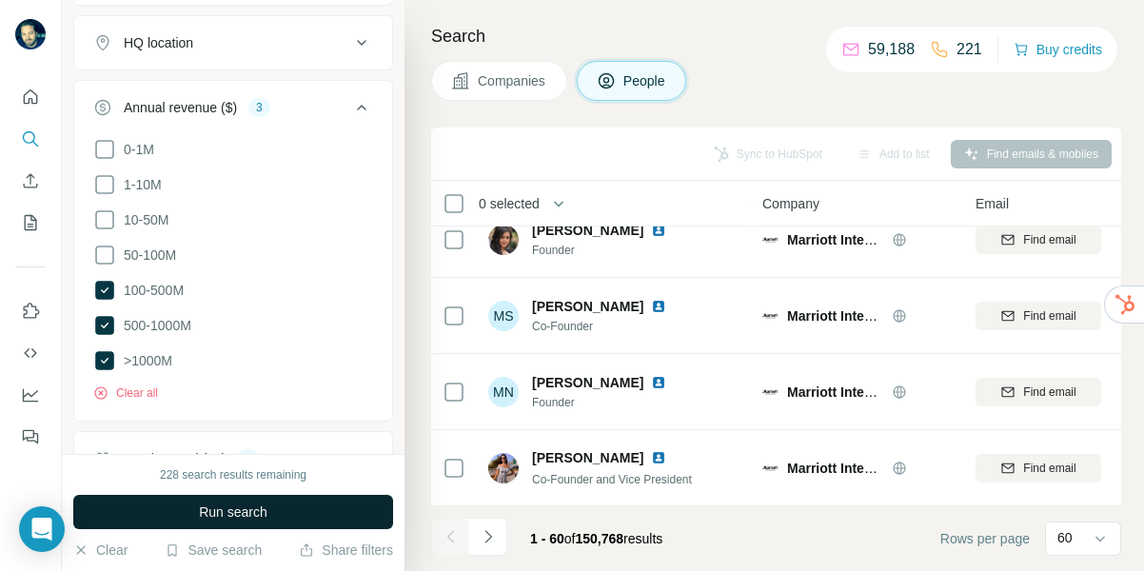
scroll to position [996, 0]
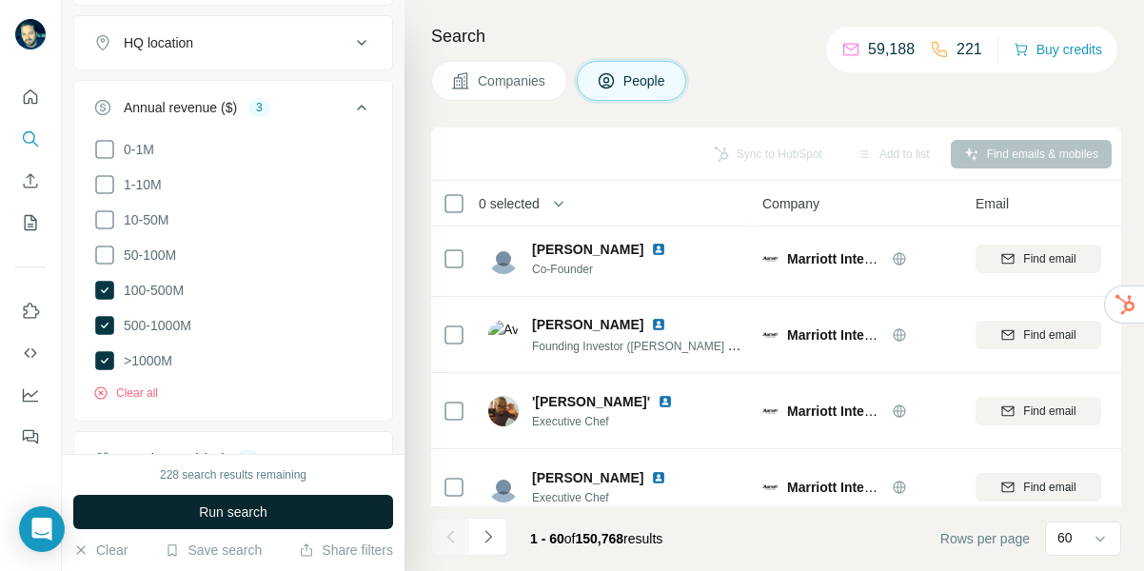
click at [161, 505] on button "Run search" at bounding box center [233, 512] width 320 height 34
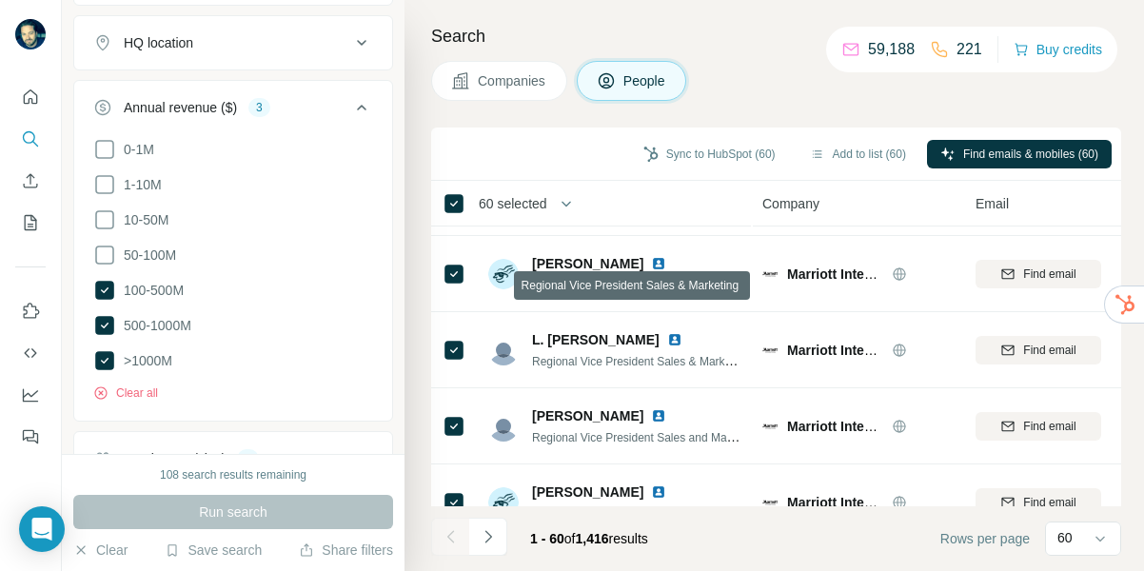
scroll to position [2000, 0]
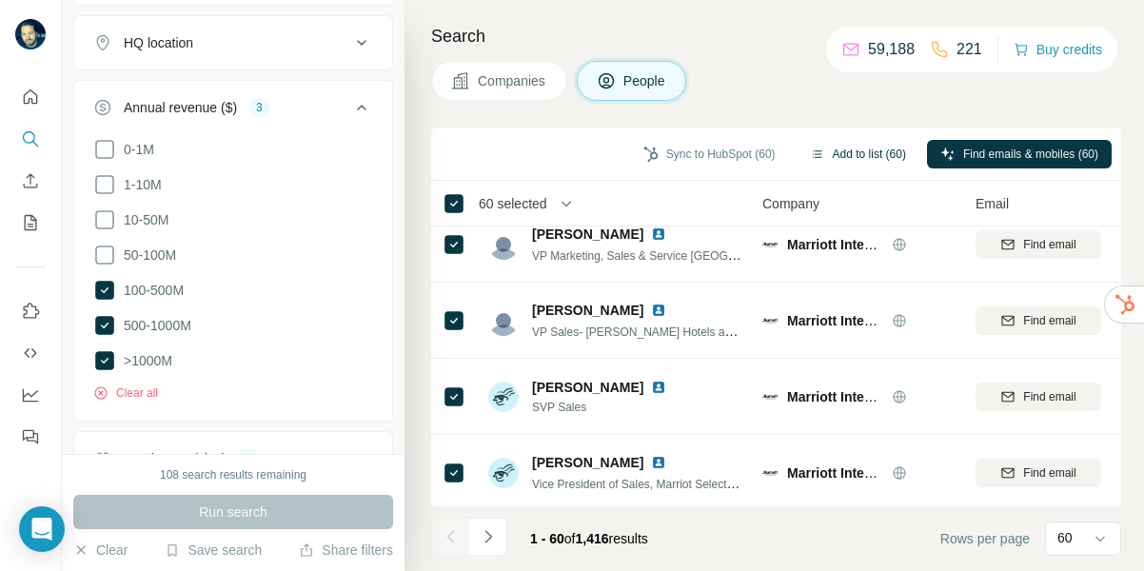
click at [876, 157] on button "Add to list (60)" at bounding box center [858, 154] width 123 height 29
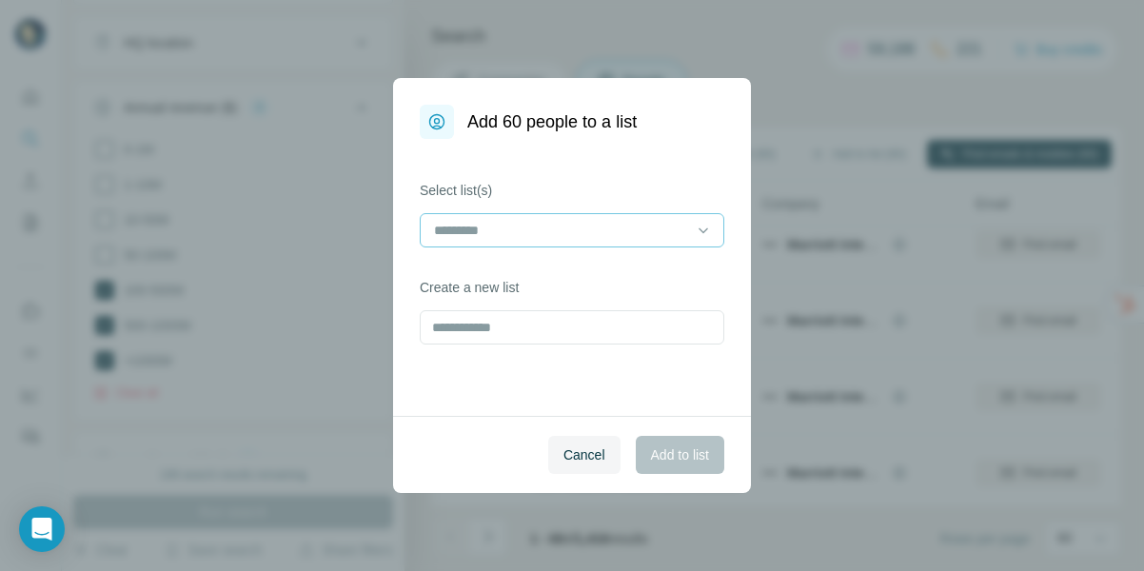
click at [592, 233] on input at bounding box center [560, 230] width 257 height 21
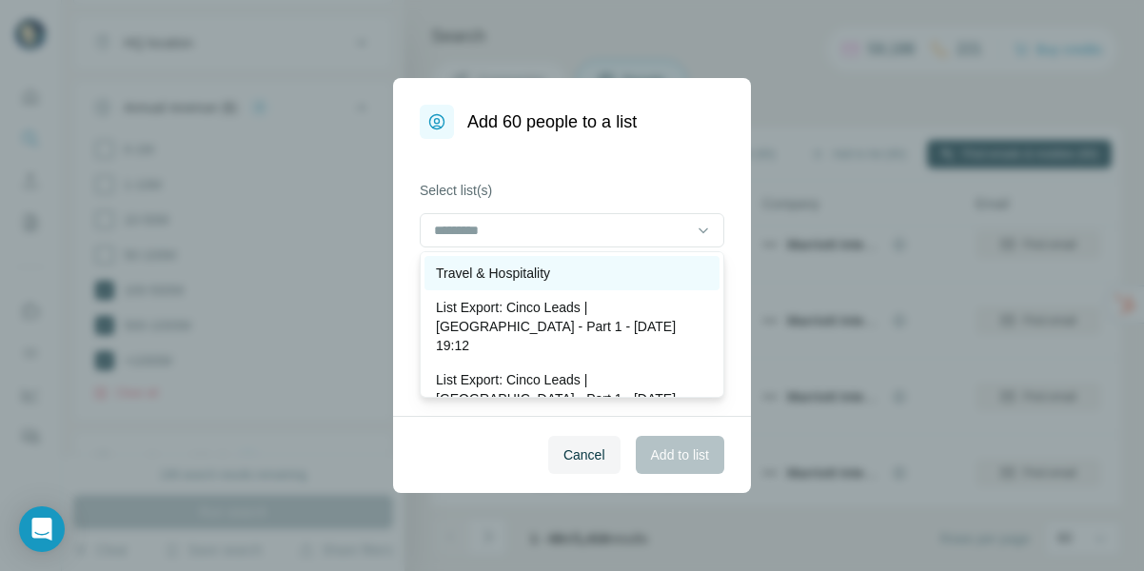
click at [540, 271] on p "Travel & Hospitality" at bounding box center [493, 273] width 114 height 19
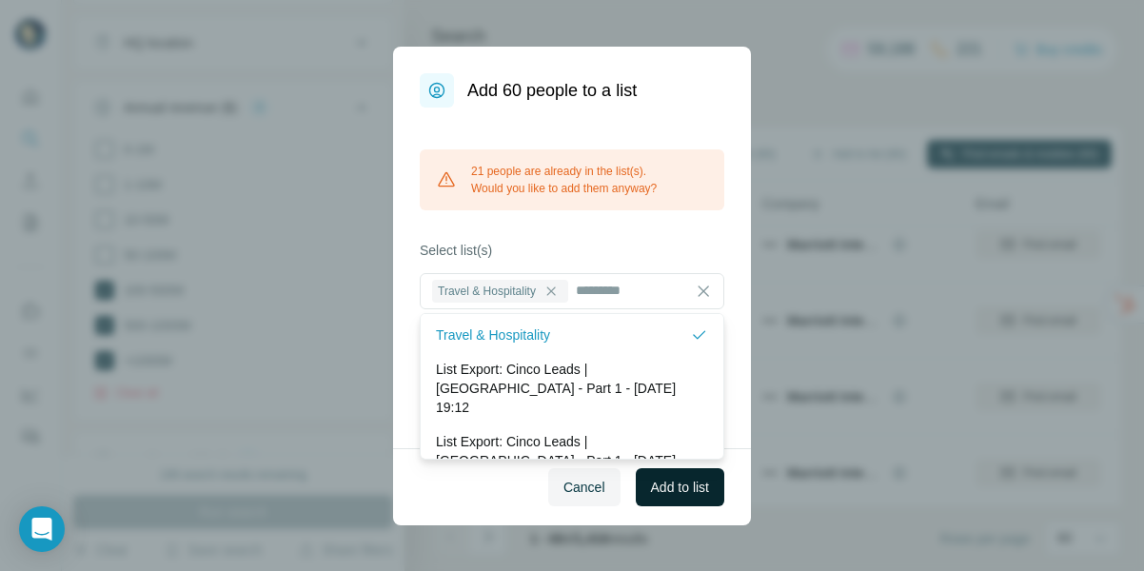
click at [680, 495] on span "Add to list" at bounding box center [680, 487] width 58 height 19
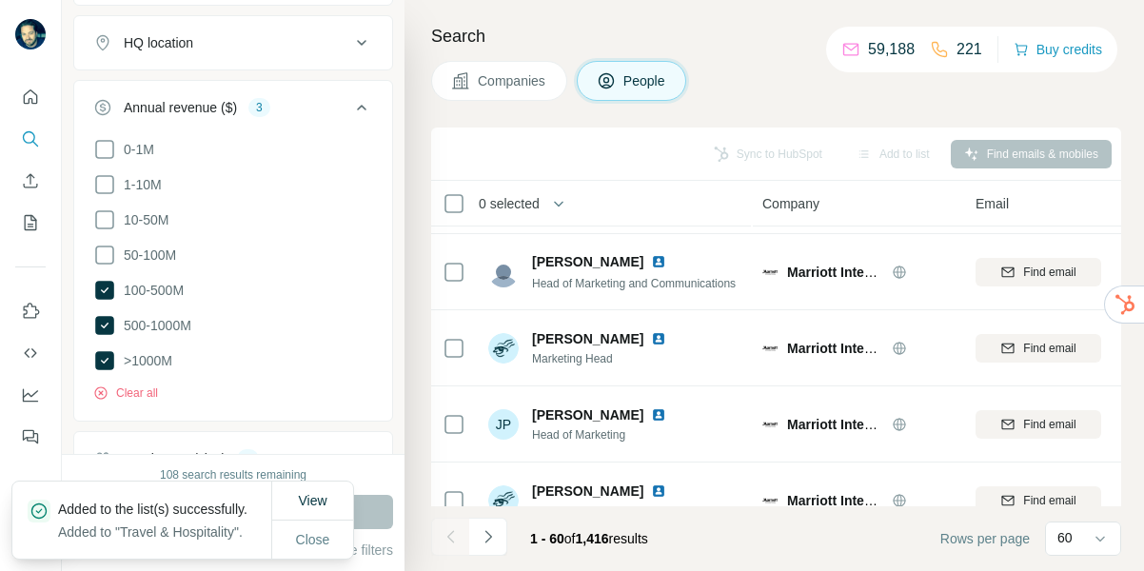
scroll to position [2765, 0]
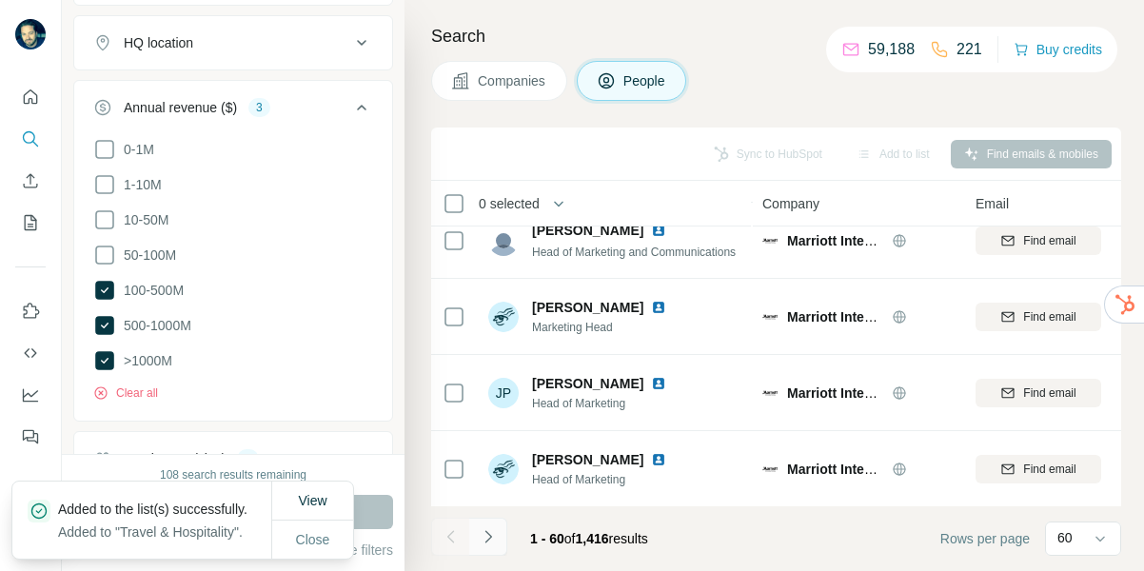
click at [488, 534] on icon "Navigate to next page" at bounding box center [488, 536] width 7 height 12
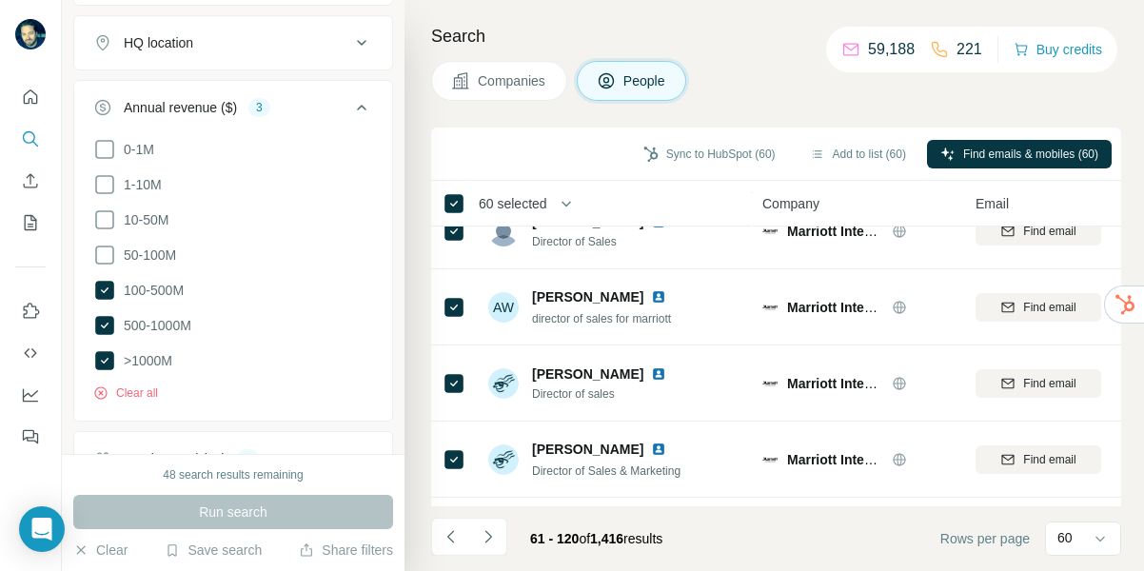
scroll to position [0, 0]
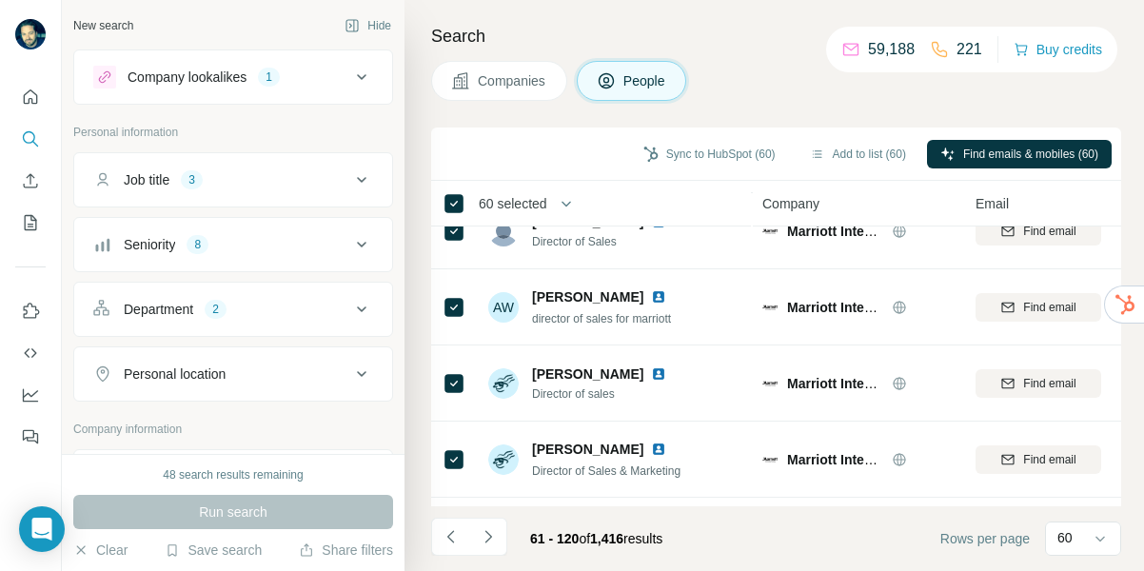
click at [363, 246] on icon at bounding box center [362, 245] width 10 height 6
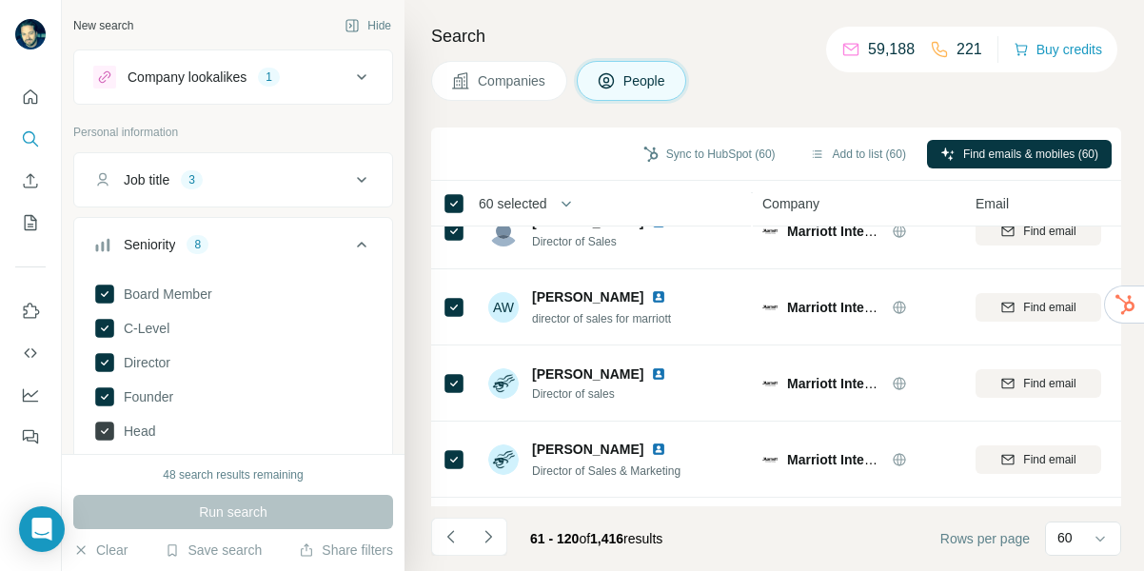
scroll to position [47, 0]
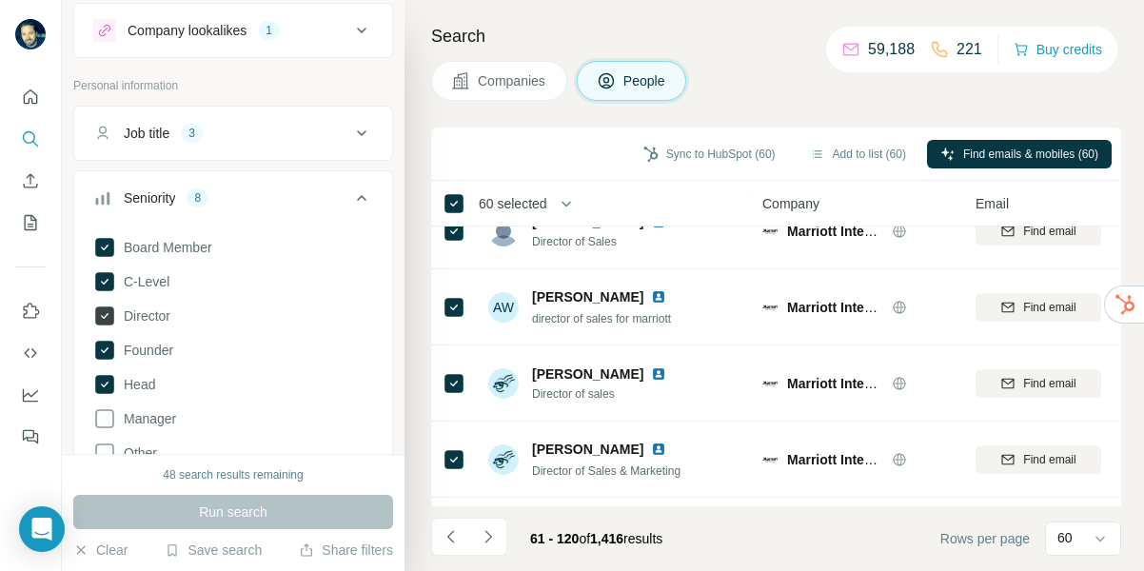
click at [105, 314] on icon at bounding box center [104, 316] width 19 height 19
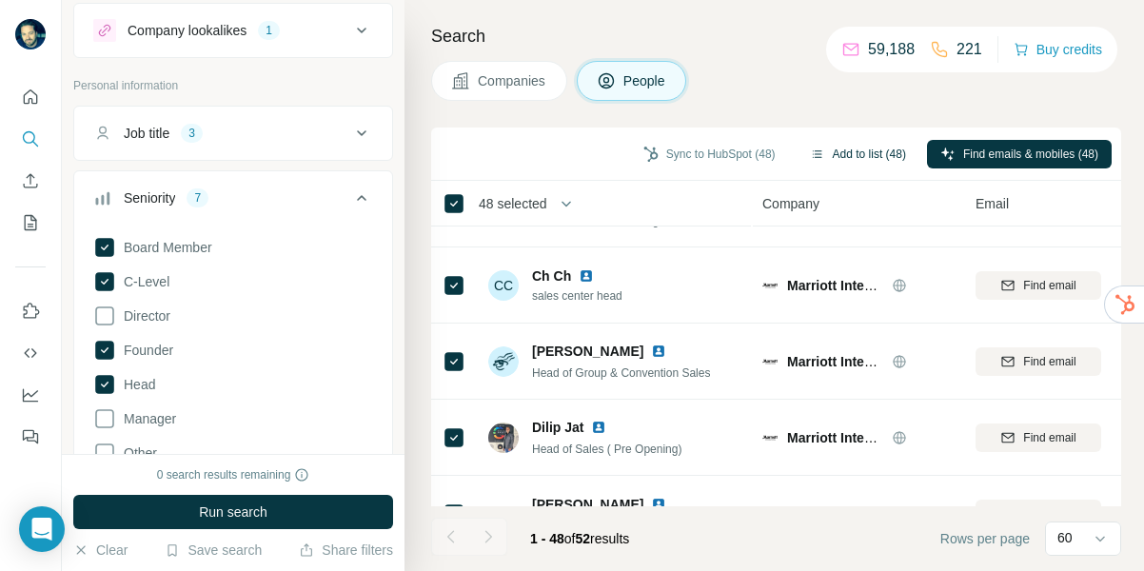
scroll to position [2249, 0]
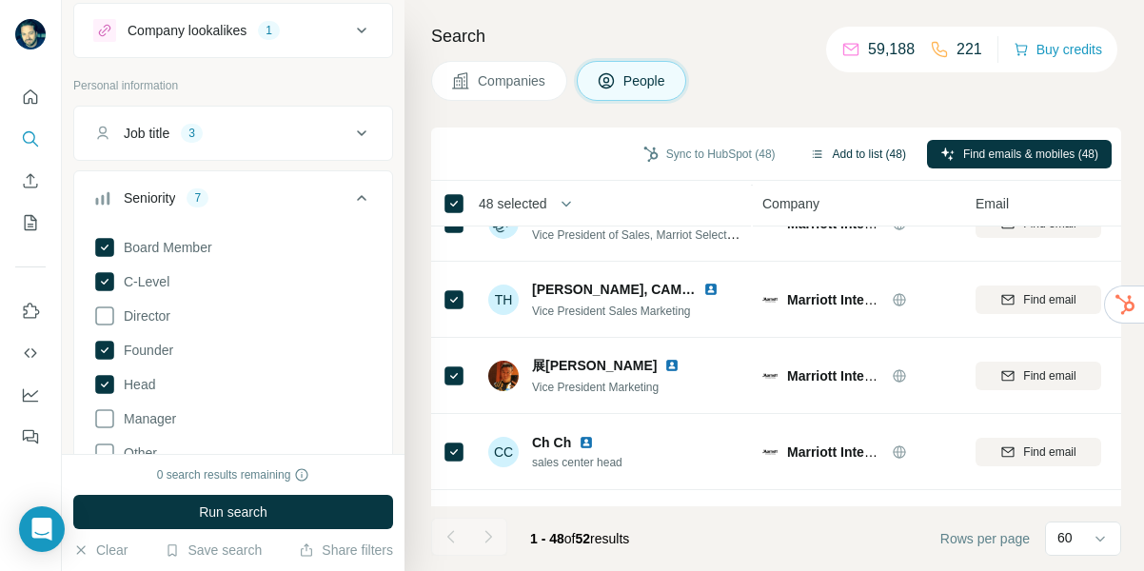
click at [856, 162] on button "Add to list (48)" at bounding box center [858, 154] width 123 height 29
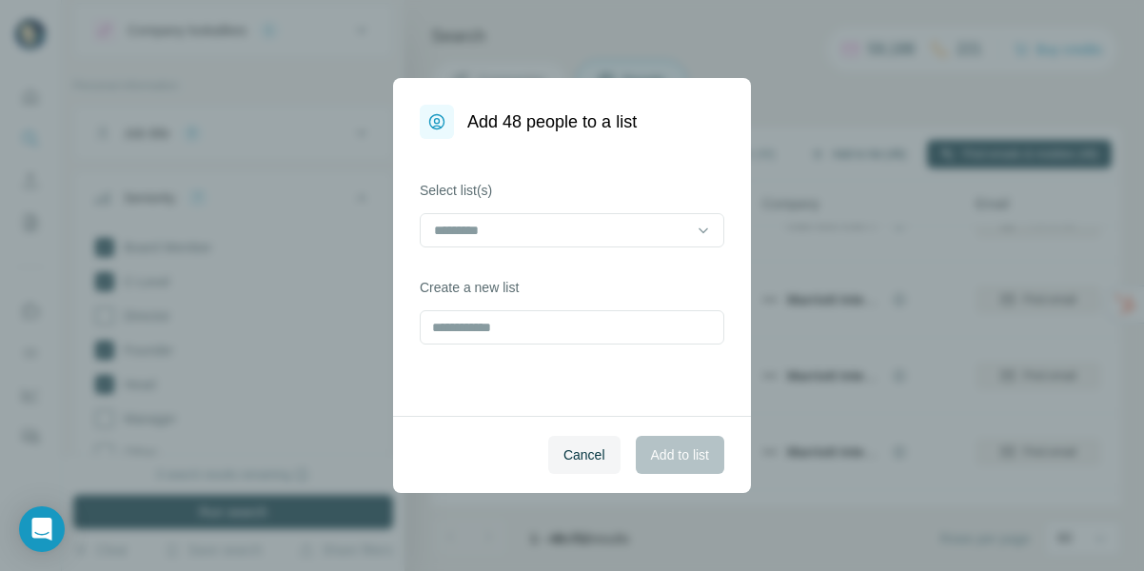
scroll to position [2193, 0]
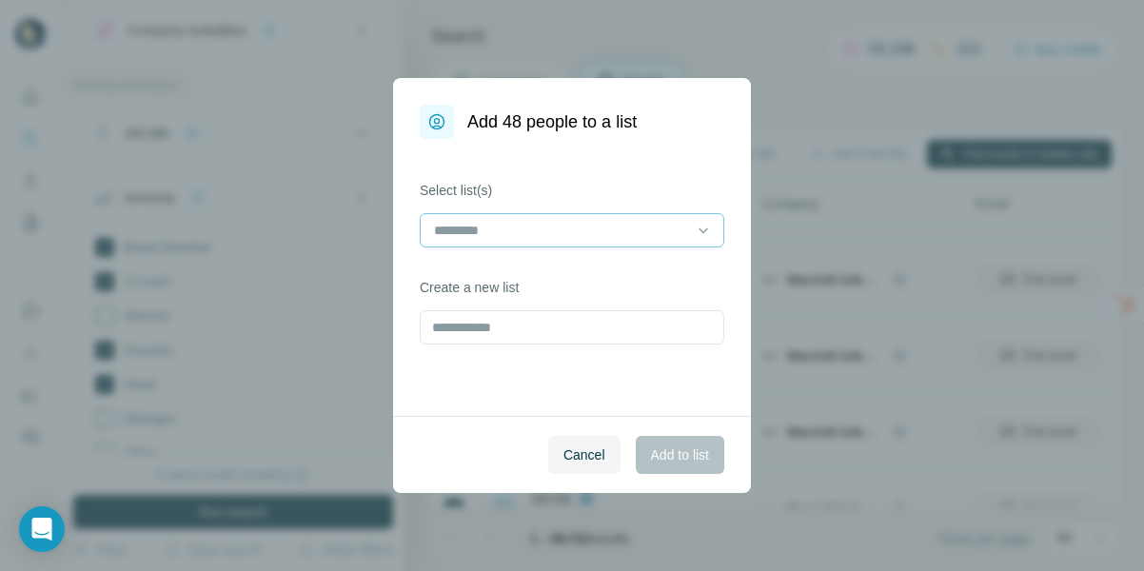
click at [683, 237] on input at bounding box center [560, 230] width 257 height 21
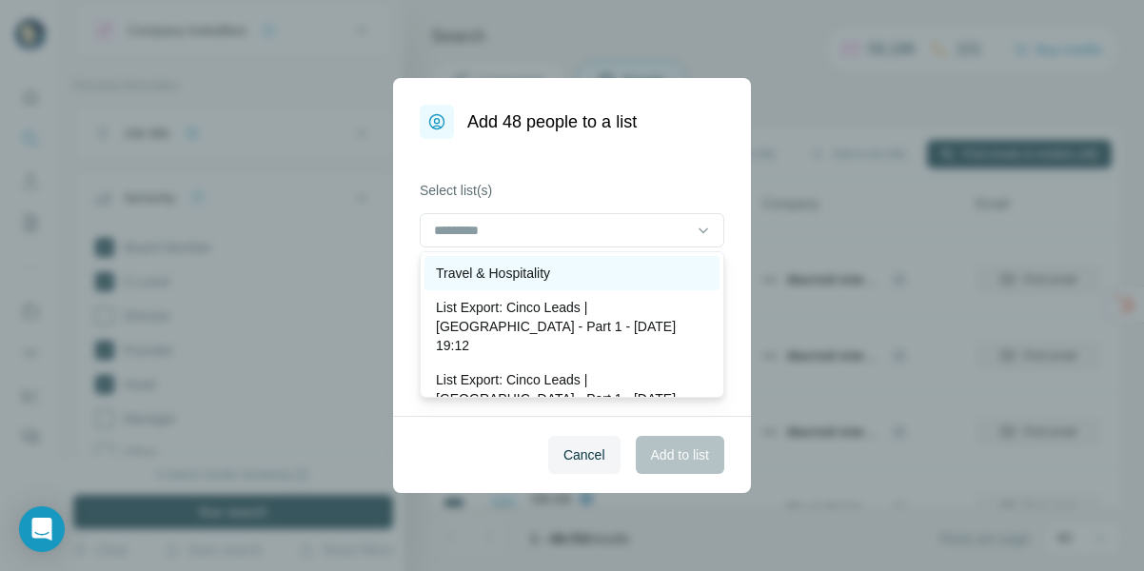
click at [518, 272] on p "Travel & Hospitality" at bounding box center [493, 273] width 114 height 19
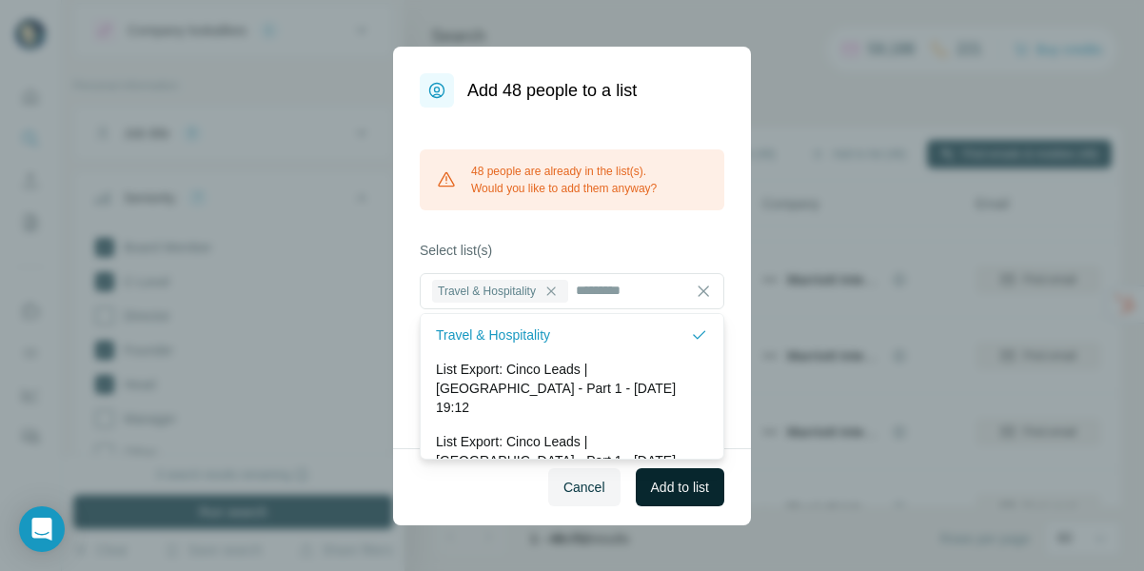
click at [694, 491] on span "Add to list" at bounding box center [680, 487] width 58 height 19
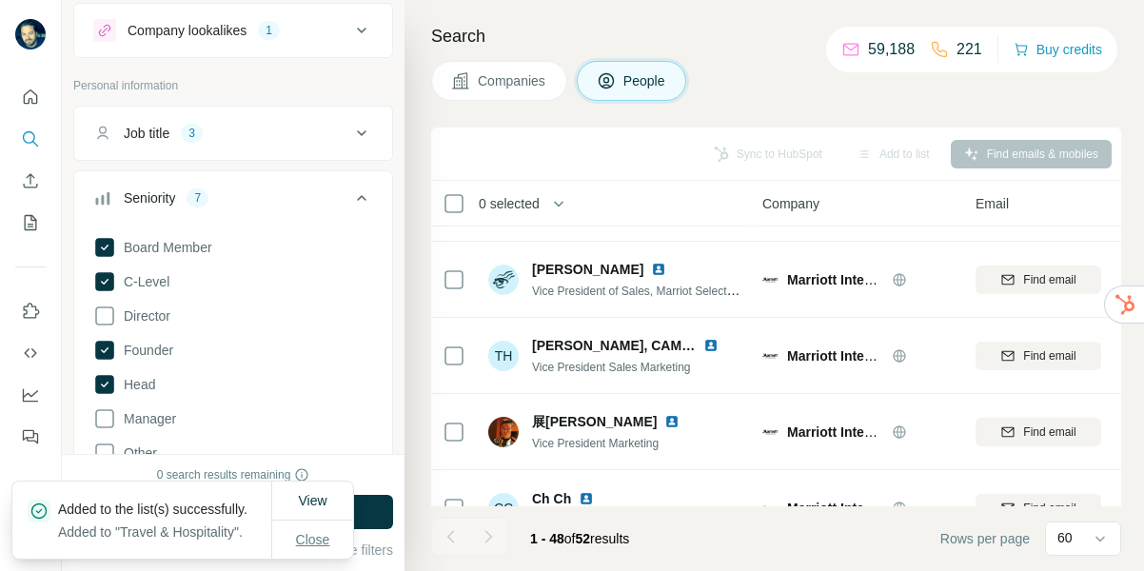
click at [313, 531] on span "Close" at bounding box center [313, 539] width 34 height 19
